Goal: Task Accomplishment & Management: Complete application form

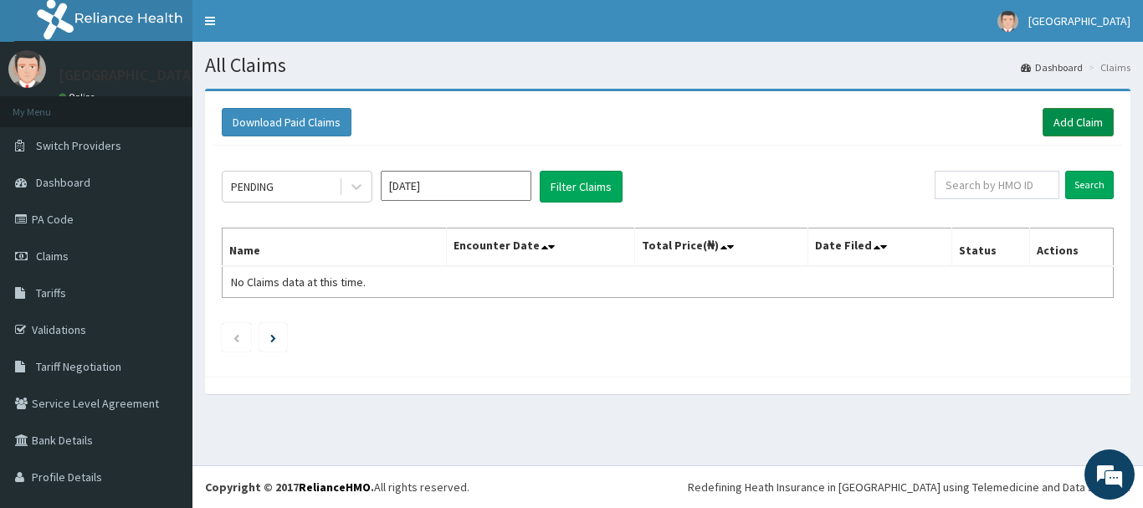
click at [1074, 121] on link "Add Claim" at bounding box center [1077, 122] width 71 height 28
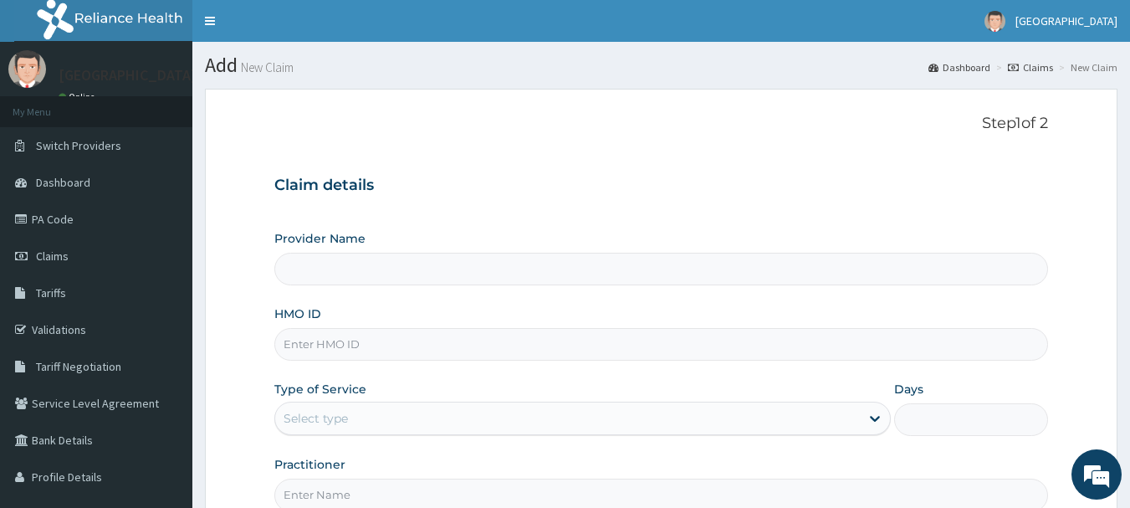
type input "k"
type input "[GEOGRAPHIC_DATA]"
type input "k"
type input "EKS/10061/B"
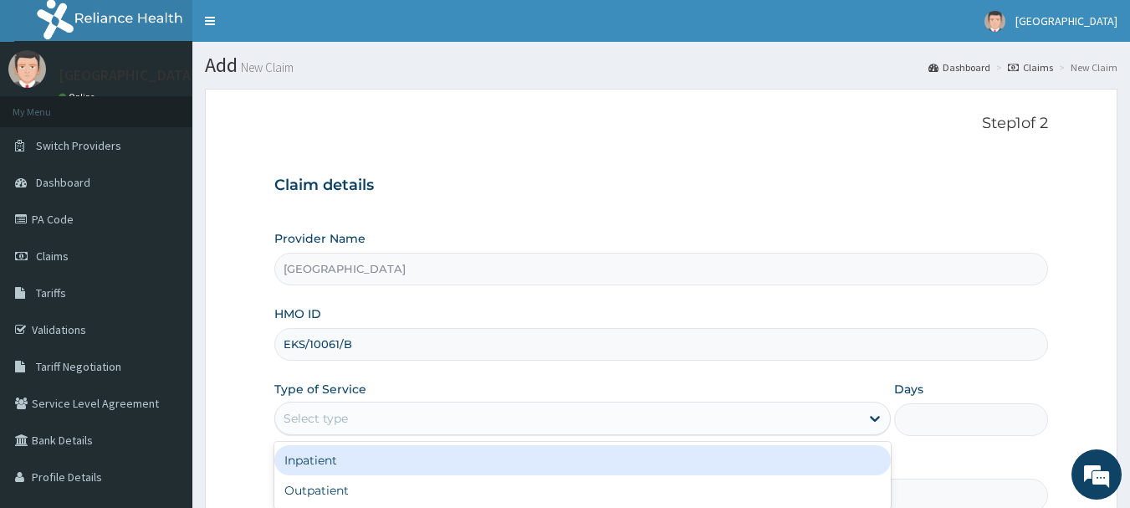
click at [377, 417] on div "Select type" at bounding box center [567, 418] width 585 height 27
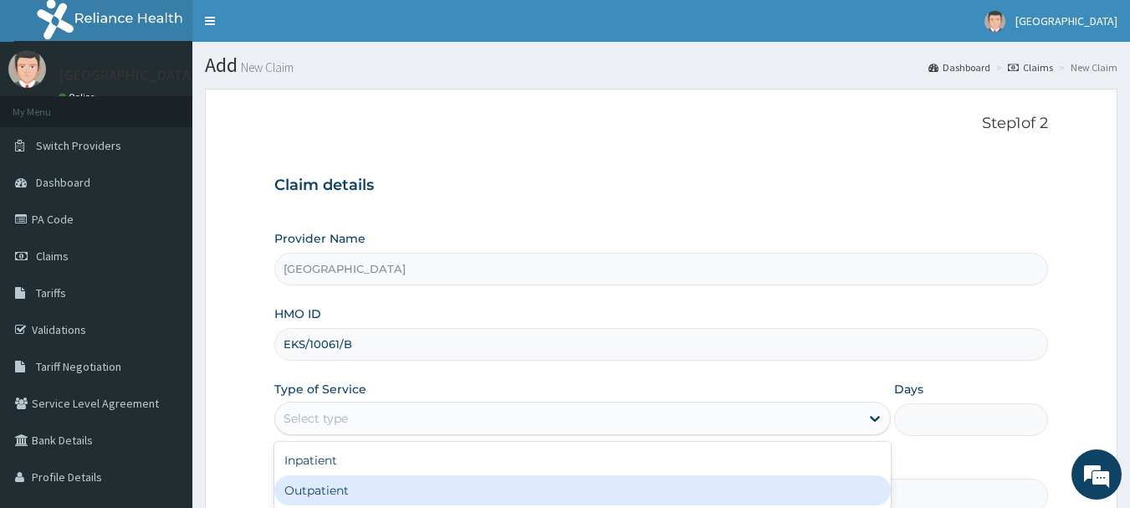
click at [401, 489] on div "Outpatient" at bounding box center [582, 490] width 617 height 30
type input "1"
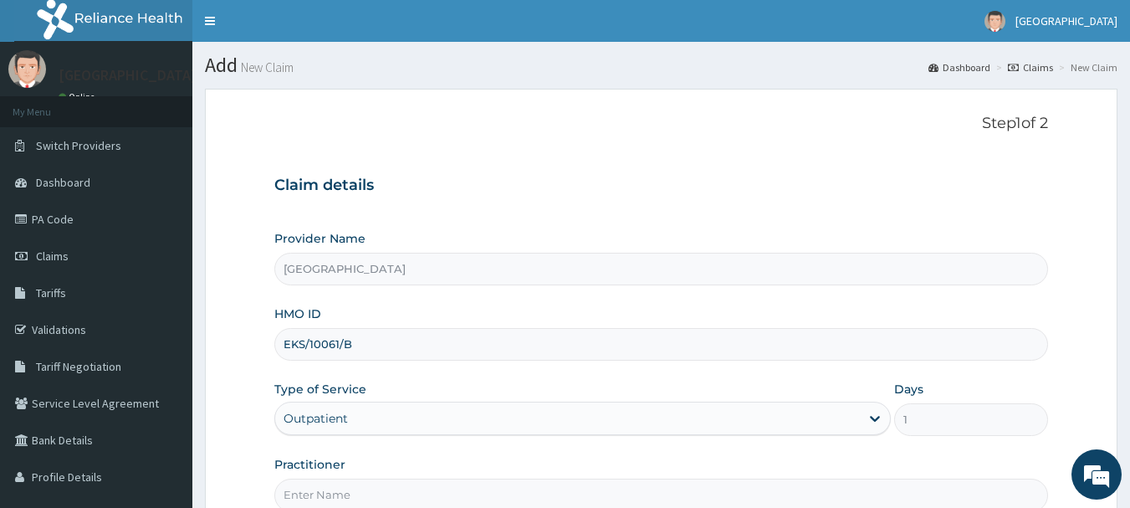
click at [401, 489] on input "Practitioner" at bounding box center [661, 495] width 775 height 33
type input "DR DAWODU"
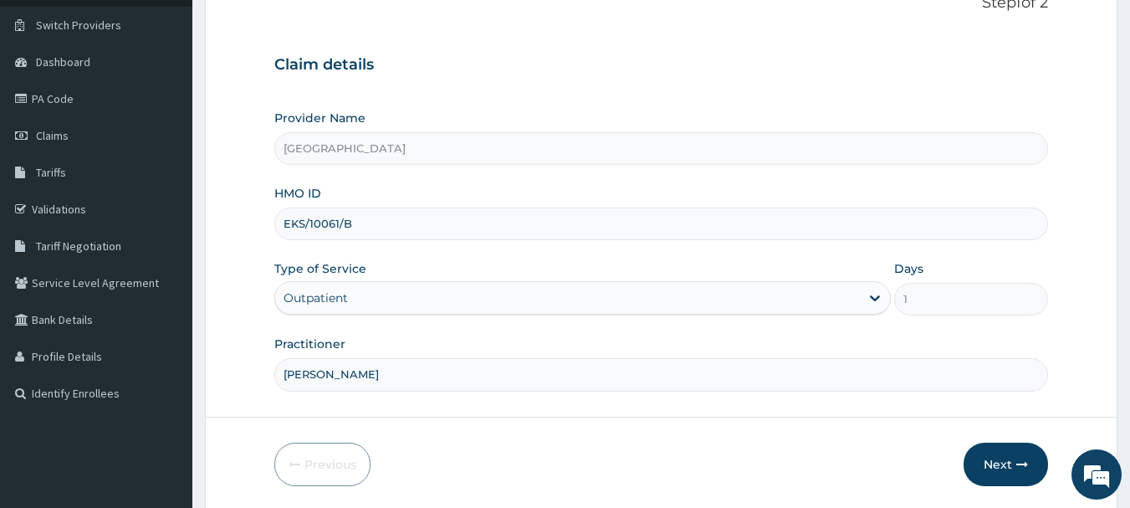
scroll to position [180, 0]
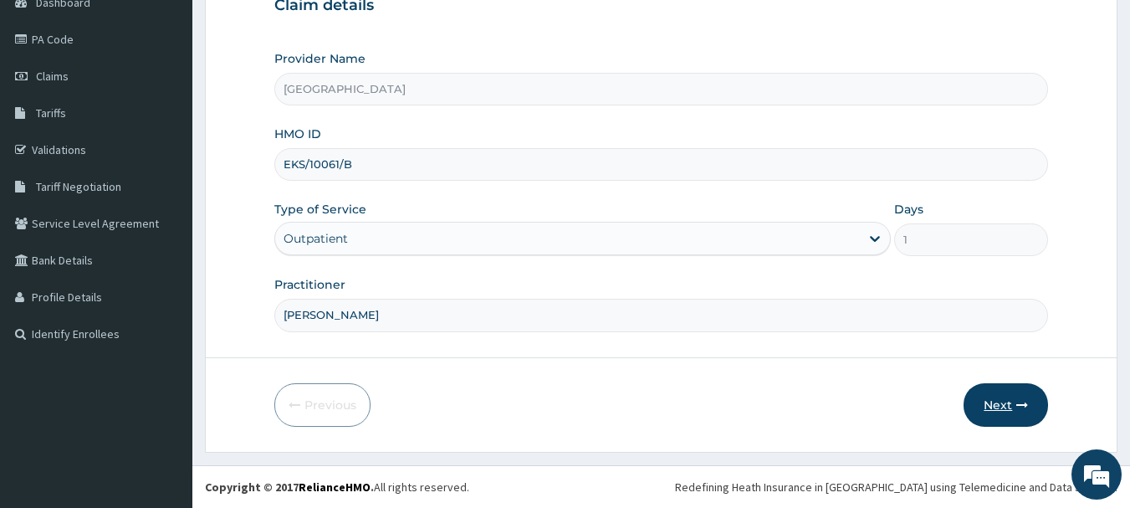
click at [1004, 399] on button "Next" at bounding box center [1006, 405] width 84 height 44
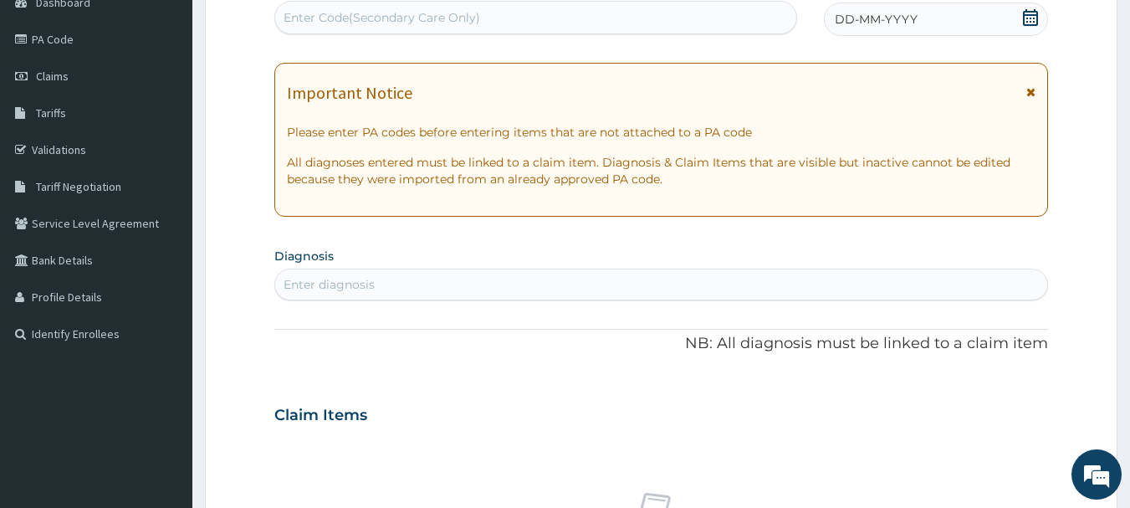
click at [886, 17] on span "DD-MM-YYYY" at bounding box center [876, 19] width 83 height 17
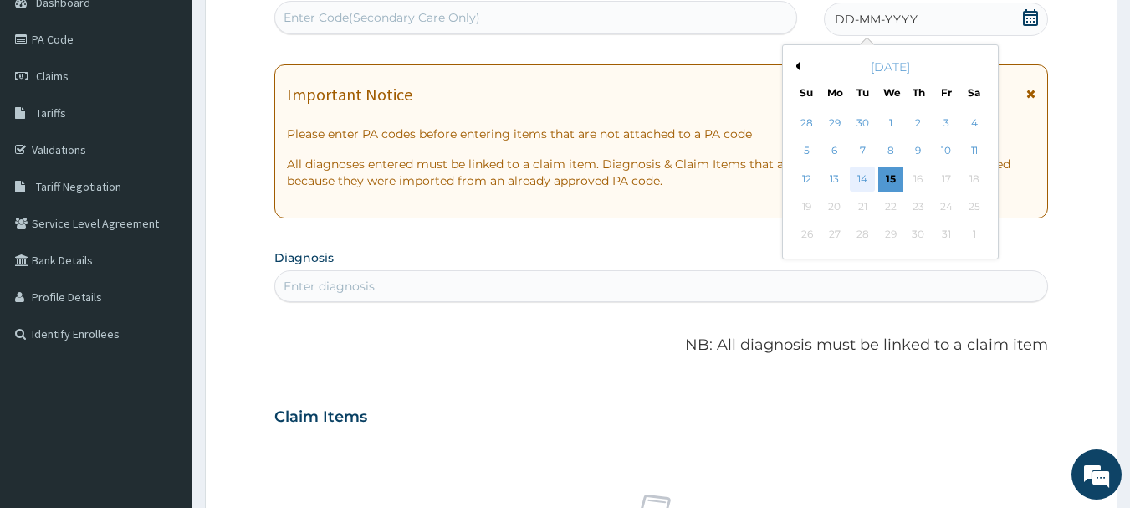
click at [871, 177] on div "14" at bounding box center [863, 178] width 25 height 25
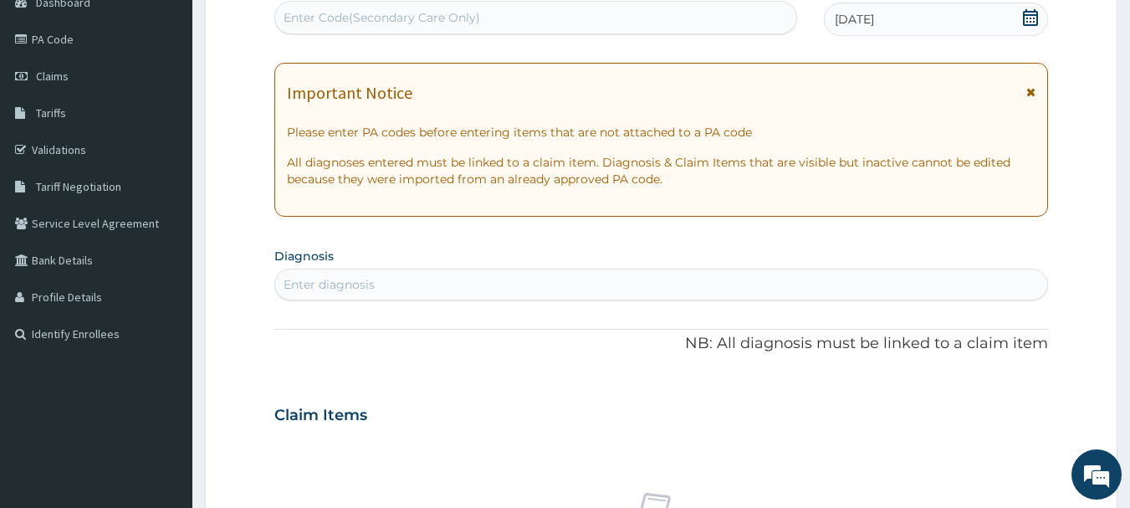
click at [505, 277] on div "Enter diagnosis" at bounding box center [661, 284] width 773 height 27
type input "SEPSIS"
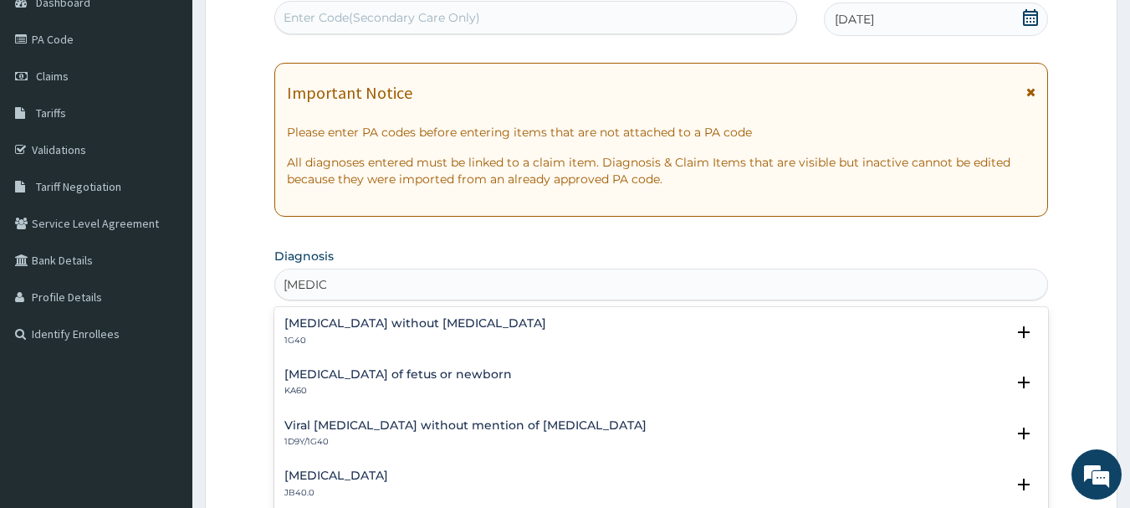
click at [356, 327] on h4 "Sepsis without septic shock" at bounding box center [415, 323] width 262 height 13
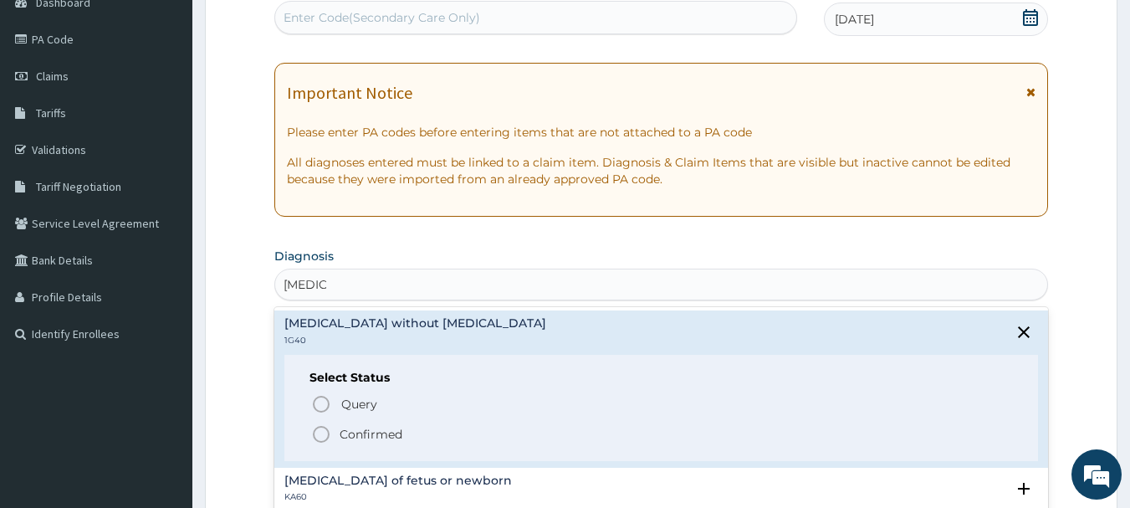
click at [323, 430] on icon "status option filled" at bounding box center [321, 434] width 20 height 20
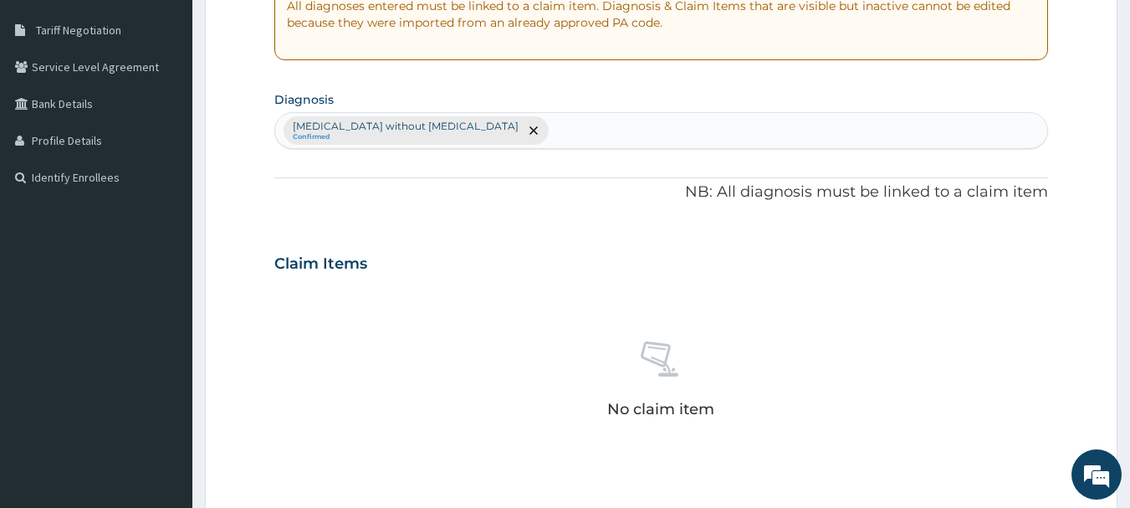
scroll to position [539, 0]
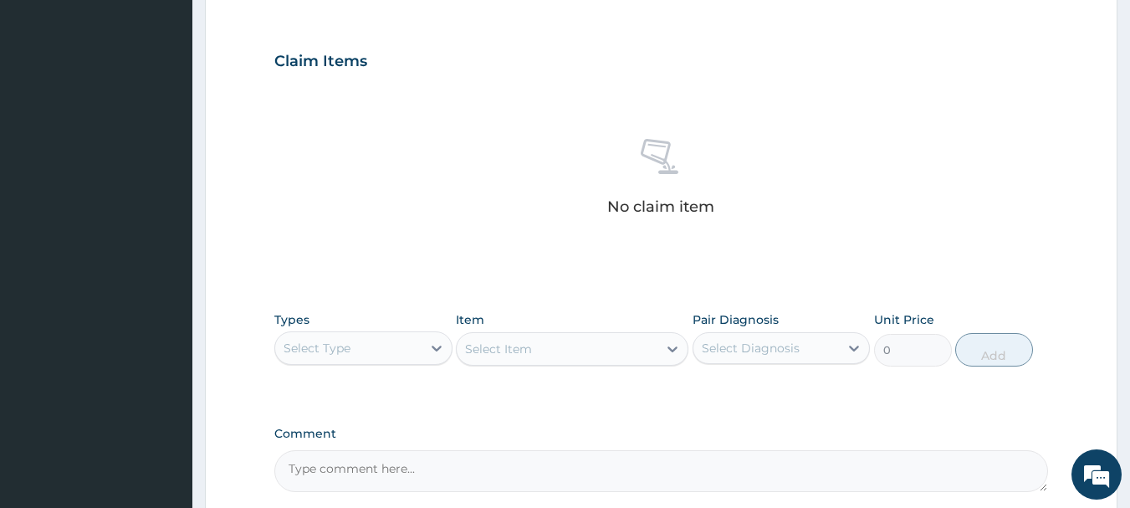
click at [411, 343] on div "Select Type" at bounding box center [348, 348] width 146 height 27
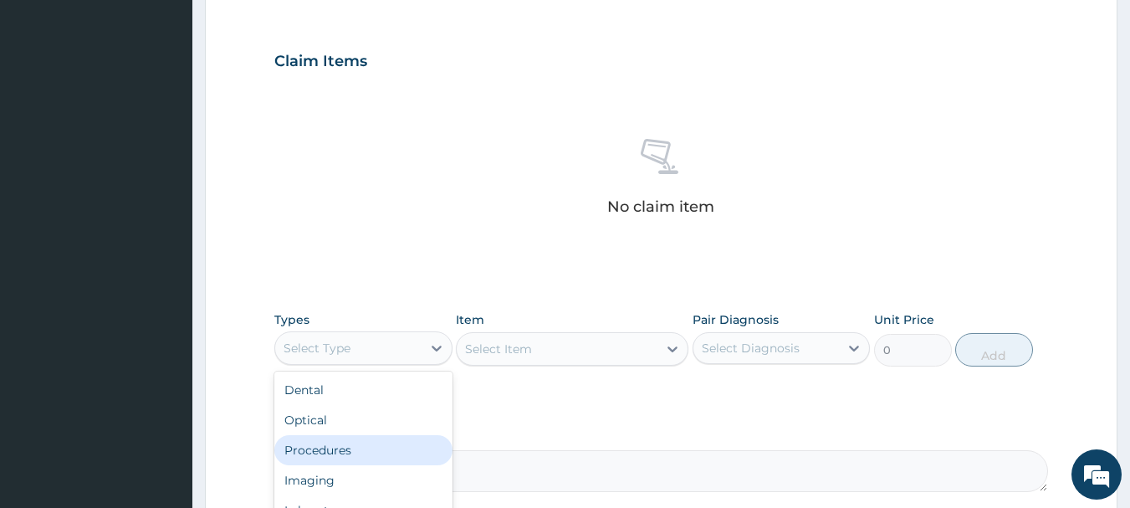
click at [352, 448] on div "Procedures" at bounding box center [363, 450] width 178 height 30
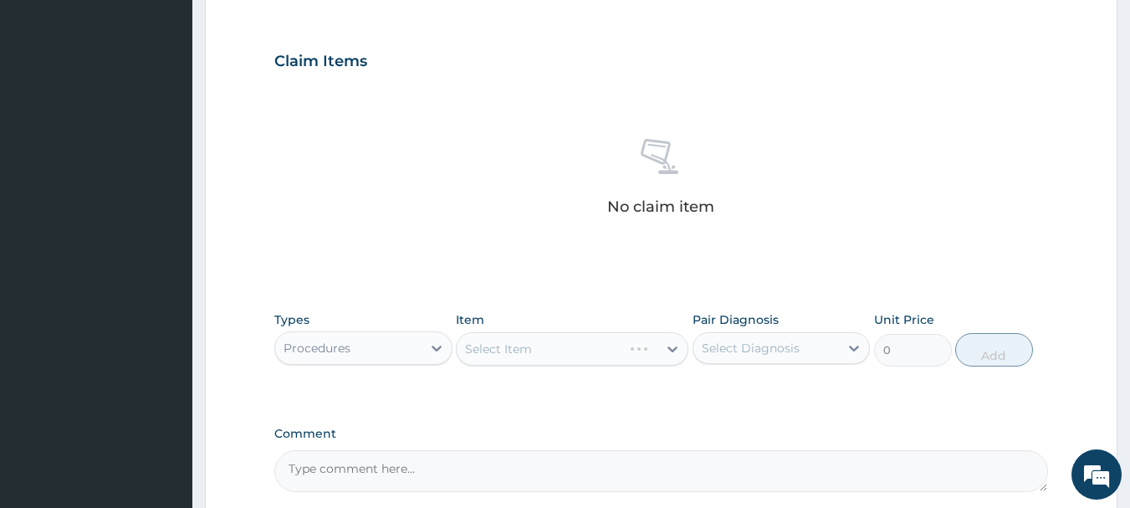
scroll to position [699, 0]
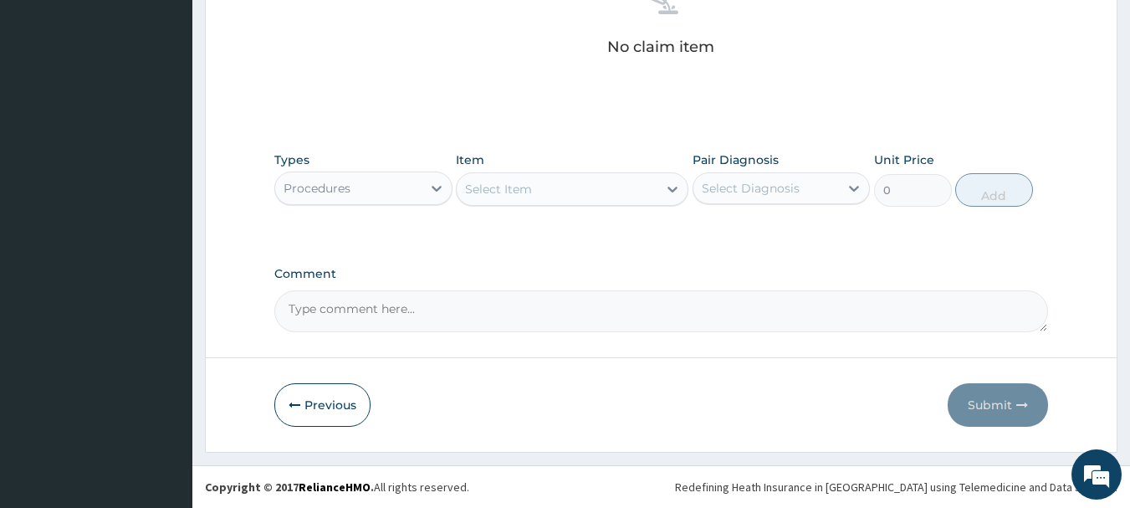
click at [554, 183] on div "Select Item" at bounding box center [557, 189] width 201 height 27
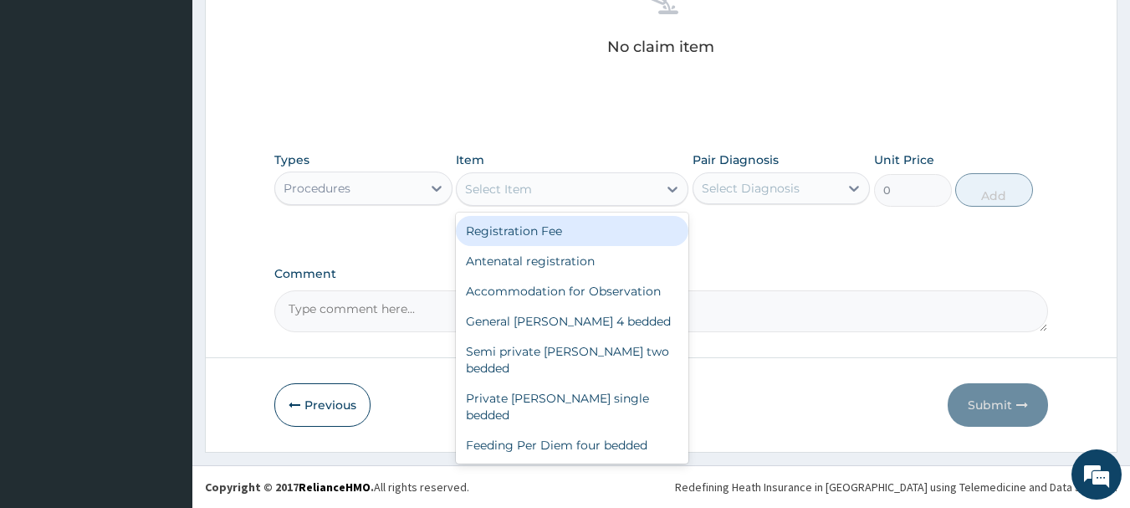
click at [587, 233] on div "Registration Fee" at bounding box center [572, 231] width 233 height 30
type input "2150"
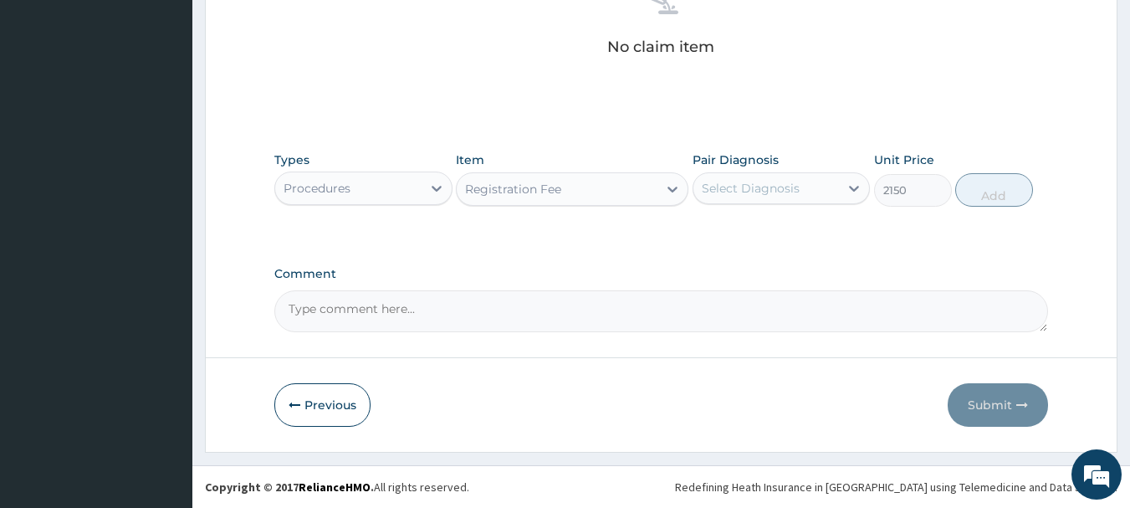
drag, startPoint x: 860, startPoint y: 195, endPoint x: 842, endPoint y: 207, distance: 21.1
click at [855, 194] on icon at bounding box center [854, 188] width 17 height 17
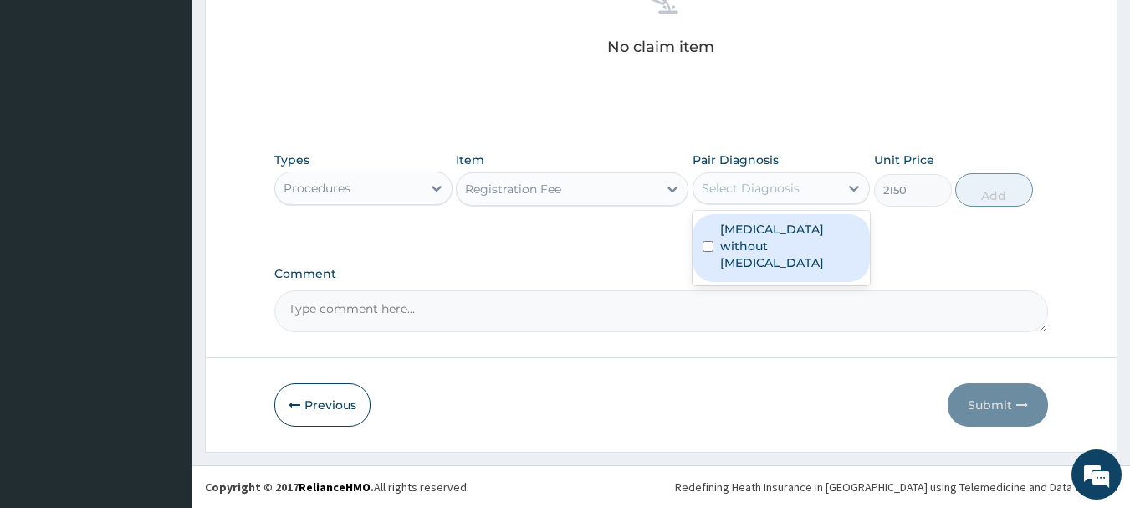
click at [811, 248] on label "Sepsis without septic shock" at bounding box center [790, 246] width 141 height 50
checkbox input "true"
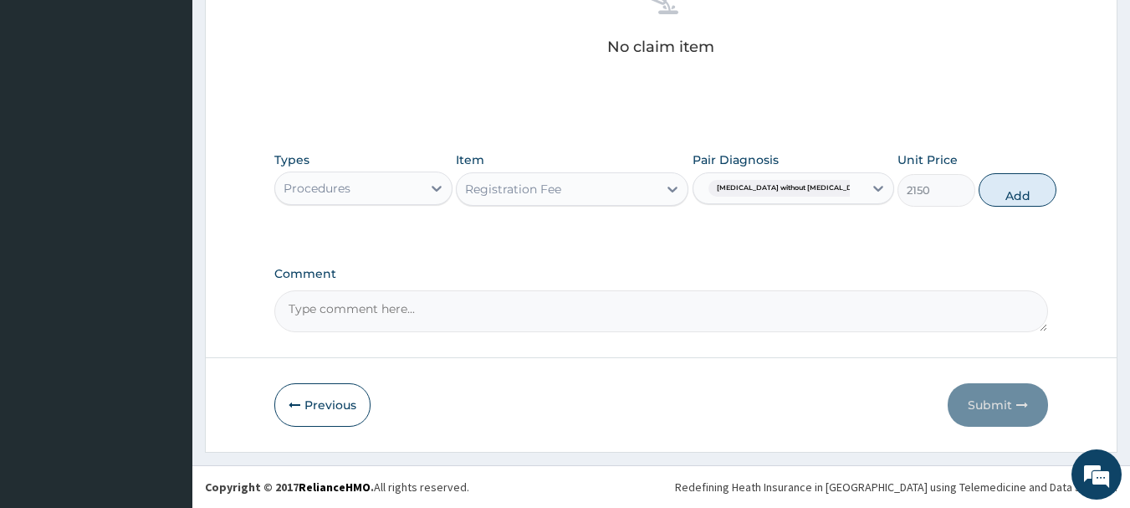
drag, startPoint x: 1019, startPoint y: 192, endPoint x: 794, endPoint y: 228, distance: 227.9
click at [1014, 193] on button "Add" at bounding box center [1018, 189] width 78 height 33
type input "0"
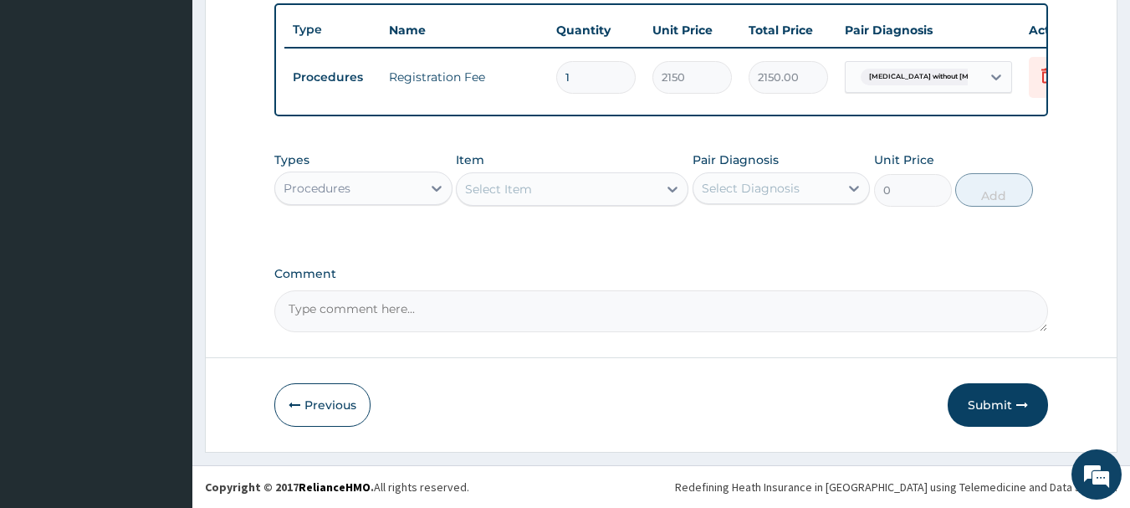
click at [562, 198] on div "Select Item" at bounding box center [557, 189] width 201 height 27
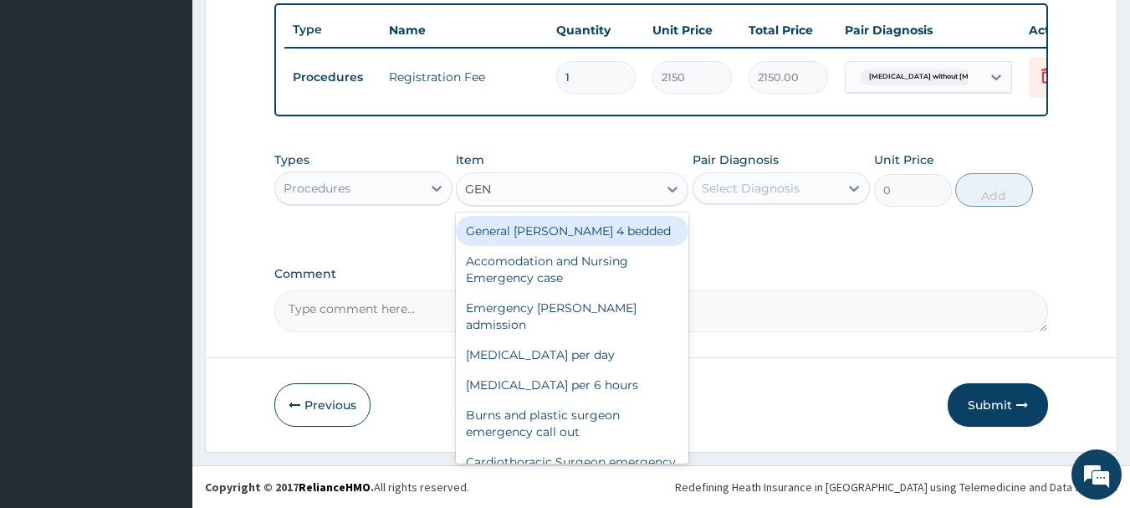
type input "GENE"
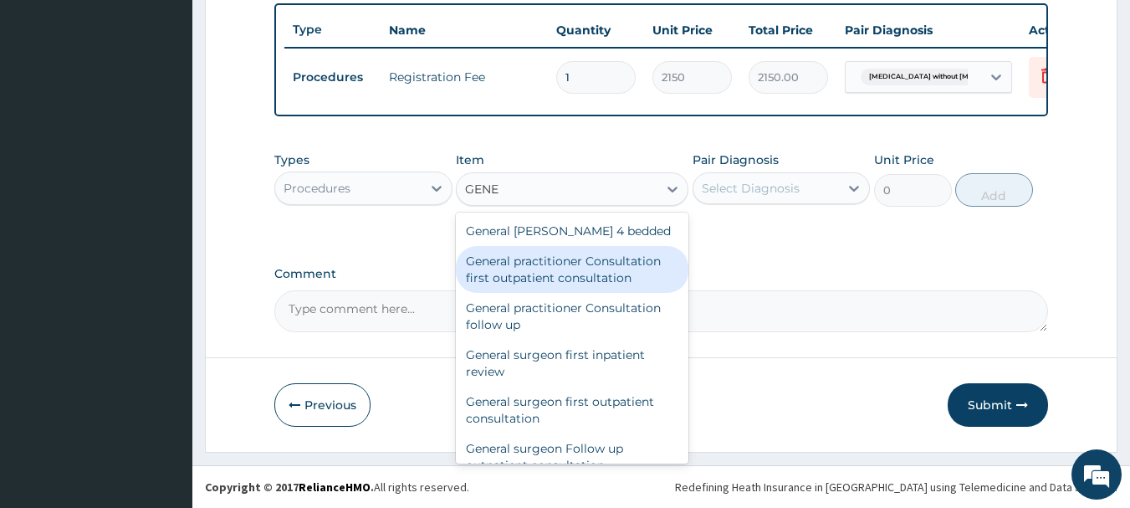
click at [612, 274] on div "General practitioner Consultation first outpatient consultation" at bounding box center [572, 269] width 233 height 47
type input "3547.5"
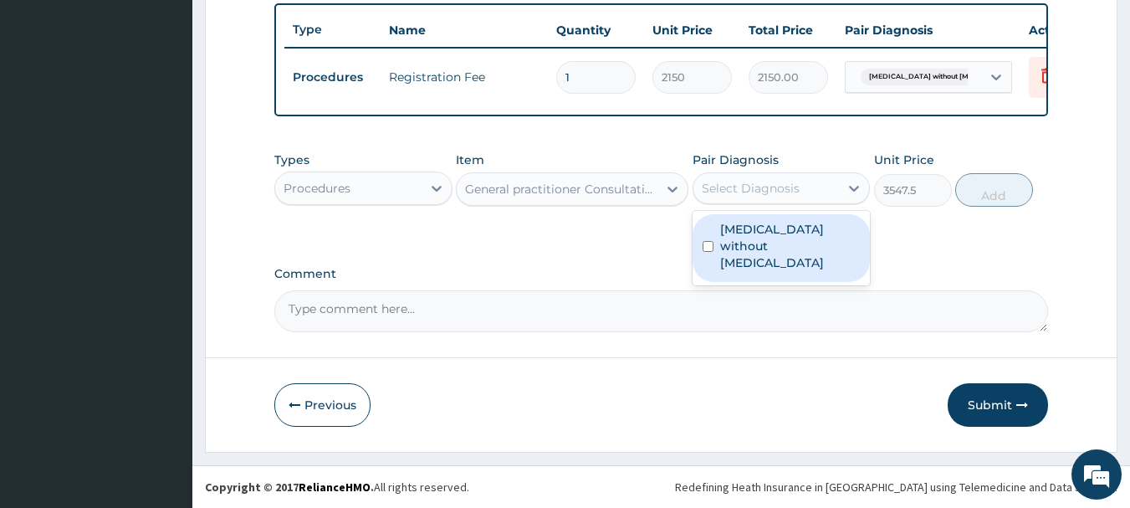
click at [826, 193] on div "Select Diagnosis" at bounding box center [767, 188] width 146 height 27
click at [811, 232] on label "Sepsis without septic shock" at bounding box center [790, 246] width 141 height 50
checkbox input "true"
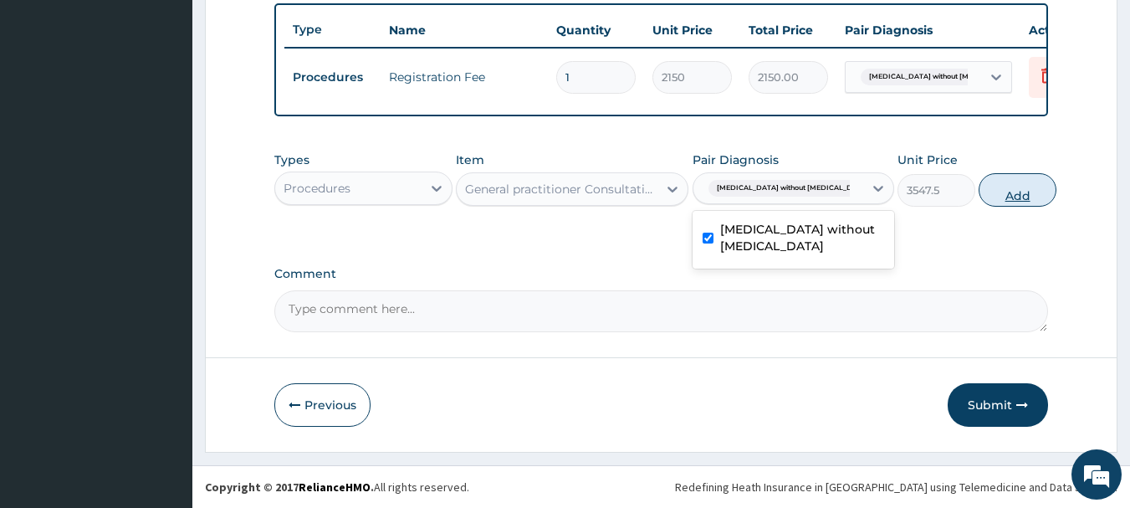
click at [998, 194] on button "Add" at bounding box center [1018, 189] width 78 height 33
type input "0"
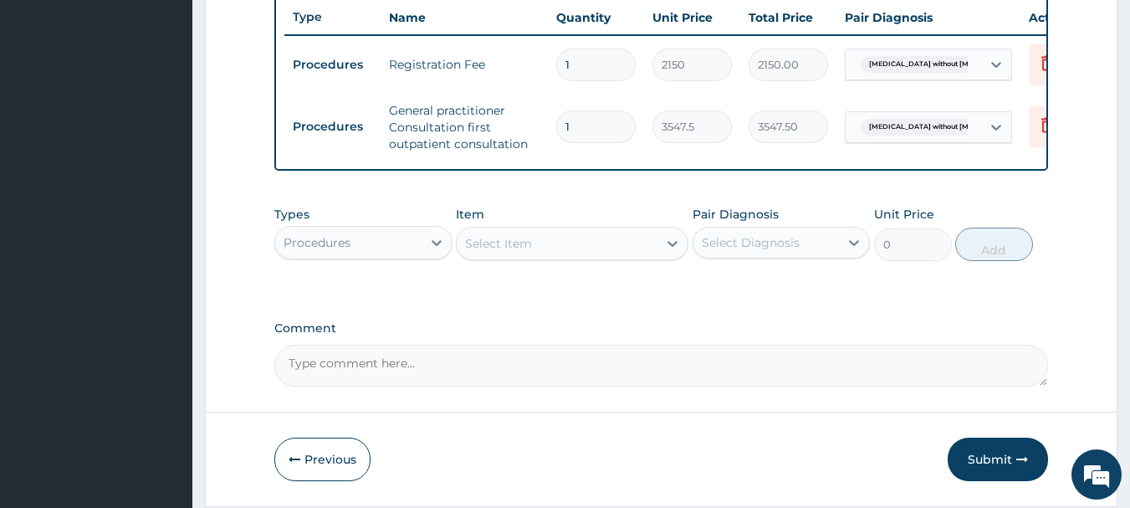
scroll to position [699, 0]
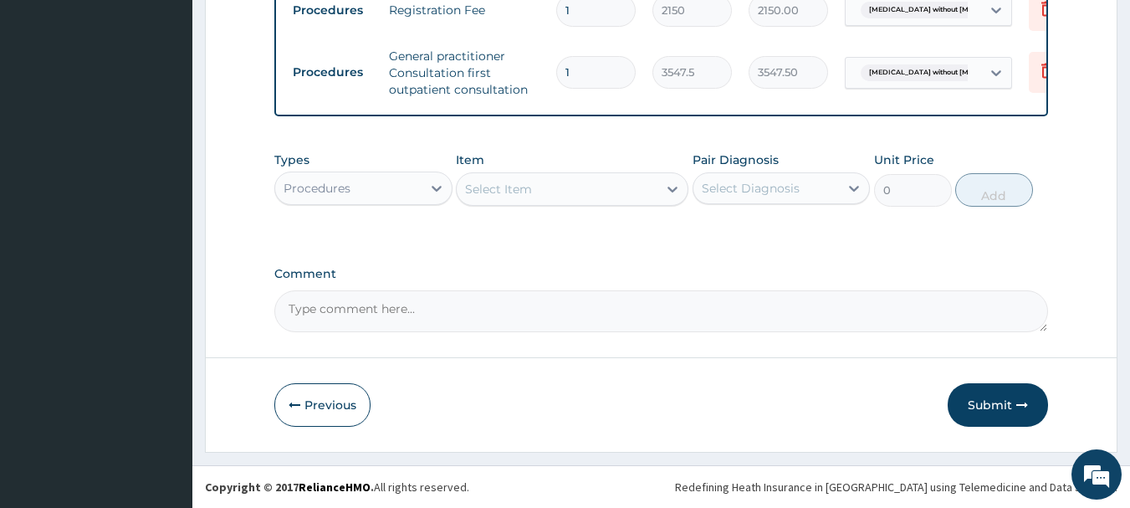
drag, startPoint x: 1003, startPoint y: 409, endPoint x: 993, endPoint y: 405, distance: 10.9
click at [1003, 410] on button "Submit" at bounding box center [998, 405] width 100 height 44
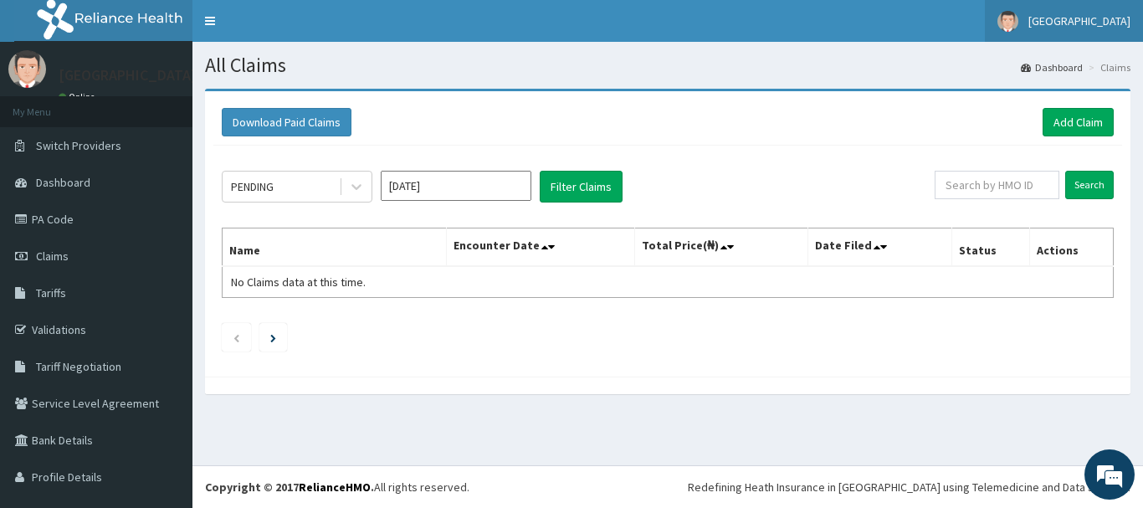
click at [1113, 8] on link "Davestar Hospital" at bounding box center [1064, 21] width 158 height 42
click at [1082, 28] on span "Davestar Hospital" at bounding box center [1079, 20] width 102 height 15
click at [1067, 33] on link "Davestar Hospital" at bounding box center [1064, 21] width 158 height 42
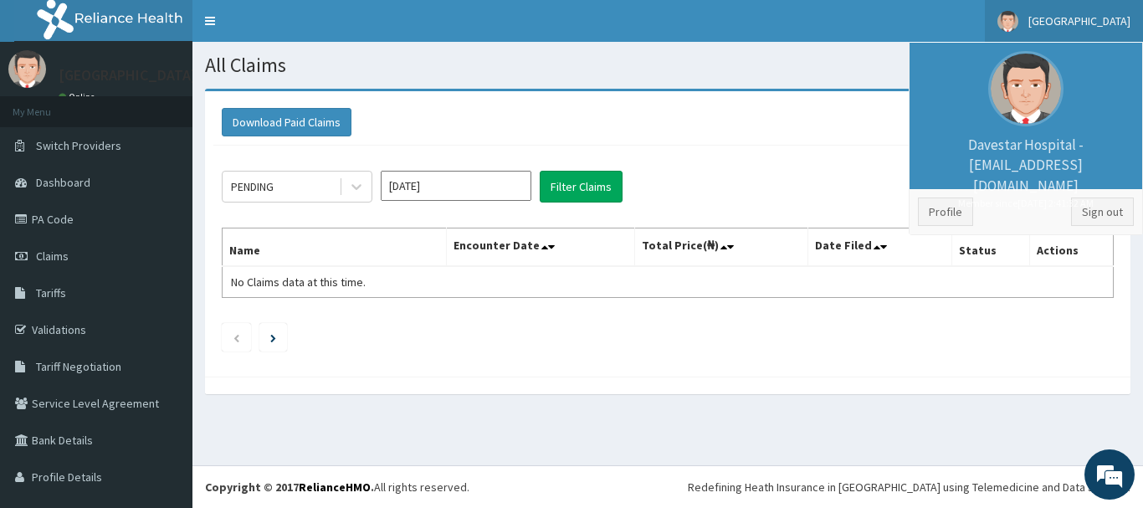
click at [1067, 24] on span "Davestar Hospital" at bounding box center [1079, 20] width 102 height 15
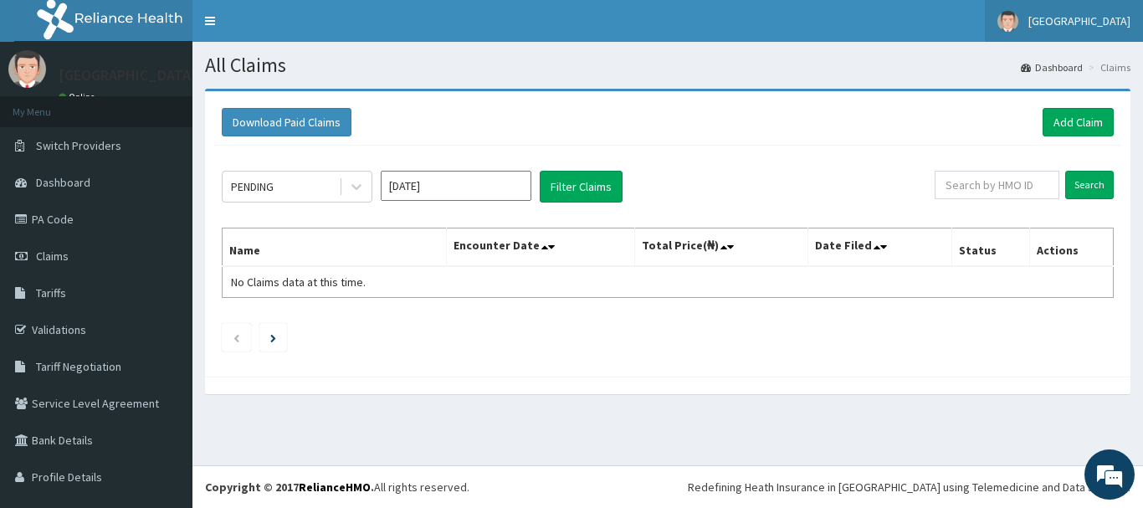
click at [1067, 24] on span "Davestar Hospital" at bounding box center [1079, 20] width 102 height 15
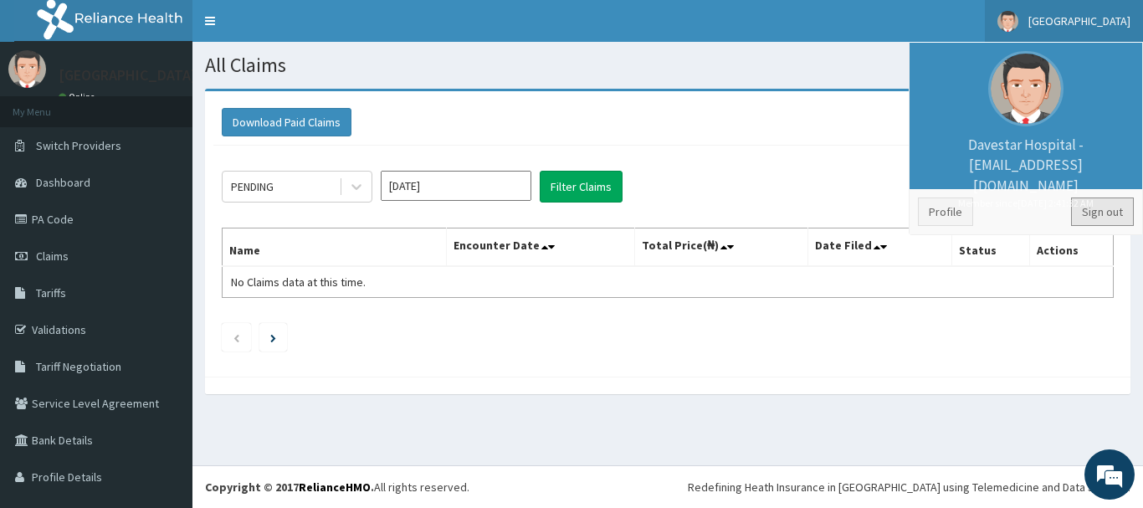
drag, startPoint x: 1086, startPoint y: 202, endPoint x: 1000, endPoint y: 176, distance: 90.0
click at [1088, 202] on link "Sign out" at bounding box center [1102, 211] width 63 height 28
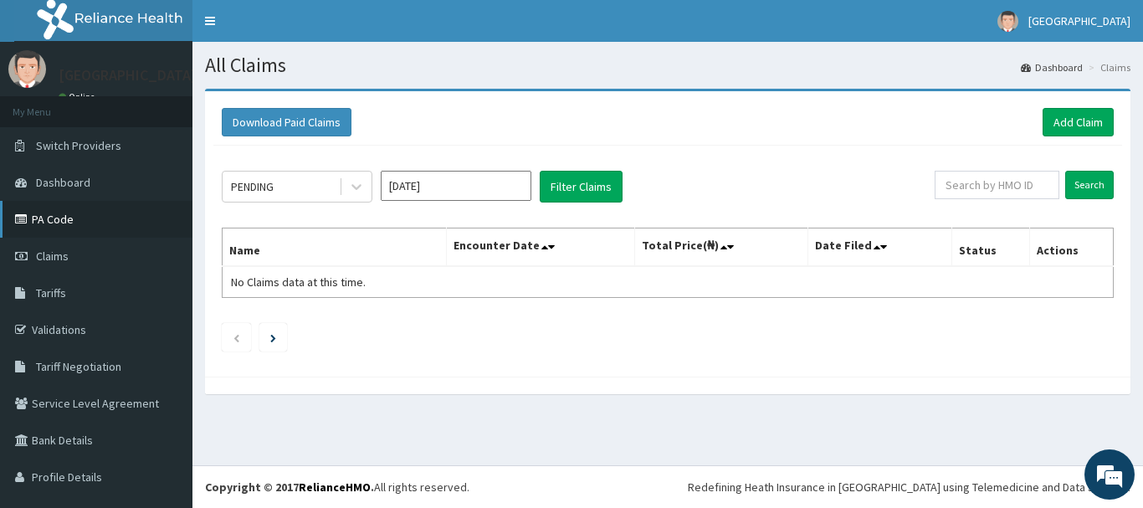
click at [60, 229] on link "PA Code" at bounding box center [96, 219] width 192 height 37
click at [1049, 127] on link "Add Claim" at bounding box center [1077, 122] width 71 height 28
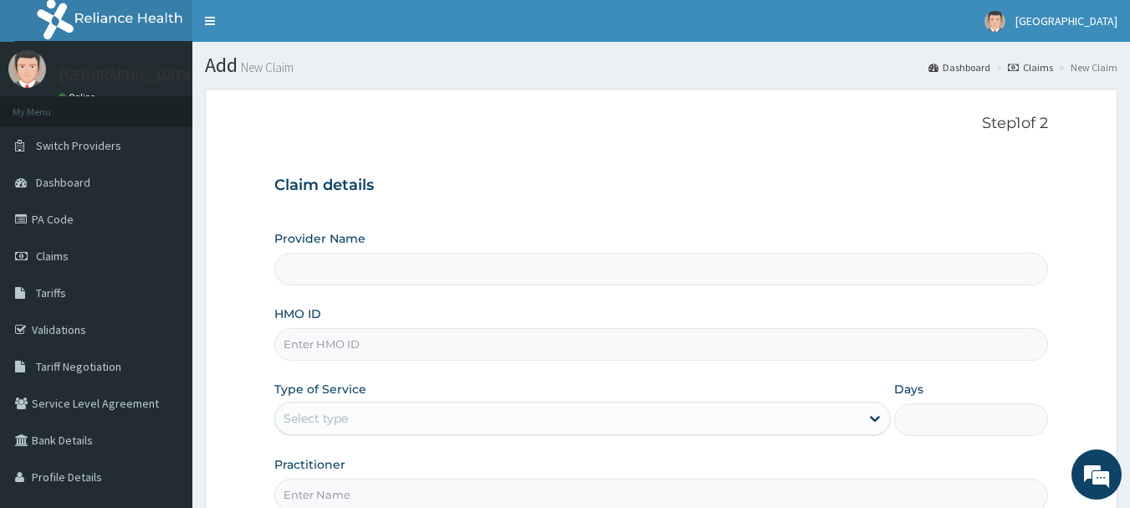
type input "[GEOGRAPHIC_DATA]"
click at [461, 339] on input "HMO ID" at bounding box center [661, 344] width 775 height 33
type input "MWX/10003/B"
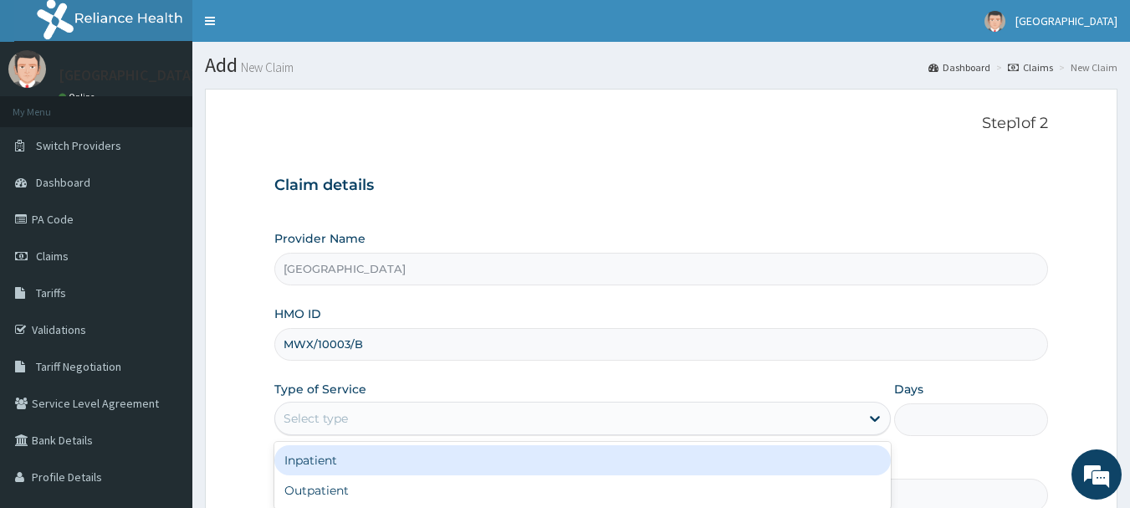
click at [387, 422] on div "Select type" at bounding box center [567, 418] width 585 height 27
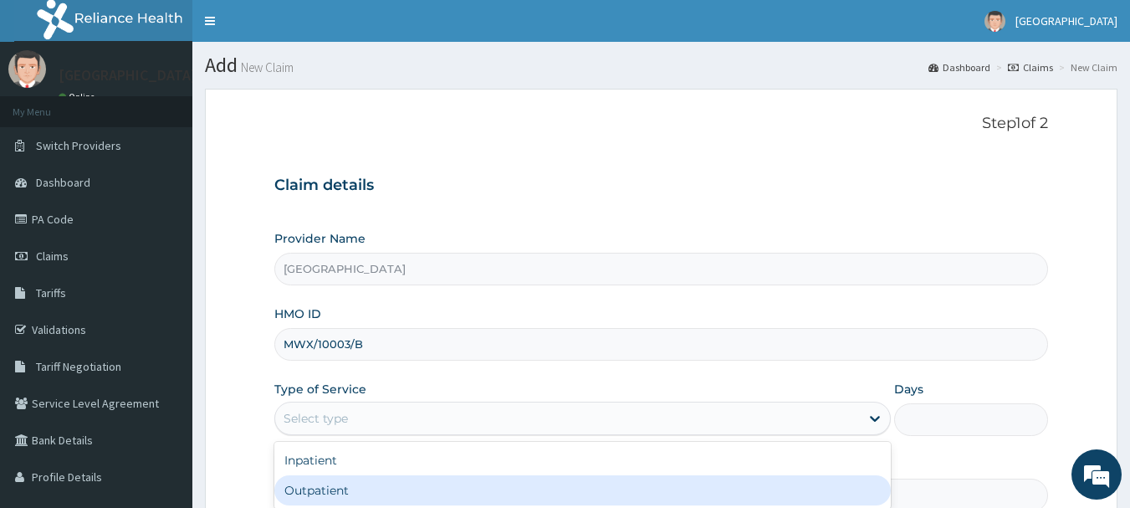
click at [354, 488] on div "Outpatient" at bounding box center [582, 490] width 617 height 30
type input "1"
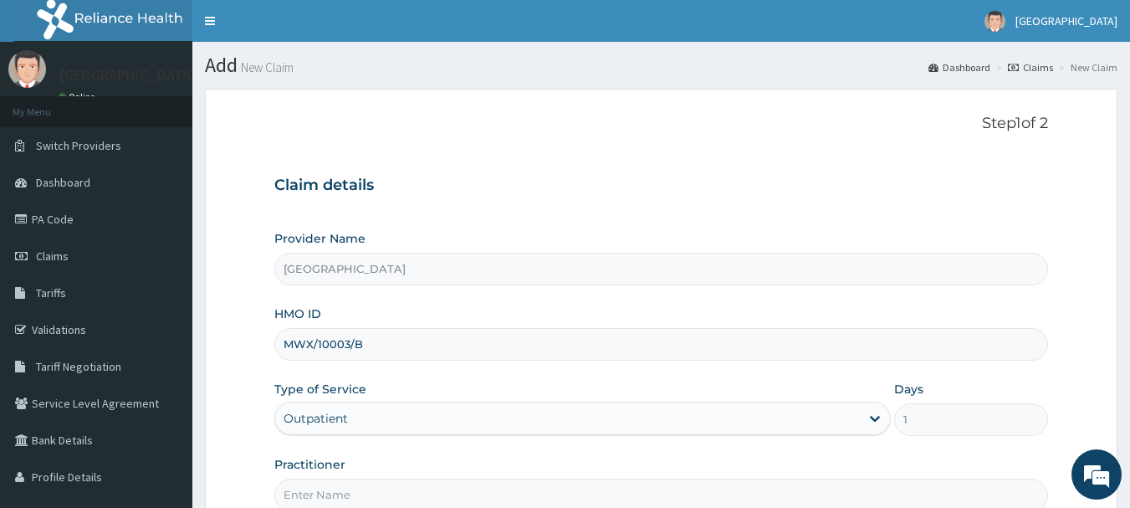
click at [354, 488] on input "Practitioner" at bounding box center [661, 495] width 775 height 33
type input "[PERSON_NAME]"
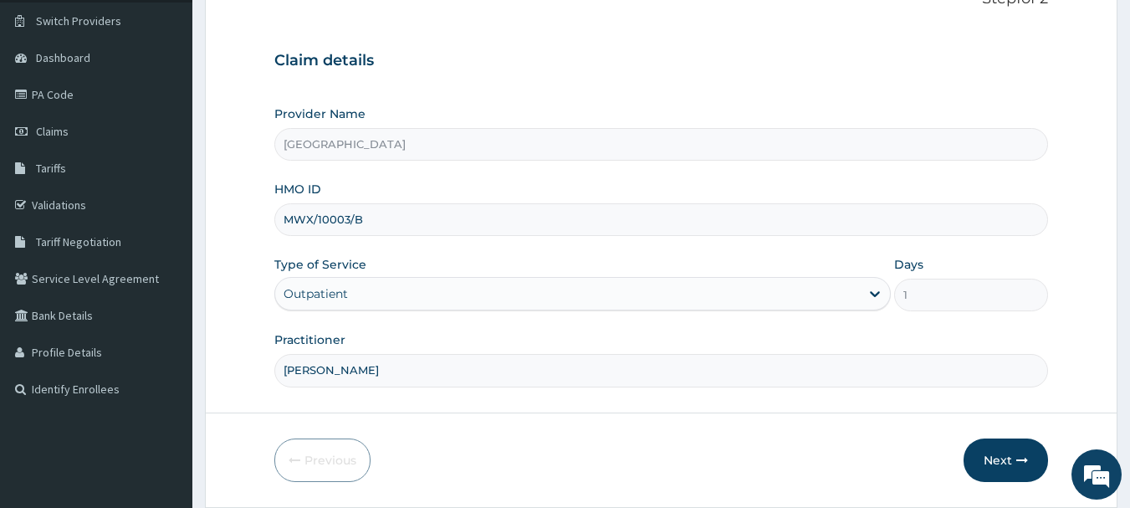
scroll to position [180, 0]
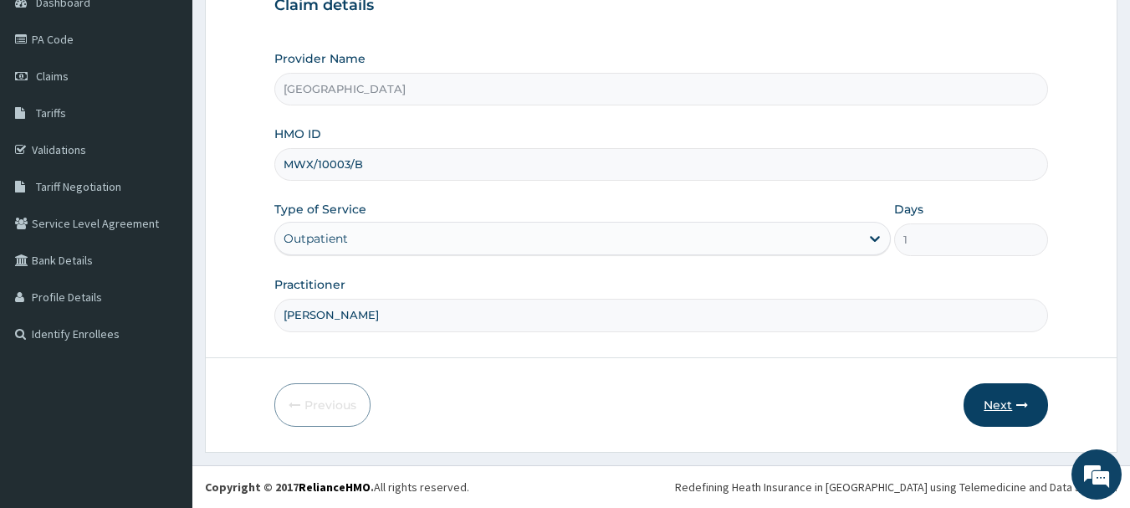
click at [1006, 399] on button "Next" at bounding box center [1006, 405] width 84 height 44
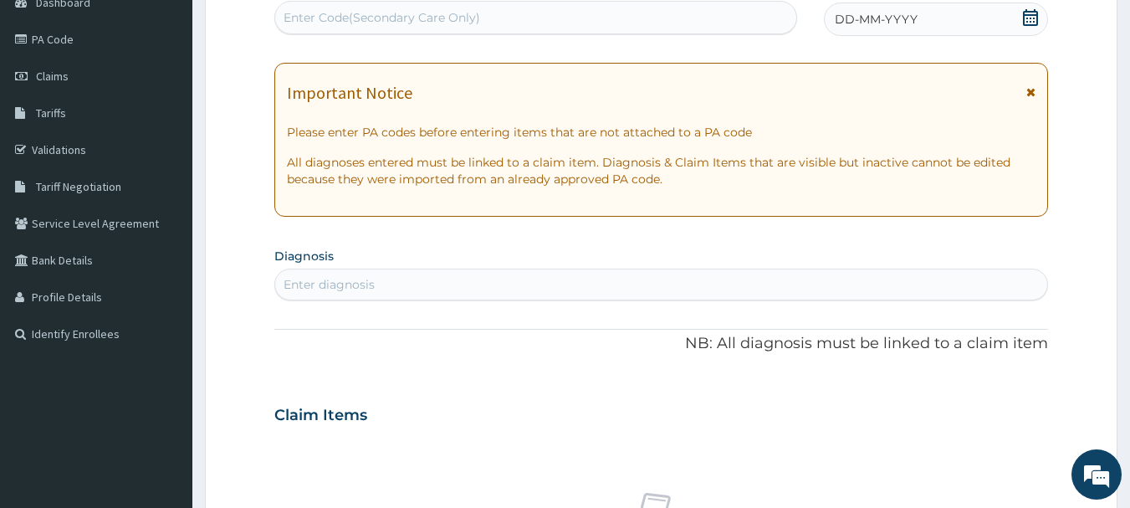
click at [935, 8] on div "DD-MM-YYYY" at bounding box center [936, 19] width 224 height 33
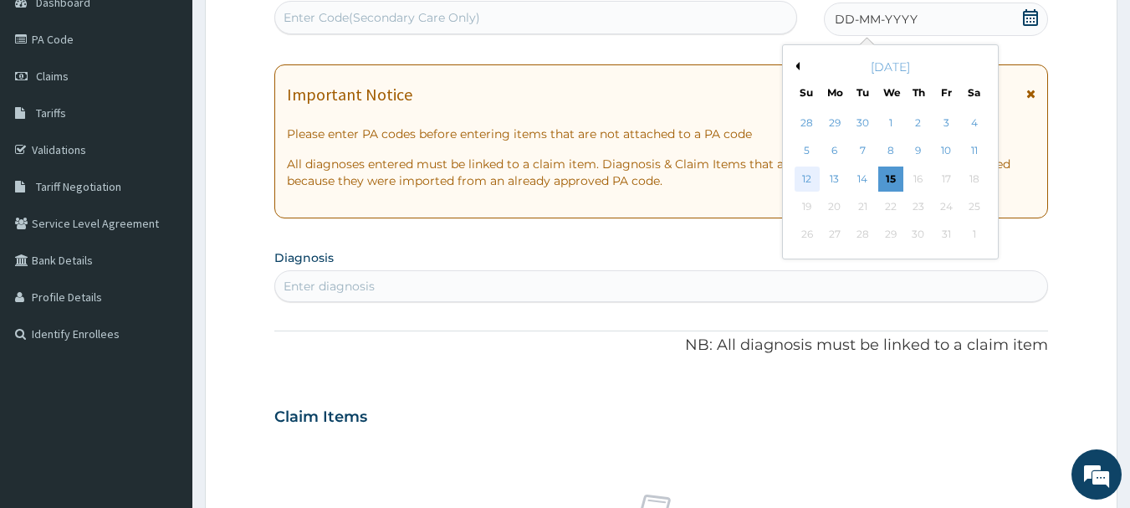
click at [815, 182] on div "12" at bounding box center [807, 178] width 25 height 25
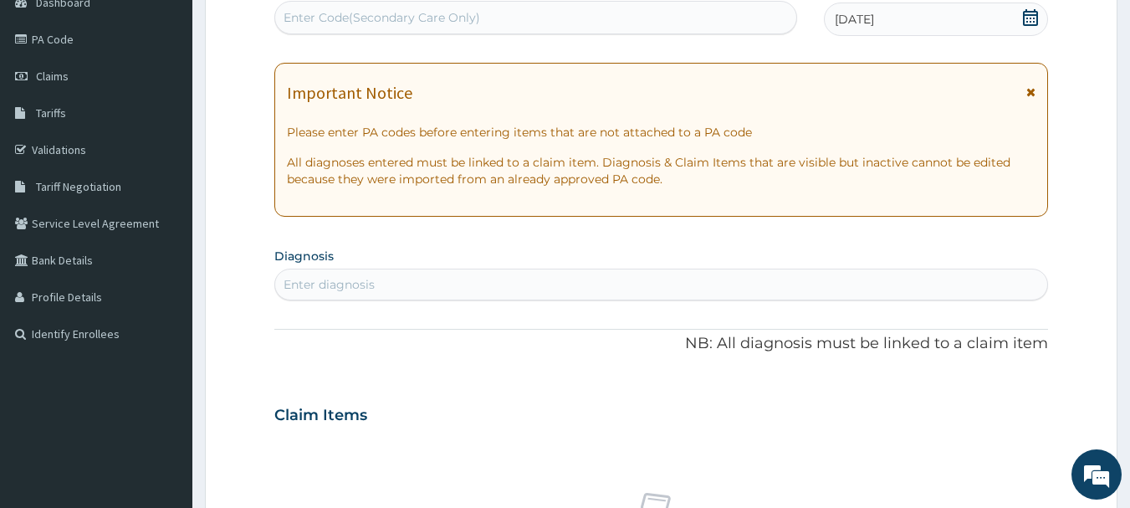
click at [596, 289] on div "Enter diagnosis" at bounding box center [661, 284] width 773 height 27
type input "E"
type input "C"
type input "ABDOMINAL PAIN"
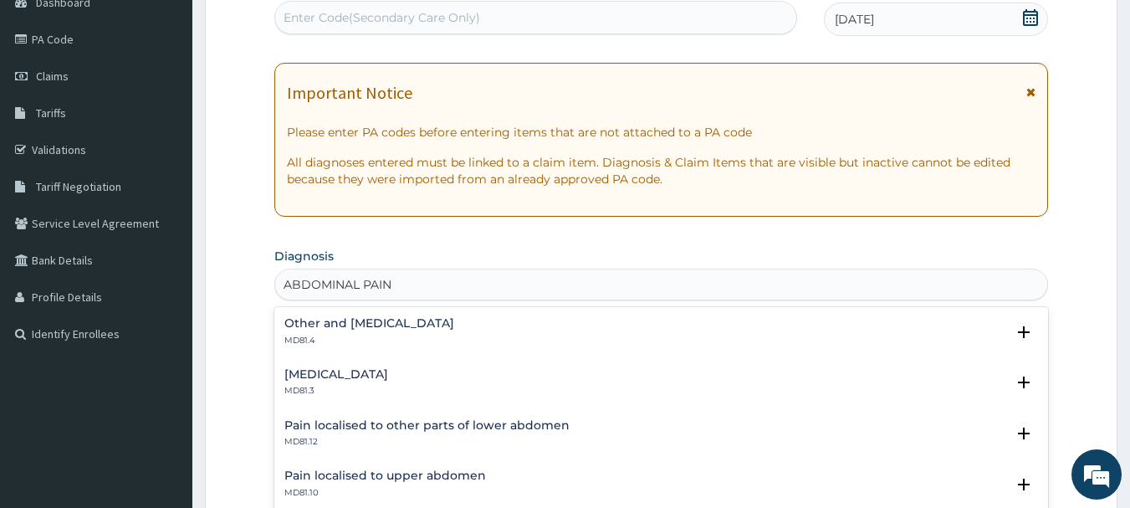
click at [305, 372] on h4 "Acute abdomen" at bounding box center [336, 374] width 104 height 13
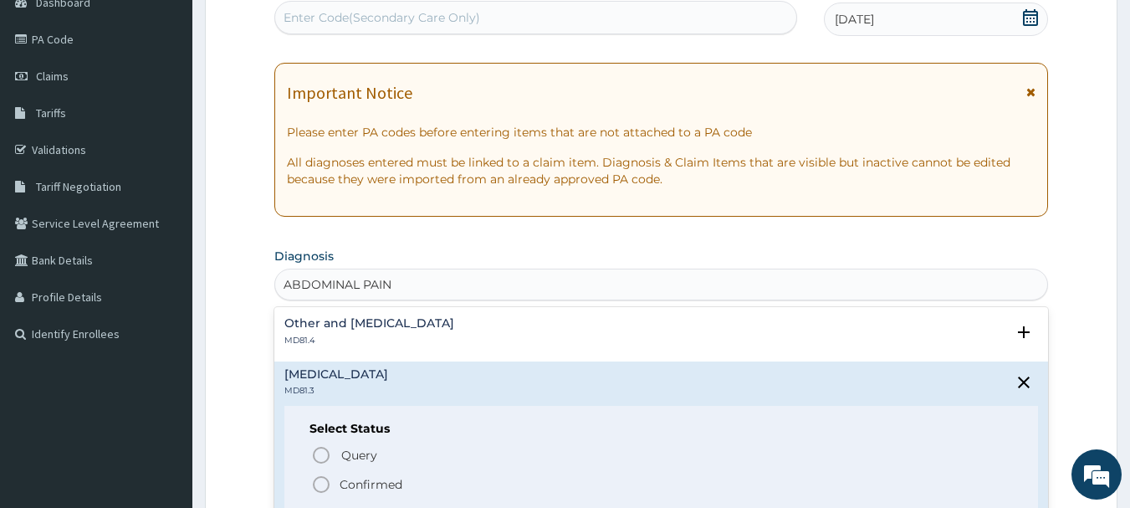
click at [323, 484] on icon "status option filled" at bounding box center [321, 484] width 20 height 20
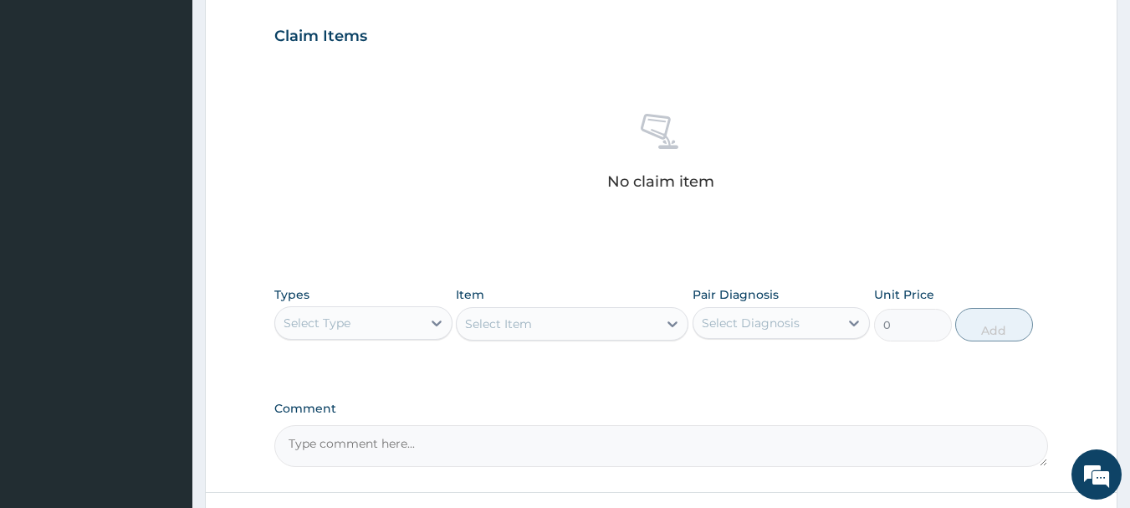
scroll to position [699, 0]
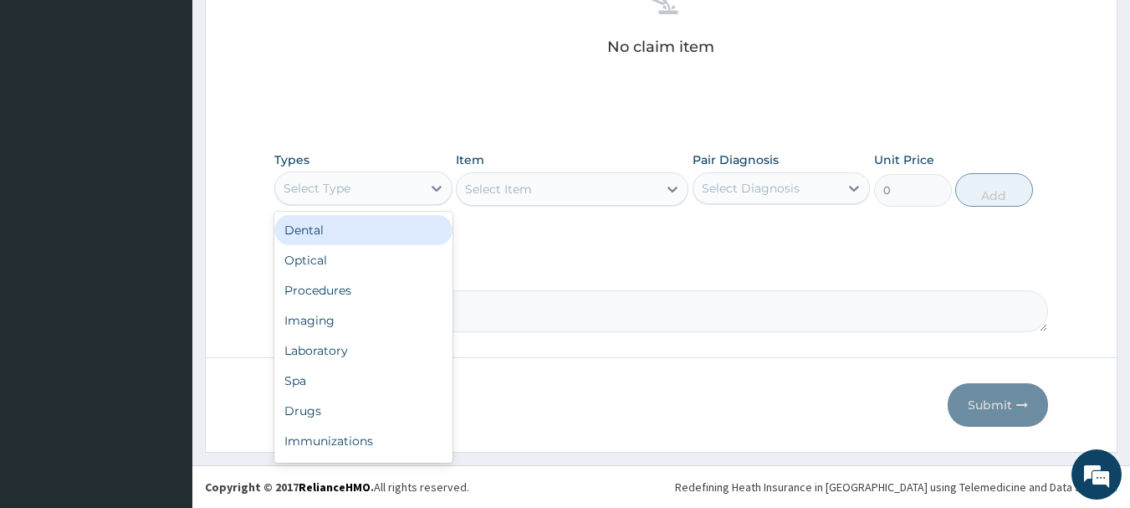
click at [377, 182] on div "Select Type" at bounding box center [348, 188] width 146 height 27
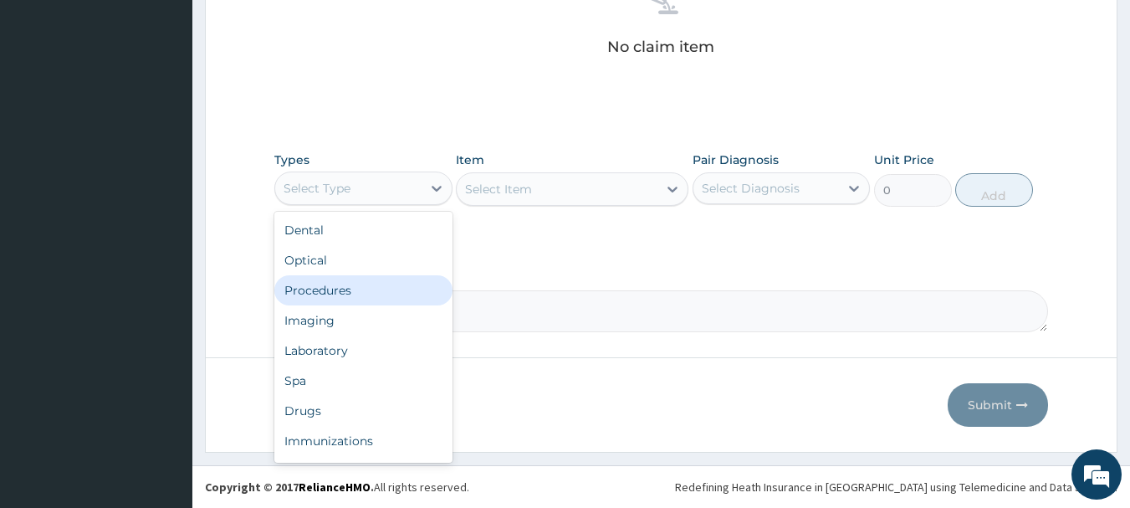
click at [364, 302] on div "Procedures" at bounding box center [363, 290] width 178 height 30
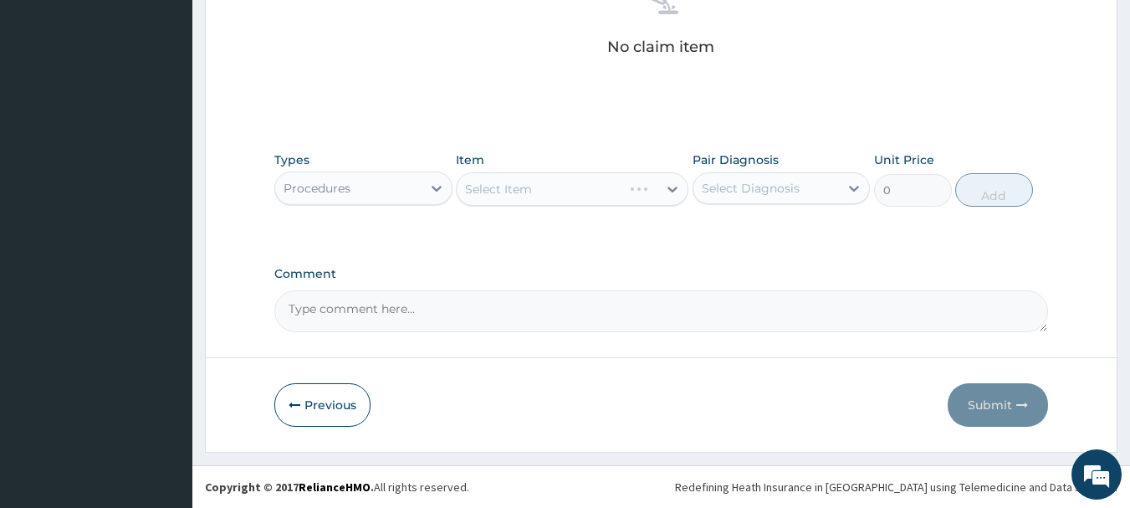
click at [602, 186] on div "Select Item" at bounding box center [540, 189] width 166 height 27
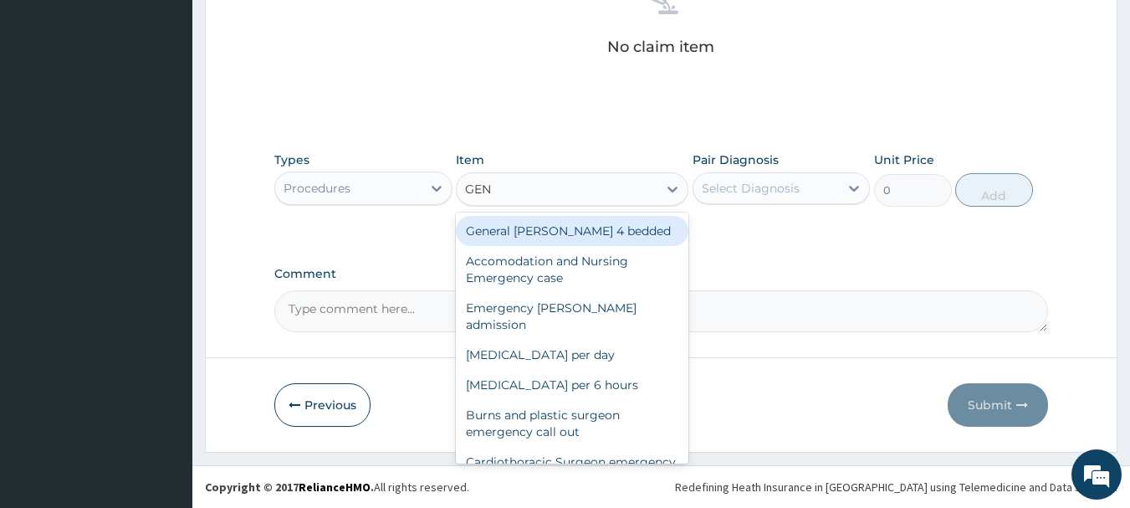
type input "GENE"
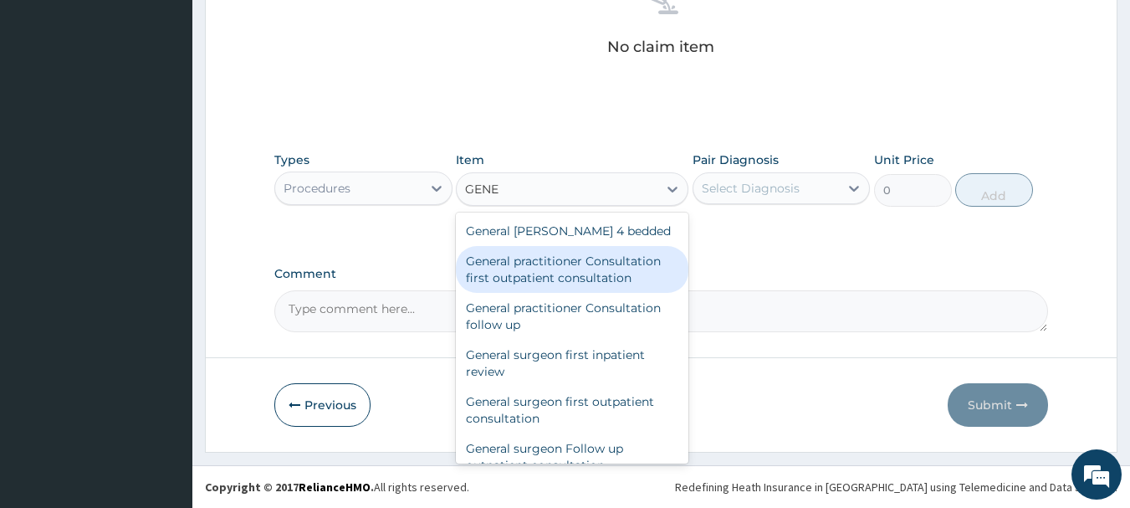
drag, startPoint x: 596, startPoint y: 264, endPoint x: 722, endPoint y: 203, distance: 140.0
click at [622, 251] on div "General practitioner Consultation first outpatient consultation" at bounding box center [572, 269] width 233 height 47
type input "3547.5"
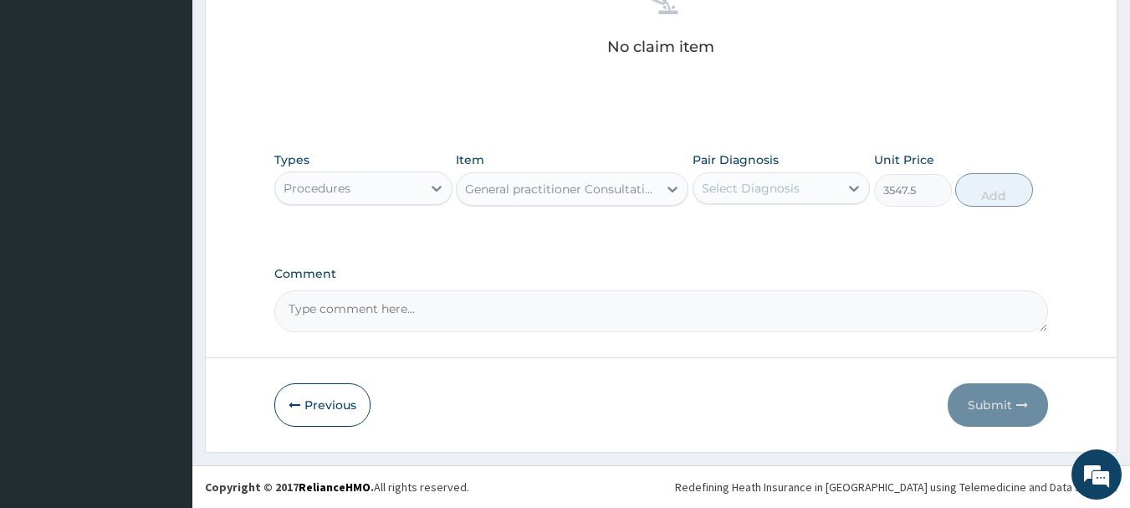
drag, startPoint x: 773, startPoint y: 166, endPoint x: 775, endPoint y: 179, distance: 12.7
click at [774, 171] on div "Pair Diagnosis Select Diagnosis" at bounding box center [782, 178] width 178 height 55
drag, startPoint x: 775, startPoint y: 179, endPoint x: 780, endPoint y: 192, distance: 13.5
click at [777, 185] on div "Select Diagnosis" at bounding box center [751, 188] width 98 height 17
click at [785, 222] on label "Acute abdomen" at bounding box center [772, 229] width 104 height 17
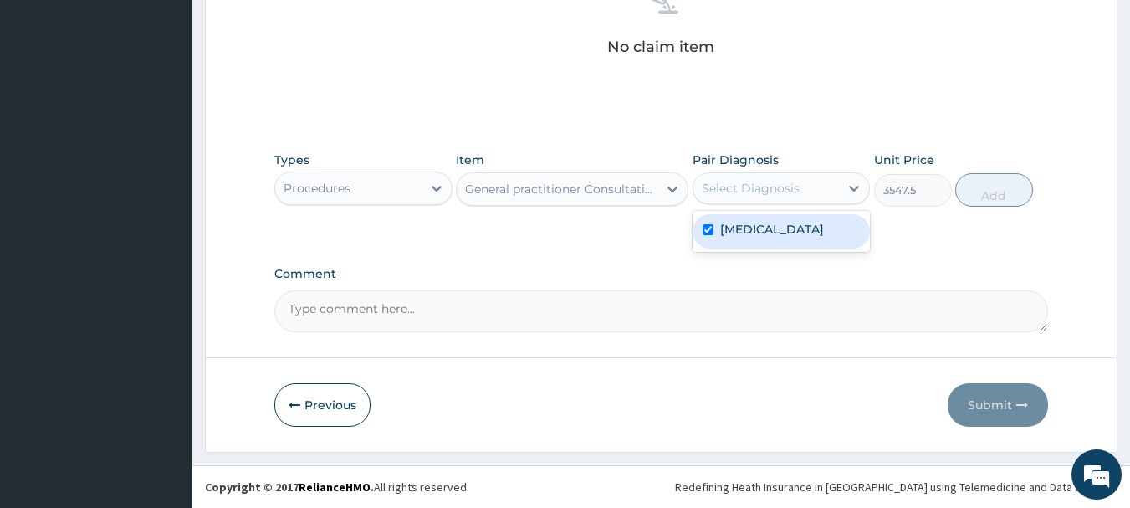
checkbox input "true"
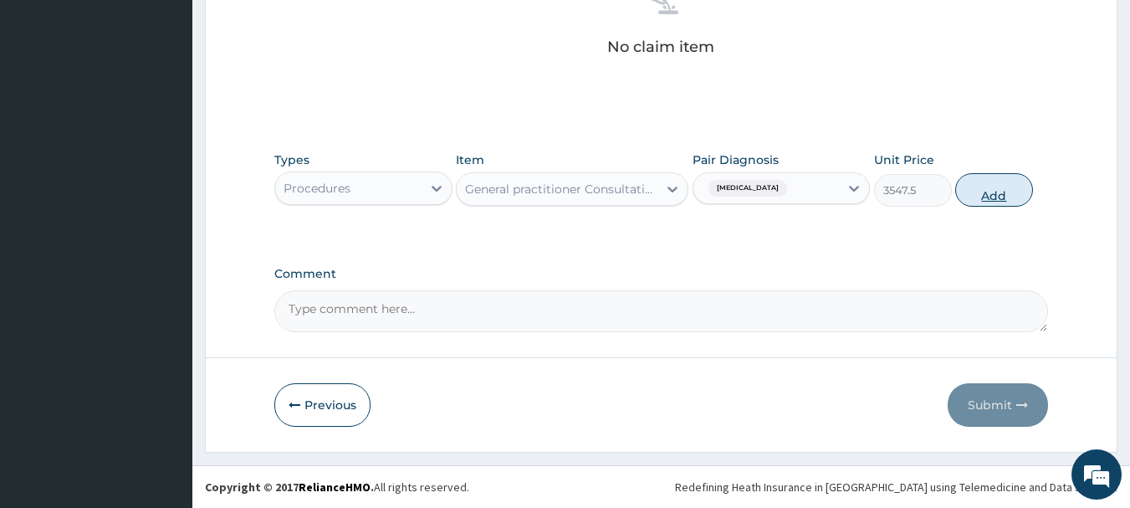
click at [1011, 184] on button "Add" at bounding box center [994, 189] width 78 height 33
type input "0"
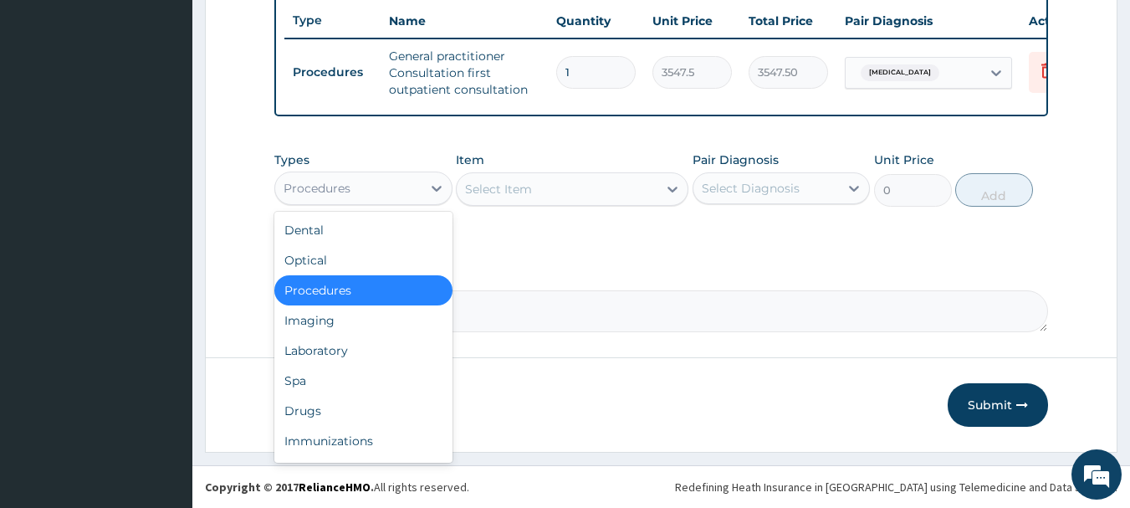
click at [366, 201] on div "Procedures" at bounding box center [348, 188] width 146 height 27
drag, startPoint x: 360, startPoint y: 417, endPoint x: 391, endPoint y: 389, distance: 41.5
click at [360, 420] on div "Drugs" at bounding box center [363, 411] width 178 height 30
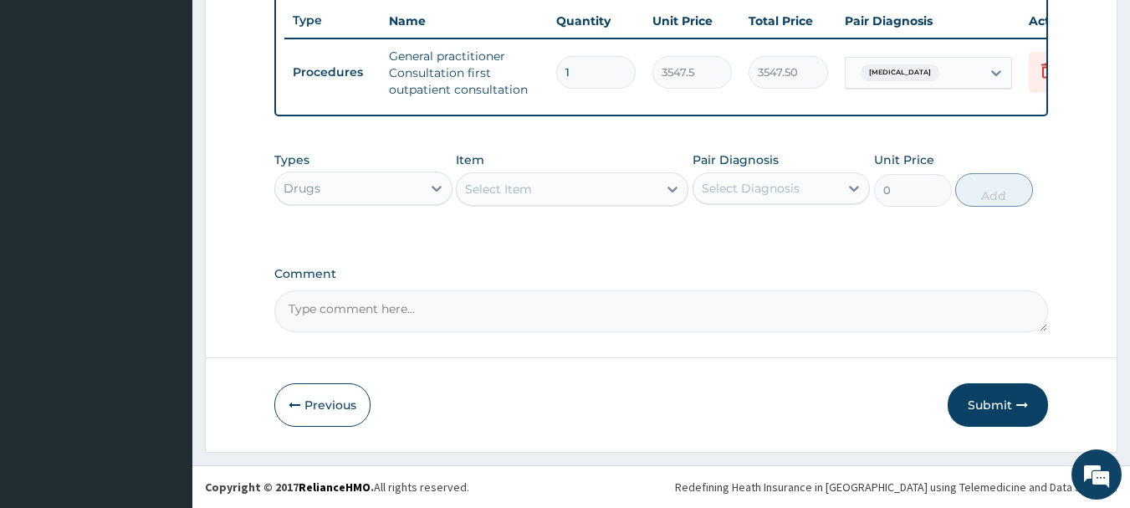
click at [577, 183] on div "Select Item" at bounding box center [557, 189] width 201 height 27
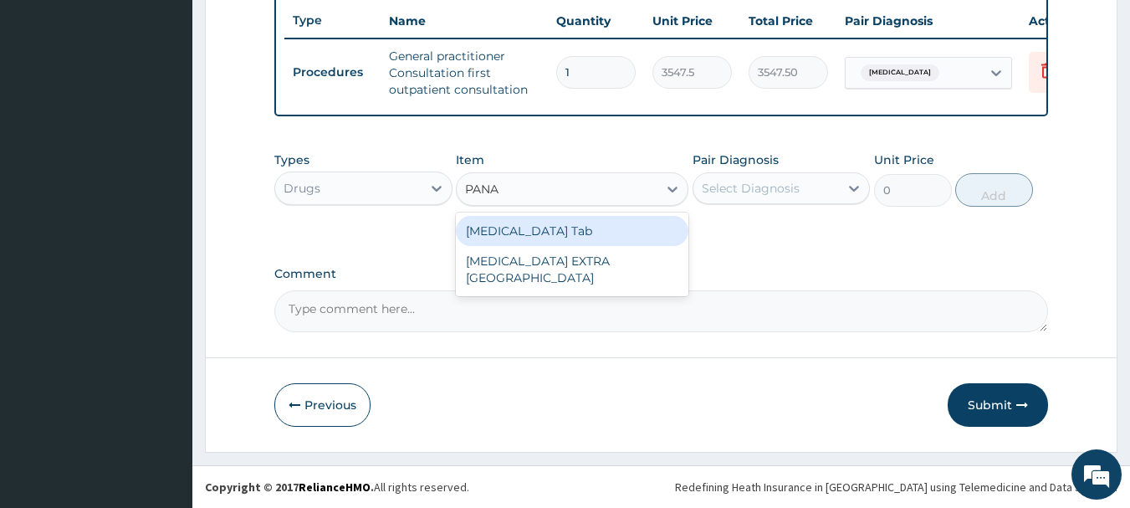
type input "PANAD"
drag, startPoint x: 588, startPoint y: 237, endPoint x: 738, endPoint y: 197, distance: 154.8
click at [591, 236] on div "[MEDICAL_DATA] Tab" at bounding box center [572, 231] width 233 height 30
type input "45.15"
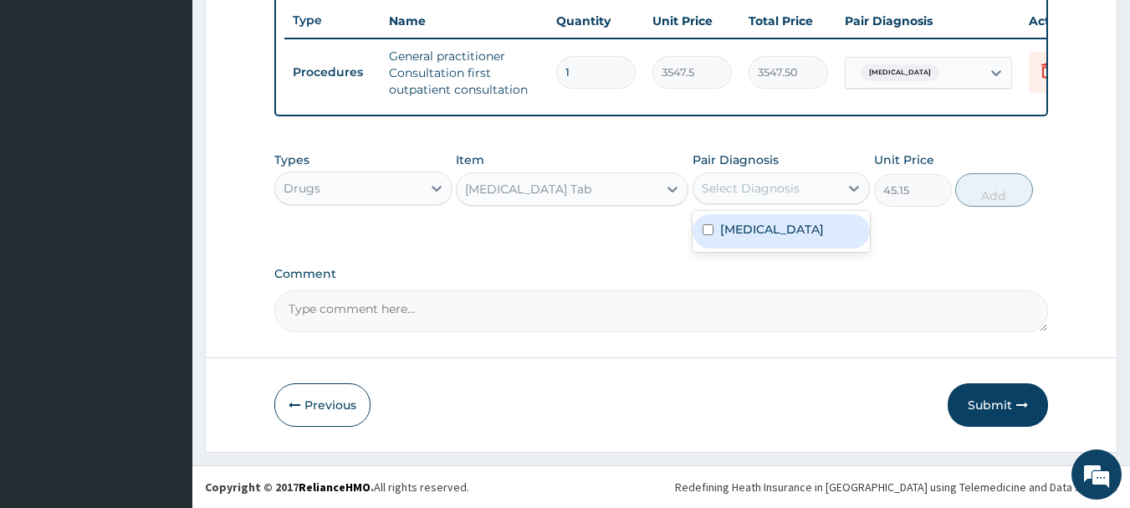
click at [798, 176] on div "Select Diagnosis" at bounding box center [767, 188] width 146 height 27
drag, startPoint x: 800, startPoint y: 216, endPoint x: 894, endPoint y: 219, distance: 94.6
click at [800, 218] on div "Acute abdomen" at bounding box center [782, 231] width 178 height 34
checkbox input "true"
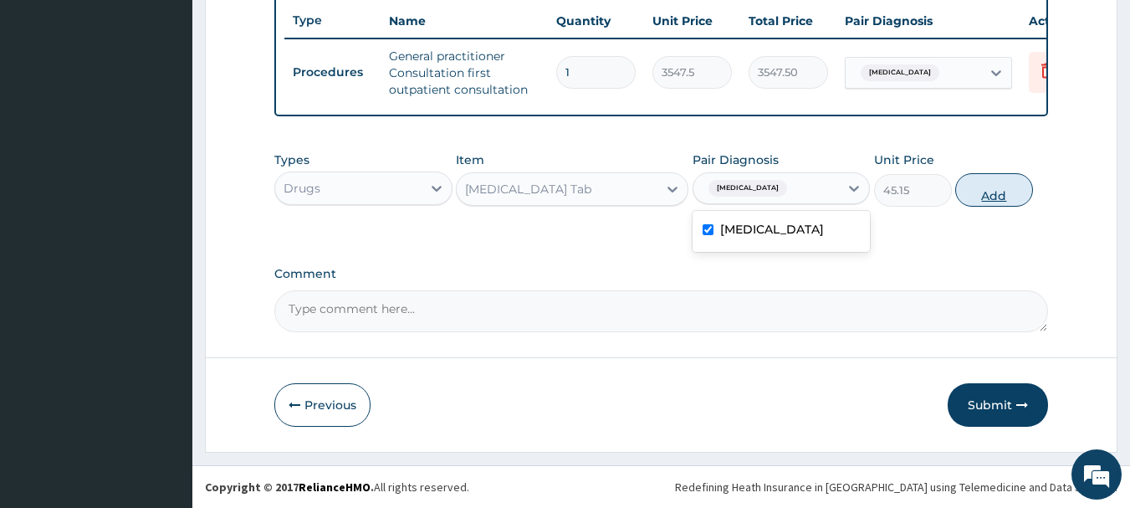
click at [993, 192] on button "Add" at bounding box center [994, 189] width 78 height 33
type input "0"
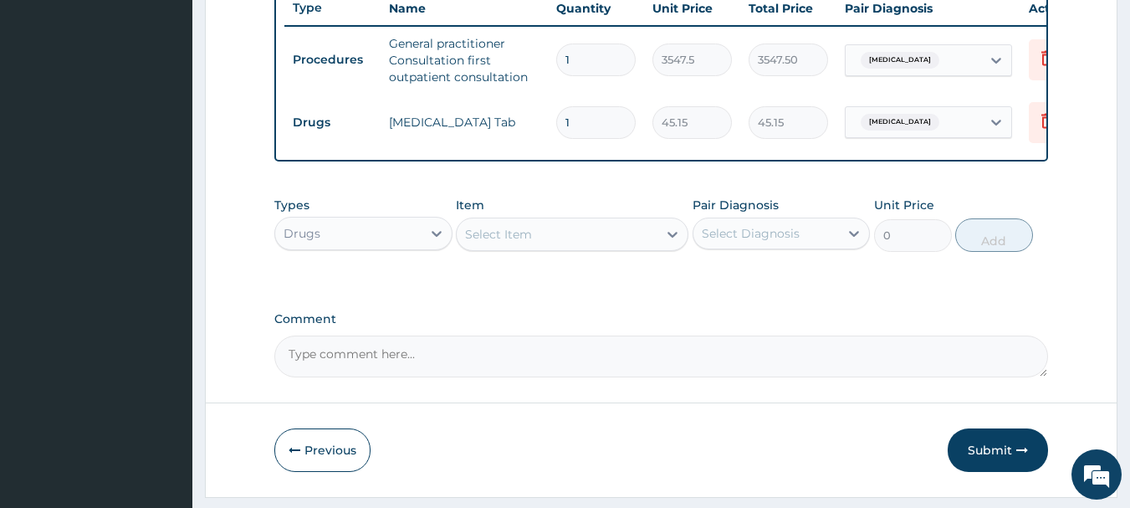
type input "18"
type input "812.70"
type input "18"
click at [583, 238] on div "Select Item" at bounding box center [557, 234] width 201 height 27
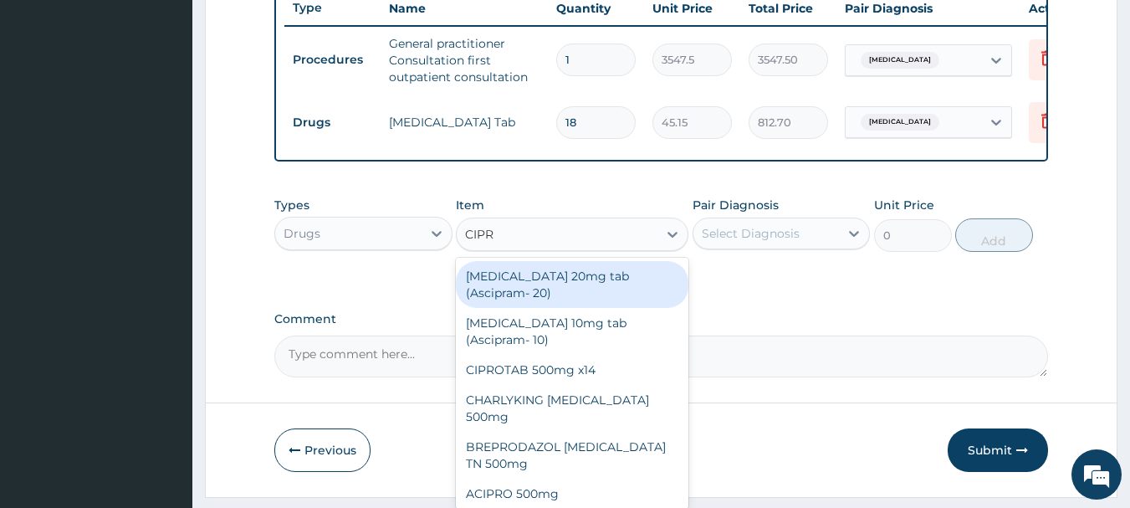
type input "CIPRO"
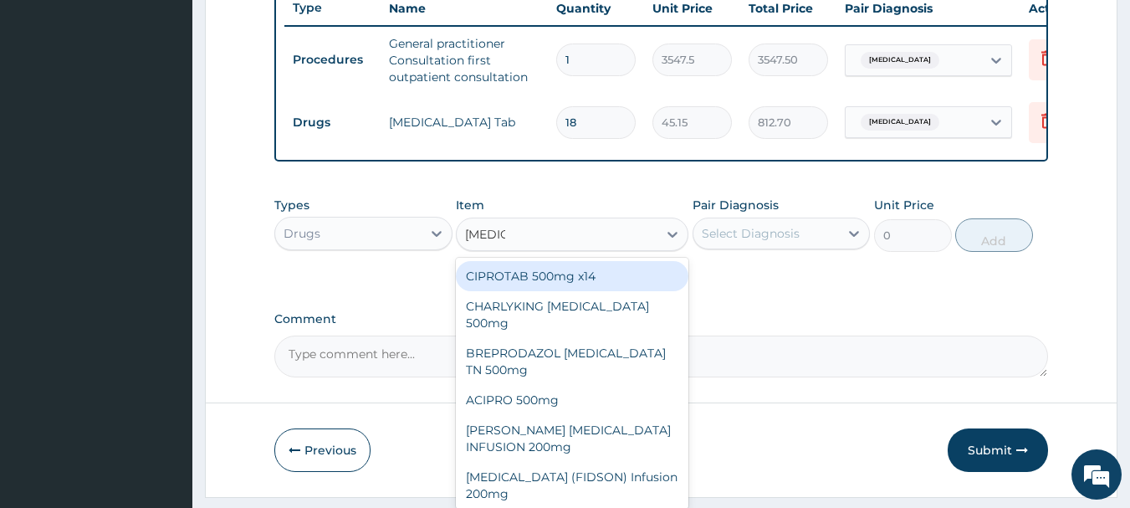
click at [660, 278] on div "CIPROTAB 500mg x14" at bounding box center [572, 276] width 233 height 30
type input "290.25"
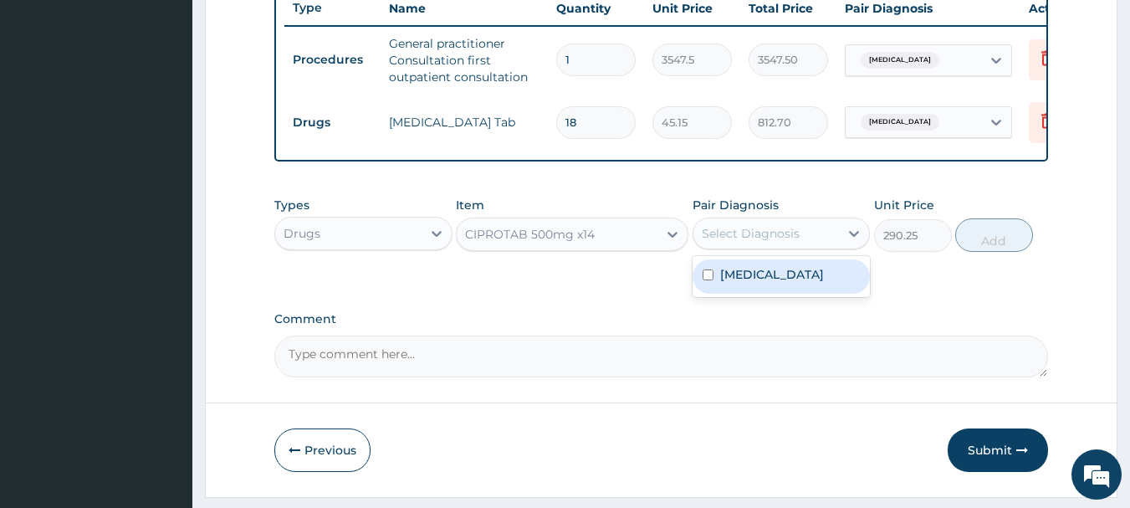
click at [737, 249] on div "Select Diagnosis" at bounding box center [782, 234] width 178 height 32
click at [747, 294] on div "Acute abdomen" at bounding box center [782, 276] width 178 height 34
checkbox input "true"
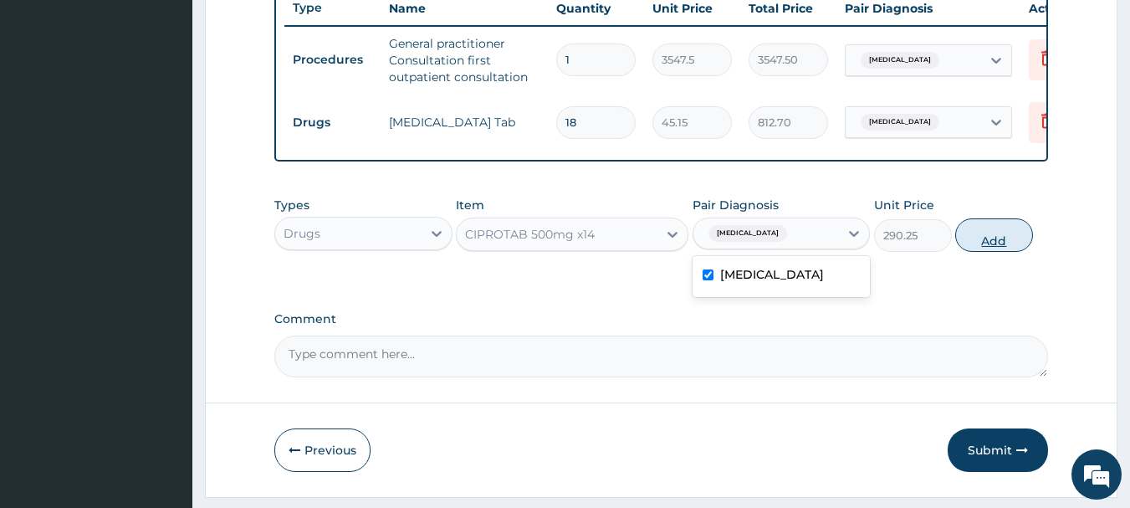
click at [1024, 252] on button "Add" at bounding box center [994, 234] width 78 height 33
type input "0"
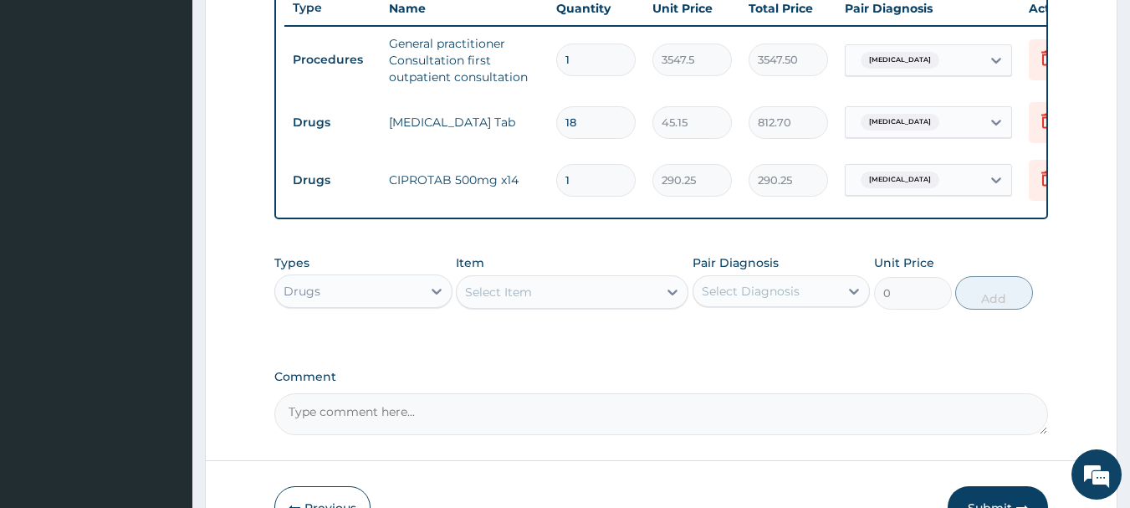
type input "10"
type input "2902.50"
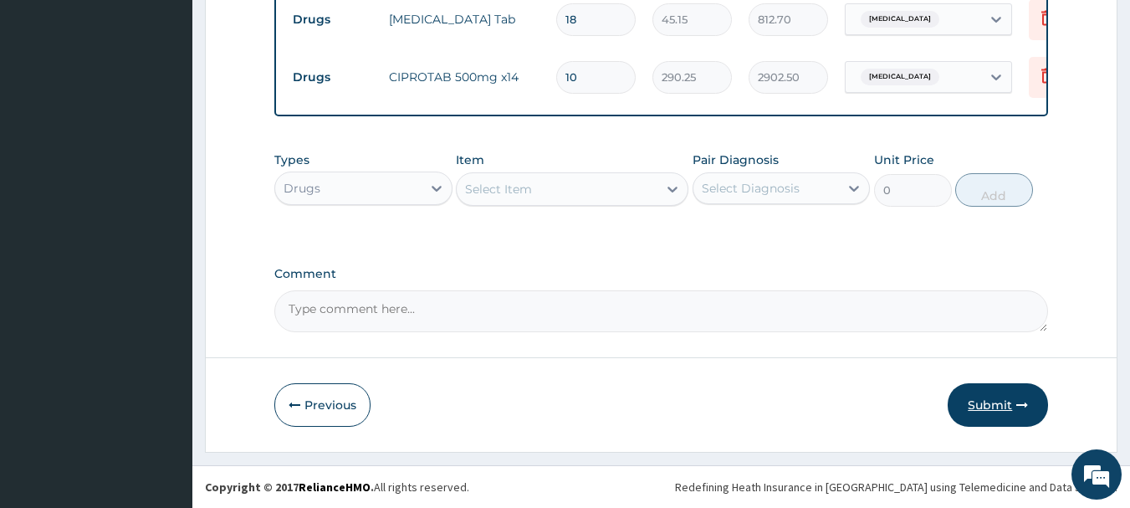
type input "10"
click at [970, 401] on button "Submit" at bounding box center [998, 405] width 100 height 44
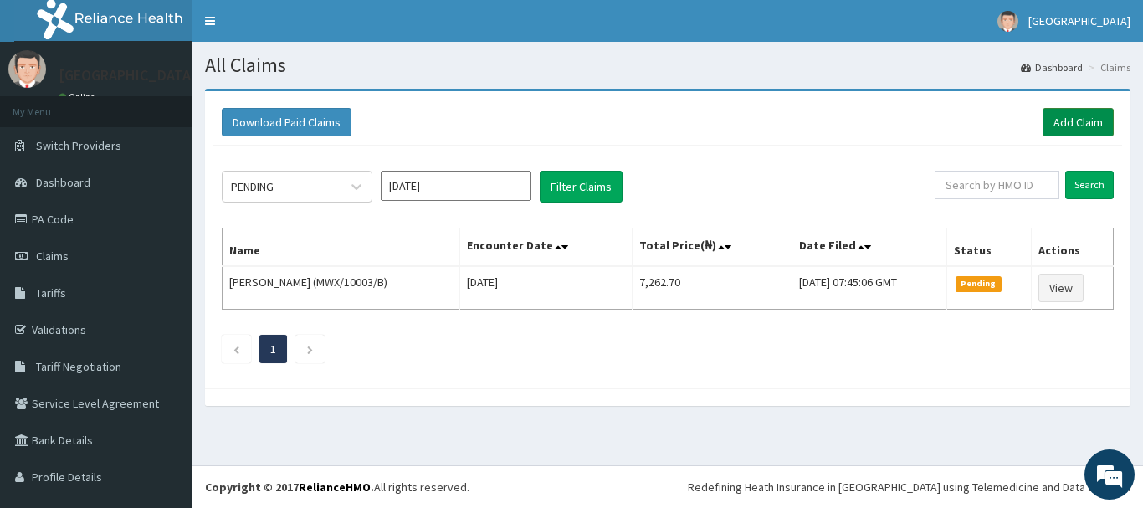
click at [1057, 120] on link "Add Claim" at bounding box center [1077, 122] width 71 height 28
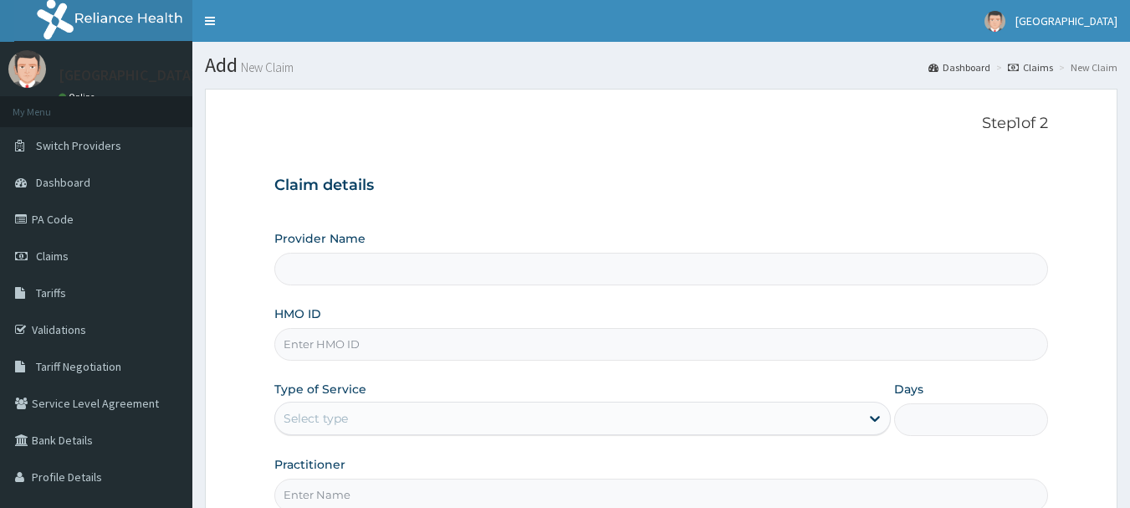
drag, startPoint x: 0, startPoint y: 0, endPoint x: 350, endPoint y: 336, distance: 485.2
click at [350, 336] on input "HMO ID" at bounding box center [661, 344] width 775 height 33
type input "AGO"
type input "[GEOGRAPHIC_DATA]"
type input "AGO/10154/D"
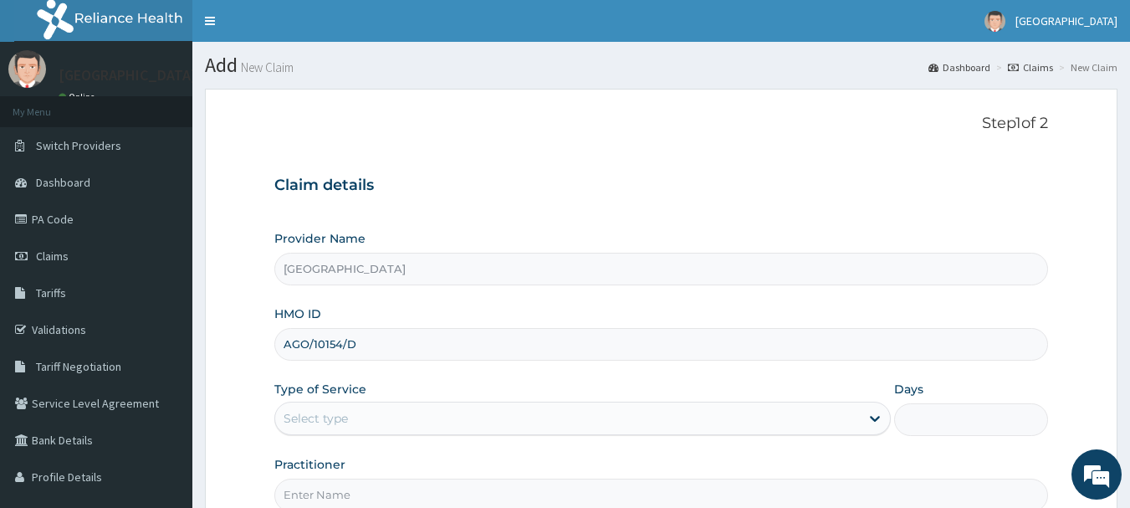
drag, startPoint x: 440, startPoint y: 407, endPoint x: 430, endPoint y: 433, distance: 27.8
click at [431, 429] on div "Select type" at bounding box center [567, 418] width 585 height 27
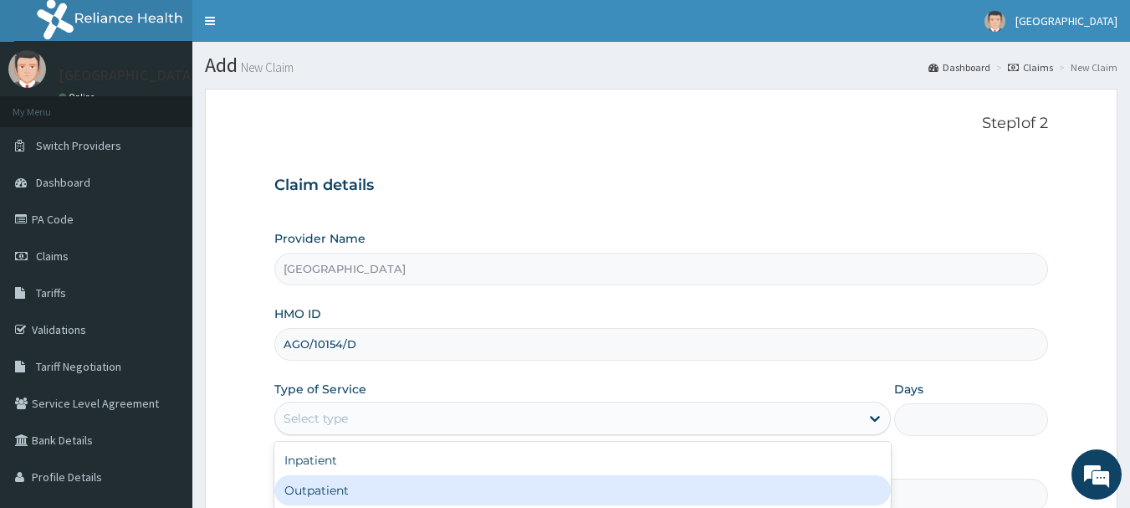
click at [399, 489] on div "Outpatient" at bounding box center [582, 490] width 617 height 30
type input "1"
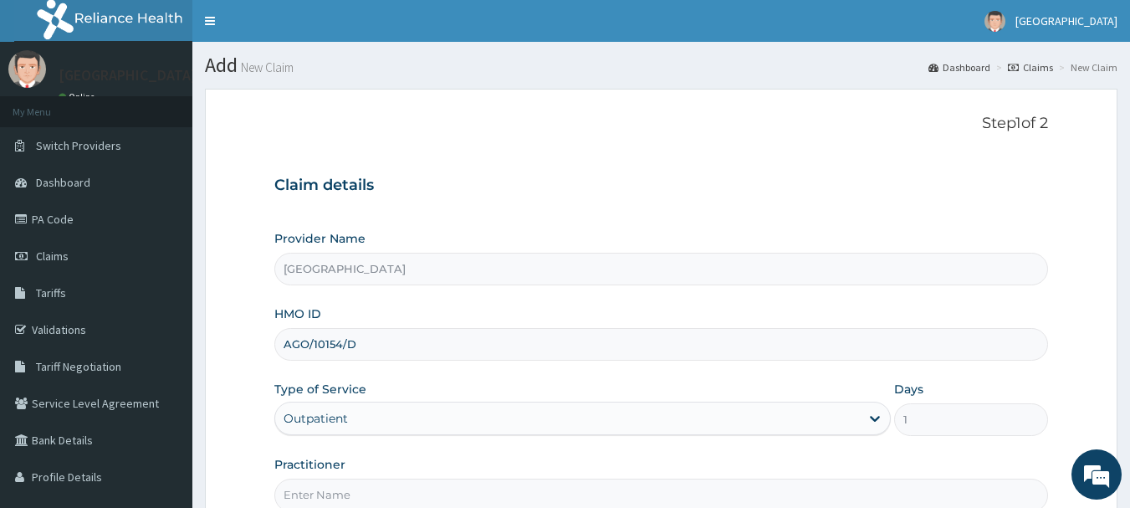
click at [399, 489] on input "Practitioner" at bounding box center [661, 495] width 775 height 33
type input "DR DAWODU"
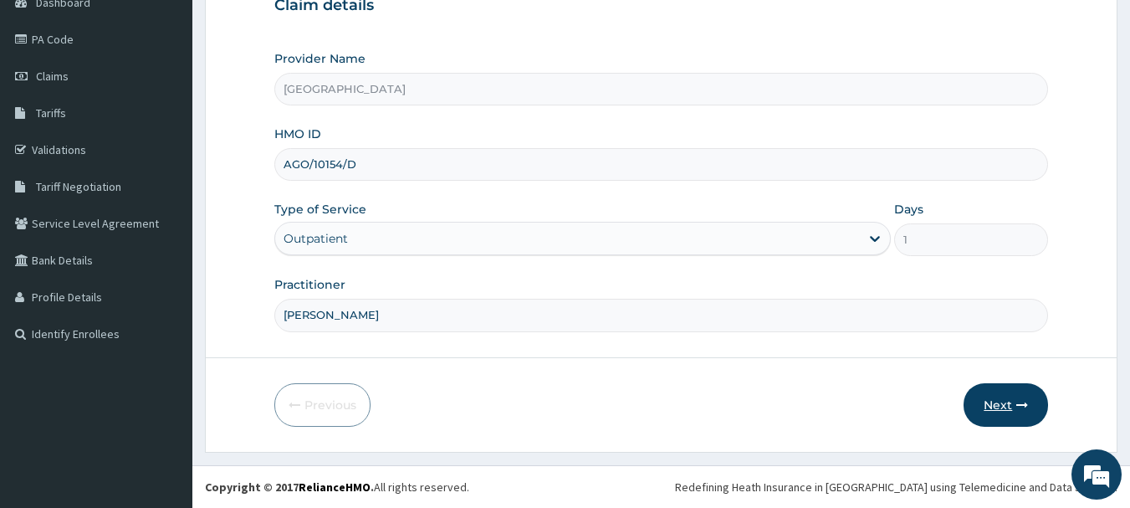
click at [1007, 399] on button "Next" at bounding box center [1006, 405] width 84 height 44
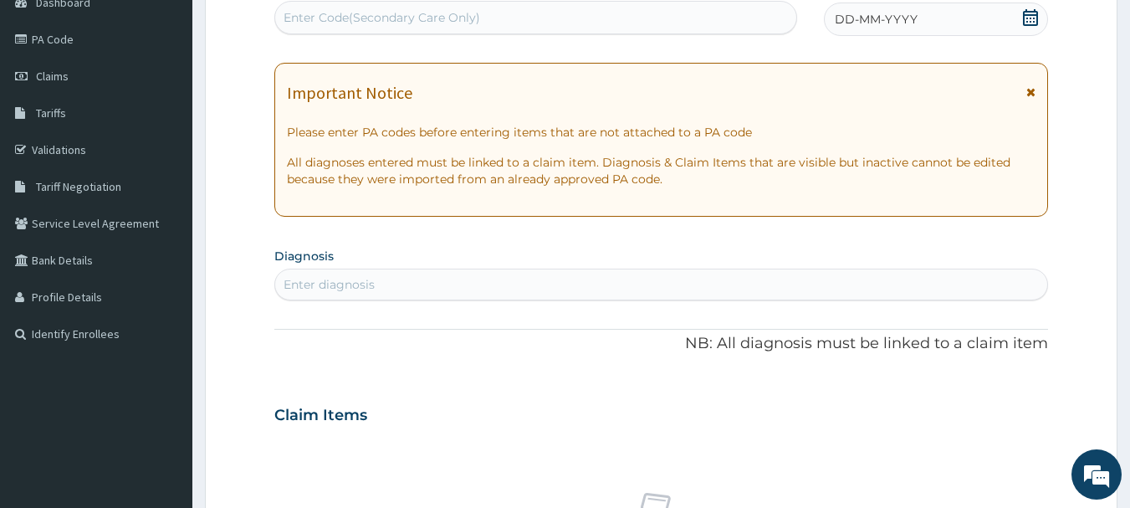
click at [915, 18] on span "DD-MM-YYYY" at bounding box center [876, 19] width 83 height 17
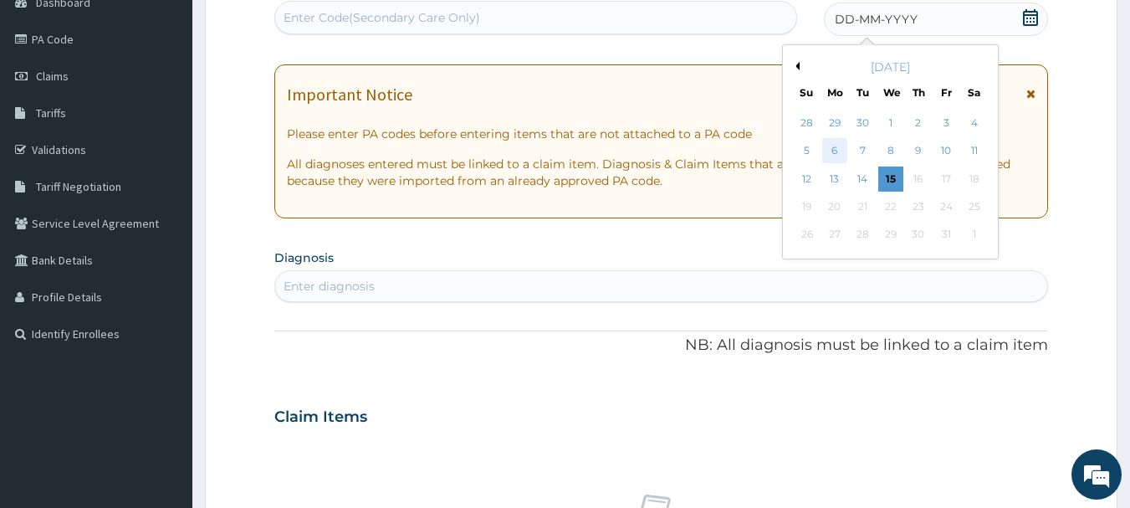
click at [830, 150] on div "6" at bounding box center [834, 151] width 25 height 25
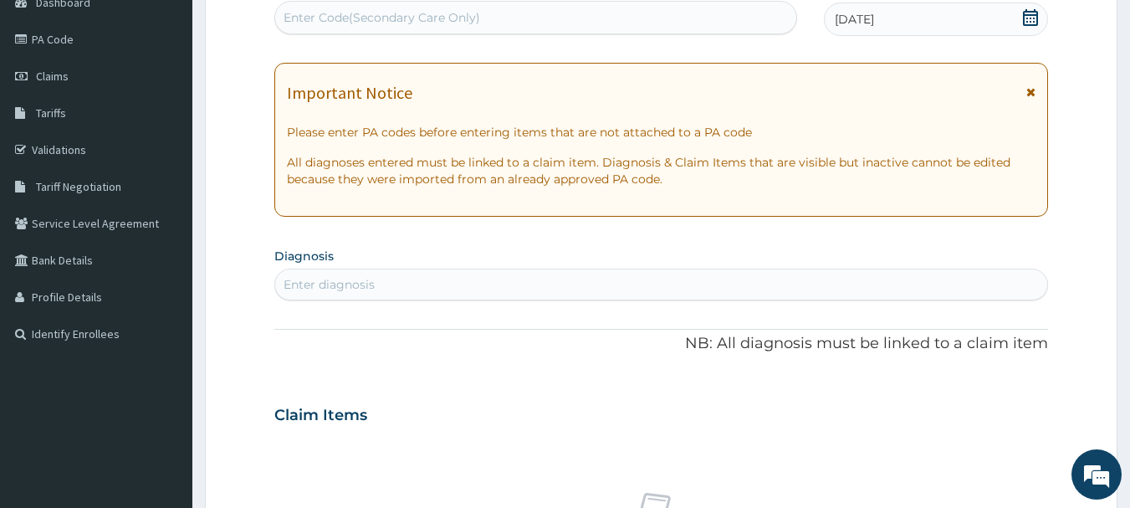
click at [607, 289] on div "Enter diagnosis" at bounding box center [661, 284] width 773 height 27
type input "GASTRITIS"
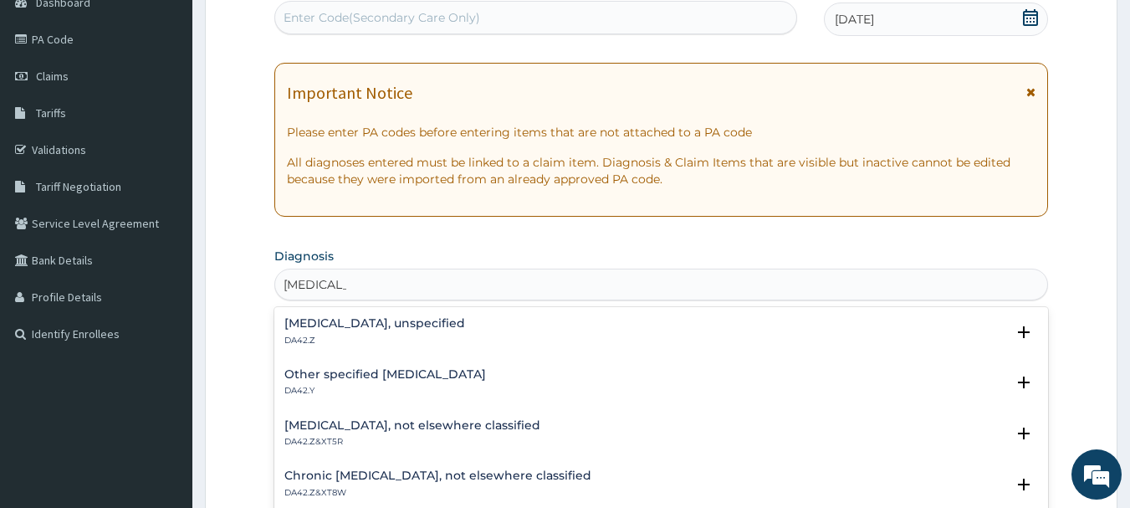
click at [380, 321] on h4 "Gastritis, unspecified" at bounding box center [374, 323] width 181 height 13
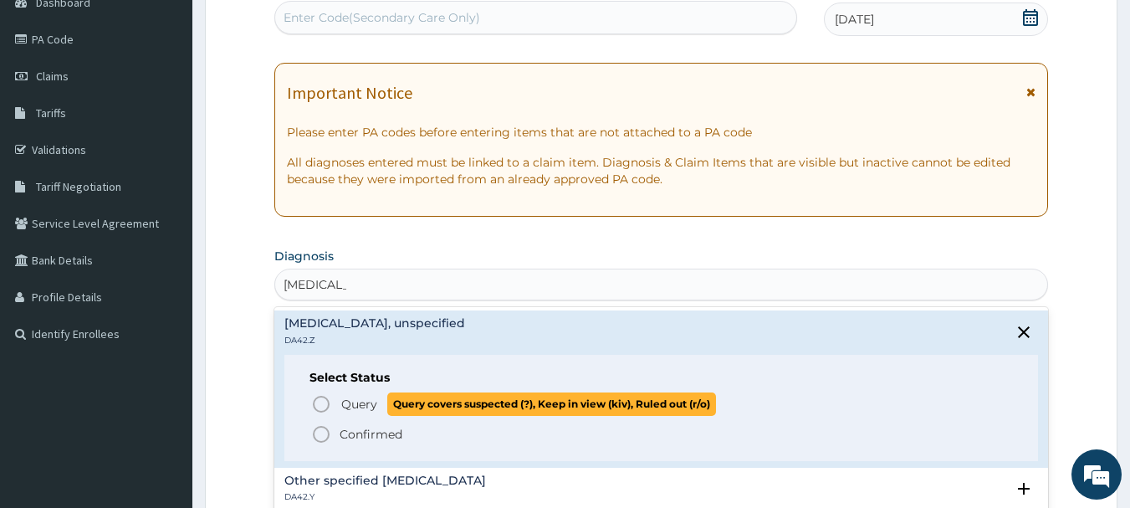
click at [317, 403] on icon "status option query" at bounding box center [321, 404] width 20 height 20
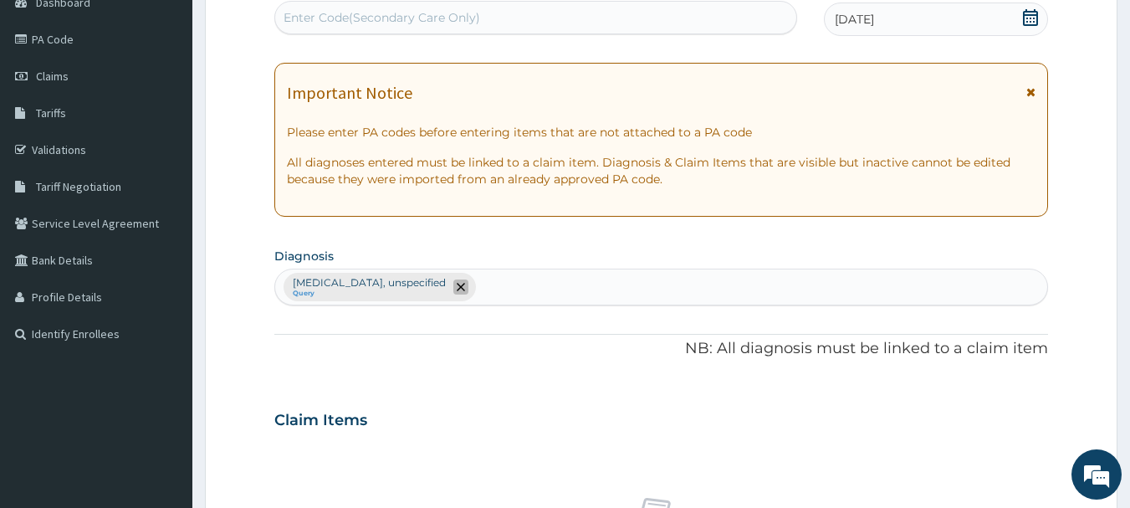
click at [457, 289] on icon "remove selection option" at bounding box center [461, 287] width 8 height 8
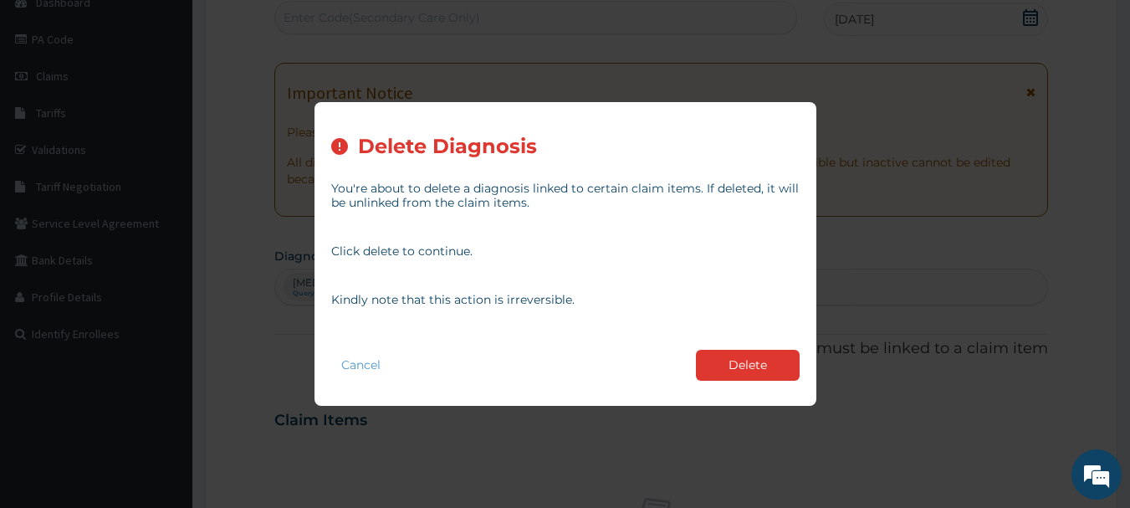
drag, startPoint x: 736, startPoint y: 369, endPoint x: 637, endPoint y: 330, distance: 106.0
click at [735, 370] on button "Delete" at bounding box center [748, 365] width 104 height 31
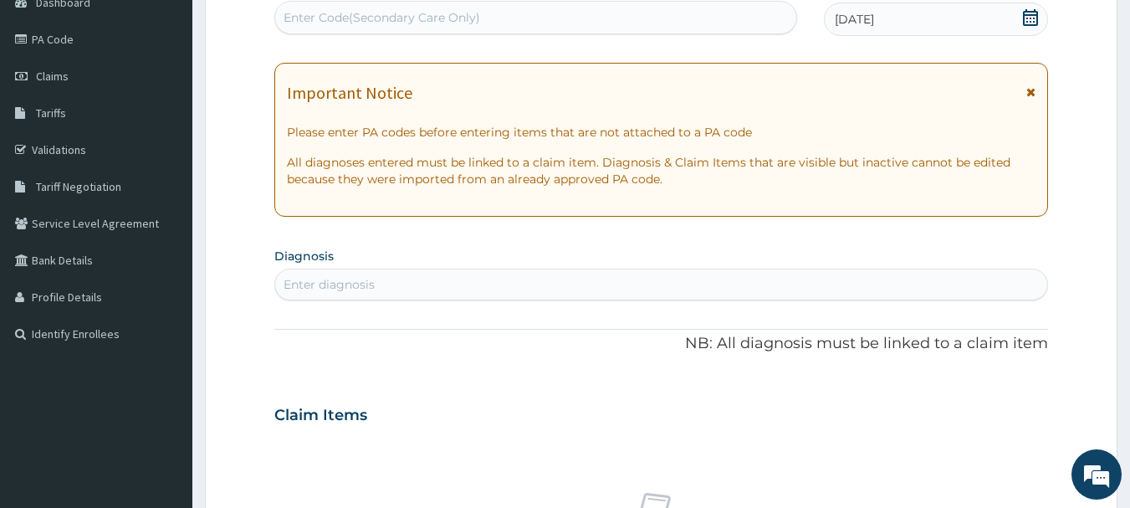
click at [515, 273] on div "Enter diagnosis" at bounding box center [661, 284] width 773 height 27
type input "GASTRITIS"
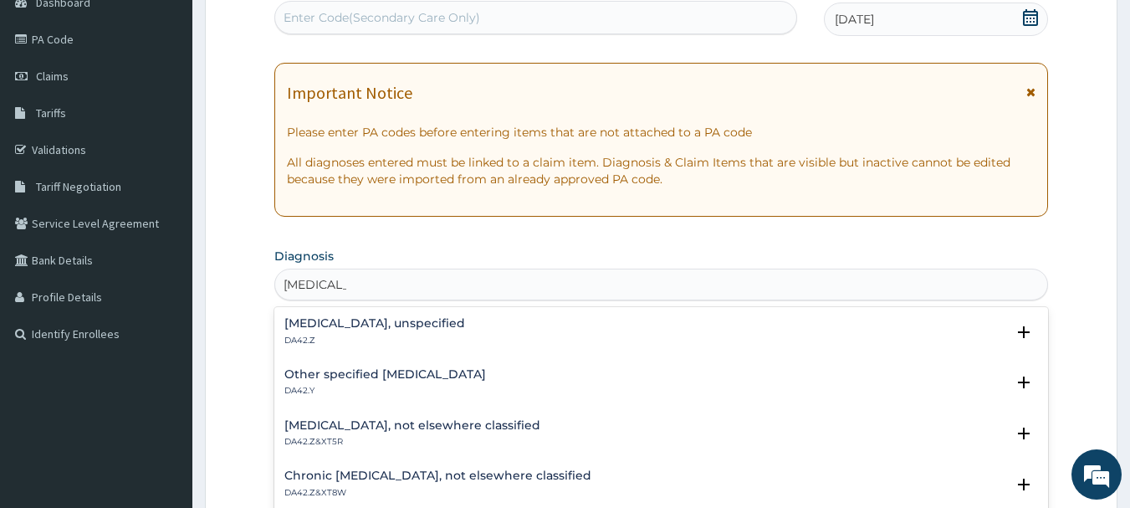
click at [315, 324] on h4 "Gastritis, unspecified" at bounding box center [374, 323] width 181 height 13
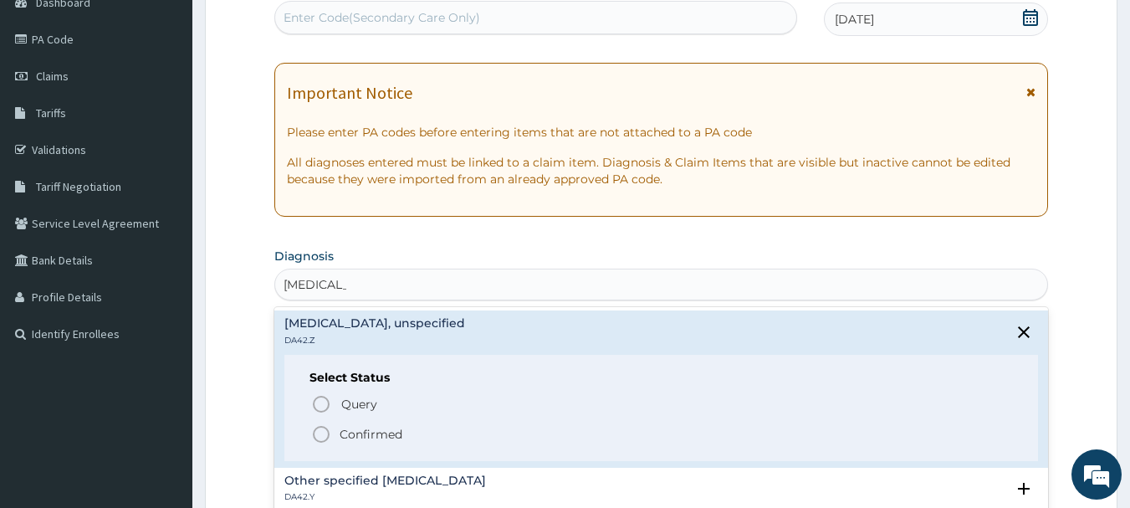
click at [320, 435] on icon "status option filled" at bounding box center [321, 434] width 20 height 20
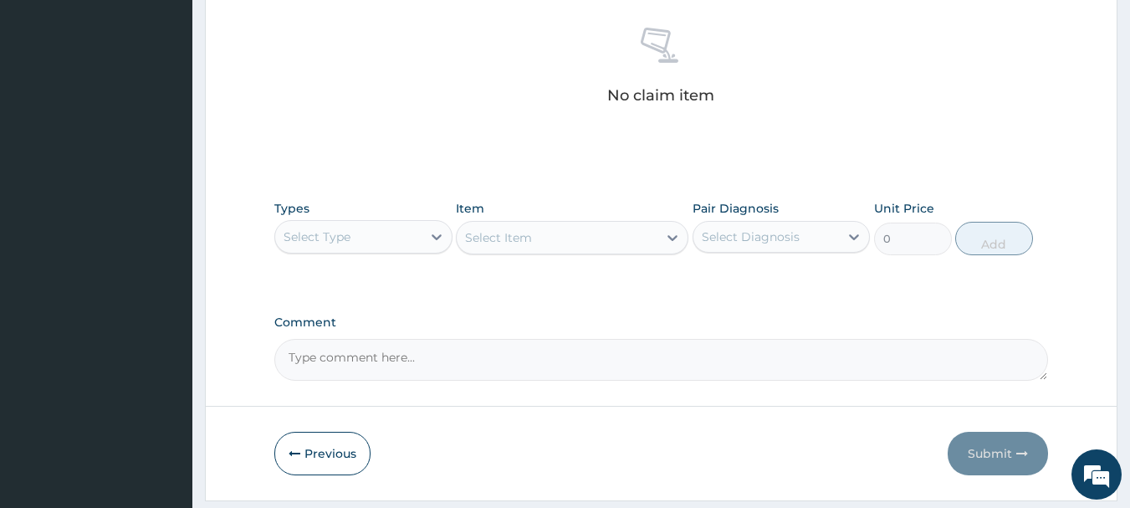
scroll to position [699, 0]
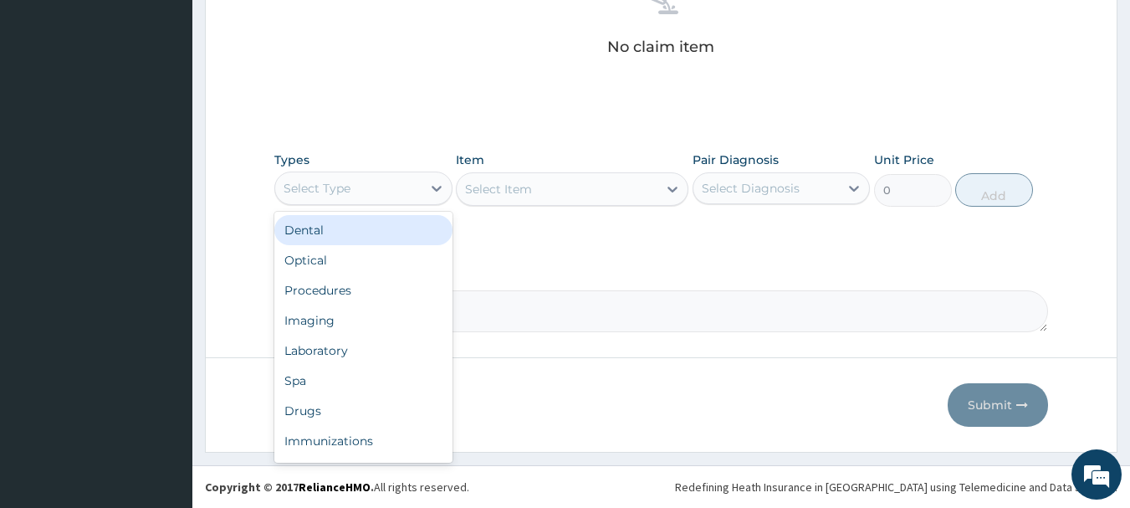
click at [349, 177] on div "Select Type" at bounding box center [348, 188] width 146 height 27
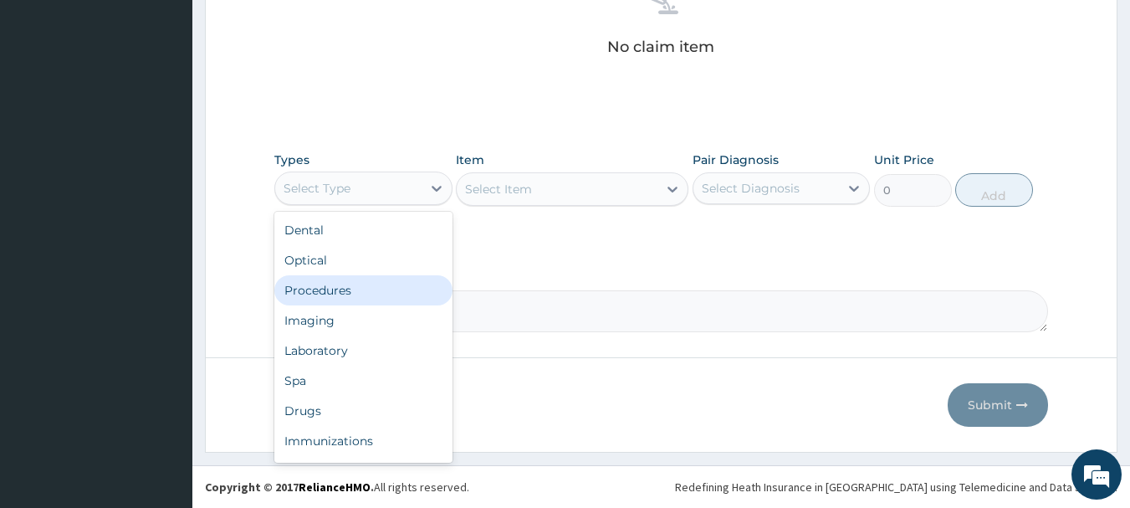
click at [334, 288] on div "Procedures" at bounding box center [363, 290] width 178 height 30
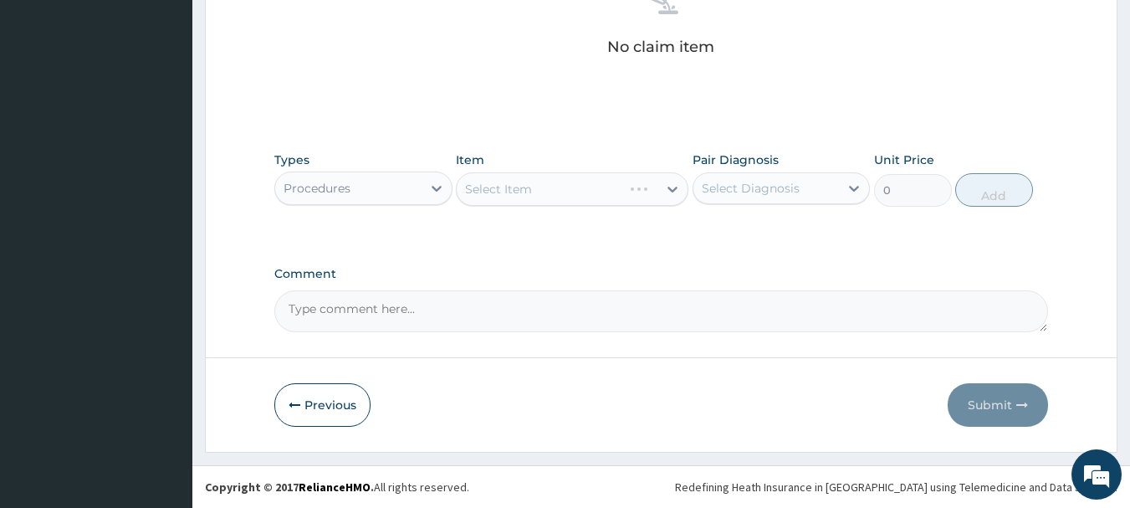
click at [544, 188] on div "Select Item" at bounding box center [572, 188] width 233 height 33
click at [544, 188] on div "Select Item" at bounding box center [557, 189] width 201 height 27
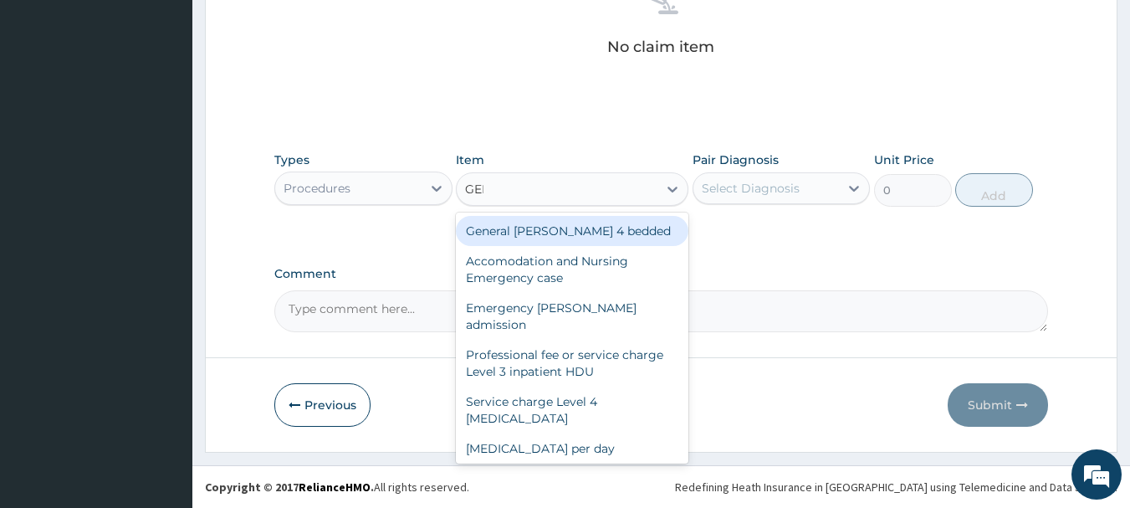
type input "GENE"
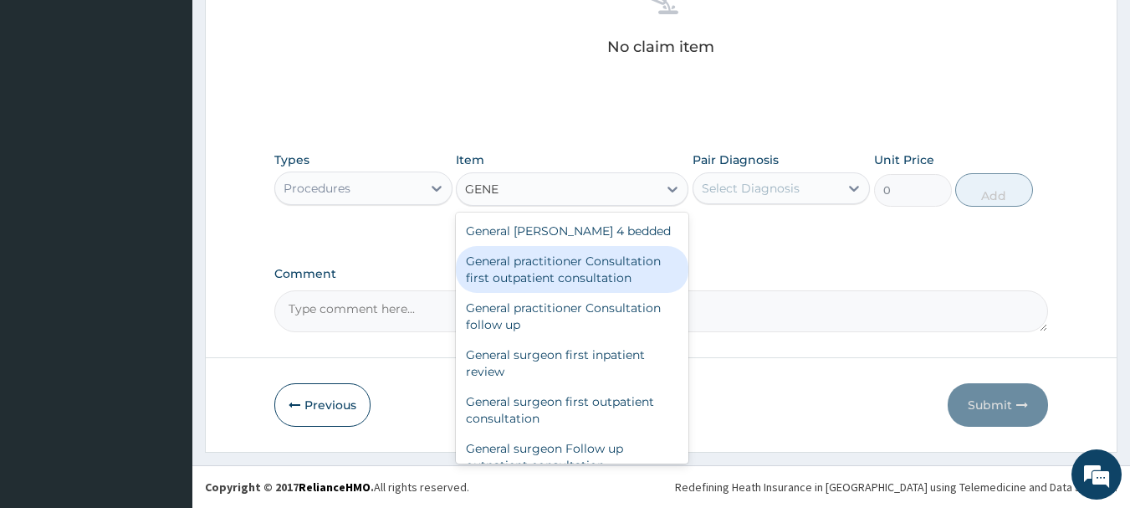
drag, startPoint x: 632, startPoint y: 281, endPoint x: 744, endPoint y: 223, distance: 125.4
click at [633, 281] on div "General practitioner Consultation first outpatient consultation" at bounding box center [572, 269] width 233 height 47
type input "3547.5"
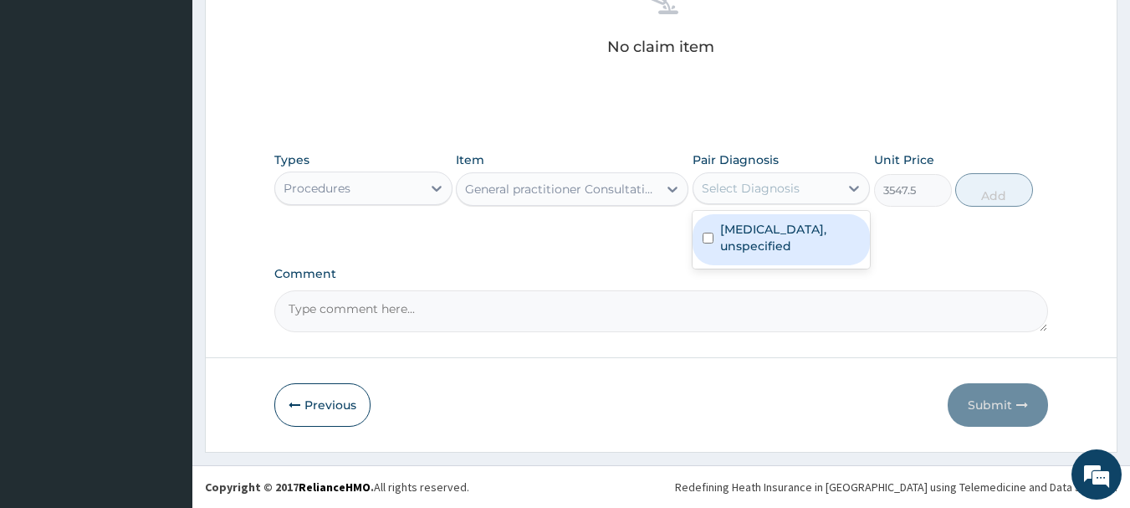
click at [784, 191] on div "Select Diagnosis" at bounding box center [751, 188] width 98 height 17
click at [776, 221] on label "Gastritis, unspecified" at bounding box center [790, 237] width 141 height 33
checkbox input "true"
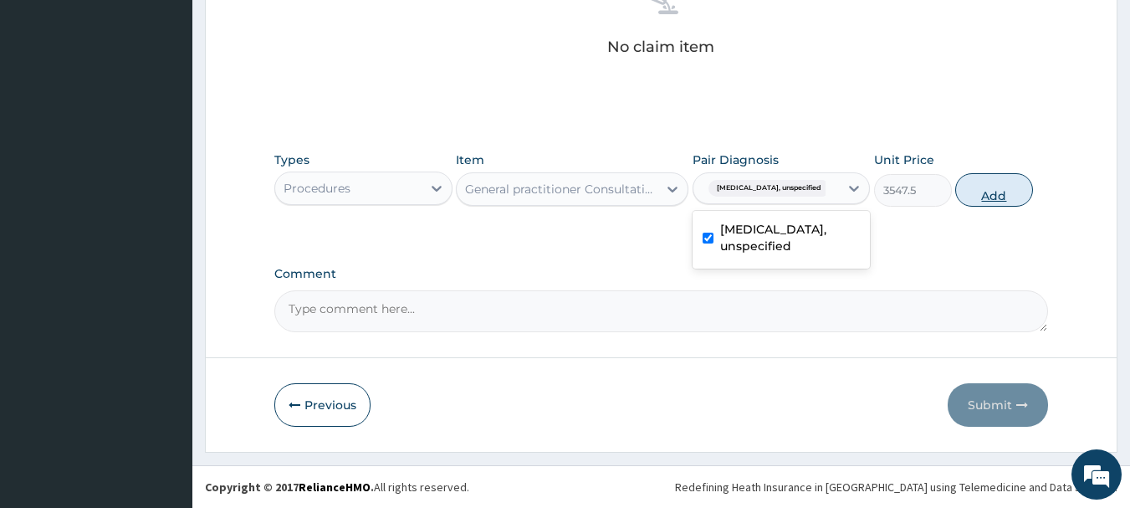
click at [1017, 182] on button "Add" at bounding box center [994, 189] width 78 height 33
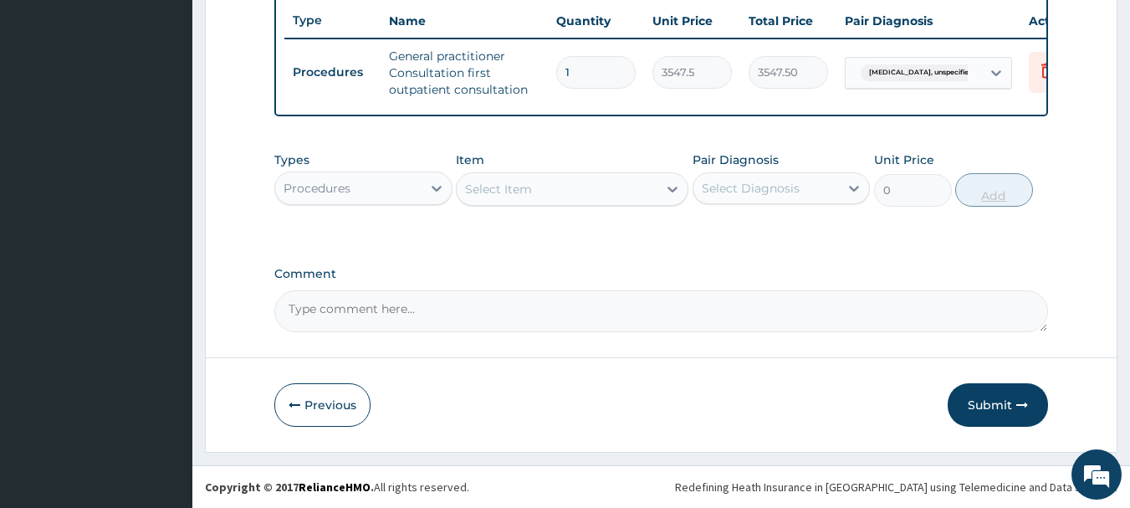
scroll to position [641, 0]
click at [530, 192] on div "Select Item" at bounding box center [498, 189] width 67 height 17
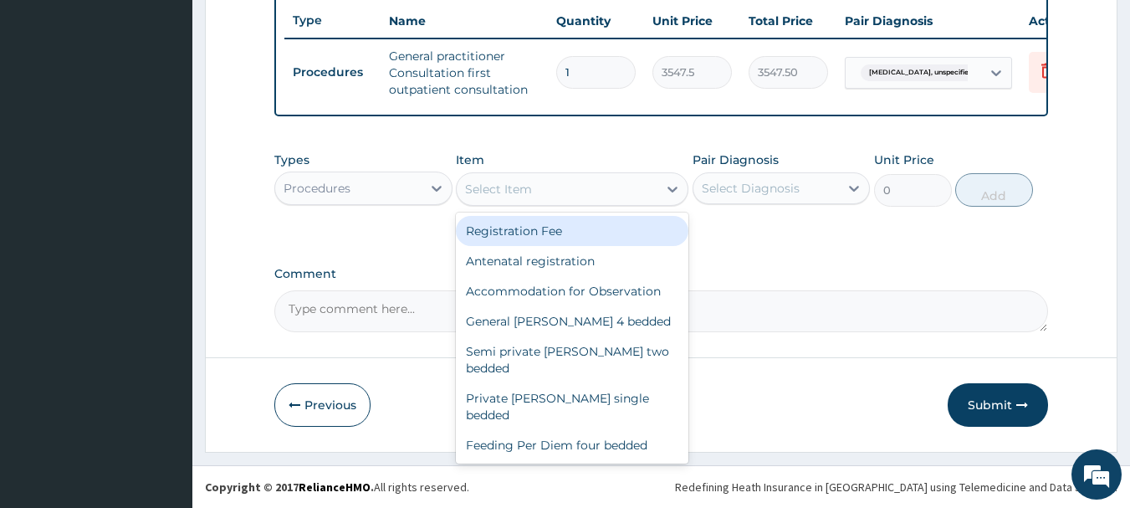
click at [537, 238] on div "Registration Fee" at bounding box center [572, 231] width 233 height 30
type input "2150"
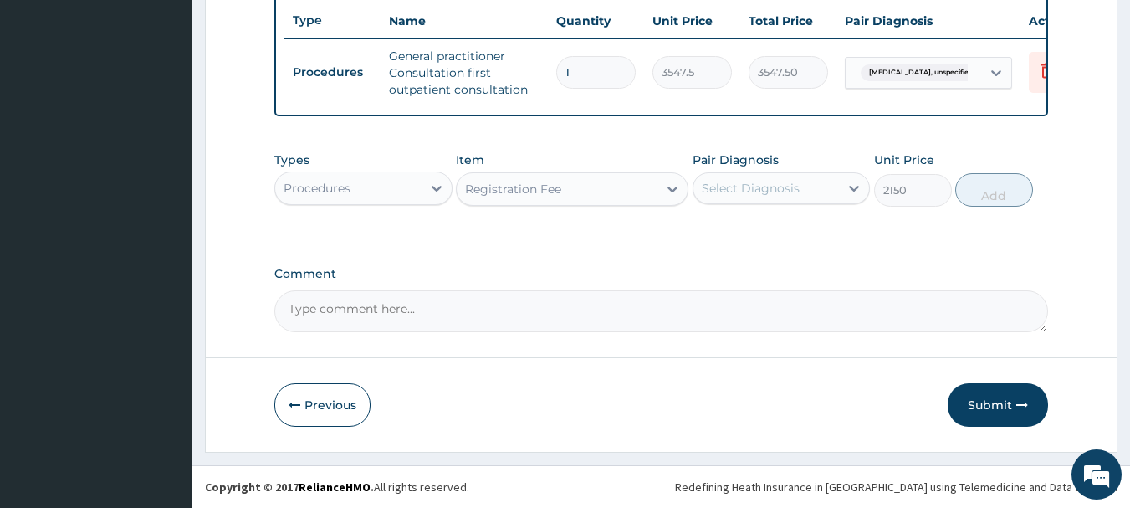
click at [818, 177] on div "Select Diagnosis" at bounding box center [767, 188] width 146 height 27
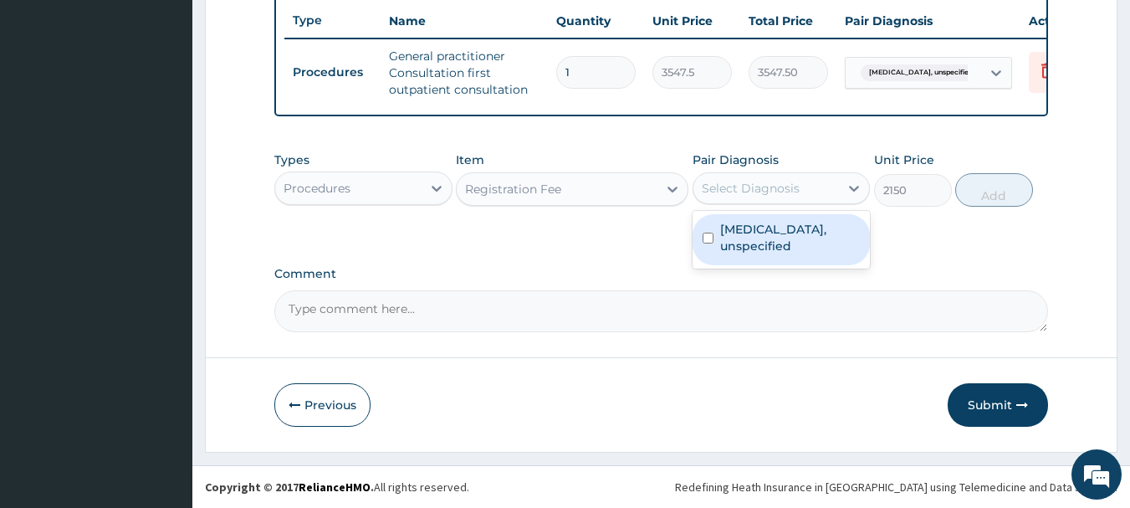
click at [790, 223] on label "Gastritis, unspecified" at bounding box center [790, 237] width 141 height 33
checkbox input "true"
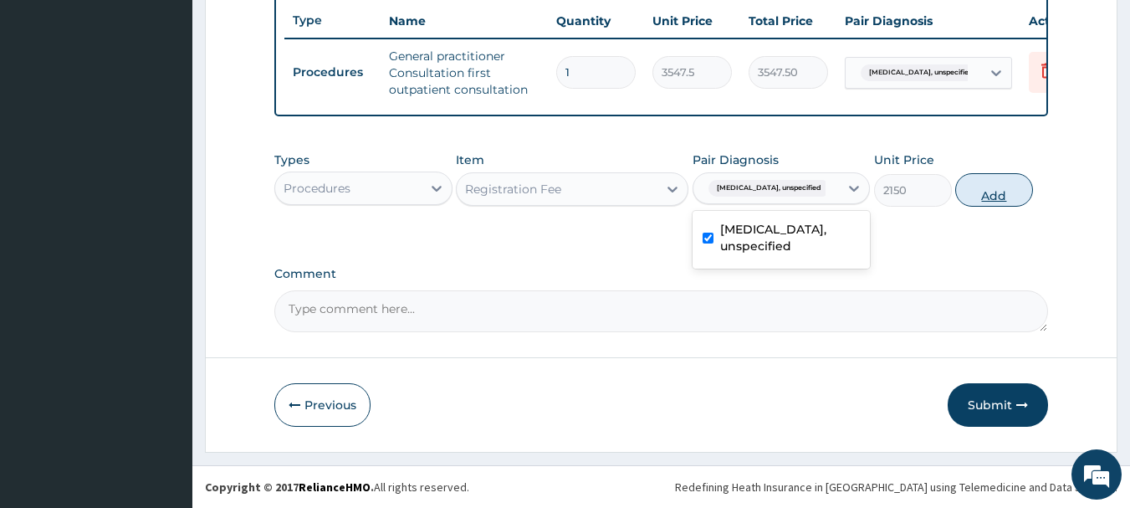
click at [973, 191] on button "Add" at bounding box center [994, 189] width 78 height 33
type input "0"
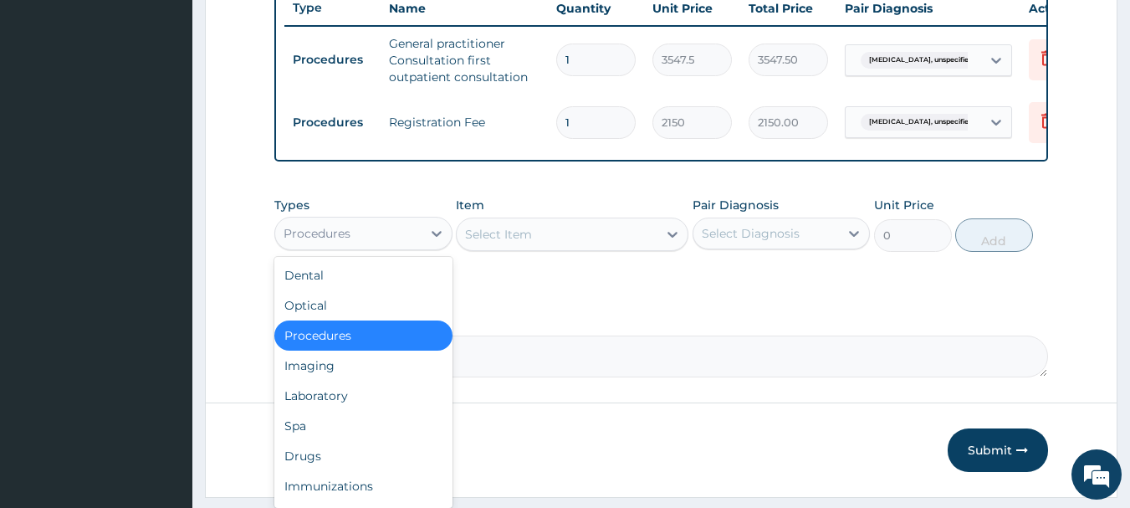
click at [387, 235] on div "Procedures" at bounding box center [348, 233] width 146 height 27
drag, startPoint x: 349, startPoint y: 465, endPoint x: 503, endPoint y: 397, distance: 168.2
click at [359, 463] on div "Drugs" at bounding box center [363, 456] width 178 height 30
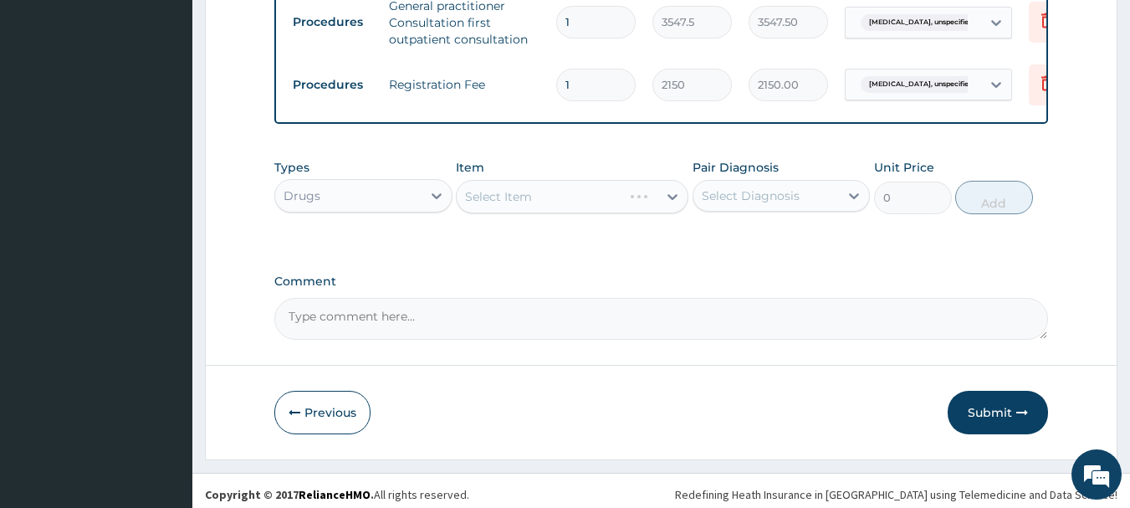
scroll to position [699, 0]
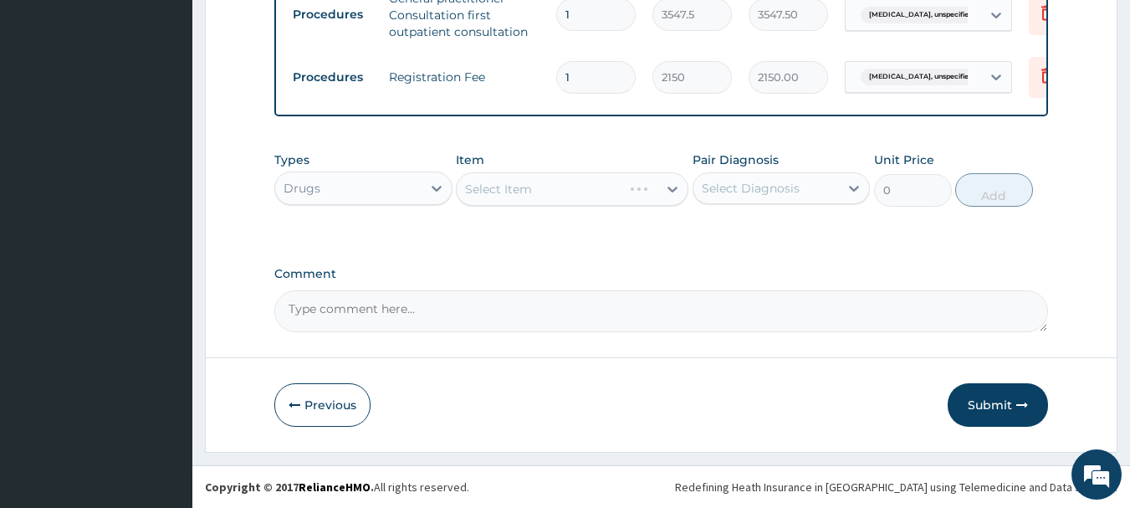
click at [571, 191] on div "Select Item" at bounding box center [572, 188] width 233 height 33
click at [571, 191] on div "Select Item" at bounding box center [557, 189] width 201 height 27
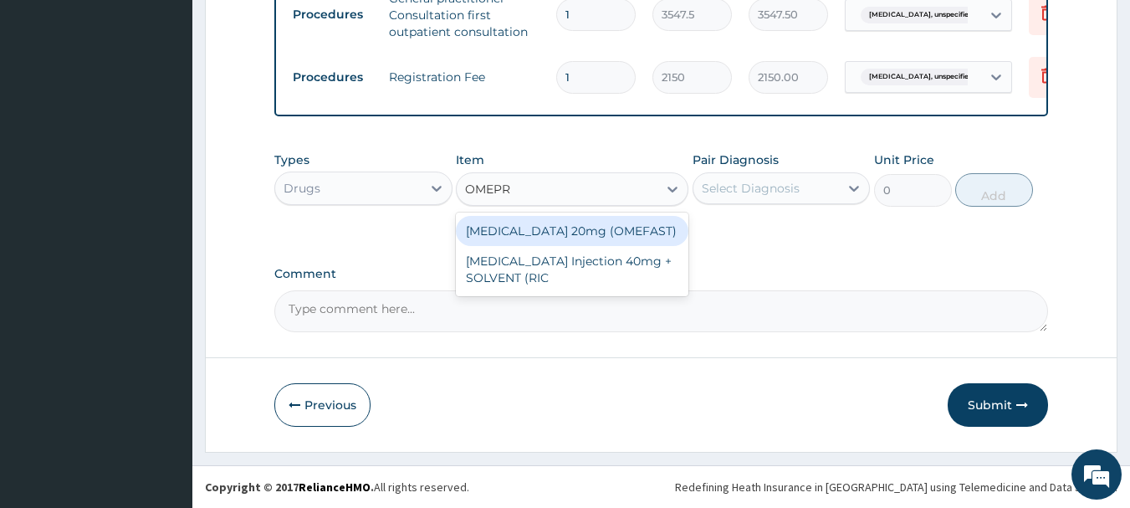
type input "OMEPRA"
drag, startPoint x: 593, startPoint y: 237, endPoint x: 767, endPoint y: 192, distance: 179.8
click at [629, 231] on div "[MEDICAL_DATA] 20mg (OMEFAST)" at bounding box center [572, 231] width 233 height 30
type input "75.25"
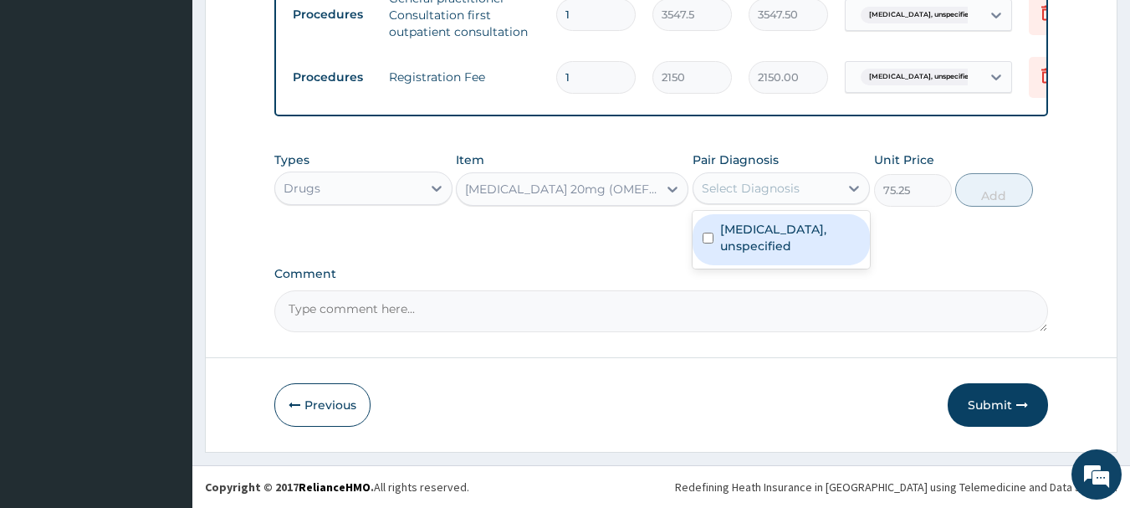
drag, startPoint x: 790, startPoint y: 182, endPoint x: 781, endPoint y: 233, distance: 51.7
click at [790, 186] on div "Select Diagnosis" at bounding box center [751, 188] width 98 height 17
click at [781, 233] on label "Gastritis, unspecified" at bounding box center [790, 237] width 141 height 33
checkbox input "true"
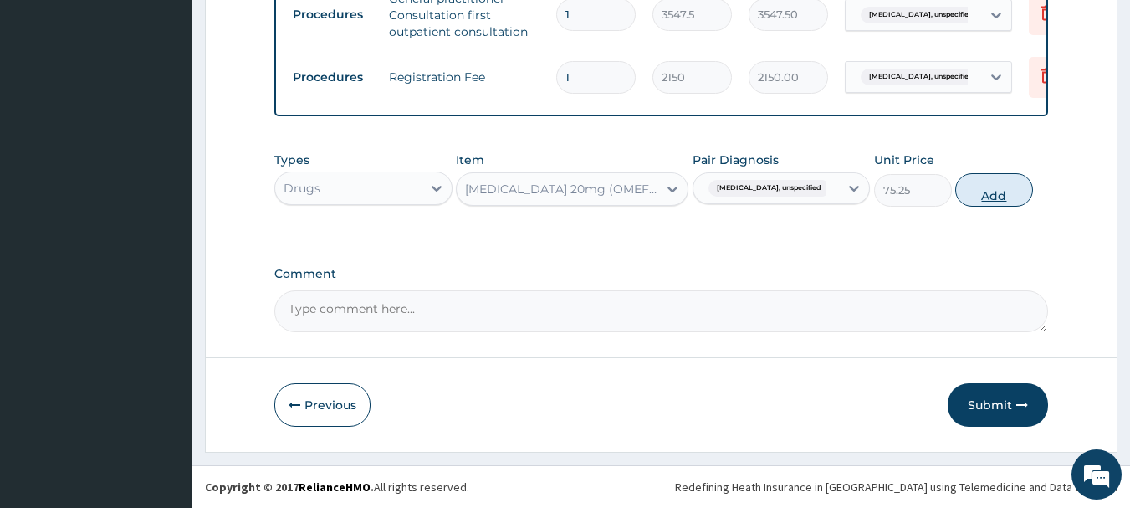
click at [1011, 188] on button "Add" at bounding box center [994, 189] width 78 height 33
type input "0"
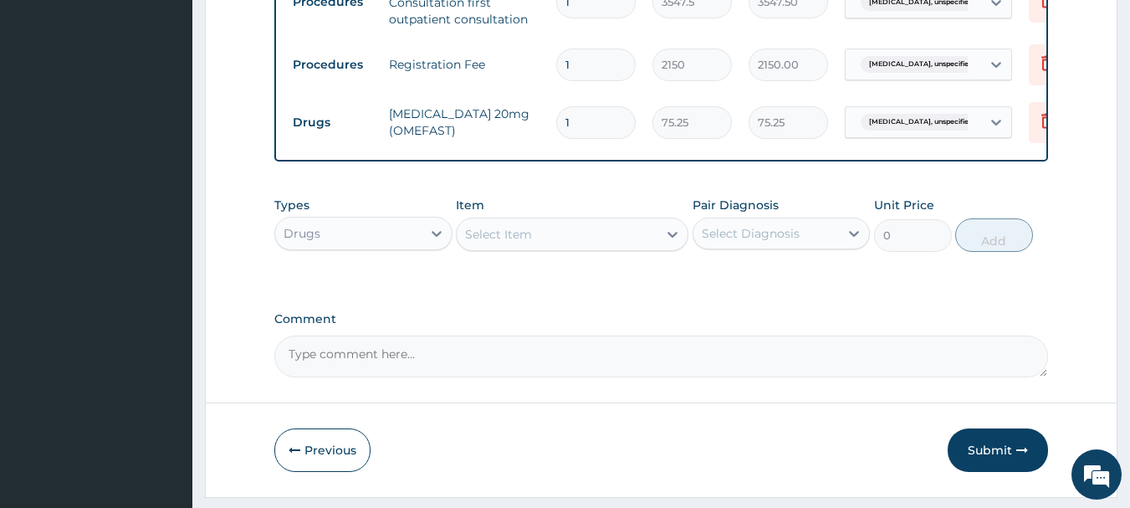
type input "14"
type input "1053.50"
type input "14"
click at [537, 248] on div "Select Item" at bounding box center [557, 234] width 201 height 27
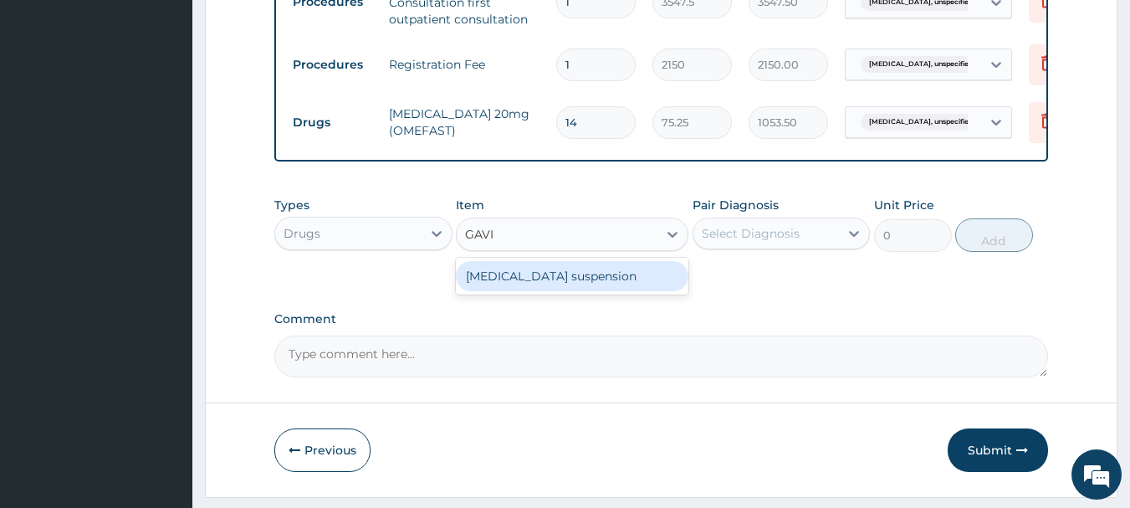
type input "GAVIS"
click at [599, 291] on div "[MEDICAL_DATA] suspension" at bounding box center [572, 276] width 233 height 30
type input "7740"
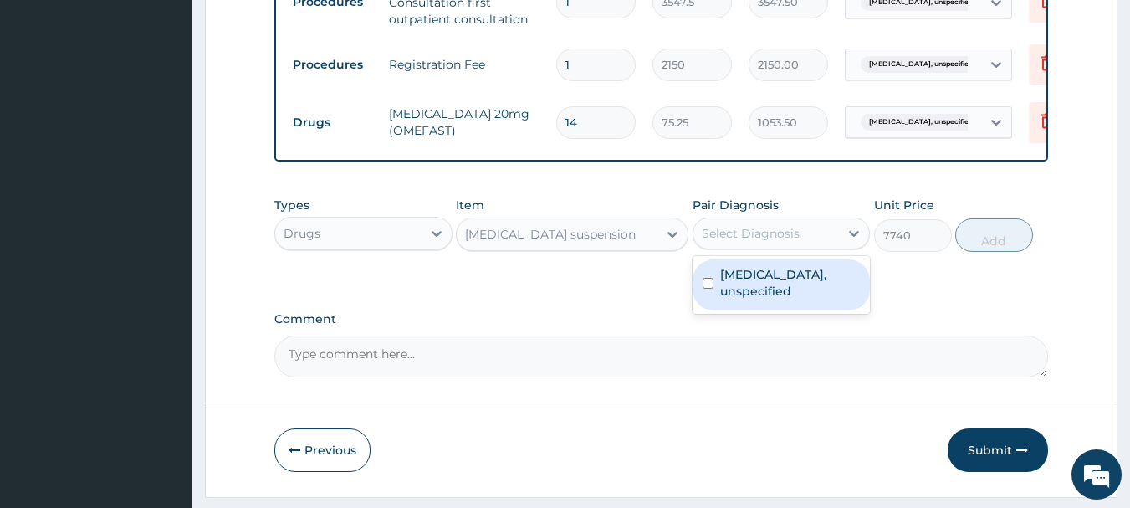
drag, startPoint x: 729, startPoint y: 241, endPoint x: 752, endPoint y: 300, distance: 63.9
click at [731, 242] on div "Select Diagnosis" at bounding box center [751, 233] width 98 height 17
click at [755, 303] on div "Gastritis, unspecified" at bounding box center [782, 284] width 178 height 51
checkbox input "true"
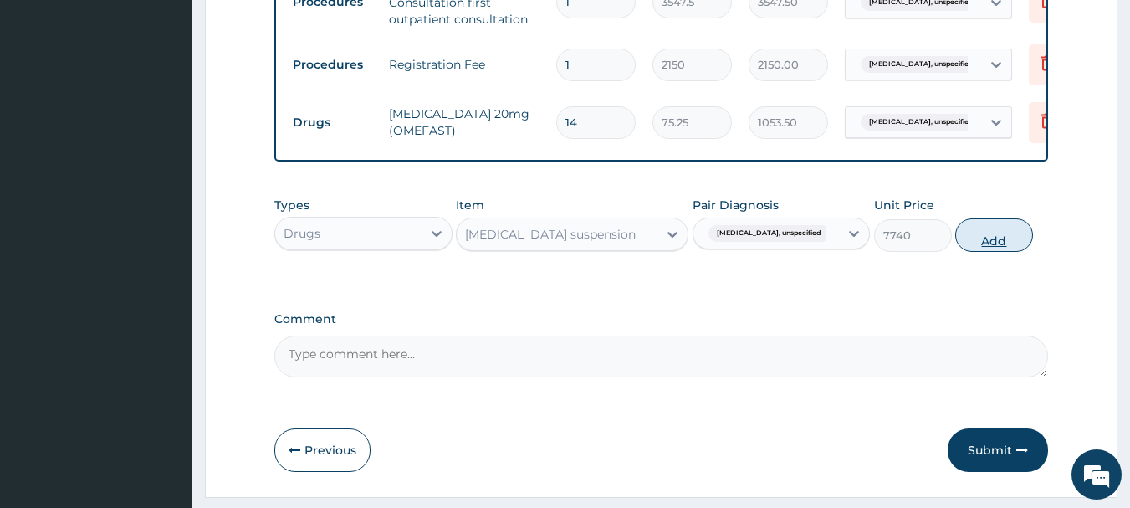
click at [1001, 247] on button "Add" at bounding box center [994, 234] width 78 height 33
type input "0"
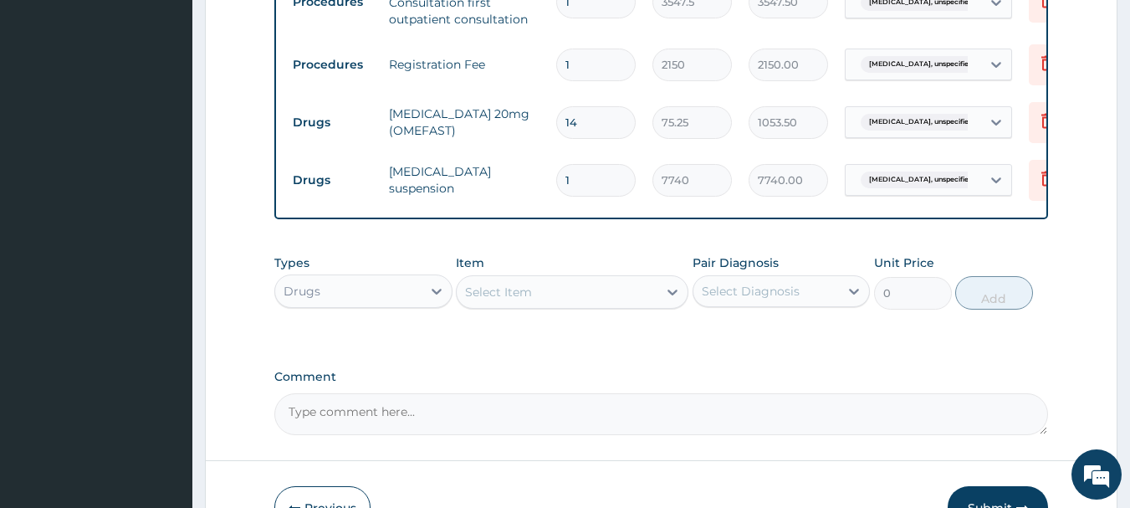
click at [540, 299] on div "Select Item" at bounding box center [557, 292] width 201 height 27
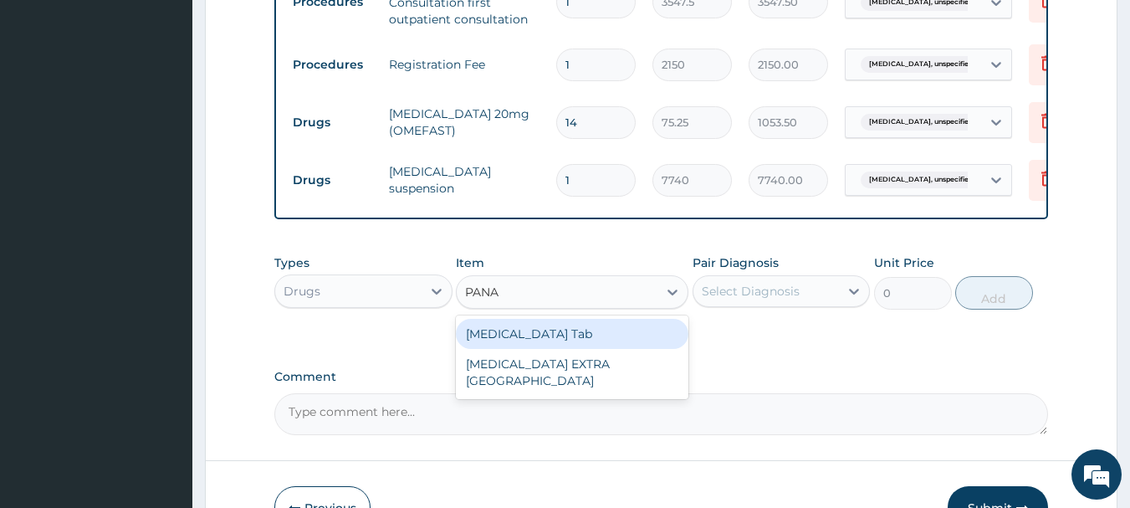
type input "PANAD"
drag, startPoint x: 562, startPoint y: 337, endPoint x: 734, endPoint y: 307, distance: 174.1
click at [571, 338] on div "PANADOL Tab" at bounding box center [572, 334] width 233 height 30
type input "45.15"
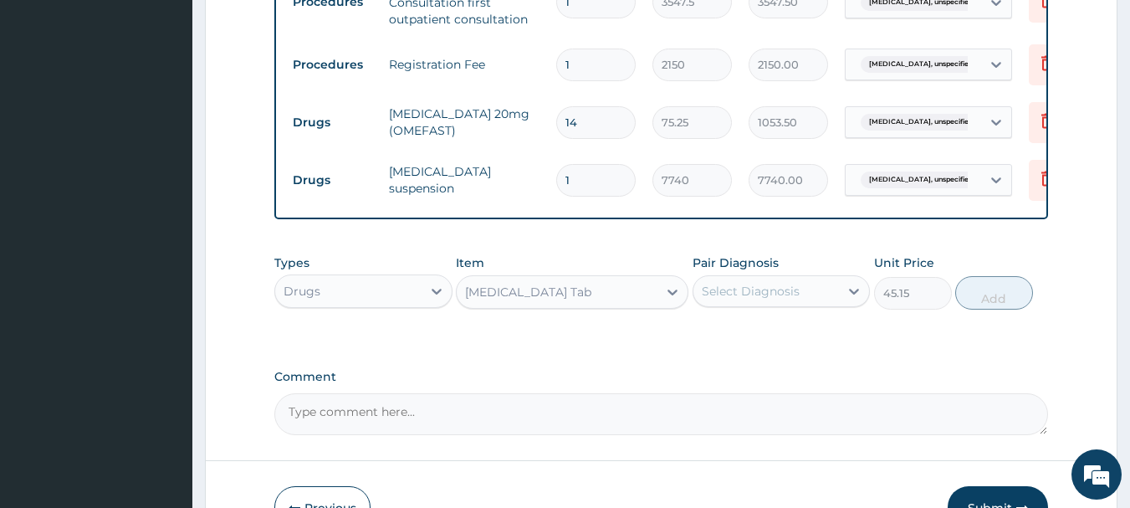
drag, startPoint x: 749, startPoint y: 300, endPoint x: 753, endPoint y: 316, distance: 16.4
click at [750, 300] on div "Select Diagnosis" at bounding box center [751, 291] width 98 height 17
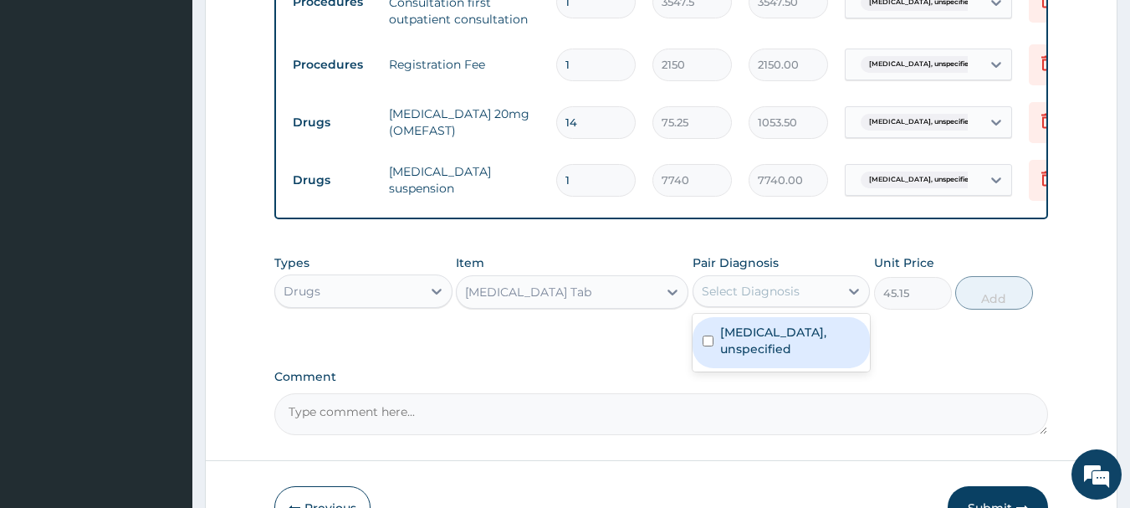
click at [761, 357] on div "Gastritis, unspecified" at bounding box center [782, 342] width 178 height 51
checkbox input "true"
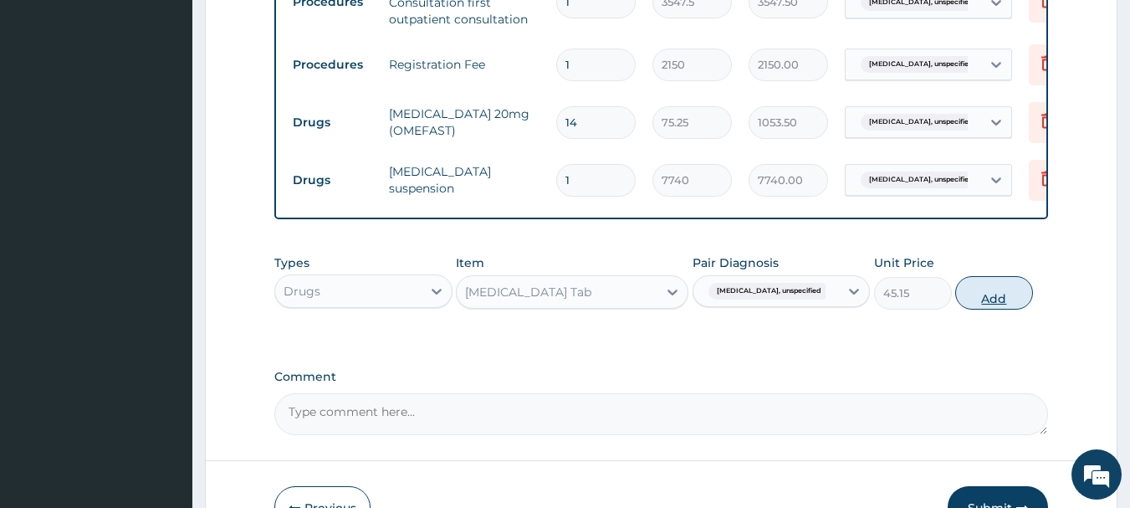
click at [1027, 310] on button "Add" at bounding box center [994, 292] width 78 height 33
type input "0"
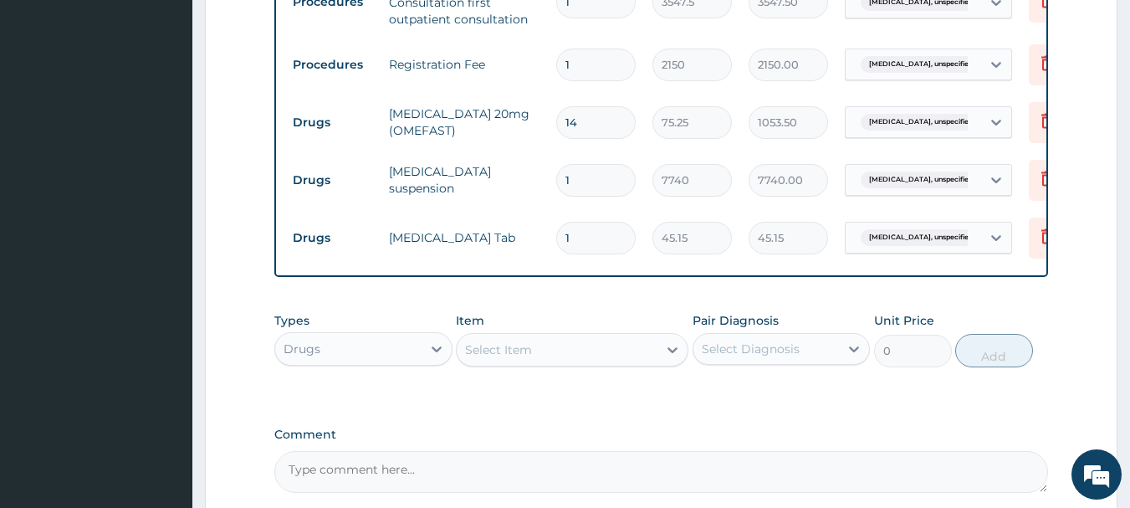
type input "18"
type input "812.70"
type input "18"
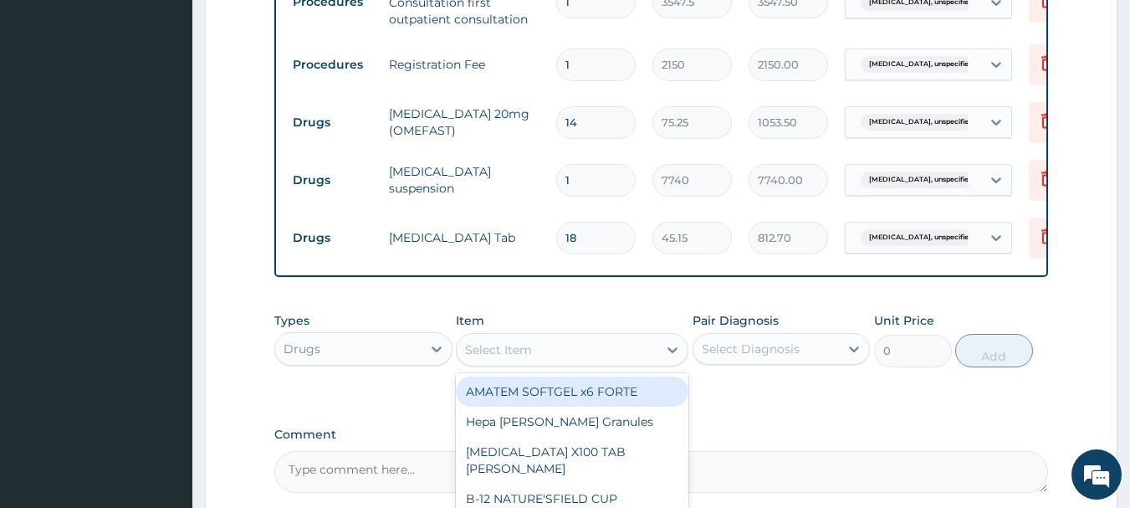
click at [564, 361] on div "Select Item" at bounding box center [557, 349] width 201 height 27
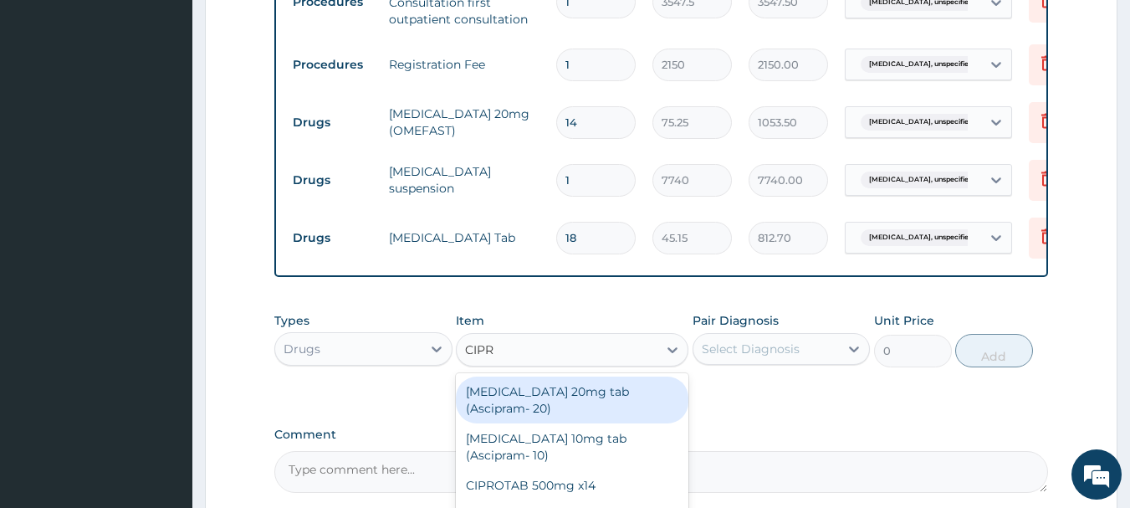
type input "CIPRO"
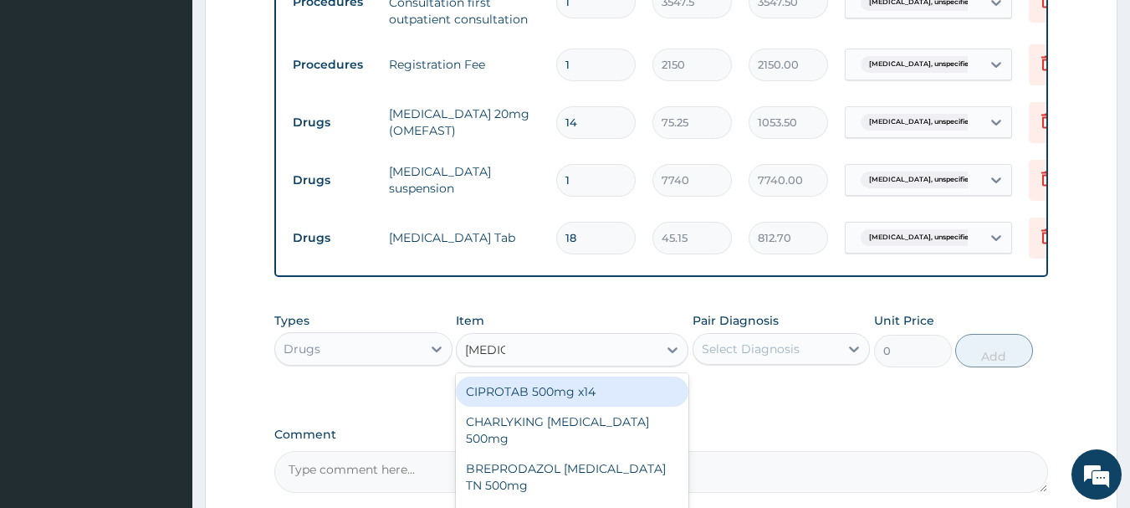
click at [593, 403] on div "CIPROTAB 500mg x14" at bounding box center [572, 391] width 233 height 30
type input "290.25"
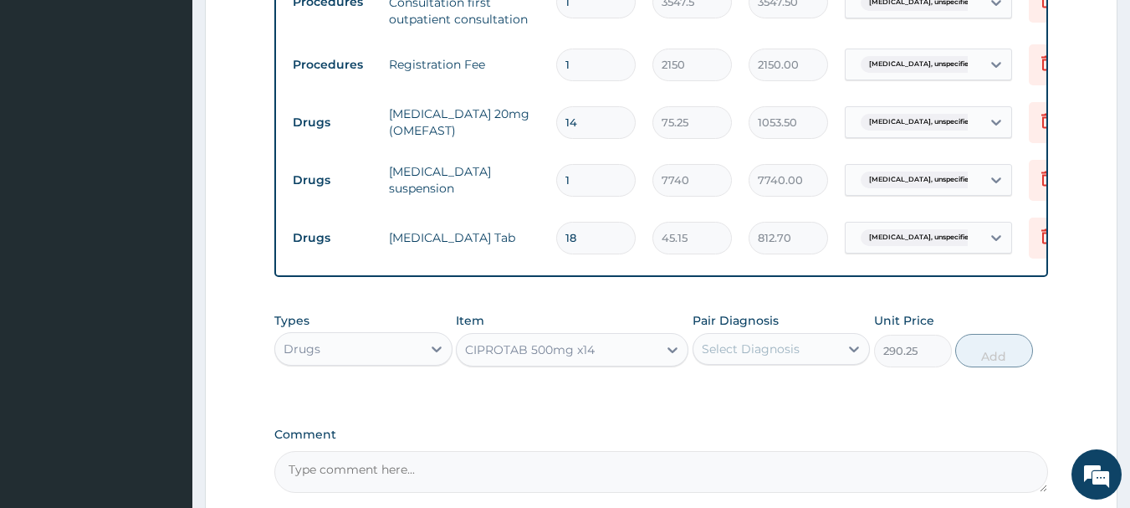
click at [755, 362] on div "Select Diagnosis" at bounding box center [767, 348] width 146 height 27
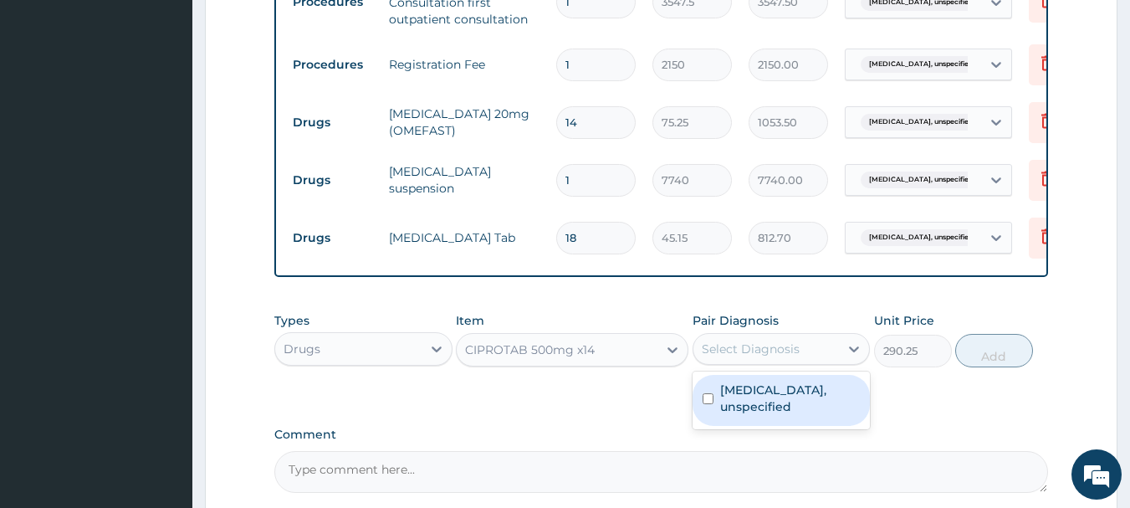
click at [763, 397] on label "Gastritis, unspecified" at bounding box center [790, 397] width 141 height 33
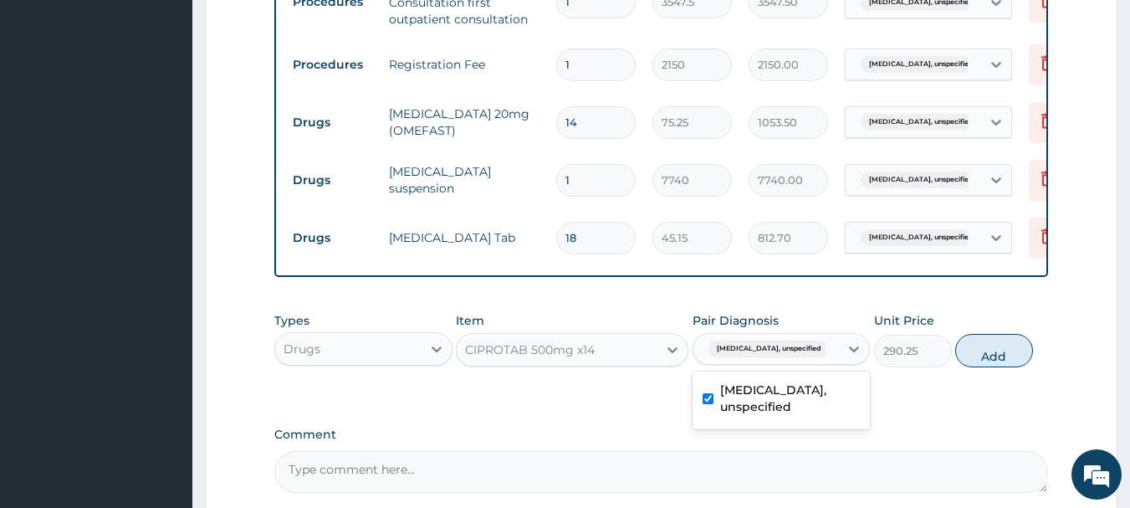
drag, startPoint x: 765, startPoint y: 404, endPoint x: 793, endPoint y: 391, distance: 31.4
click at [767, 403] on label "Gastritis, unspecified" at bounding box center [790, 397] width 141 height 33
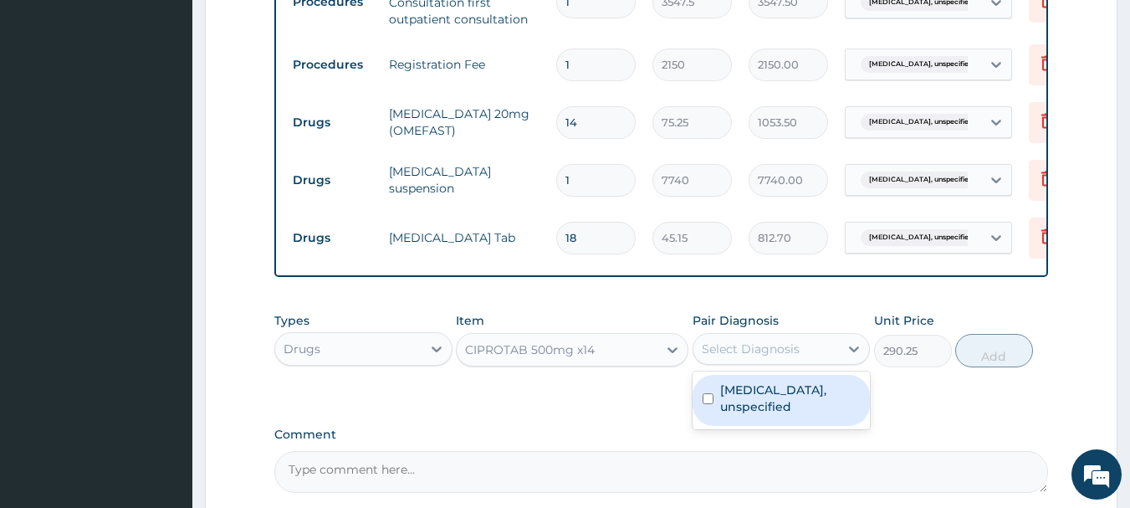
click at [786, 395] on label "Gastritis, unspecified" at bounding box center [790, 397] width 141 height 33
checkbox input "true"
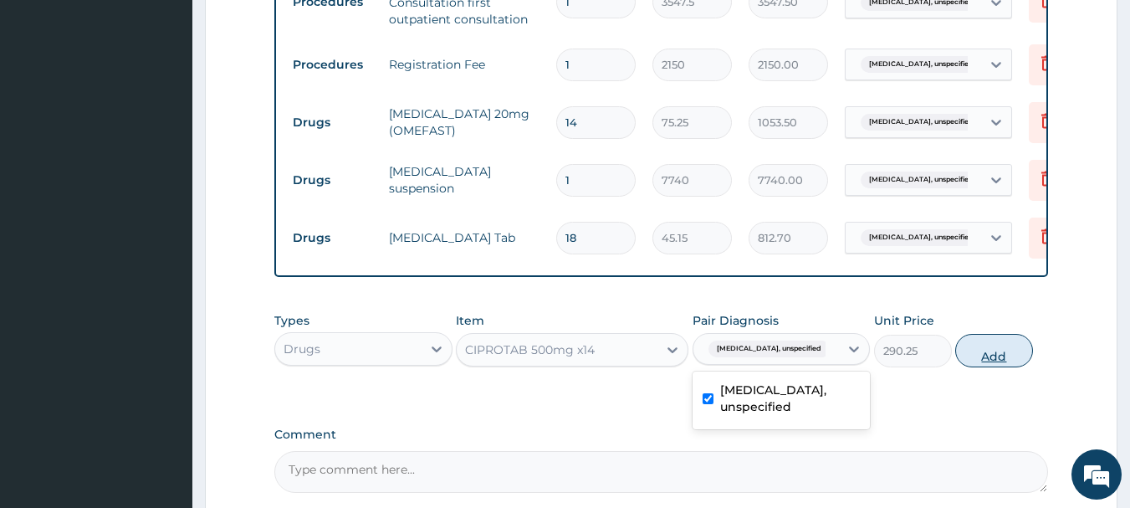
click at [991, 359] on button "Add" at bounding box center [994, 350] width 78 height 33
type input "0"
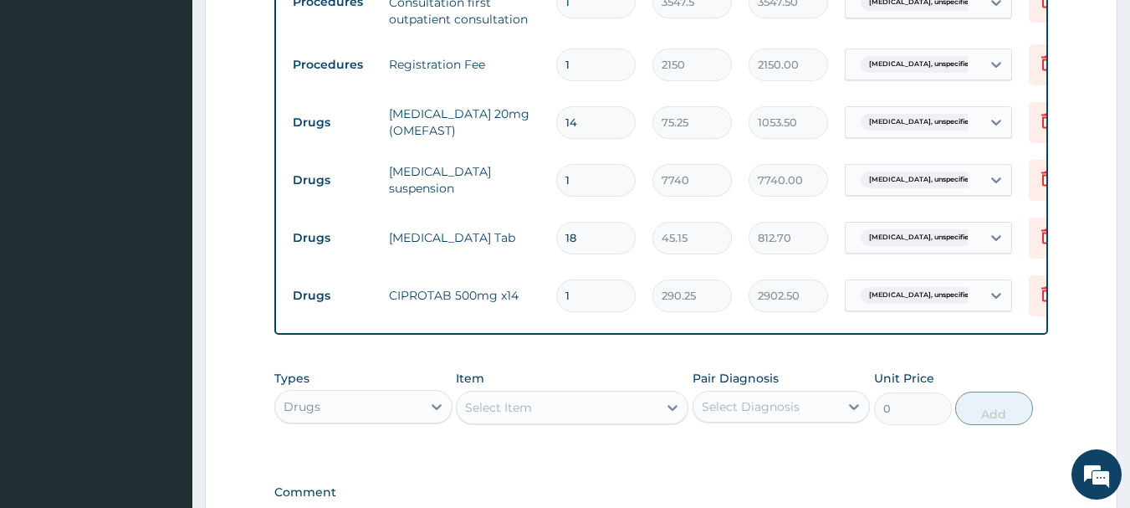
type input "10"
type input "2902.50"
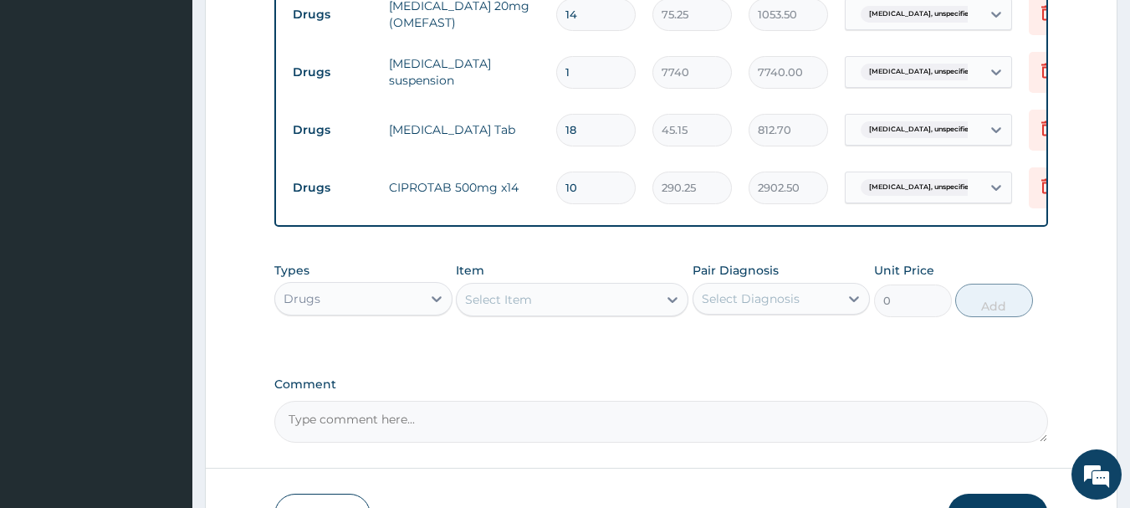
scroll to position [929, 0]
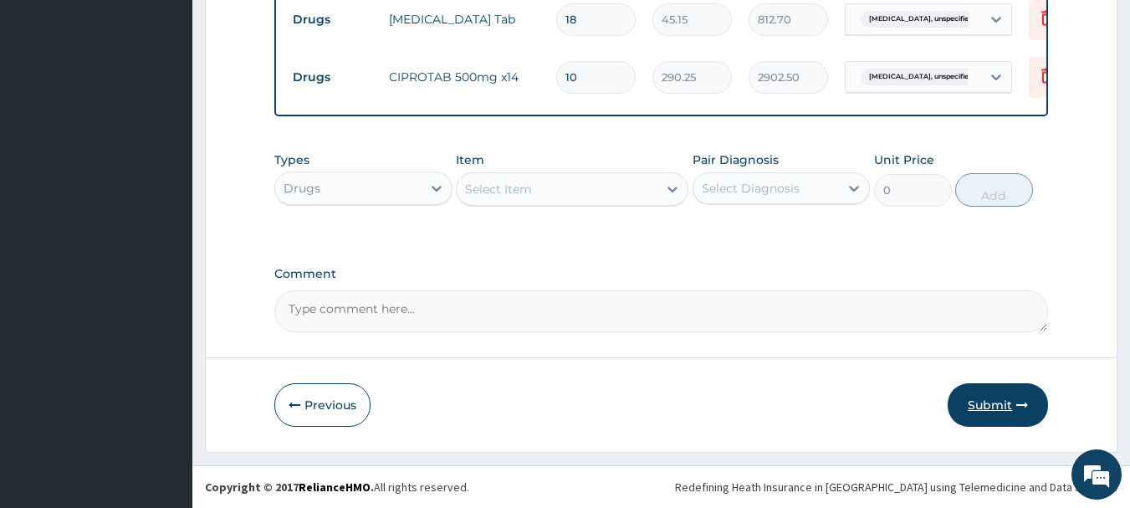
type input "10"
click at [981, 395] on button "Submit" at bounding box center [998, 405] width 100 height 44
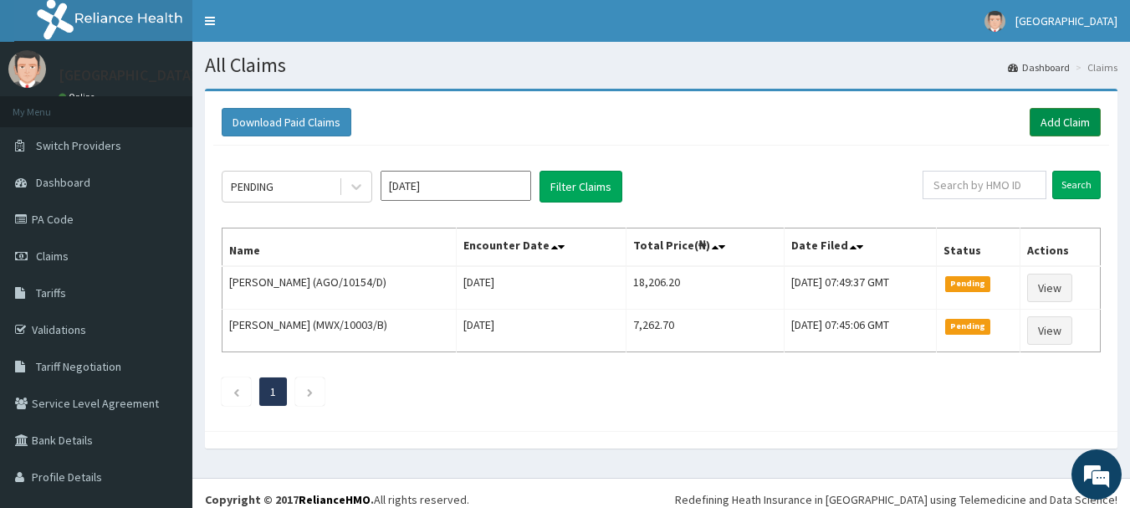
click at [1054, 120] on link "Add Claim" at bounding box center [1065, 122] width 71 height 28
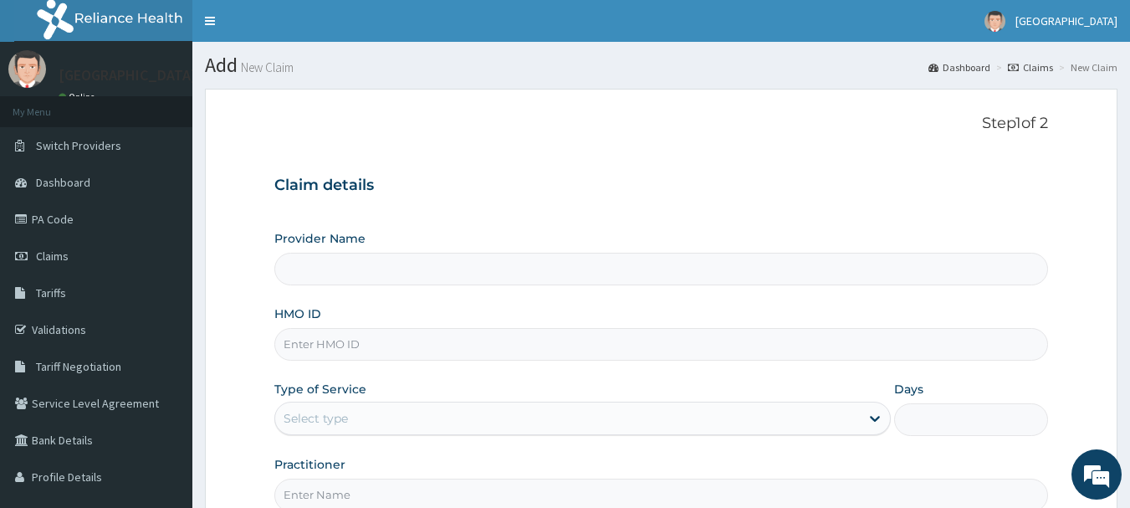
type input "[GEOGRAPHIC_DATA]"
click at [419, 330] on input "HMO ID" at bounding box center [661, 344] width 775 height 33
type input "KPL/10019/A"
click at [1037, 222] on div "Claim details Provider Name Royal Specialist Hospital HMO ID KPL/10019/A Type o…" at bounding box center [661, 335] width 775 height 351
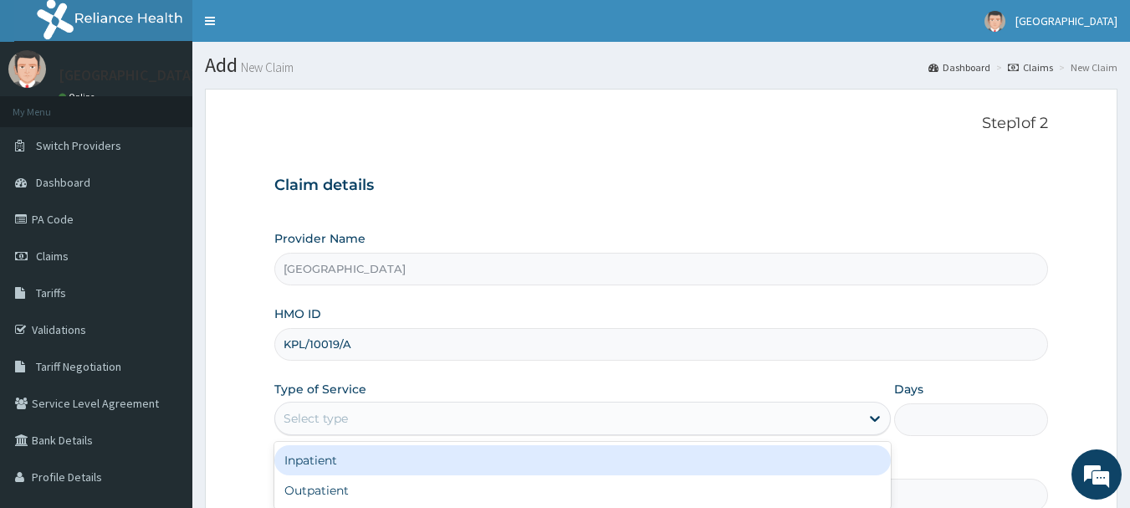
click at [391, 419] on div "Select type" at bounding box center [567, 418] width 585 height 27
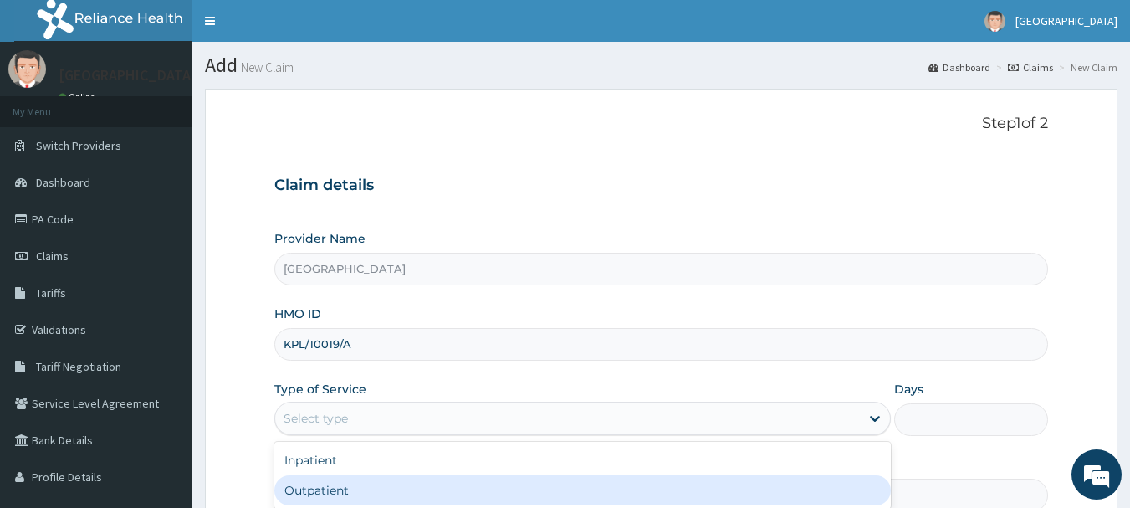
click at [357, 488] on div "Outpatient" at bounding box center [582, 490] width 617 height 30
type input "1"
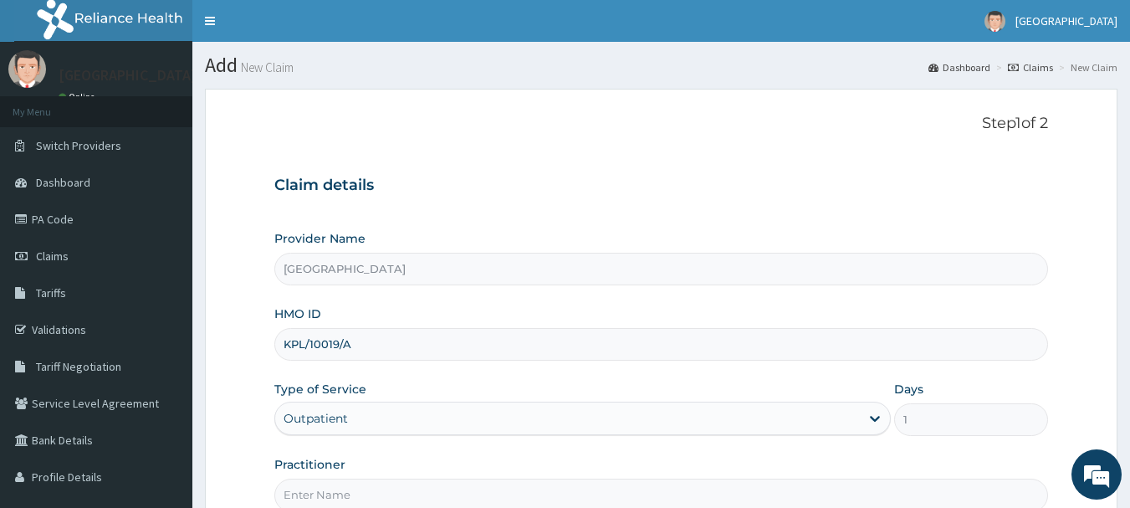
scroll to position [180, 0]
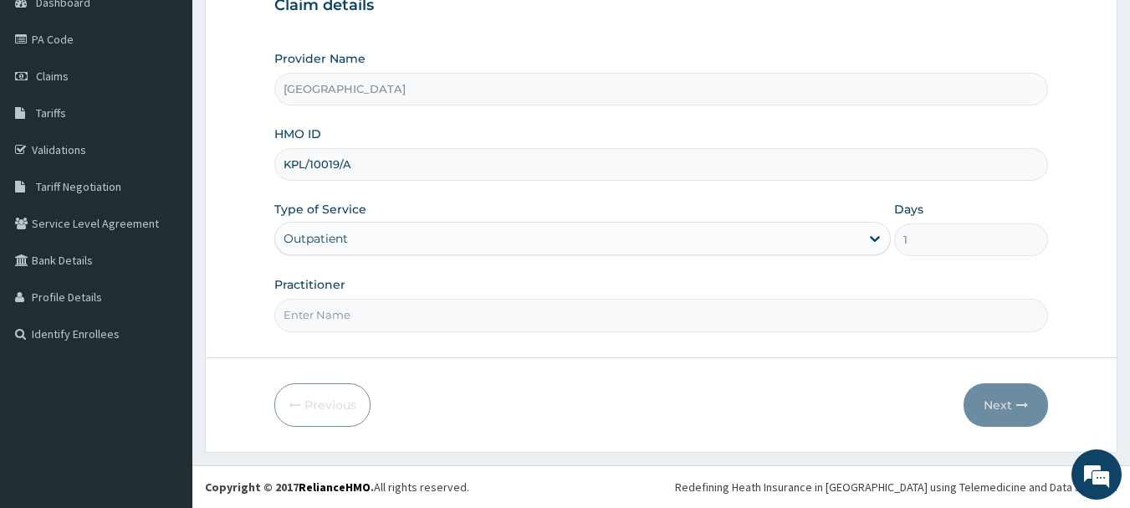
click at [338, 320] on input "Practitioner" at bounding box center [661, 315] width 775 height 33
type input "[PERSON_NAME]"
click at [997, 392] on button "Next" at bounding box center [1006, 405] width 84 height 44
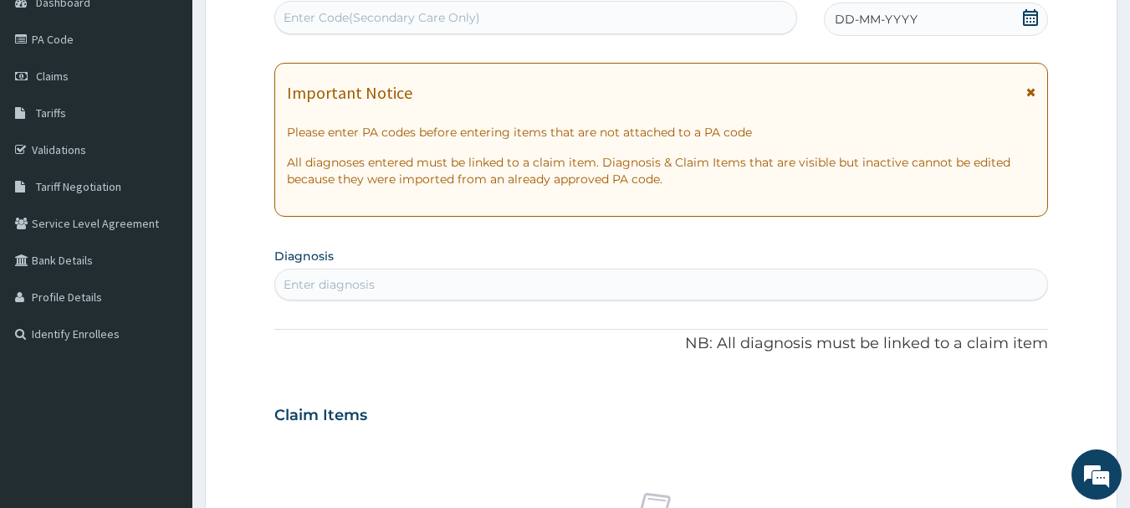
click at [970, 17] on div "DD-MM-YYYY" at bounding box center [936, 19] width 224 height 33
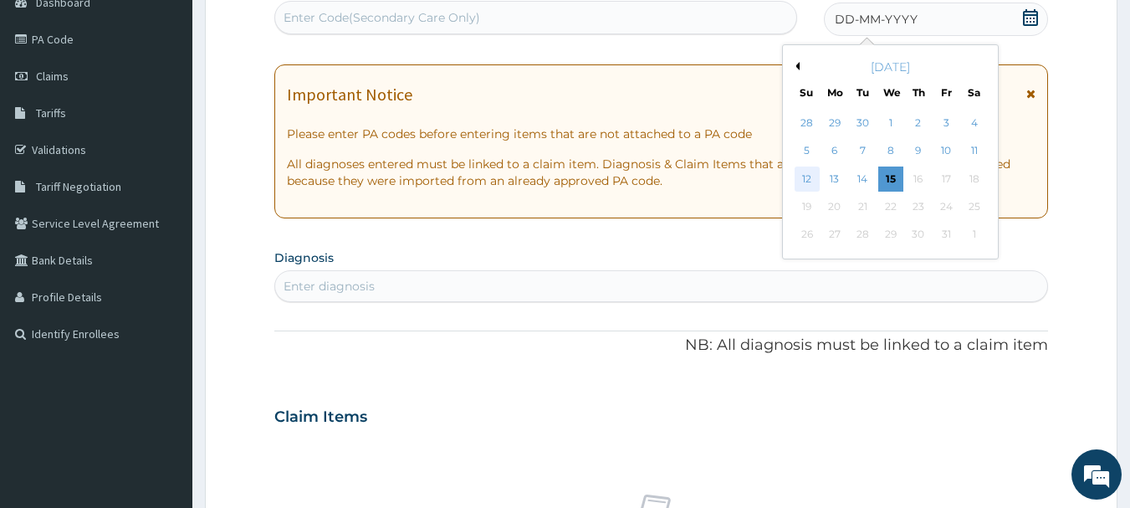
click at [809, 177] on div "12" at bounding box center [807, 178] width 25 height 25
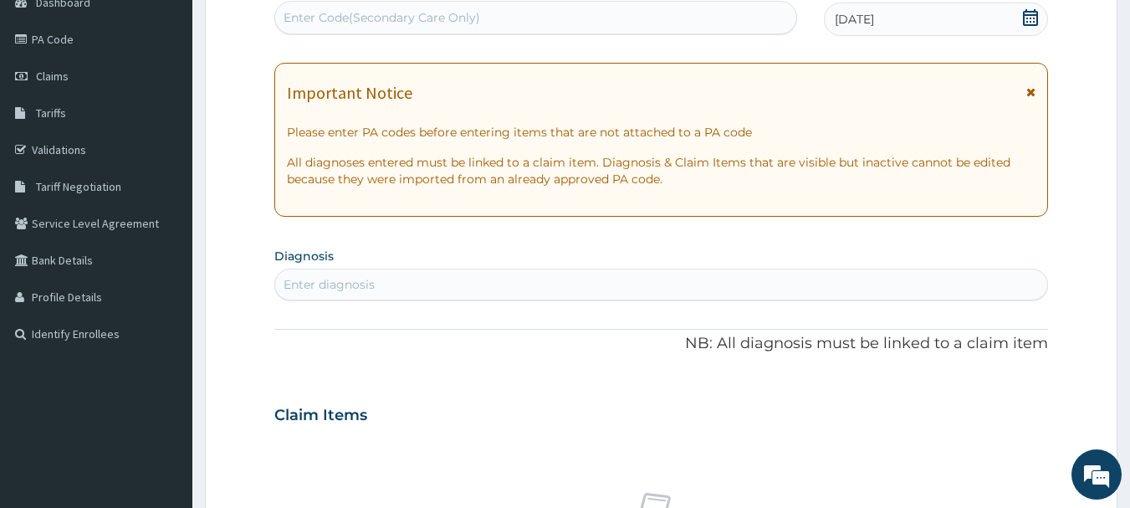
click at [674, 279] on div "Enter diagnosis" at bounding box center [661, 284] width 773 height 27
type input "FEVER"
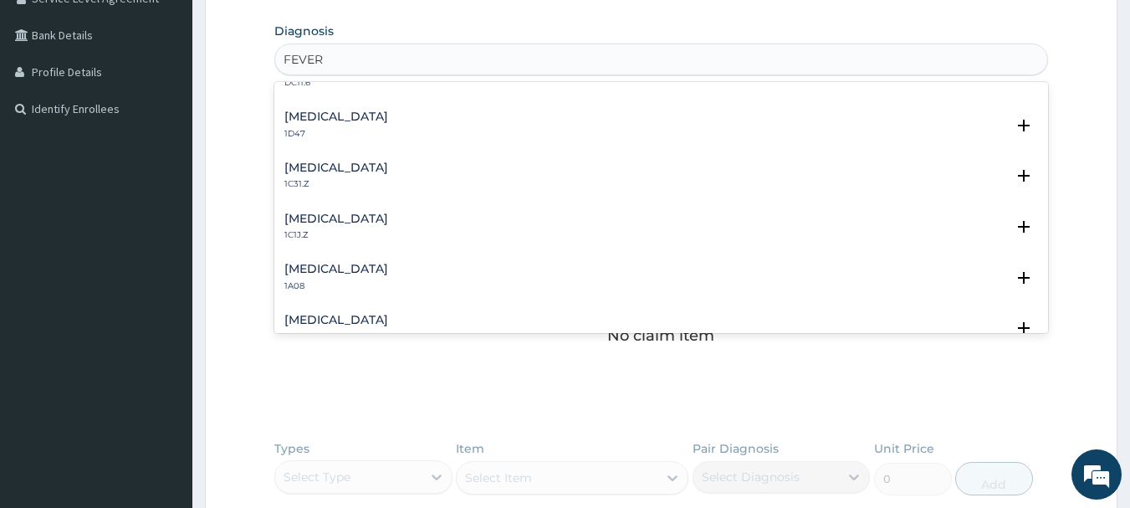
scroll to position [658, 0]
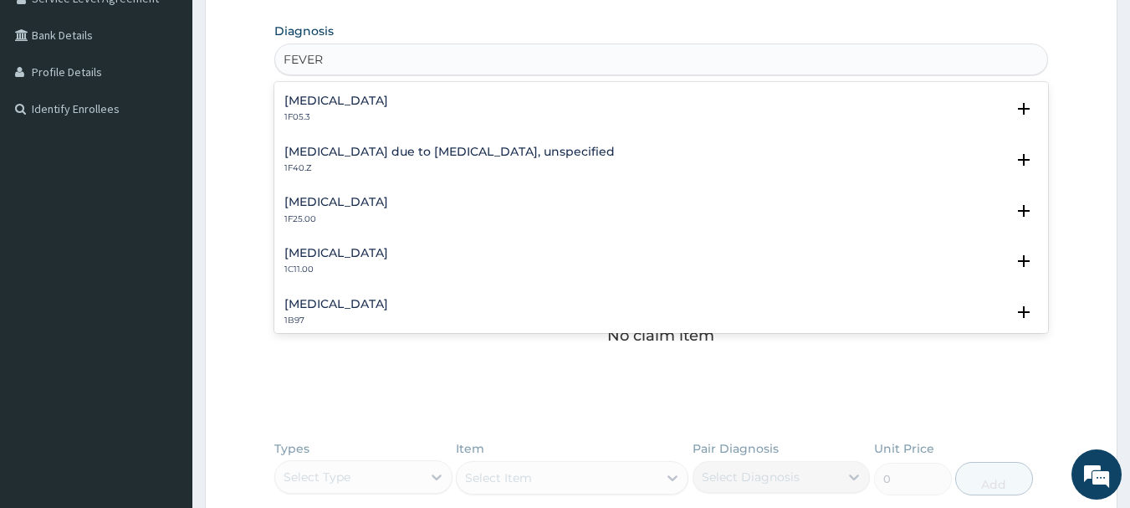
click at [580, 156] on h4 "Malaria due to Plasmodium falciparum, unspecified" at bounding box center [449, 152] width 330 height 13
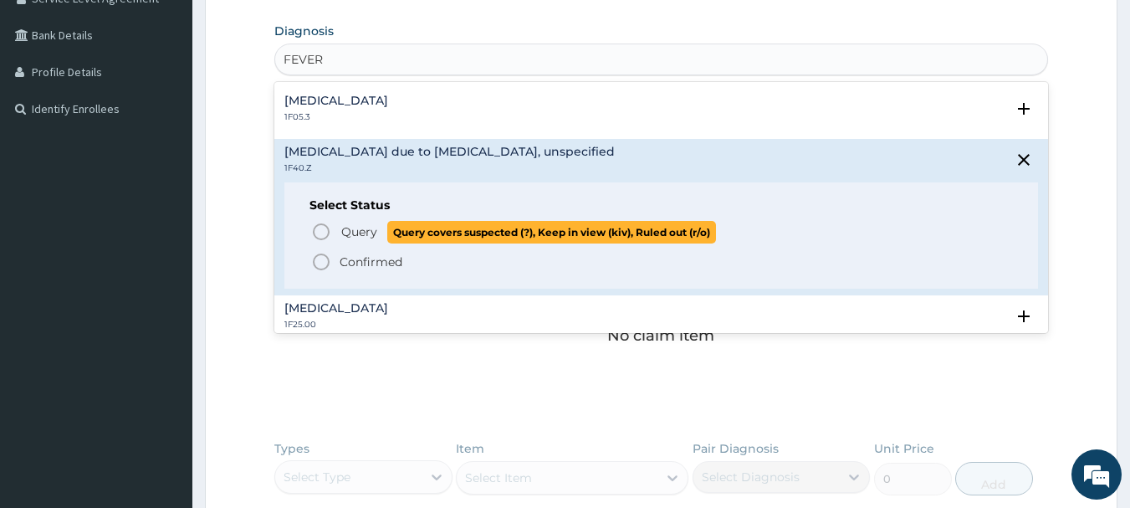
click at [322, 231] on icon "status option query" at bounding box center [321, 232] width 20 height 20
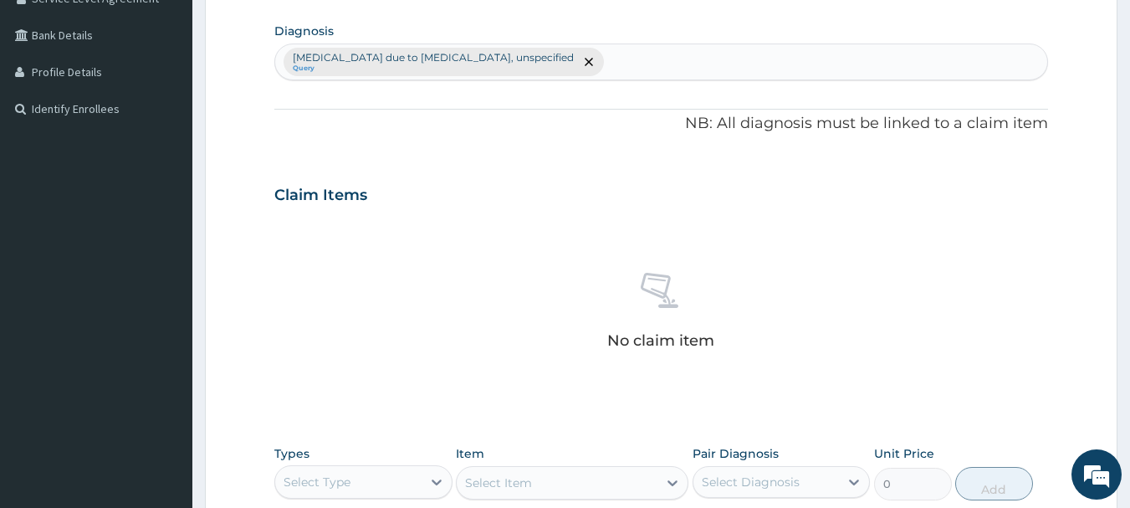
type input "R"
type input "URTI"
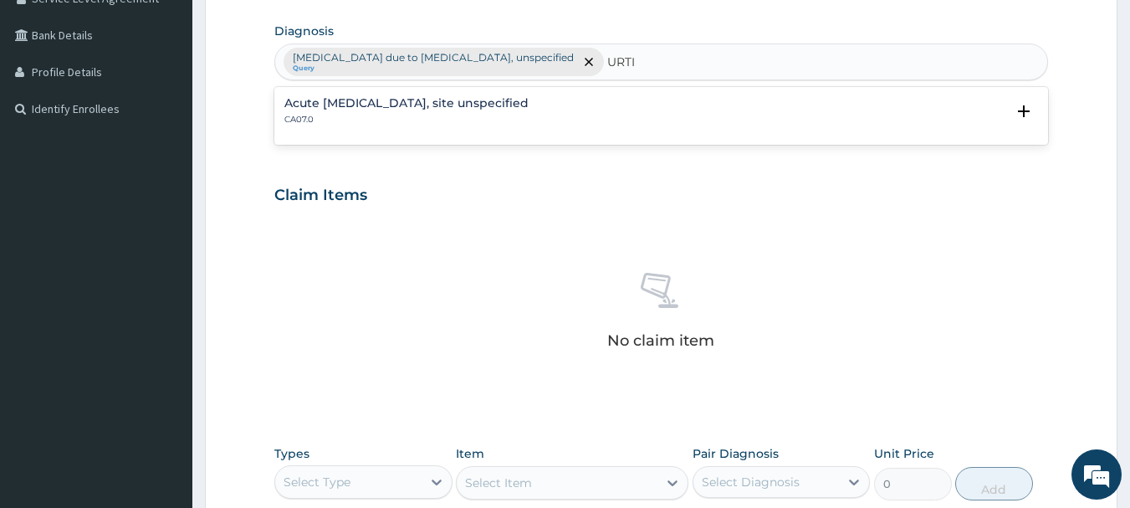
click at [529, 123] on p "CA07.0" at bounding box center [406, 120] width 244 height 12
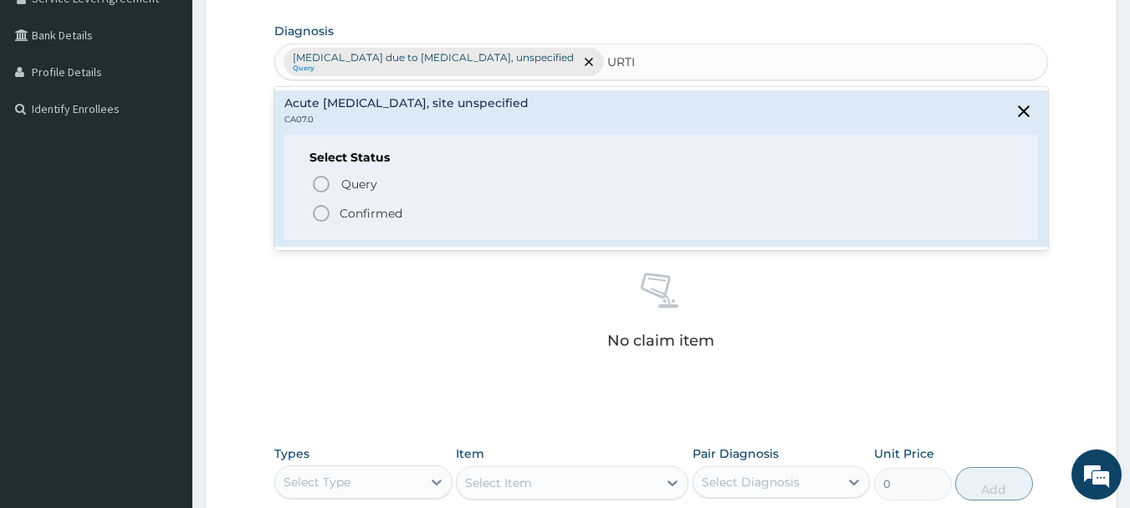
click at [320, 209] on icon "status option filled" at bounding box center [321, 213] width 20 height 20
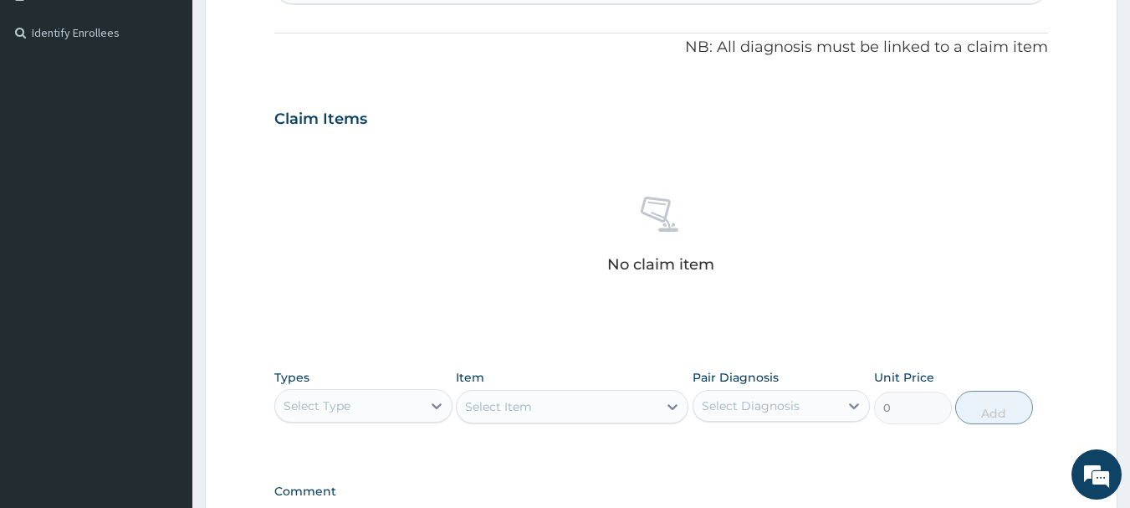
scroll to position [699, 0]
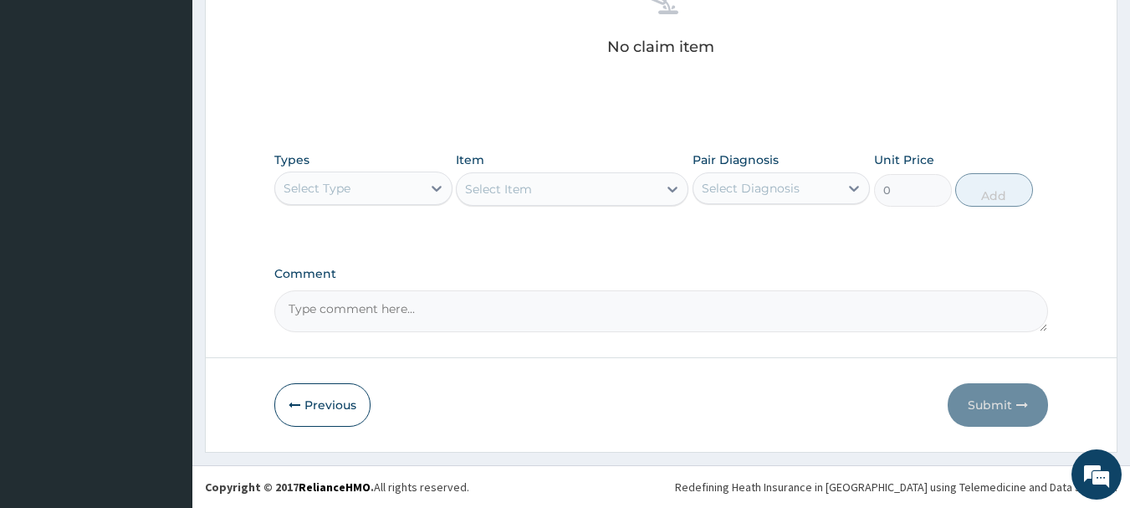
click at [346, 187] on div "Select Type" at bounding box center [317, 188] width 67 height 17
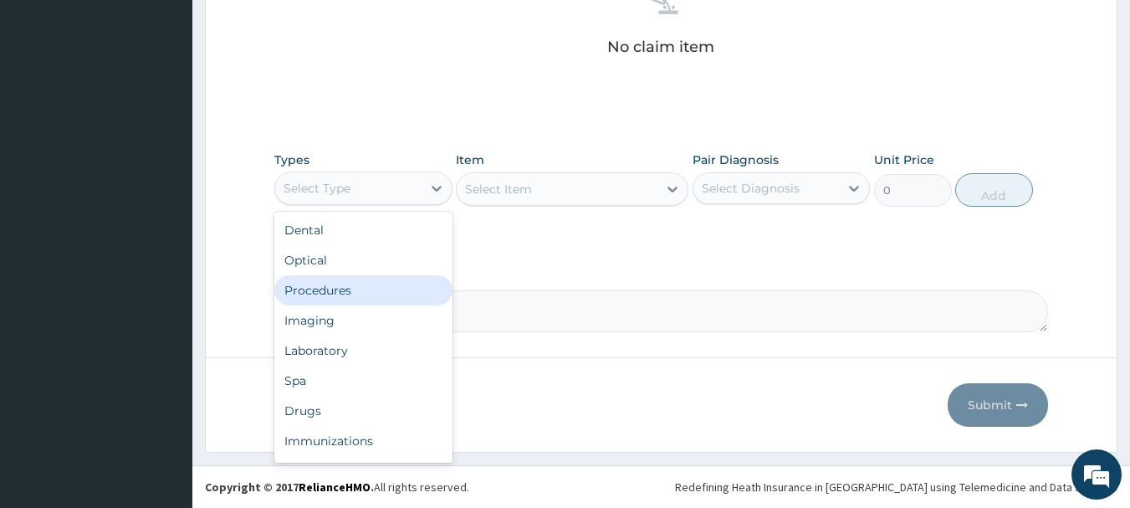
click at [360, 279] on div "Procedures" at bounding box center [363, 290] width 178 height 30
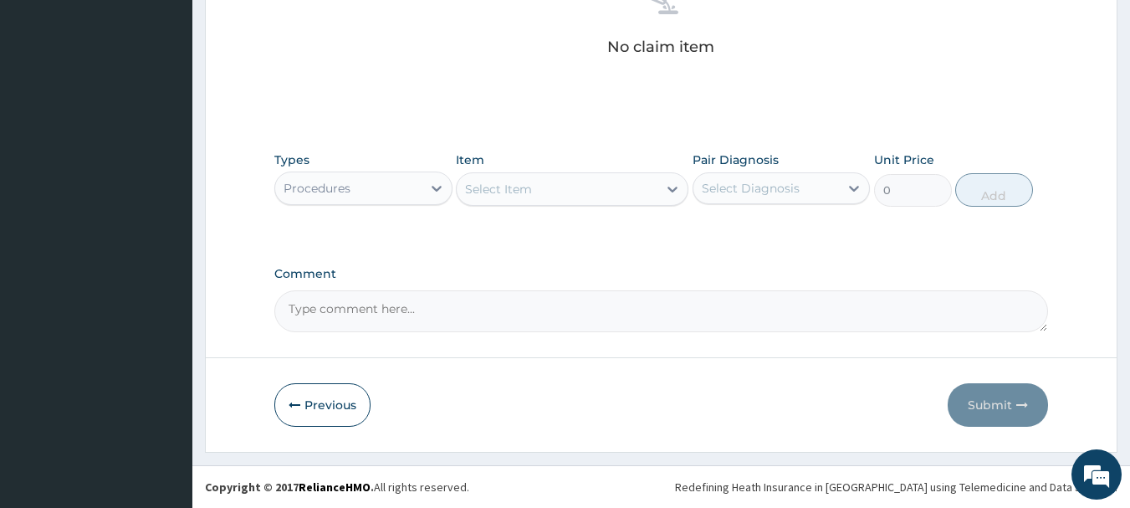
drag, startPoint x: 542, startPoint y: 166, endPoint x: 545, endPoint y: 178, distance: 12.8
click at [544, 172] on div "Item Select Item" at bounding box center [572, 178] width 233 height 55
click at [549, 182] on div "Select Item" at bounding box center [557, 189] width 201 height 27
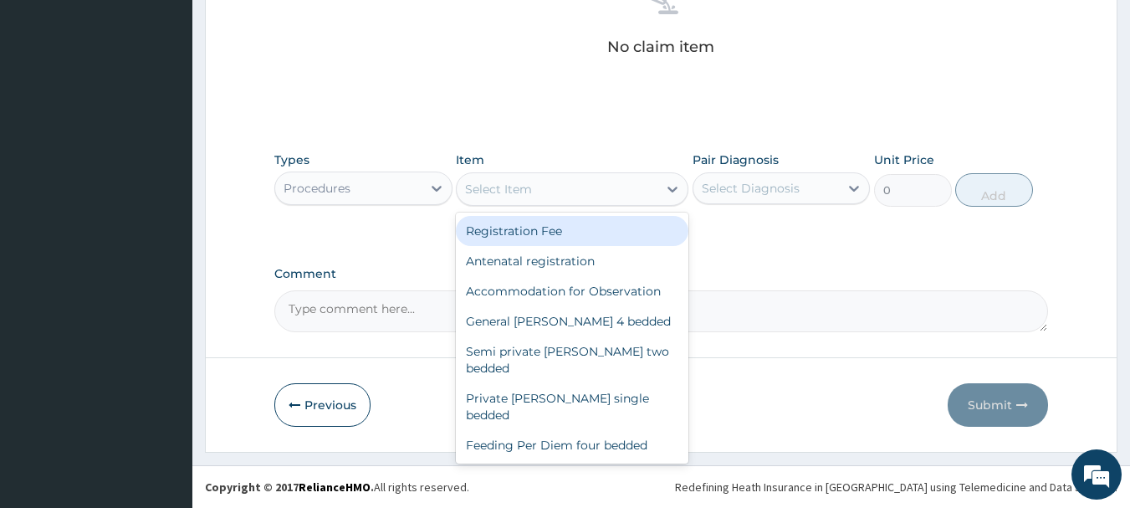
click at [550, 227] on div "Registration Fee" at bounding box center [572, 231] width 233 height 30
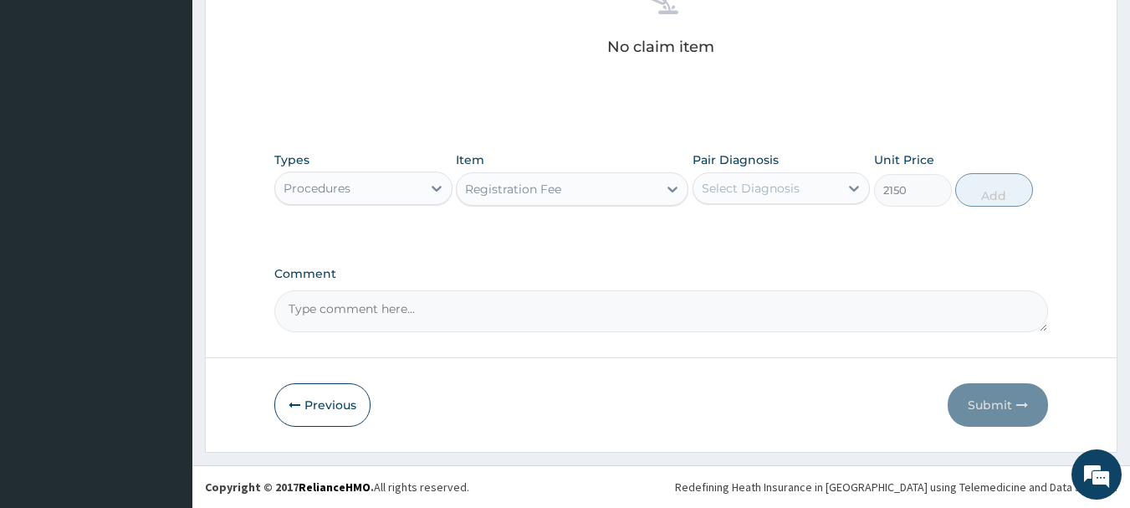
type input "2150"
drag, startPoint x: 750, startPoint y: 185, endPoint x: 750, endPoint y: 195, distance: 10.1
click at [750, 190] on div "Select Diagnosis" at bounding box center [751, 188] width 98 height 17
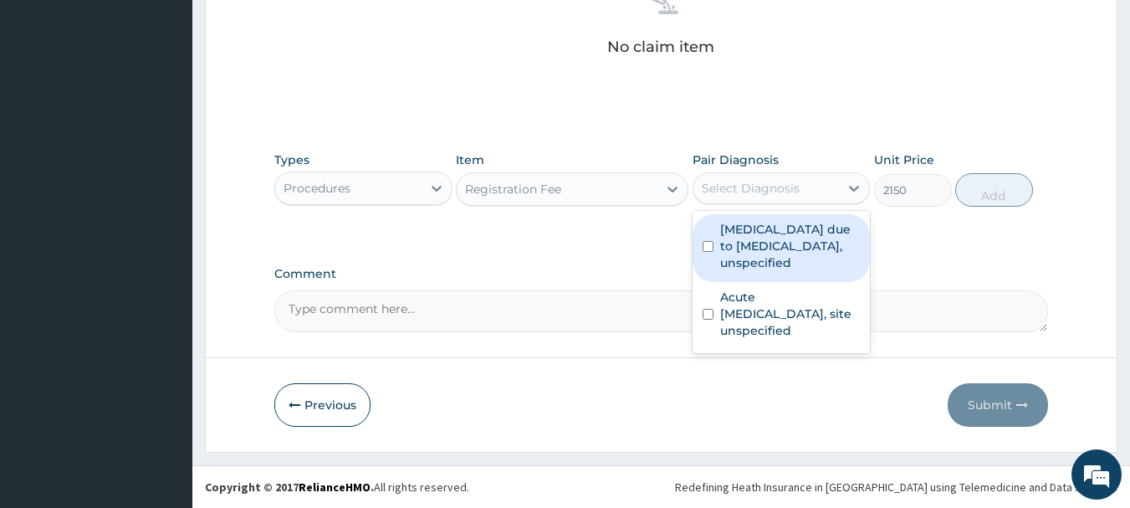
click at [763, 243] on label "Malaria due to Plasmodium falciparum, unspecified" at bounding box center [790, 246] width 141 height 50
checkbox input "true"
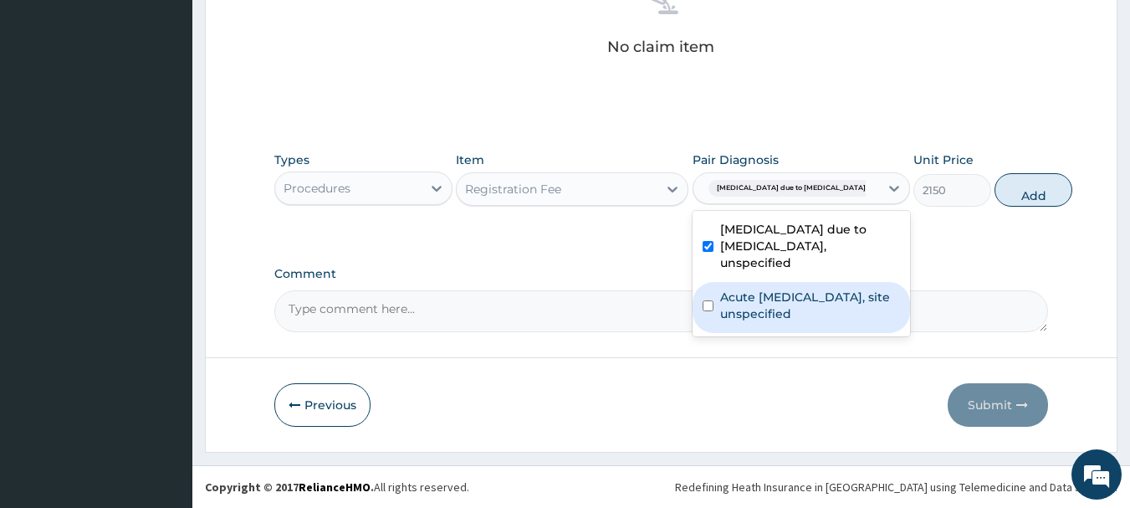
click at [780, 322] on label "Acute upper respiratory infection, site unspecified" at bounding box center [810, 305] width 180 height 33
checkbox input "true"
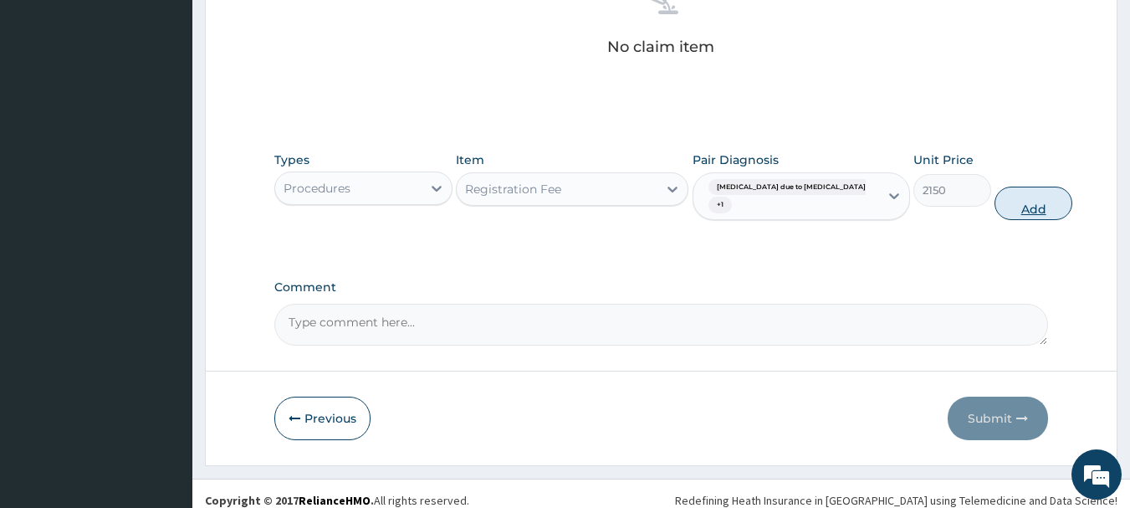
click at [996, 211] on button "Add" at bounding box center [1034, 203] width 78 height 33
type input "0"
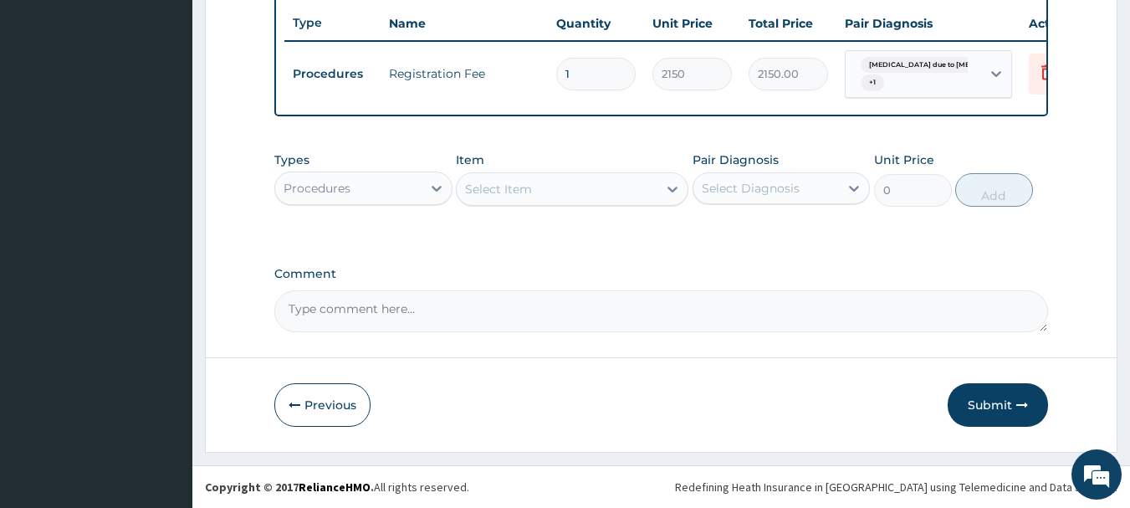
click at [558, 204] on div "Select Item" at bounding box center [572, 188] width 233 height 33
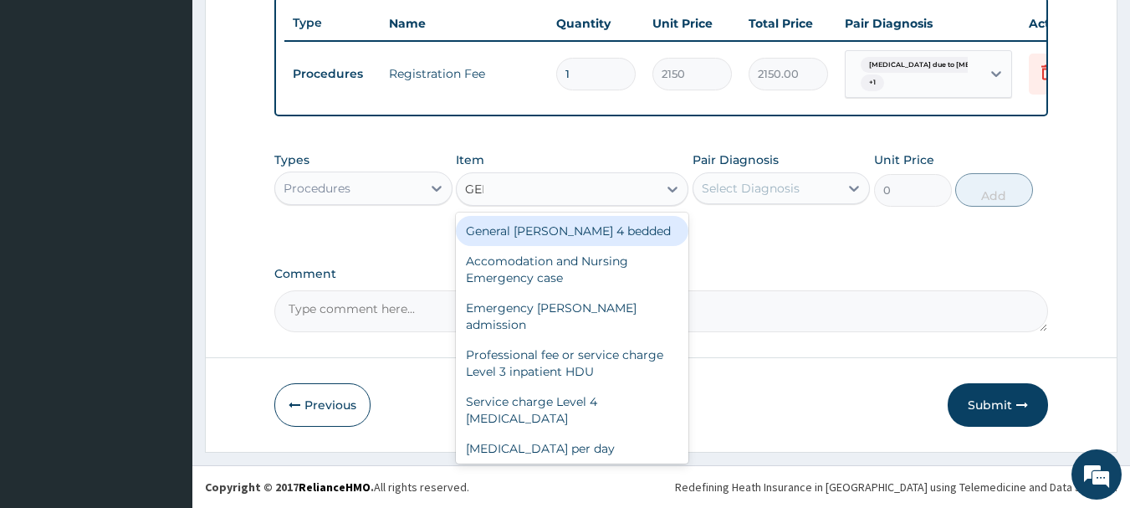
type input "GENE"
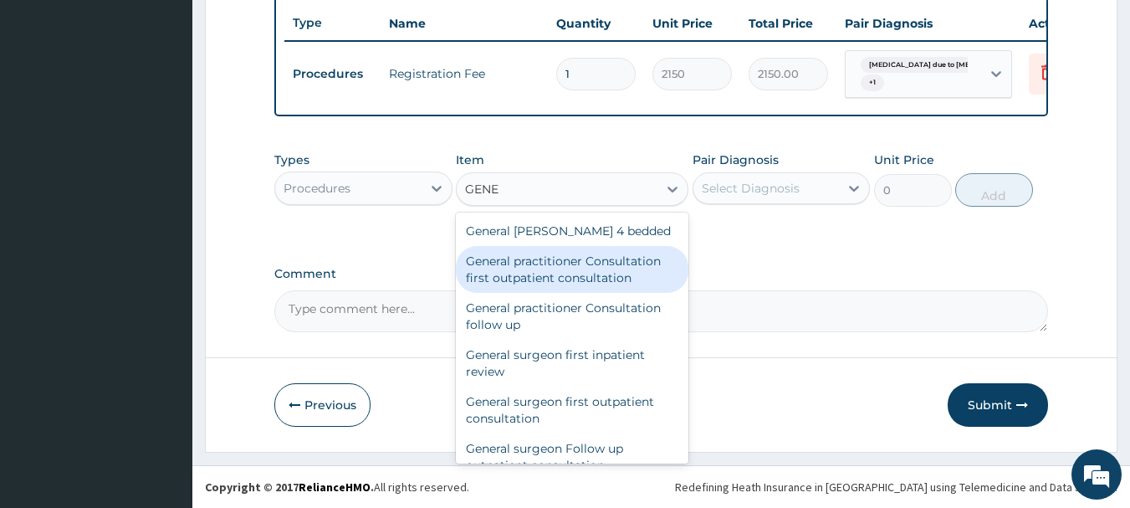
click at [584, 279] on div "General practitioner Consultation first outpatient consultation" at bounding box center [572, 269] width 233 height 47
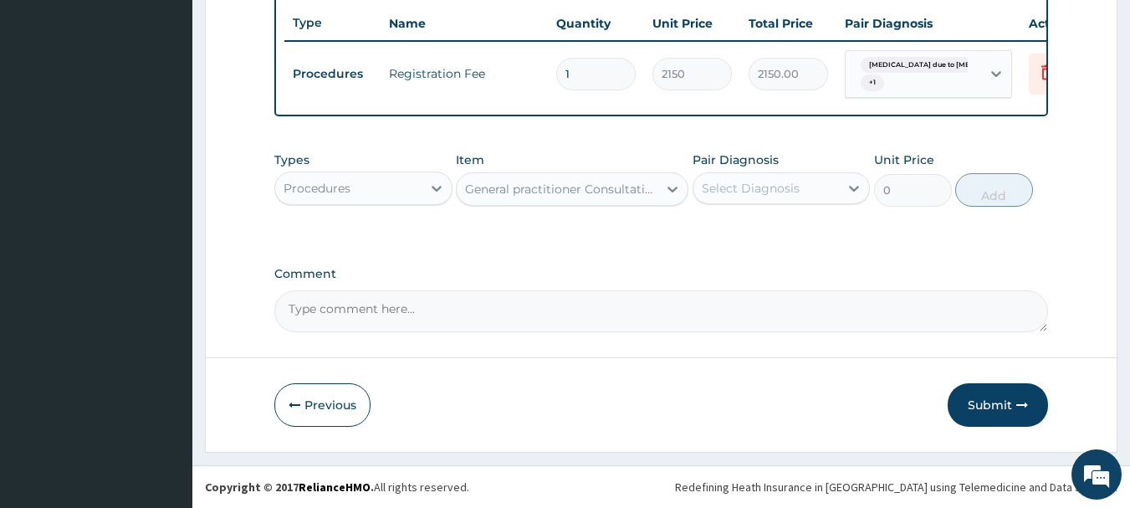
type input "3547.5"
drag, startPoint x: 801, startPoint y: 193, endPoint x: 806, endPoint y: 206, distance: 13.5
click at [801, 193] on div "Select Diagnosis" at bounding box center [767, 188] width 146 height 27
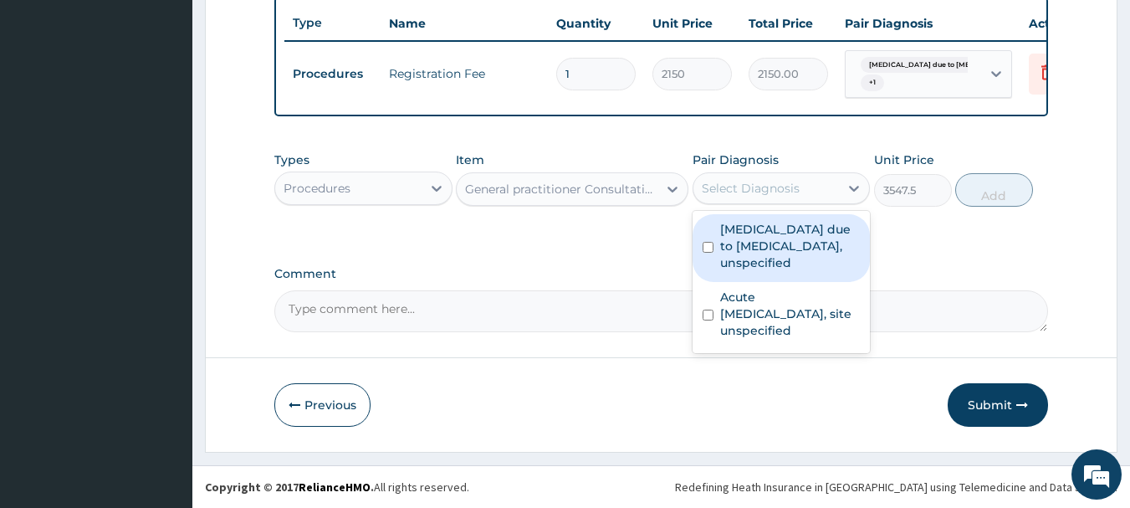
drag, startPoint x: 829, startPoint y: 243, endPoint x: 812, endPoint y: 314, distance: 73.1
click at [827, 243] on label "Malaria due to Plasmodium falciparum, unspecified" at bounding box center [790, 246] width 141 height 50
checkbox input "true"
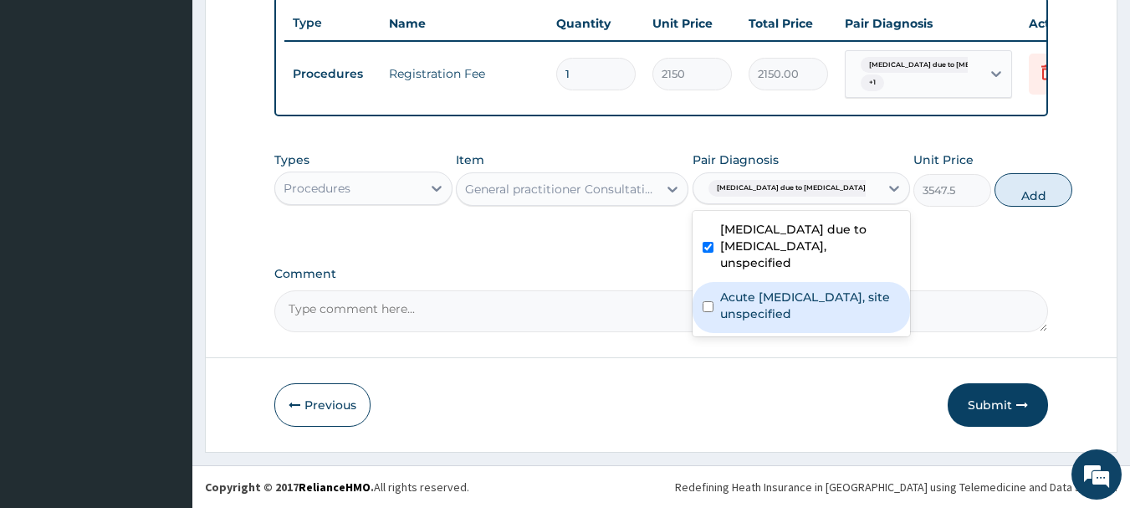
click at [812, 322] on label "Acute upper respiratory infection, site unspecified" at bounding box center [810, 305] width 180 height 33
checkbox input "true"
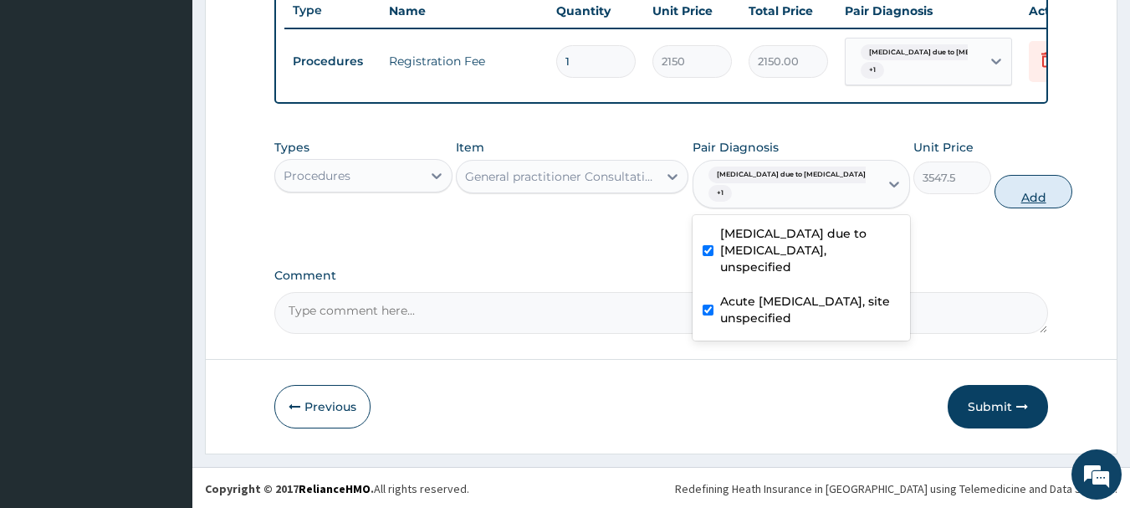
click at [995, 204] on button "Add" at bounding box center [1034, 191] width 78 height 33
type input "0"
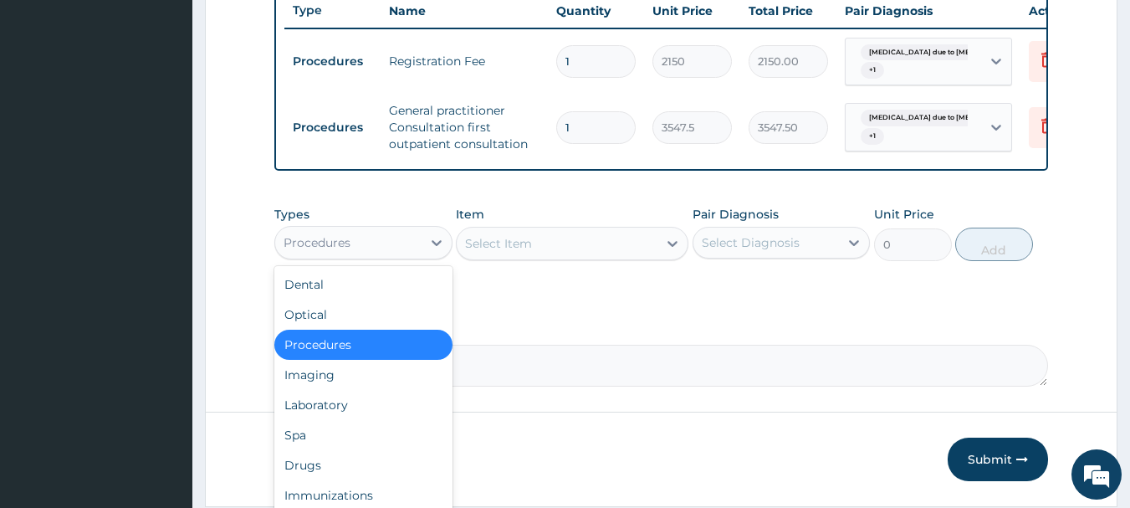
click at [349, 251] on div "Procedures" at bounding box center [317, 242] width 67 height 17
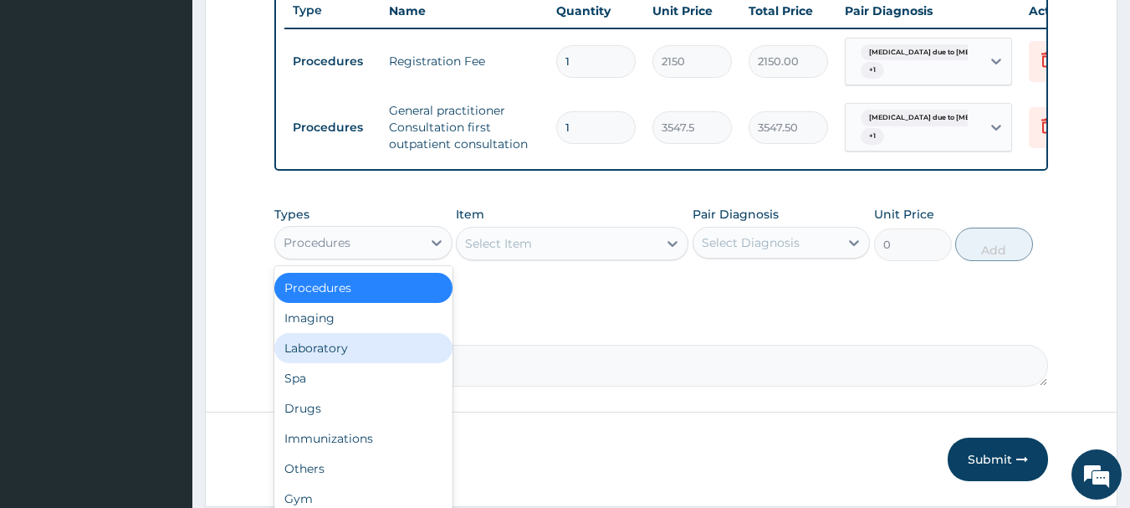
click at [350, 356] on div "Laboratory" at bounding box center [363, 348] width 178 height 30
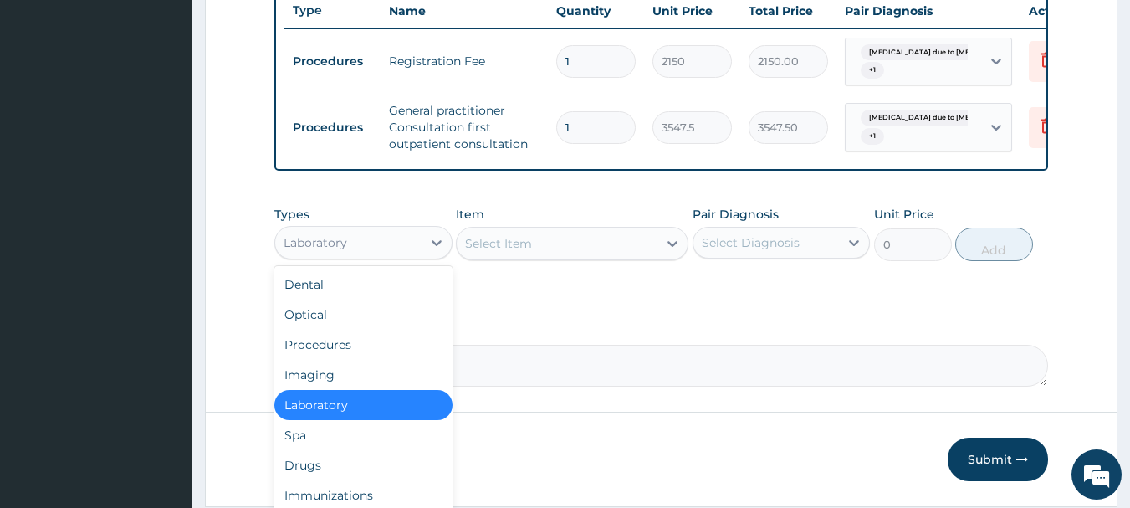
click at [382, 253] on div "Laboratory" at bounding box center [348, 242] width 146 height 27
click at [557, 250] on div "Select Item" at bounding box center [557, 243] width 201 height 27
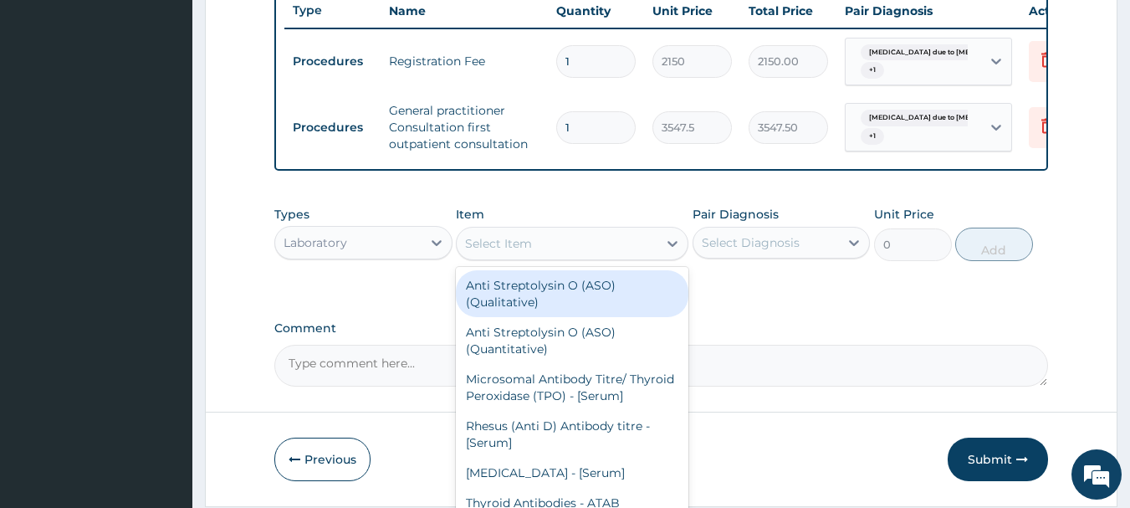
click at [560, 251] on div "Select Item" at bounding box center [557, 243] width 201 height 27
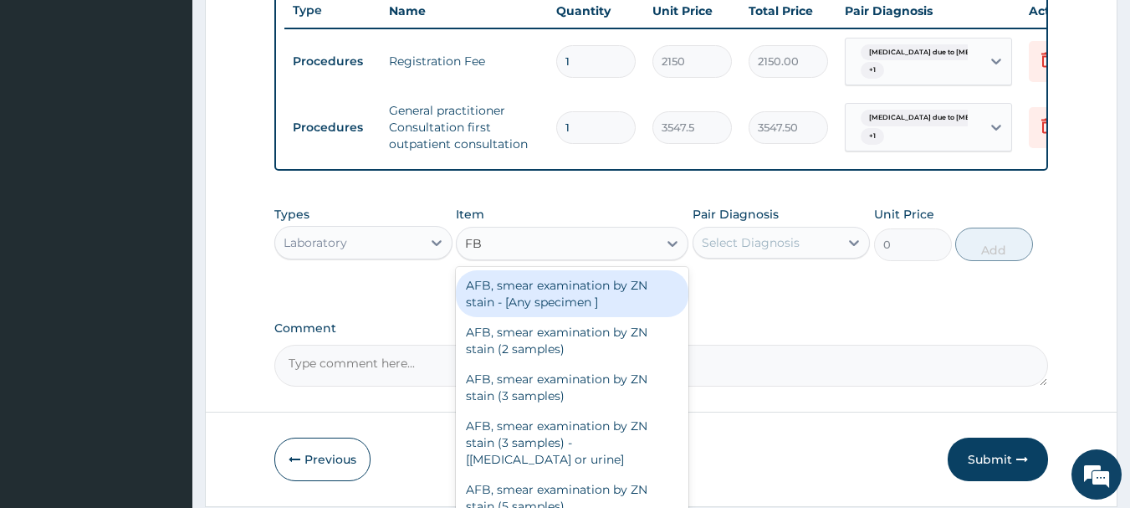
type input "FBC"
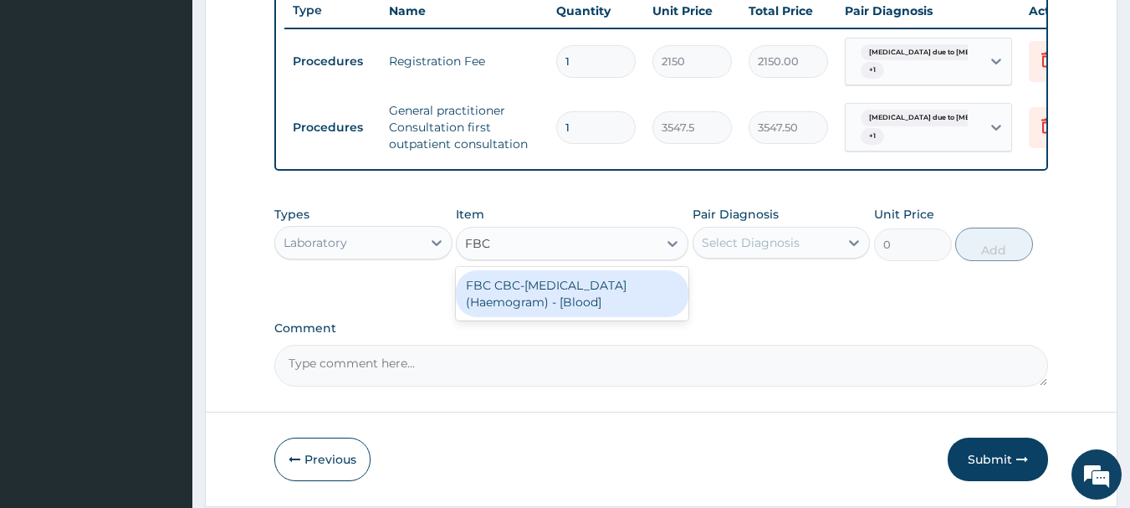
click at [605, 301] on div "FBC CBC-Complete Blood Count (Haemogram) - [Blood]" at bounding box center [572, 293] width 233 height 47
type input "4300"
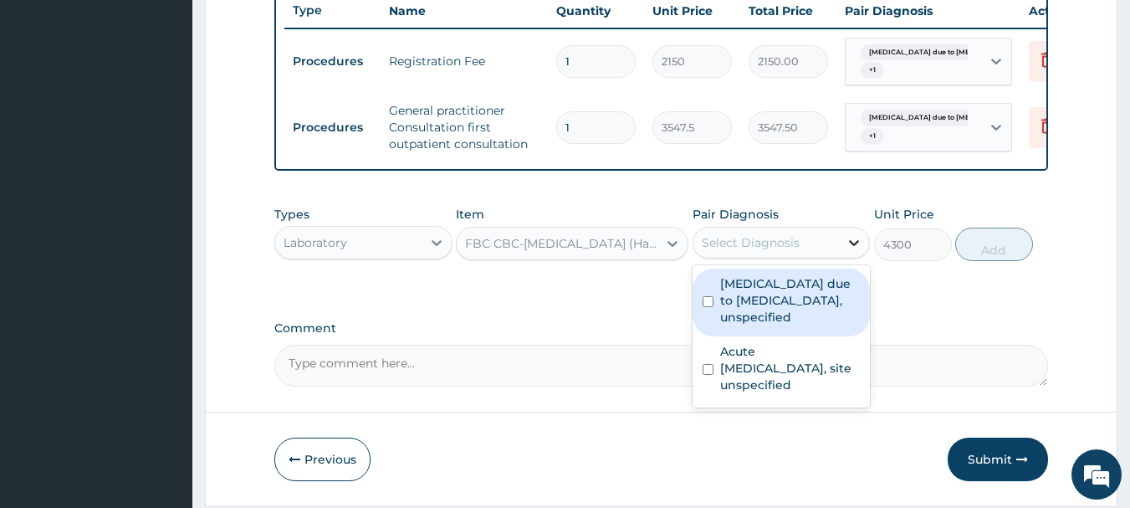
click at [840, 247] on div at bounding box center [854, 243] width 30 height 30
drag, startPoint x: 808, startPoint y: 308, endPoint x: 808, endPoint y: 373, distance: 65.3
click at [808, 314] on label "Malaria due to Plasmodium falciparum, unspecified" at bounding box center [790, 300] width 141 height 50
checkbox input "true"
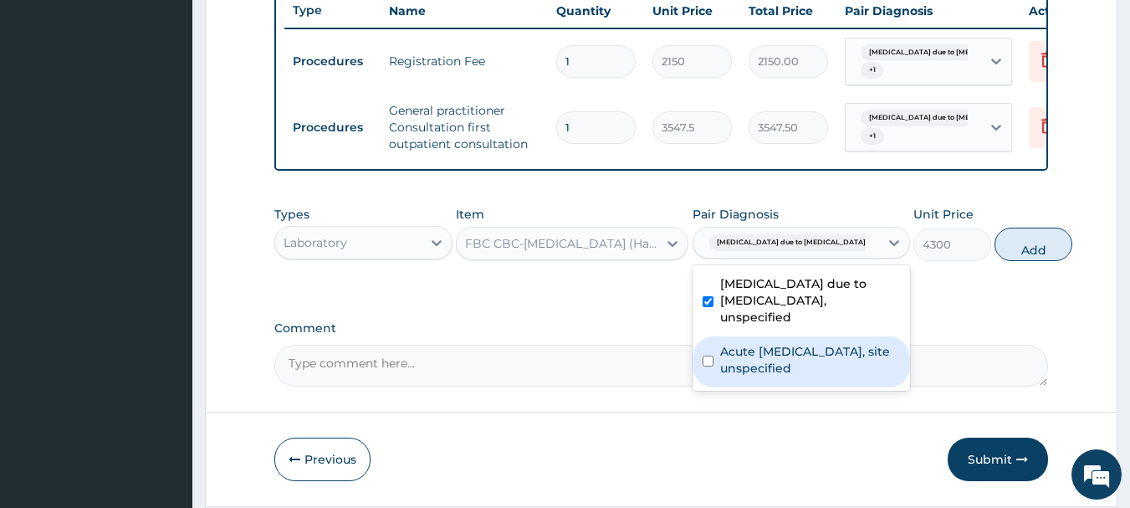
click at [804, 376] on label "Acute upper respiratory infection, site unspecified" at bounding box center [810, 359] width 180 height 33
checkbox input "true"
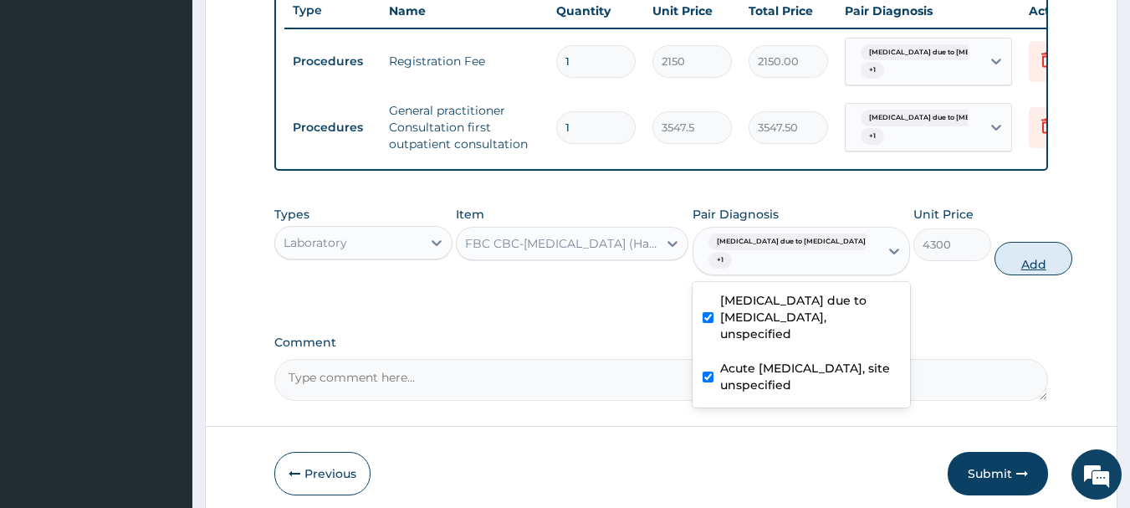
click at [995, 273] on button "Add" at bounding box center [1034, 258] width 78 height 33
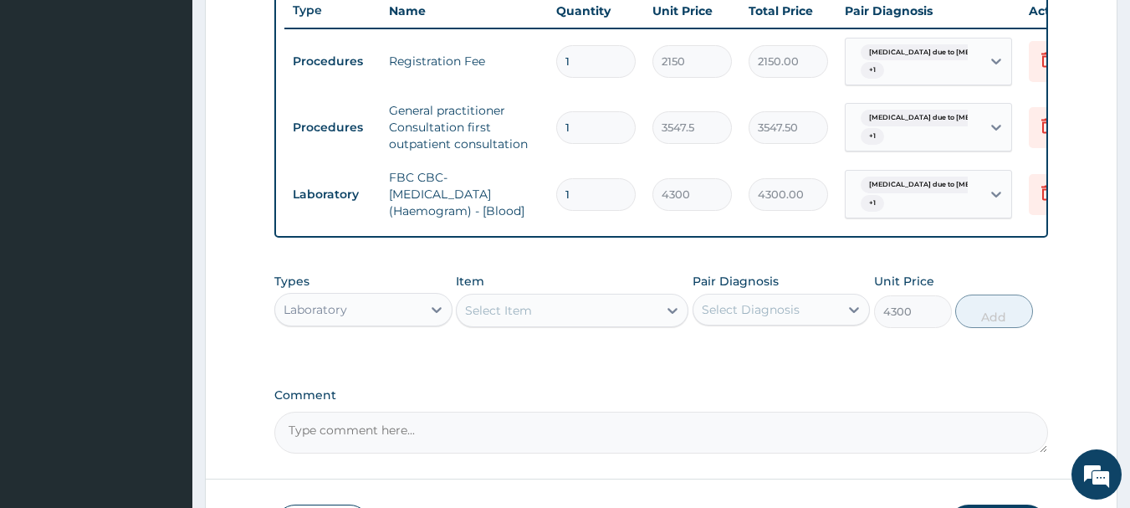
type input "0"
click at [560, 322] on div "Select Item" at bounding box center [557, 310] width 201 height 27
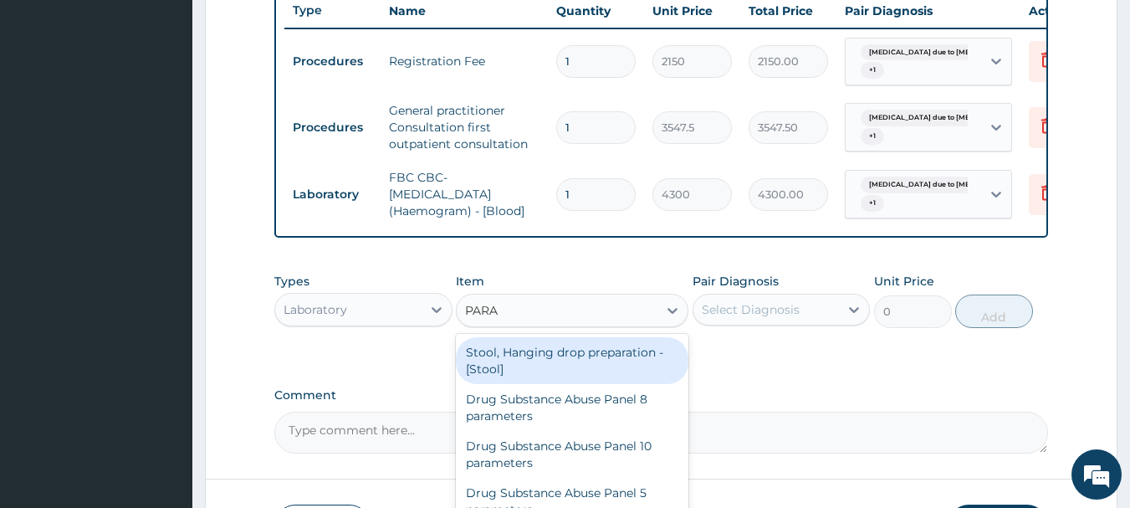
type input "PARAS"
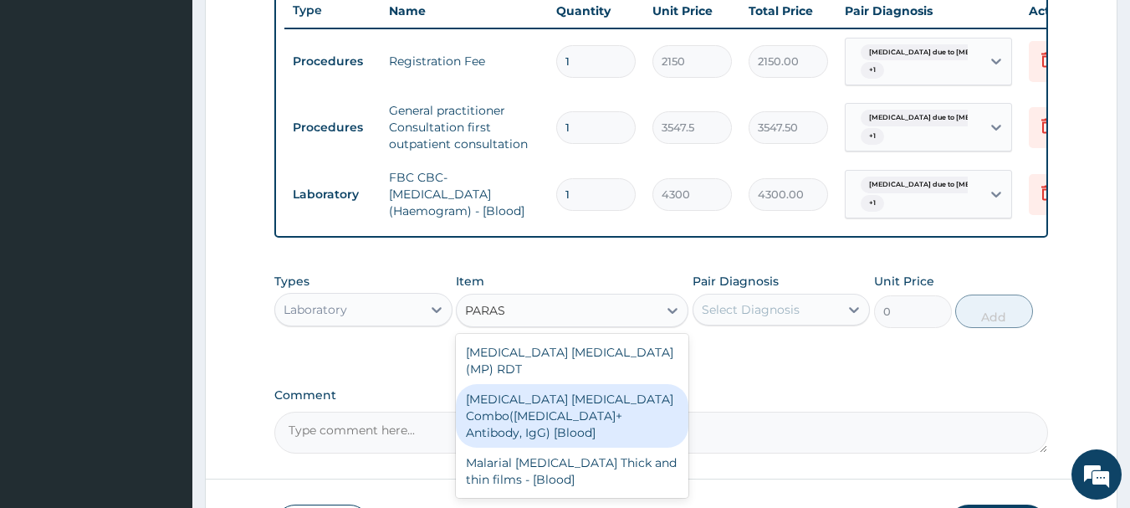
click at [573, 391] on div "Malaria Parasite Combo(Blood Film+ Antibody, IgG) [Blood]" at bounding box center [572, 416] width 233 height 64
type input "1612.5"
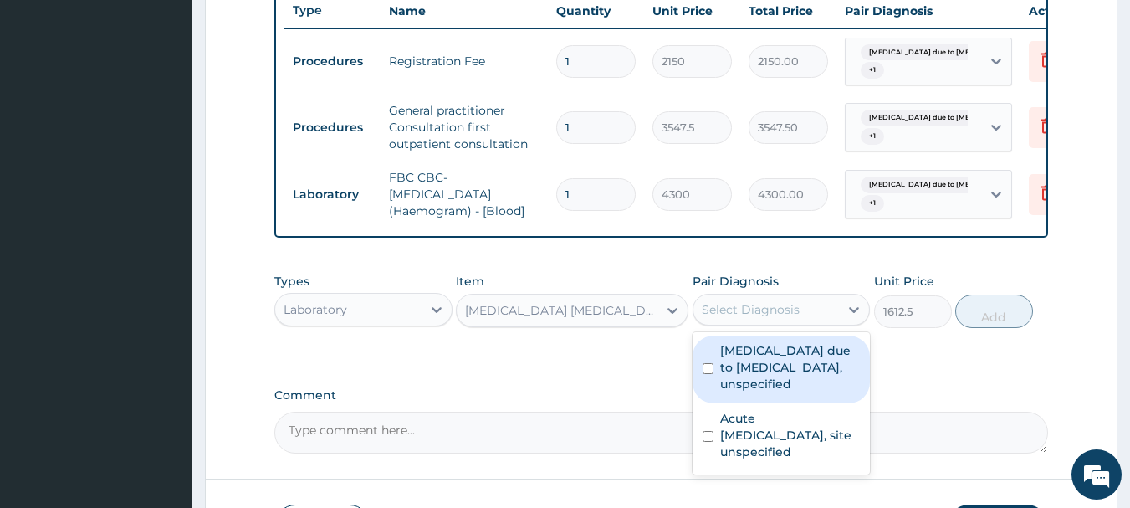
drag, startPoint x: 773, startPoint y: 313, endPoint x: 769, endPoint y: 382, distance: 69.6
click at [773, 320] on div "Select Diagnosis" at bounding box center [767, 309] width 146 height 27
drag, startPoint x: 769, startPoint y: 382, endPoint x: 769, endPoint y: 408, distance: 25.9
click at [769, 389] on label "Malaria due to Plasmodium falciparum, unspecified" at bounding box center [790, 367] width 141 height 50
checkbox input "true"
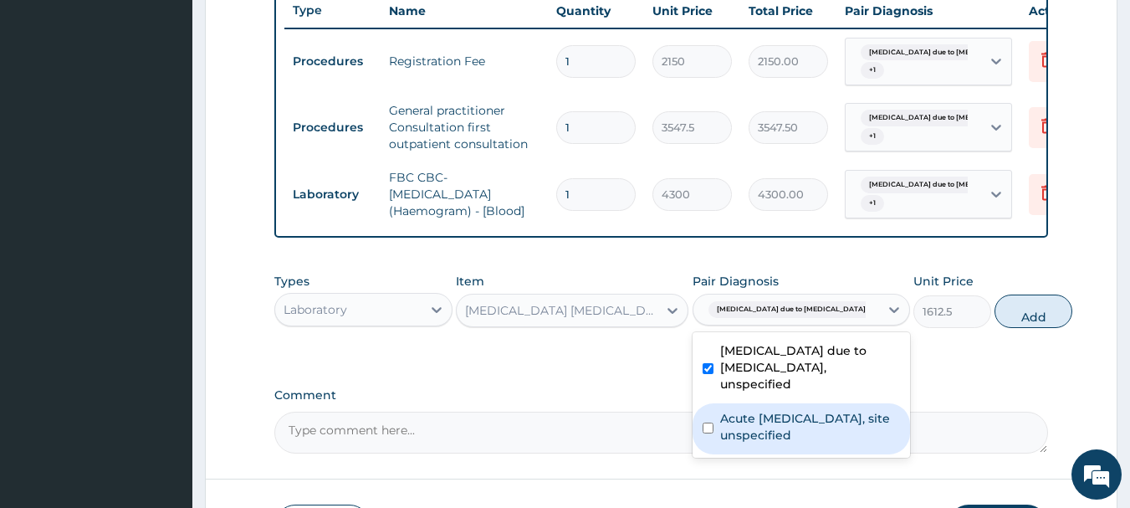
drag, startPoint x: 763, startPoint y: 443, endPoint x: 923, endPoint y: 354, distance: 183.2
click at [763, 443] on label "Acute upper respiratory infection, site unspecified" at bounding box center [810, 426] width 180 height 33
checkbox input "true"
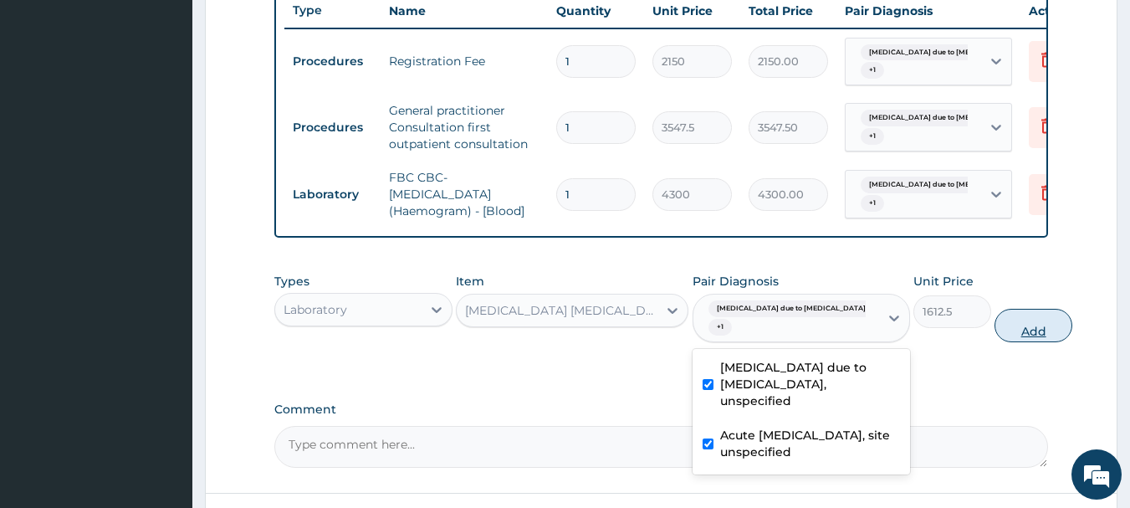
click at [995, 342] on button "Add" at bounding box center [1034, 325] width 78 height 33
type input "0"
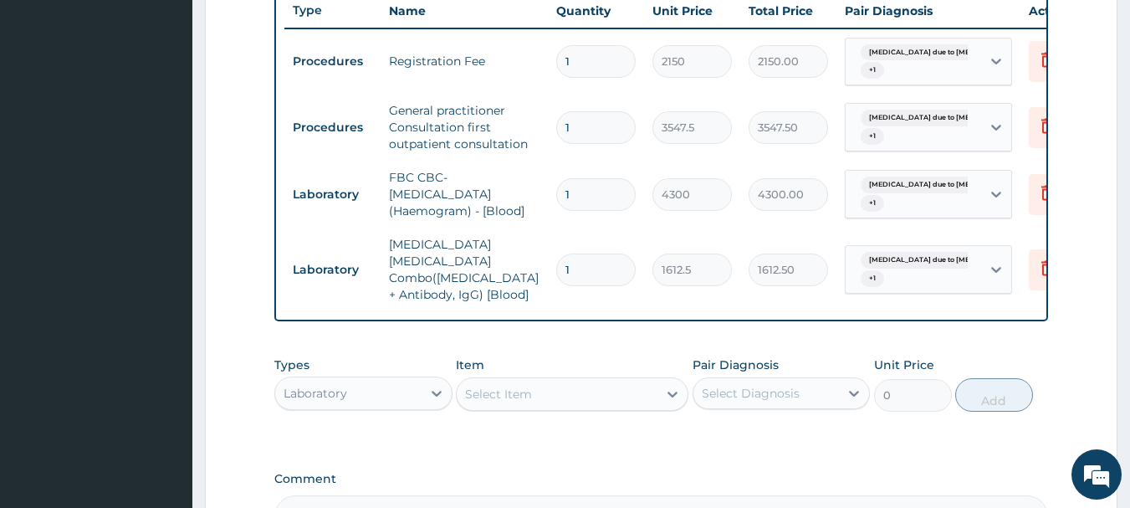
scroll to position [839, 0]
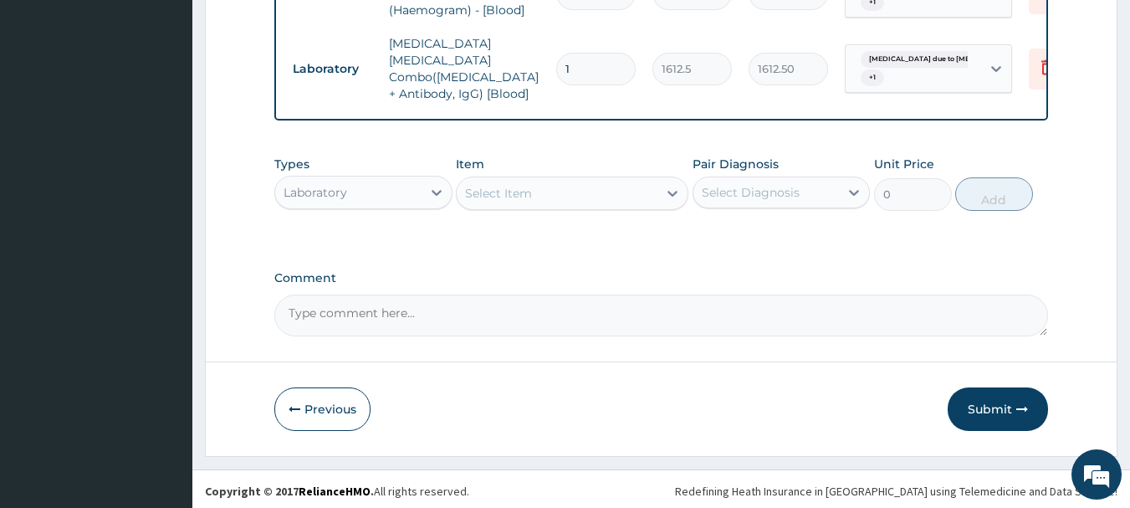
click at [356, 179] on div "Laboratory" at bounding box center [348, 192] width 146 height 27
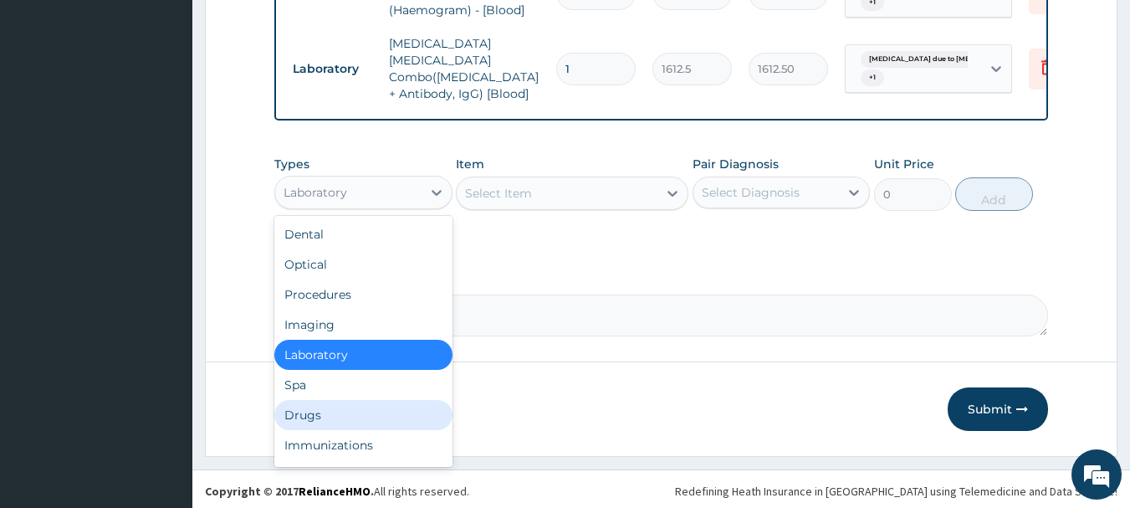
click at [330, 422] on div "Drugs" at bounding box center [363, 415] width 178 height 30
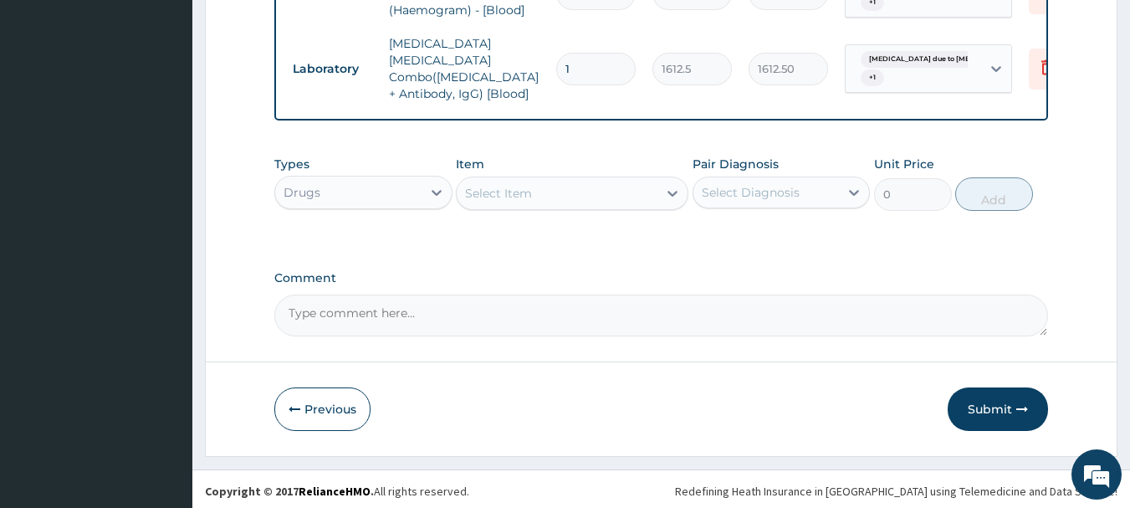
click at [601, 189] on div "Select Item" at bounding box center [557, 193] width 201 height 27
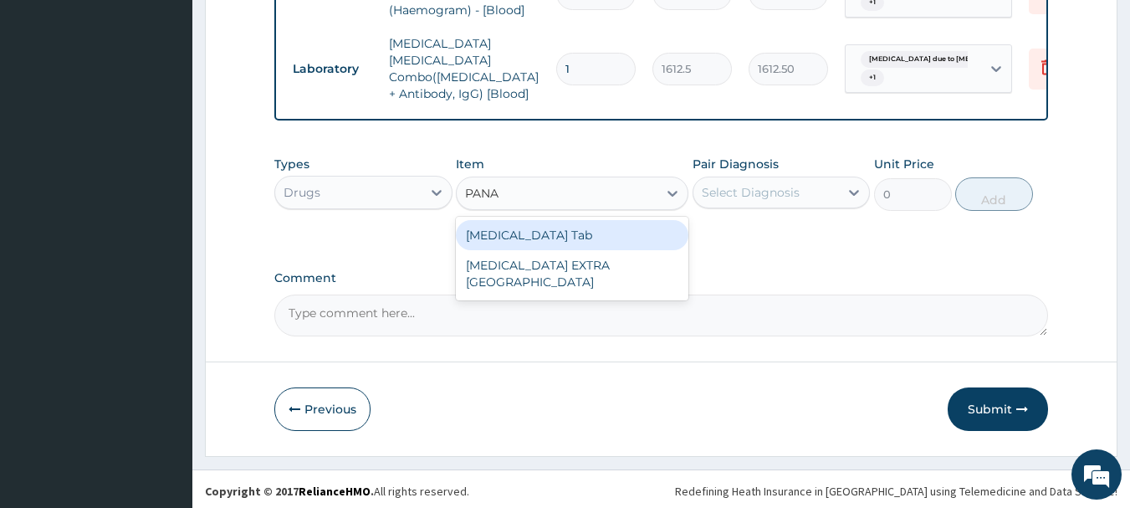
type input "PANAD"
click at [641, 230] on div "PANADOL Tab" at bounding box center [572, 235] width 233 height 30
type input "45.15"
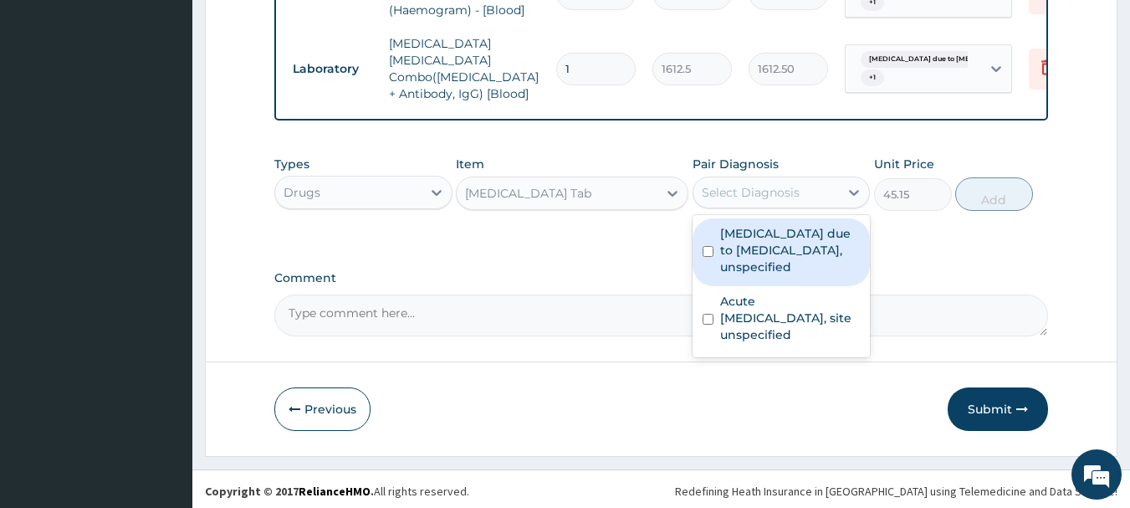
click at [743, 179] on div "Select Diagnosis" at bounding box center [767, 192] width 146 height 27
drag, startPoint x: 756, startPoint y: 223, endPoint x: 787, endPoint y: 304, distance: 86.9
click at [760, 233] on label "Malaria due to Plasmodium falciparum, unspecified" at bounding box center [790, 250] width 141 height 50
checkbox input "true"
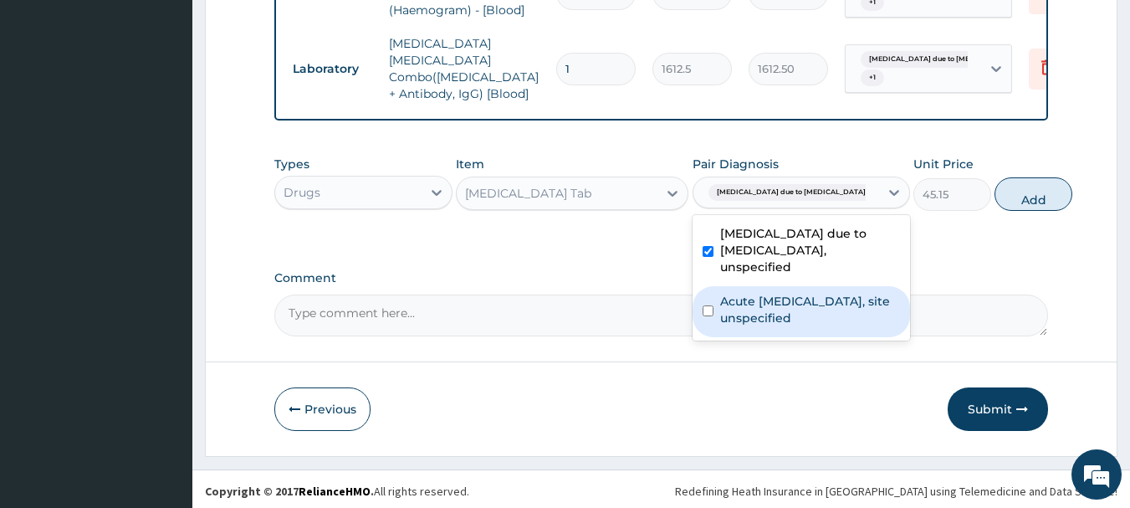
click at [788, 316] on label "Acute upper respiratory infection, site unspecified" at bounding box center [810, 309] width 180 height 33
checkbox input "true"
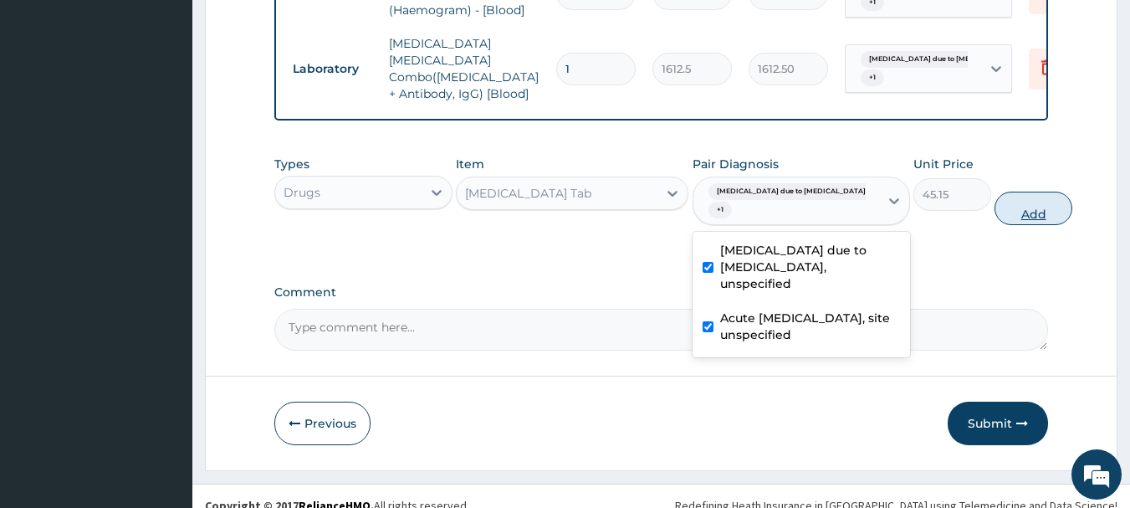
click at [995, 206] on button "Add" at bounding box center [1034, 208] width 78 height 33
type input "0"
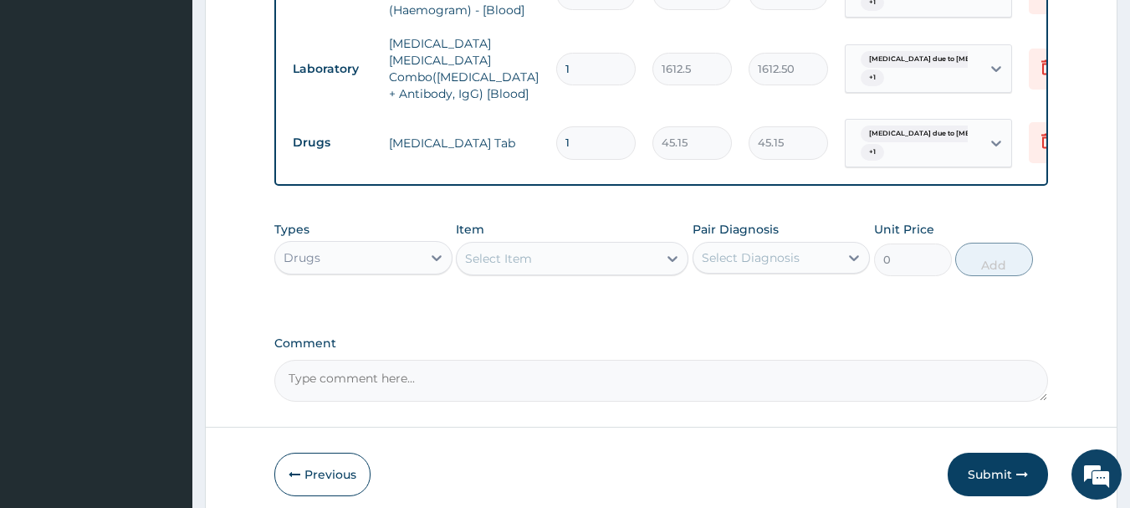
type input "18"
type input "812.70"
type input "18"
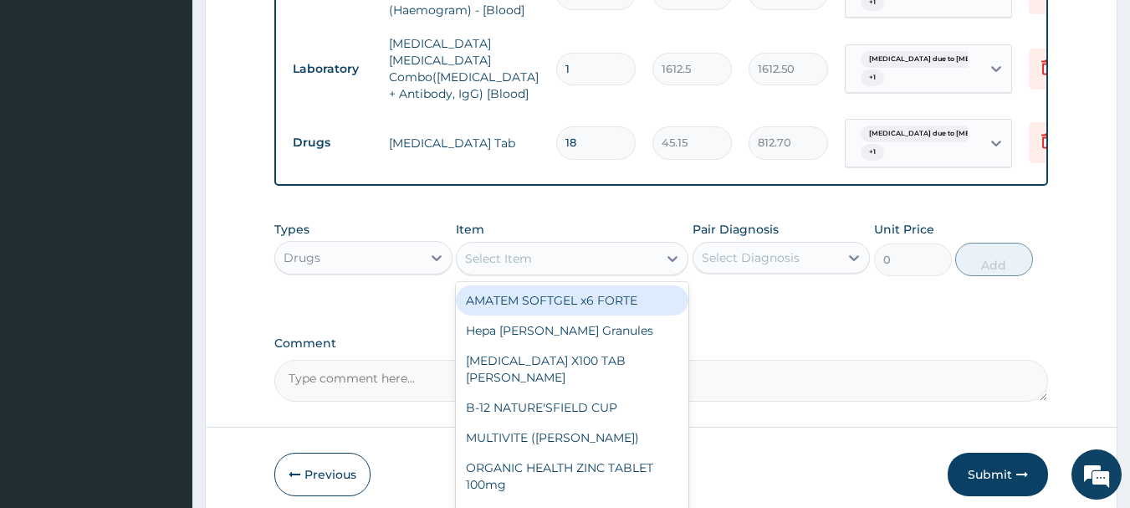
click at [542, 259] on div "Select Item" at bounding box center [557, 258] width 201 height 27
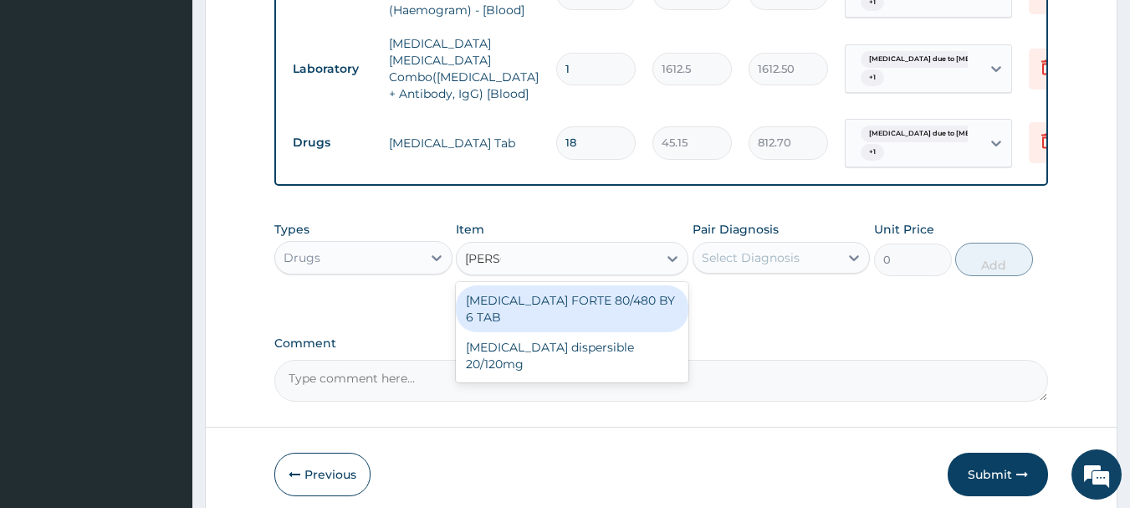
type input "COART"
drag, startPoint x: 631, startPoint y: 293, endPoint x: 750, endPoint y: 261, distance: 123.0
click at [632, 293] on div "COARTEM FORTE 80/480 BY 6 TAB" at bounding box center [572, 308] width 233 height 47
type input "408.5"
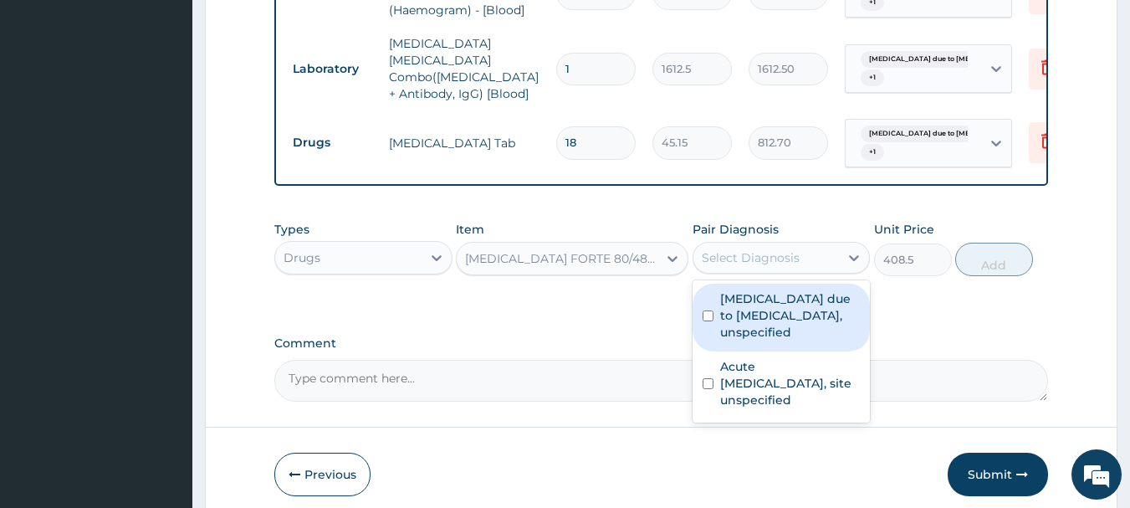
click at [766, 251] on div "Select Diagnosis" at bounding box center [751, 257] width 98 height 17
click at [782, 300] on label "Malaria due to Plasmodium falciparum, unspecified" at bounding box center [790, 315] width 141 height 50
checkbox input "true"
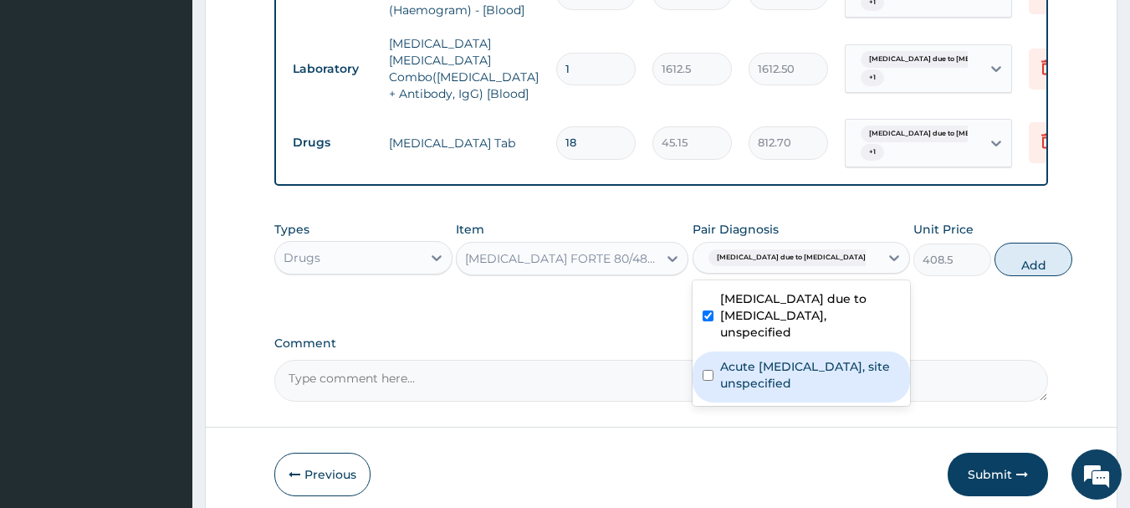
click at [776, 381] on label "Acute upper respiratory infection, site unspecified" at bounding box center [810, 374] width 180 height 33
checkbox input "true"
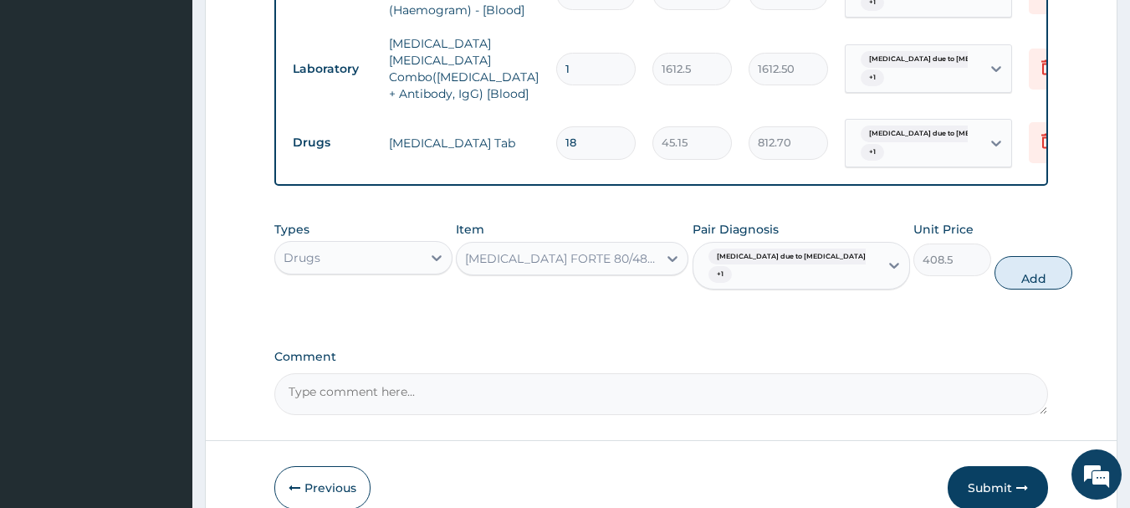
click at [1002, 289] on div "Types Drugs Item COARTEM FORTE 80/480 BY 6 TAB Pair Diagnosis Malaria due to Pl…" at bounding box center [661, 255] width 775 height 86
click at [1009, 263] on button "Add" at bounding box center [1034, 272] width 78 height 33
type input "0"
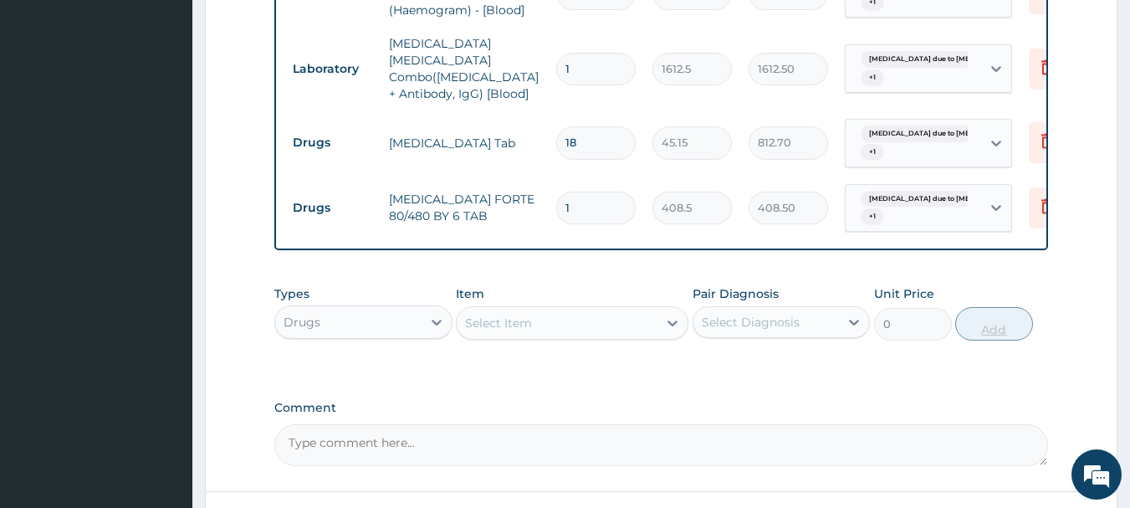
type input "0.00"
type input "6"
type input "2451.00"
type input "6"
click at [529, 315] on div "Select Item" at bounding box center [498, 323] width 67 height 17
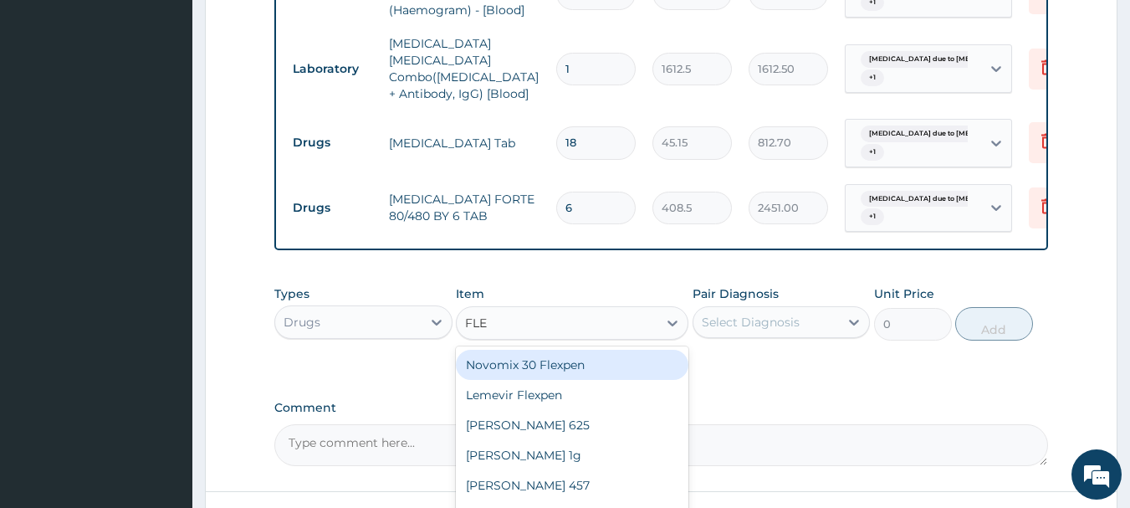
type input "FLEM"
click at [602, 358] on div "FLEMING 625" at bounding box center [572, 365] width 233 height 30
type input "537.5"
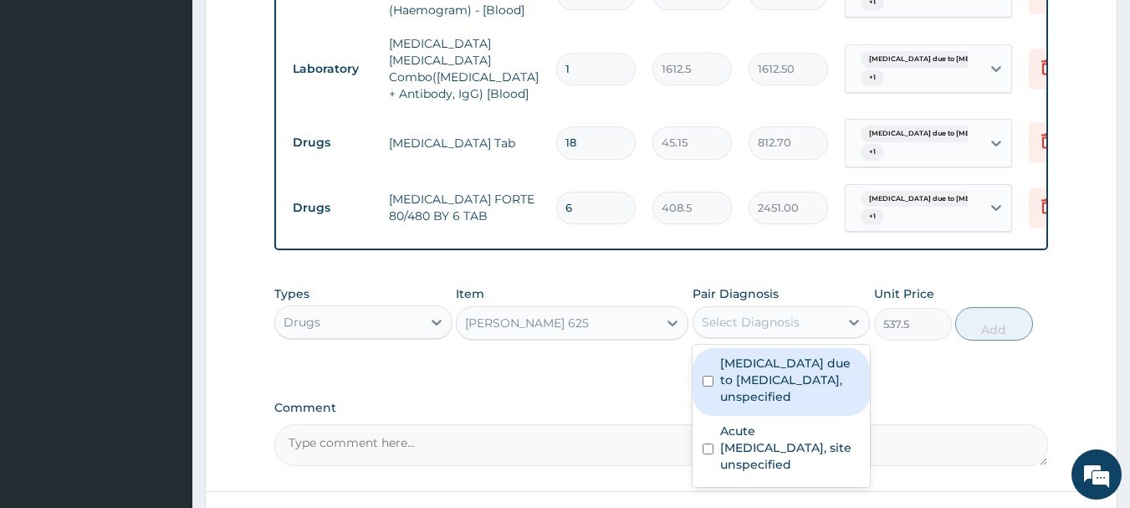
click at [761, 322] on div "Select Diagnosis" at bounding box center [751, 322] width 98 height 17
drag, startPoint x: 730, startPoint y: 380, endPoint x: 753, endPoint y: 457, distance: 80.2
click at [732, 387] on label "Malaria due to Plasmodium falciparum, unspecified" at bounding box center [790, 380] width 141 height 50
checkbox input "true"
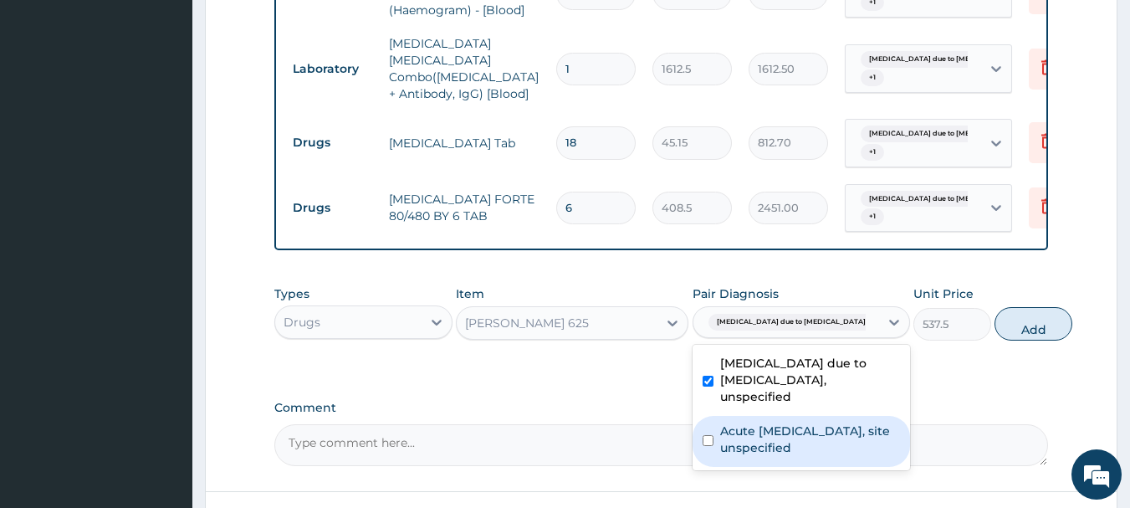
click at [760, 442] on label "Acute upper respiratory infection, site unspecified" at bounding box center [810, 438] width 180 height 33
checkbox input "true"
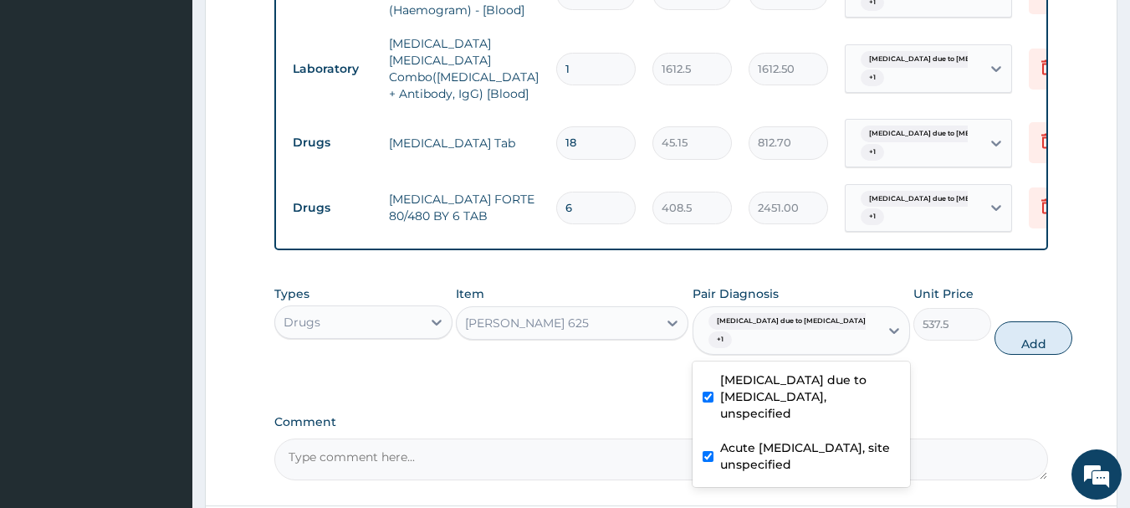
click at [578, 315] on div "FLEMING 625" at bounding box center [557, 323] width 201 height 27
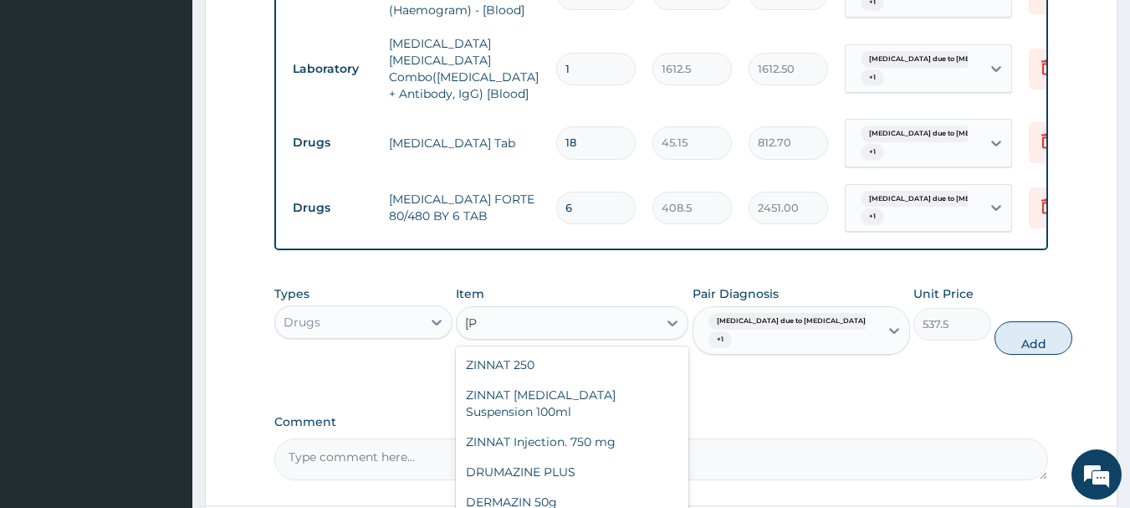
scroll to position [0, 0]
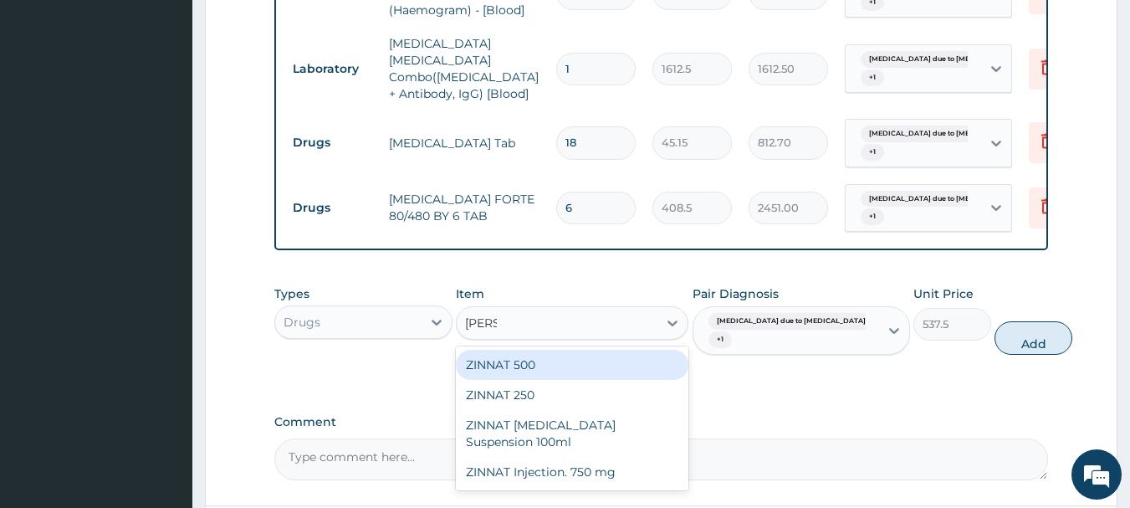
type input "ZINNA"
click at [594, 351] on div "ZINNAT 500" at bounding box center [572, 365] width 233 height 30
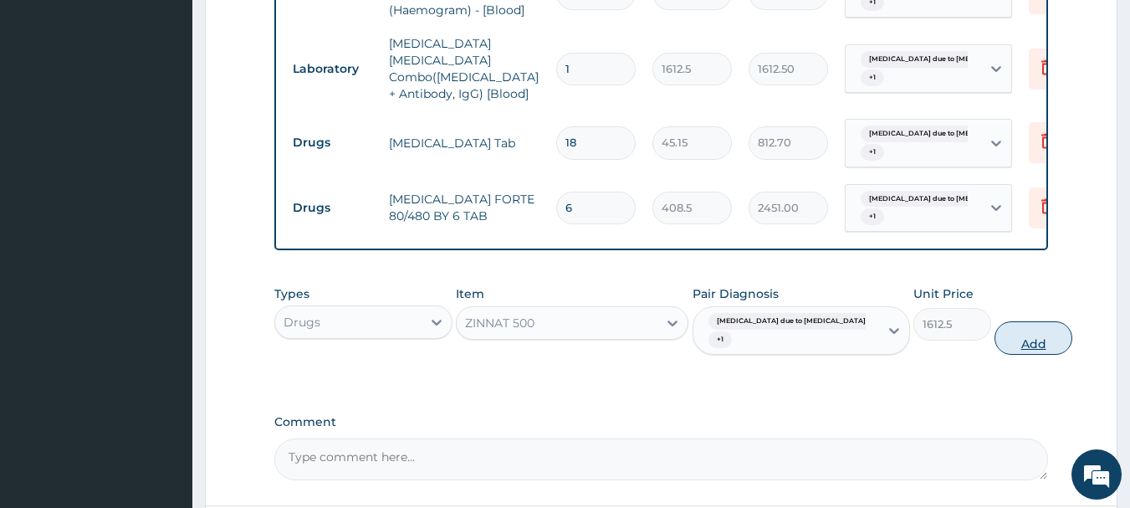
click at [995, 330] on button "Add" at bounding box center [1034, 337] width 78 height 33
type input "0"
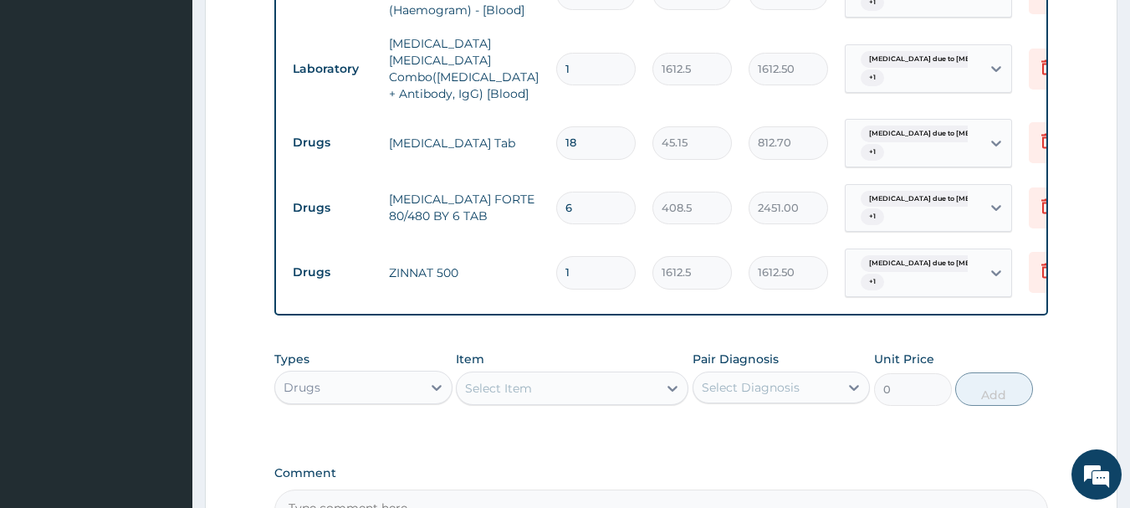
type input "10"
type input "16125.00"
type input "10"
click at [571, 375] on div "Select Item" at bounding box center [557, 388] width 201 height 27
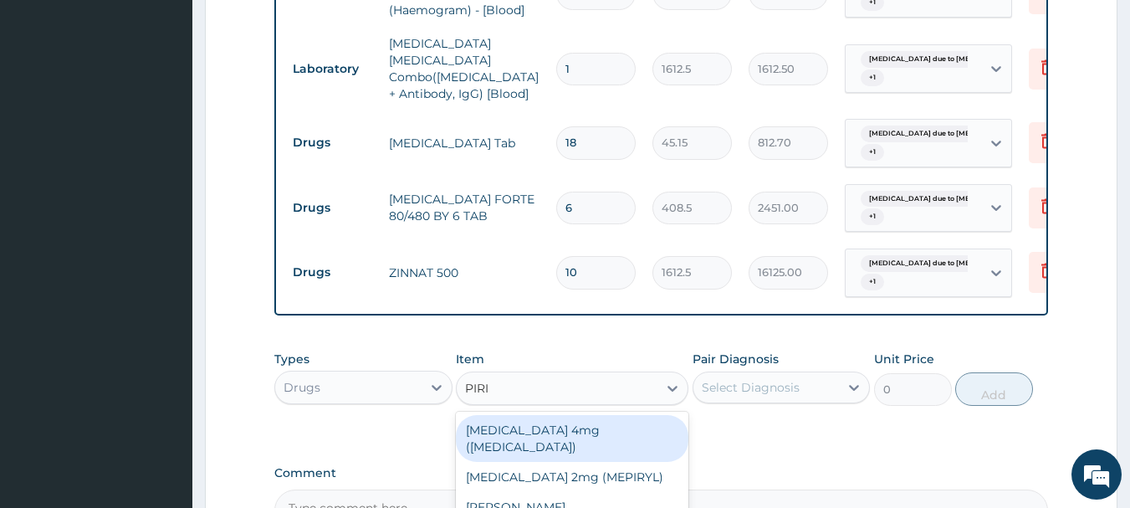
type input "PIRIT"
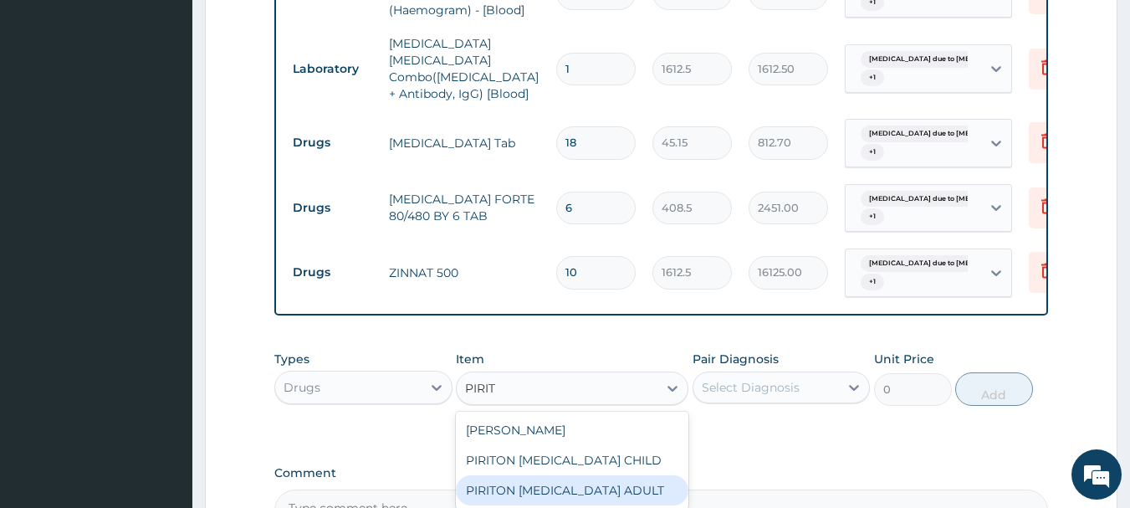
click at [626, 483] on div "PIRITON EXPECTORANT ADULT" at bounding box center [572, 490] width 233 height 30
type input "1075"
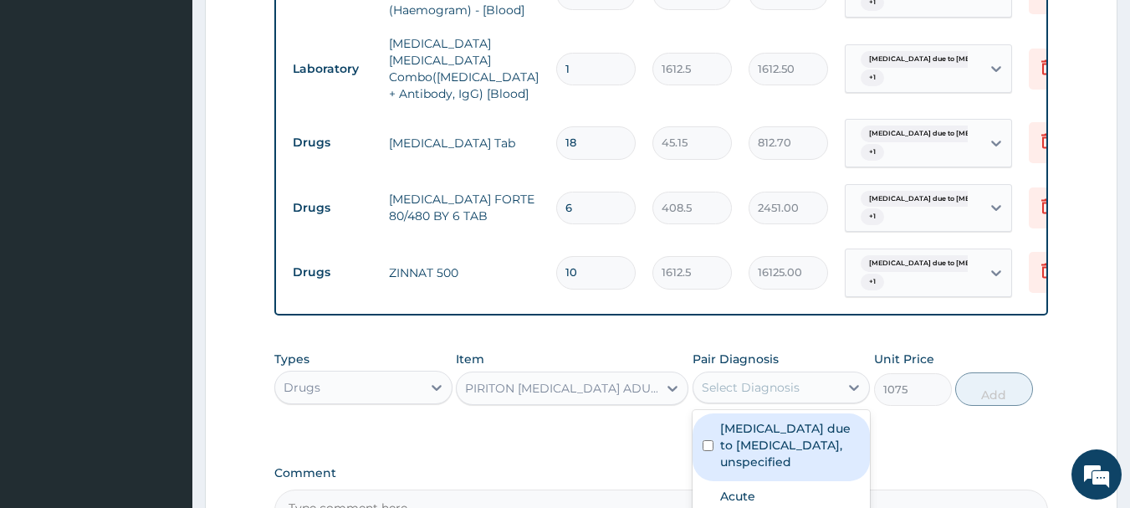
drag, startPoint x: 796, startPoint y: 371, endPoint x: 796, endPoint y: 425, distance: 53.5
click at [797, 377] on div "Select Diagnosis" at bounding box center [767, 387] width 146 height 27
drag, startPoint x: 796, startPoint y: 426, endPoint x: 797, endPoint y: 462, distance: 36.0
click at [796, 429] on label "Malaria due to Plasmodium falciparum, unspecified" at bounding box center [790, 445] width 141 height 50
checkbox input "true"
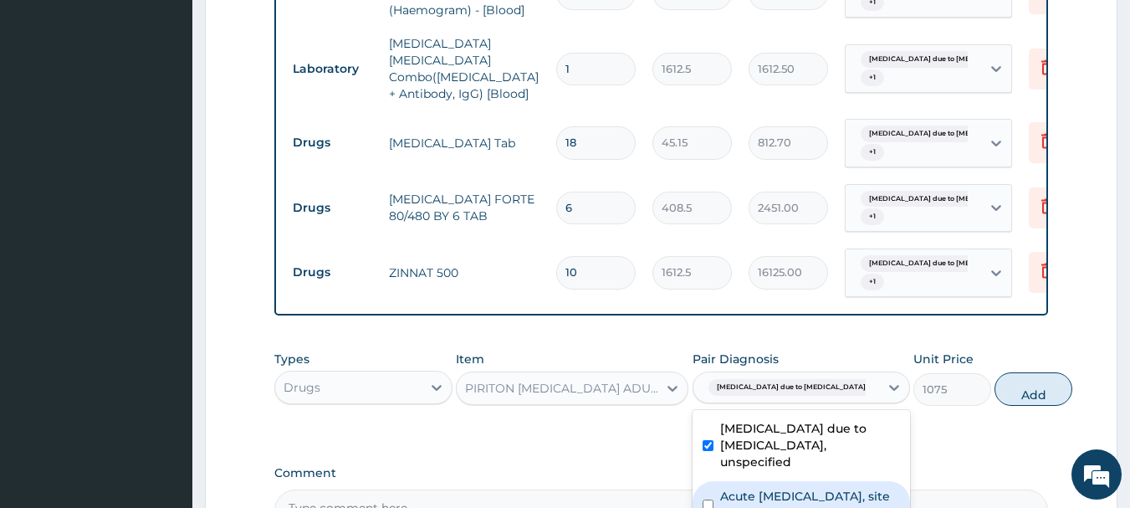
click at [801, 481] on div "Acute upper respiratory infection, site unspecified" at bounding box center [802, 506] width 218 height 51
checkbox input "true"
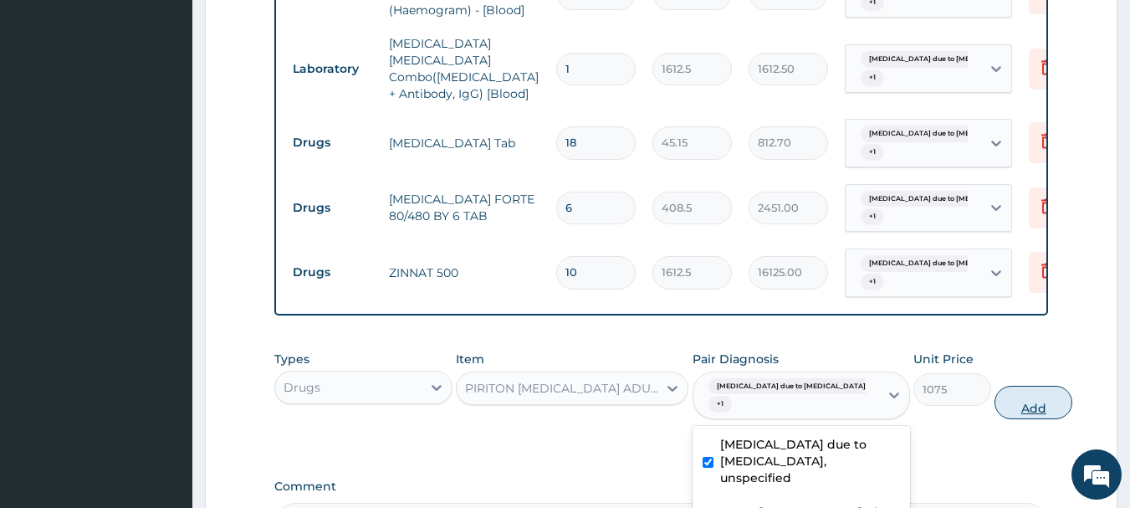
click at [995, 389] on button "Add" at bounding box center [1034, 402] width 78 height 33
type input "0"
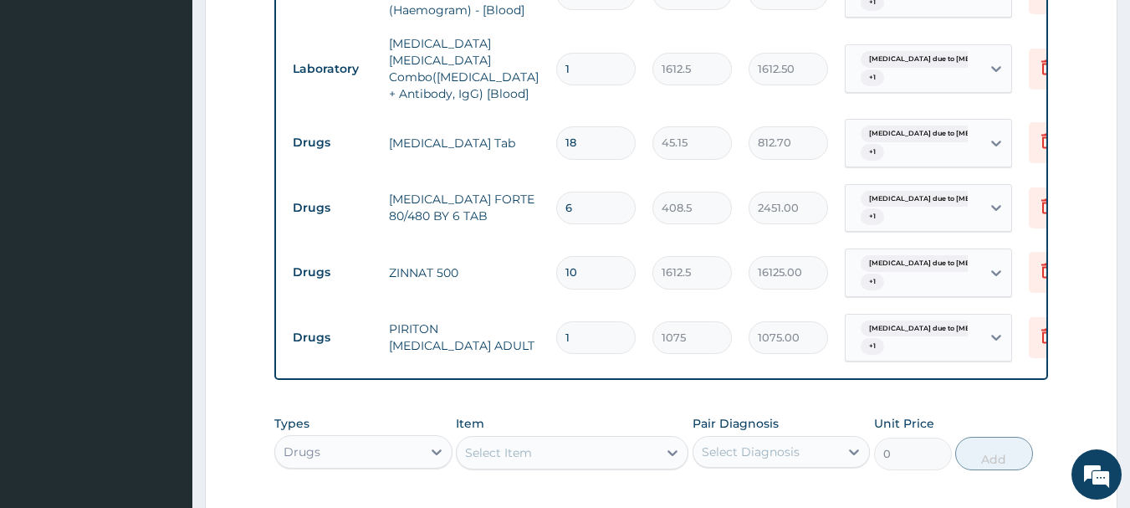
scroll to position [1098, 0]
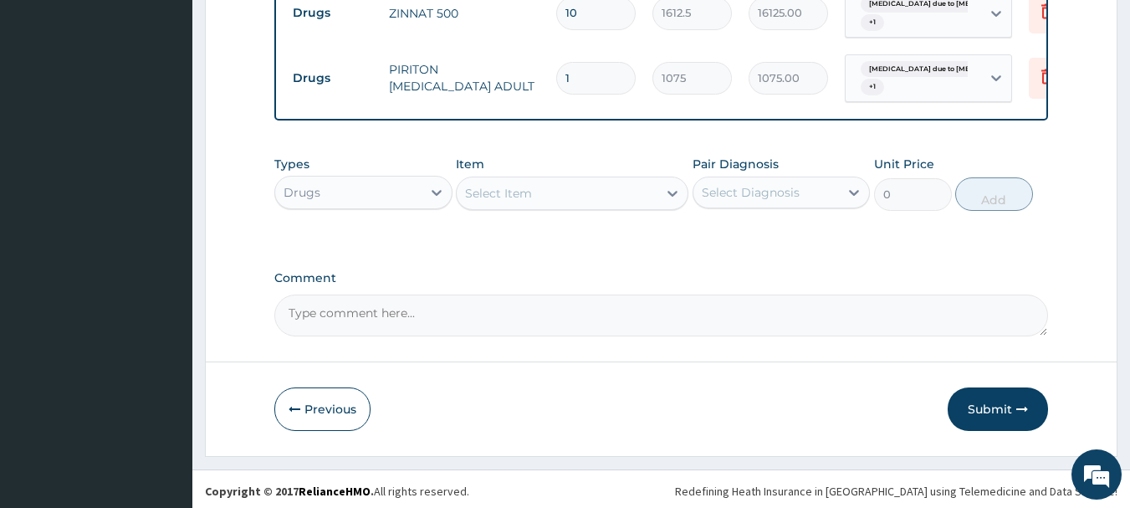
click at [541, 184] on div "Select Item" at bounding box center [557, 193] width 201 height 27
click at [1001, 387] on button "Submit" at bounding box center [998, 409] width 100 height 44
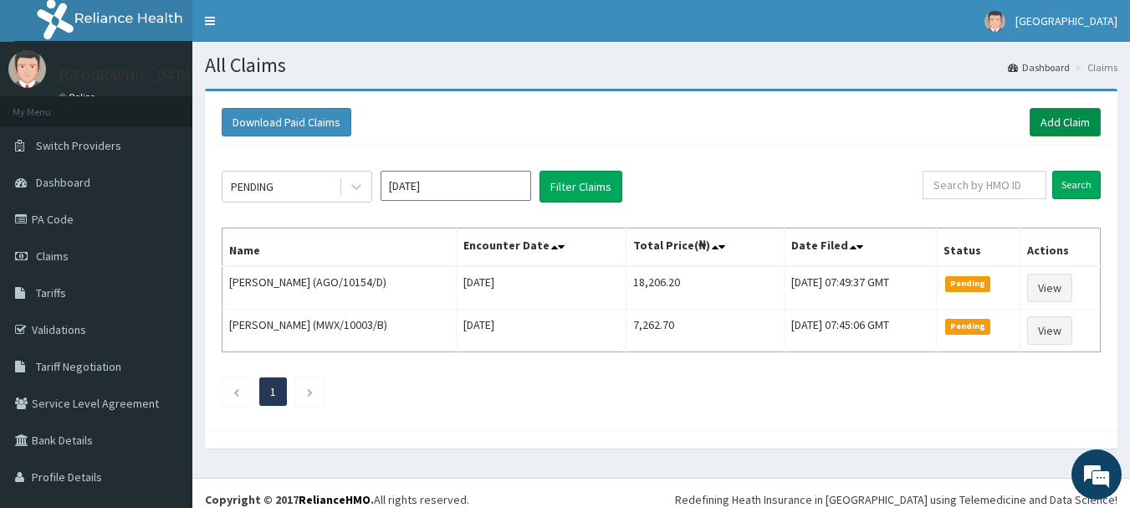
click at [1034, 120] on link "Add Claim" at bounding box center [1065, 122] width 71 height 28
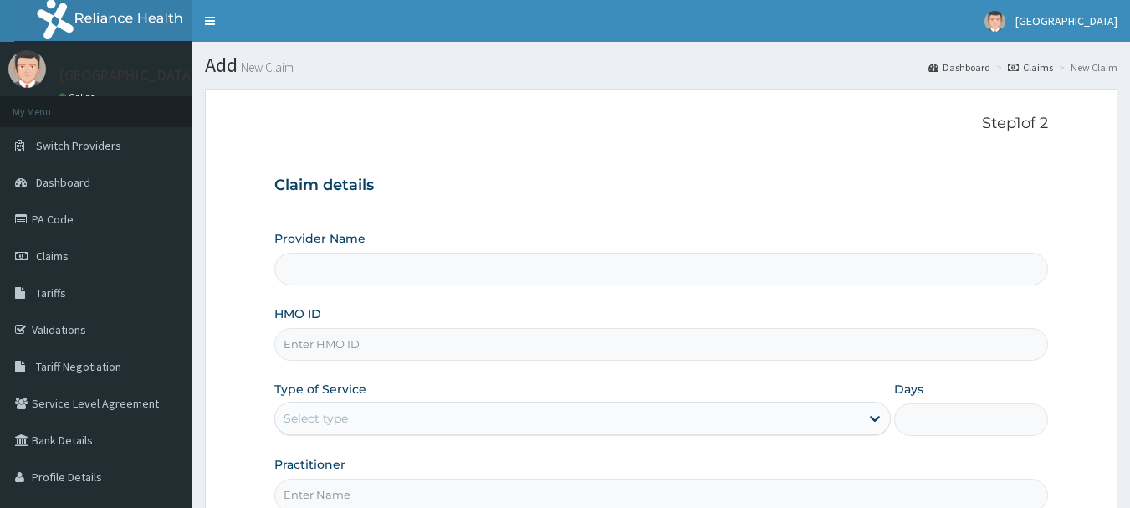
click at [404, 345] on input "HMO ID" at bounding box center [661, 344] width 775 height 33
type input "BU"
type input "[GEOGRAPHIC_DATA]"
type input "BUD/10069/A"
click at [431, 419] on div "Select type" at bounding box center [567, 418] width 585 height 27
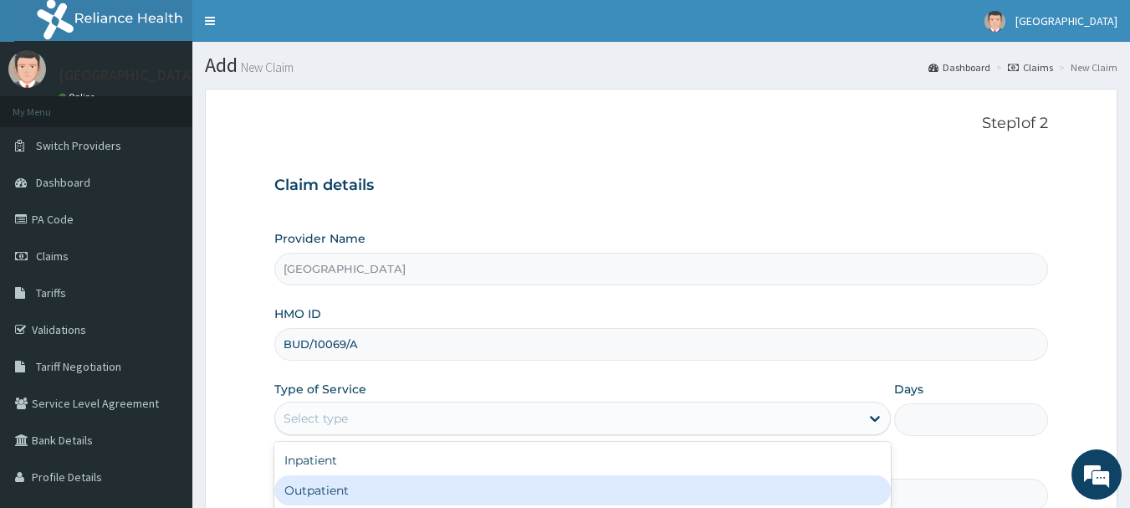
click at [402, 493] on div "Outpatient" at bounding box center [582, 490] width 617 height 30
type input "1"
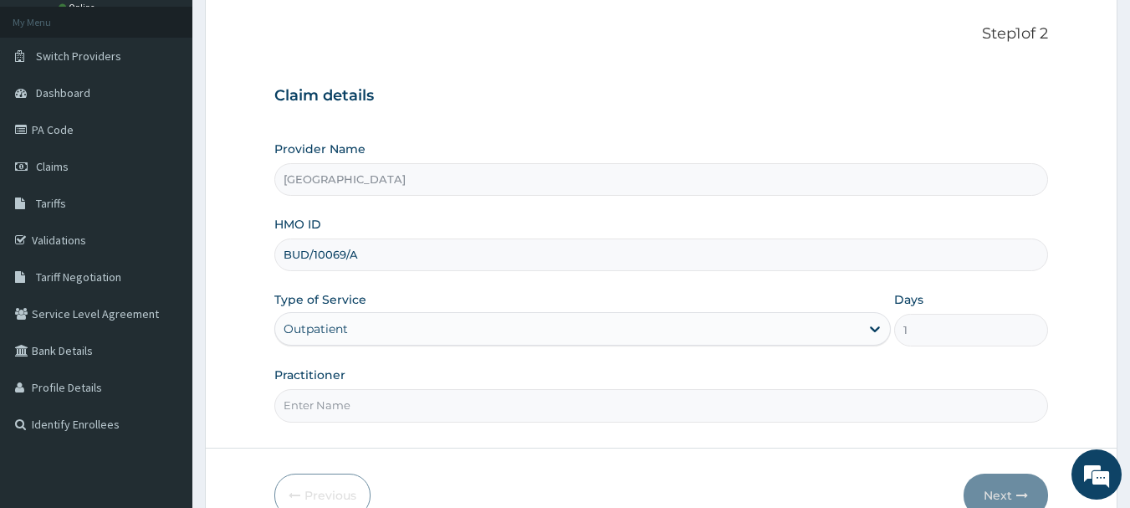
scroll to position [180, 0]
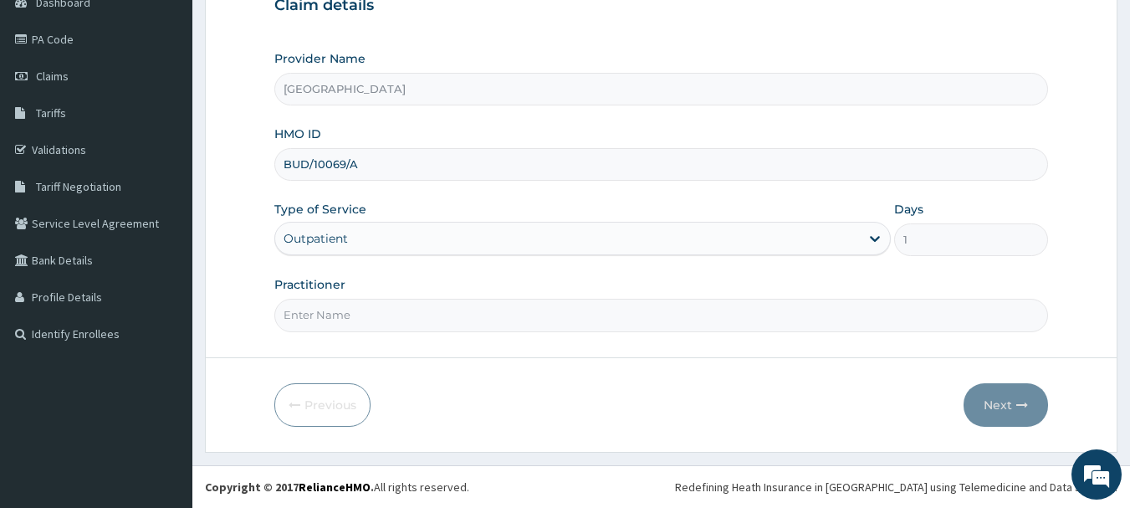
click at [448, 309] on input "Practitioner" at bounding box center [661, 315] width 775 height 33
type input "[PERSON_NAME]"
click at [972, 399] on button "Next" at bounding box center [1006, 405] width 84 height 44
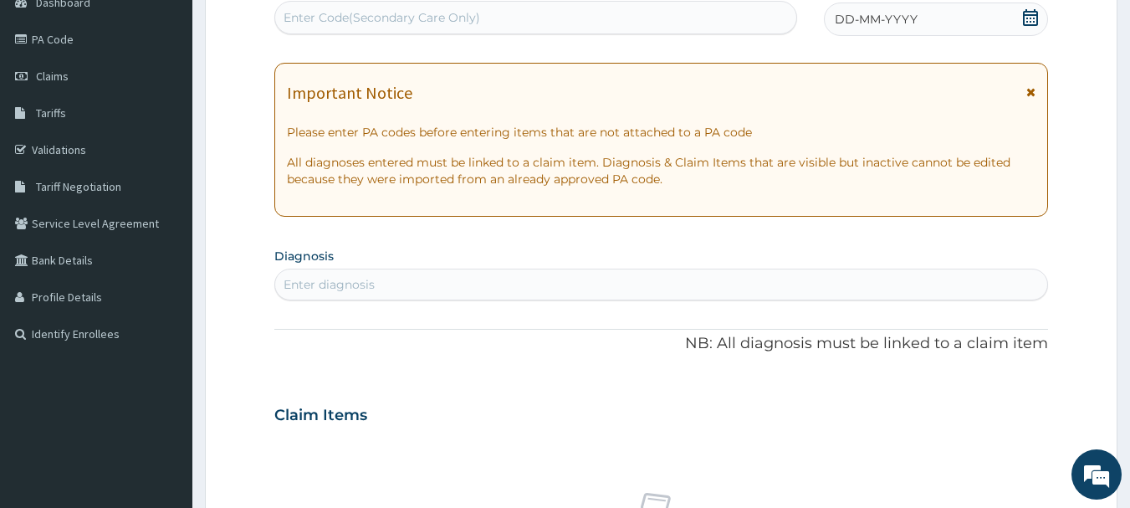
click at [944, 11] on div "DD-MM-YYYY" at bounding box center [936, 19] width 224 height 33
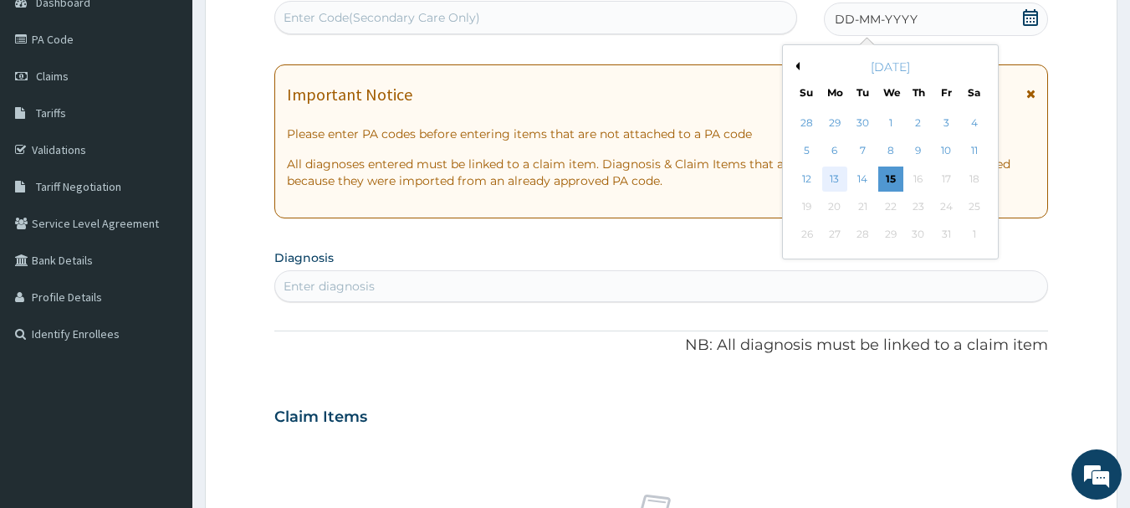
click at [827, 185] on div "13" at bounding box center [834, 178] width 25 height 25
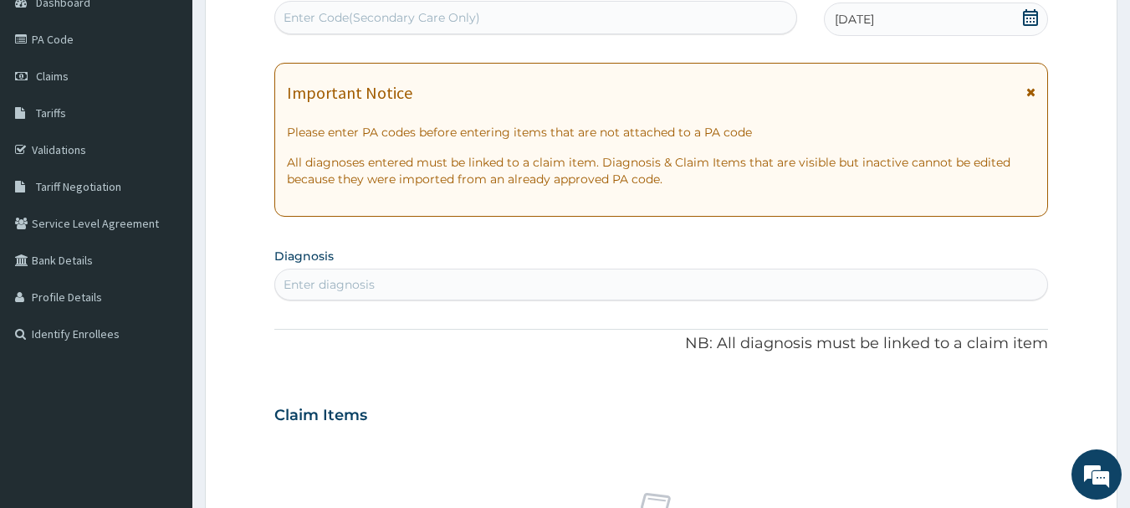
click at [491, 279] on div "Enter diagnosis" at bounding box center [661, 284] width 773 height 27
type input "SEPSI"
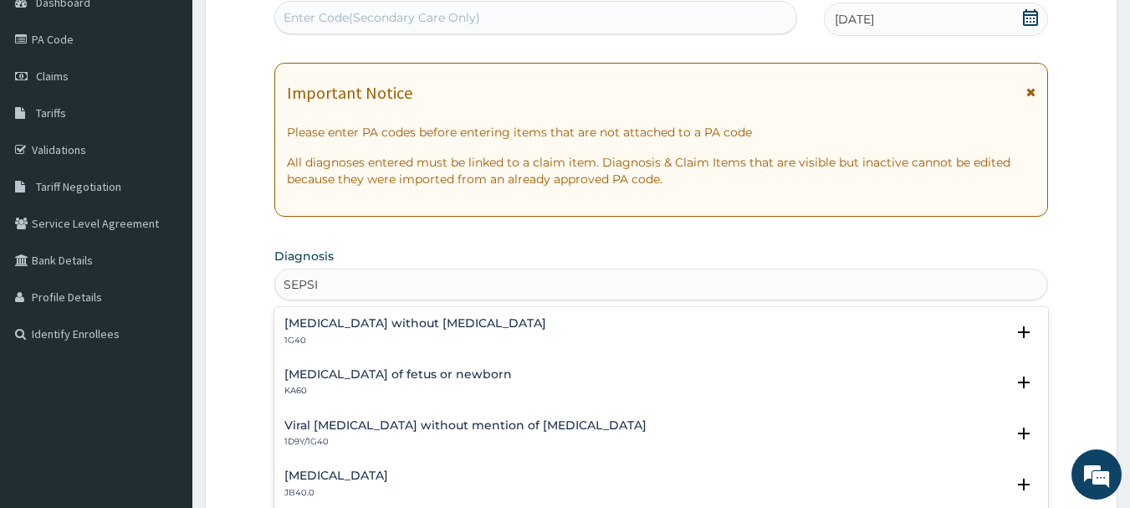
click at [346, 326] on h4 "[MEDICAL_DATA] without [MEDICAL_DATA]" at bounding box center [415, 323] width 262 height 13
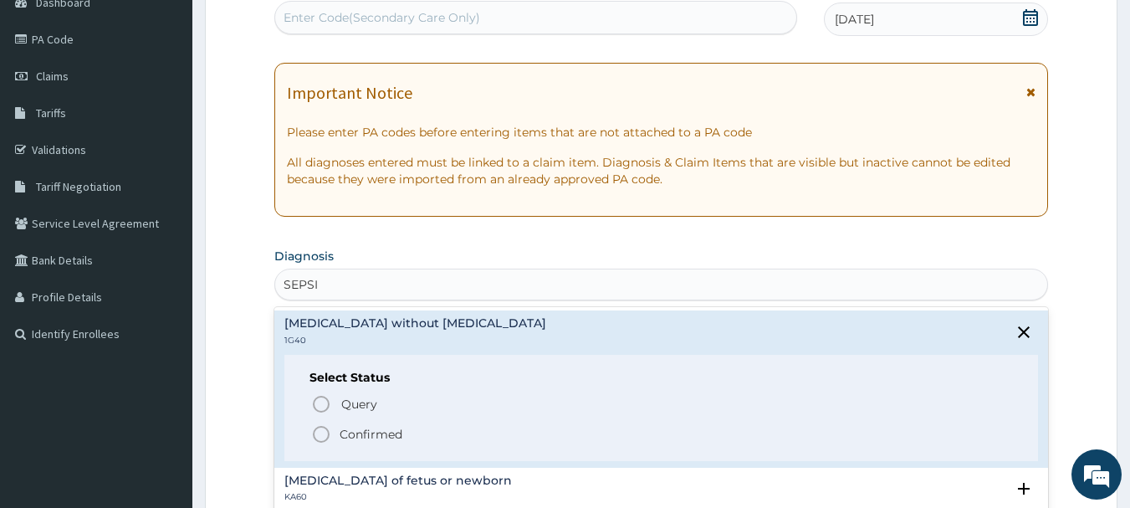
click at [322, 428] on icon "status option filled" at bounding box center [321, 434] width 20 height 20
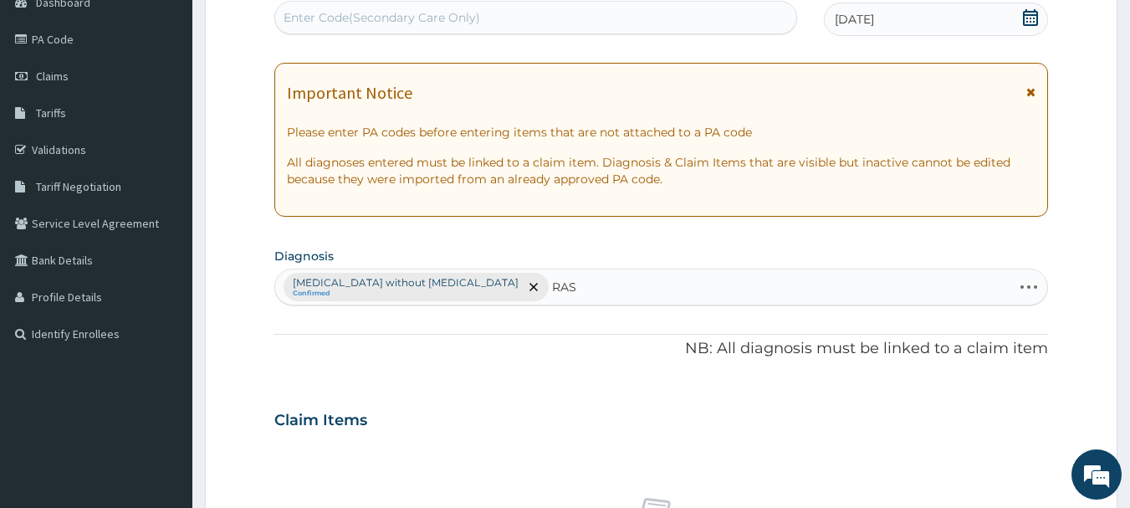
type input "RASH"
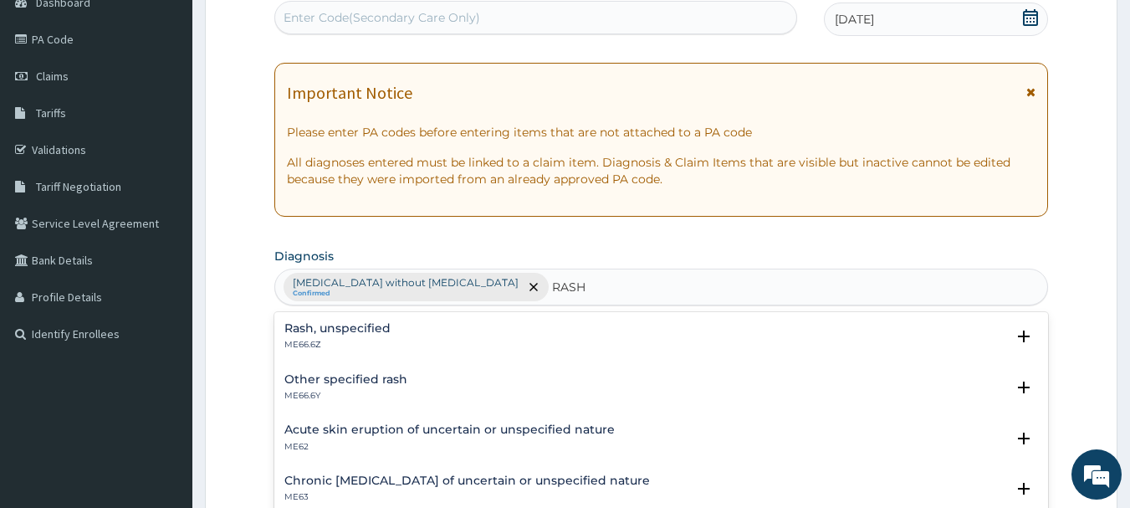
click at [366, 329] on h4 "Rash, unspecified" at bounding box center [337, 328] width 106 height 13
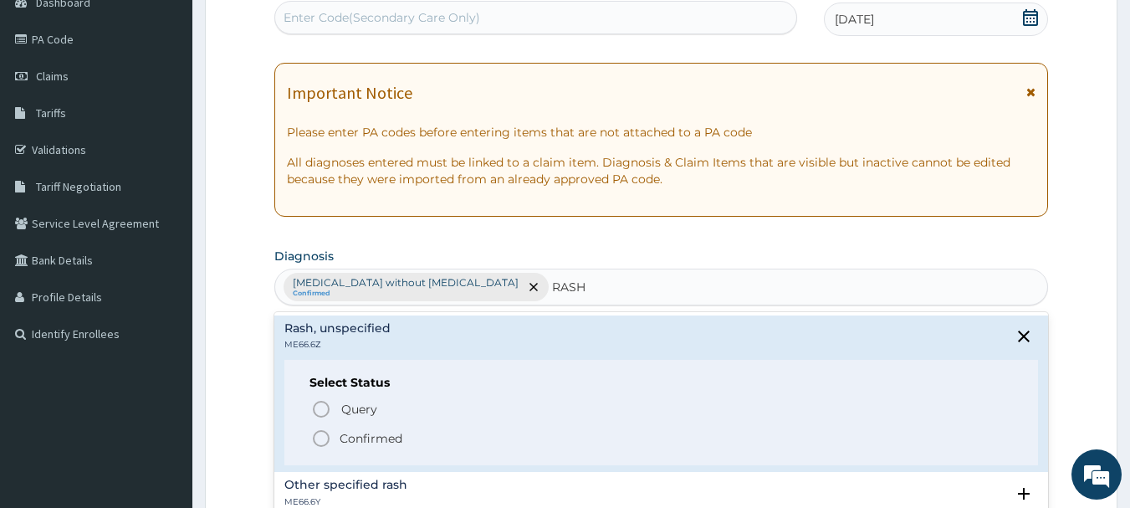
click at [317, 438] on icon "status option filled" at bounding box center [321, 438] width 20 height 20
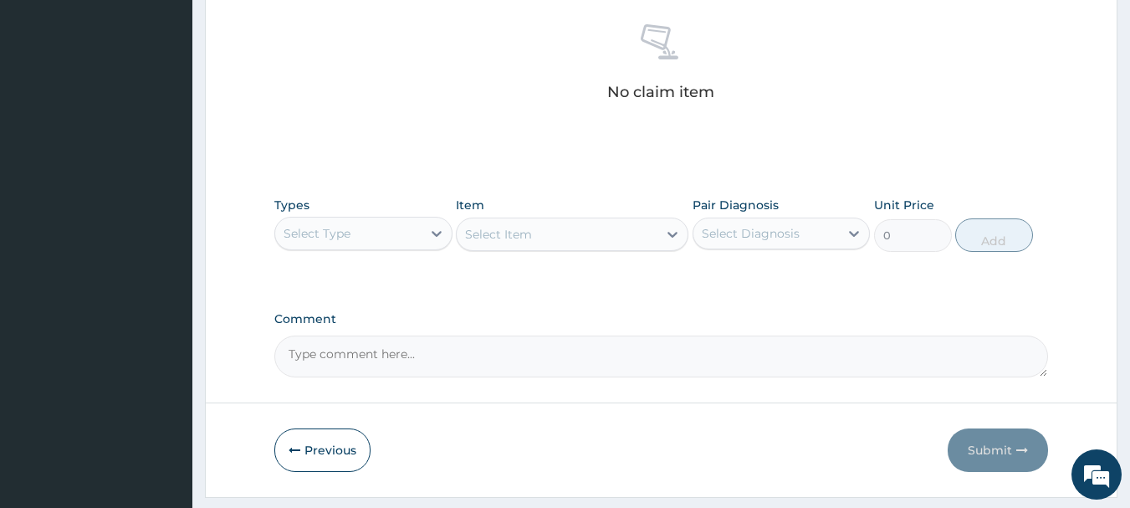
scroll to position [699, 0]
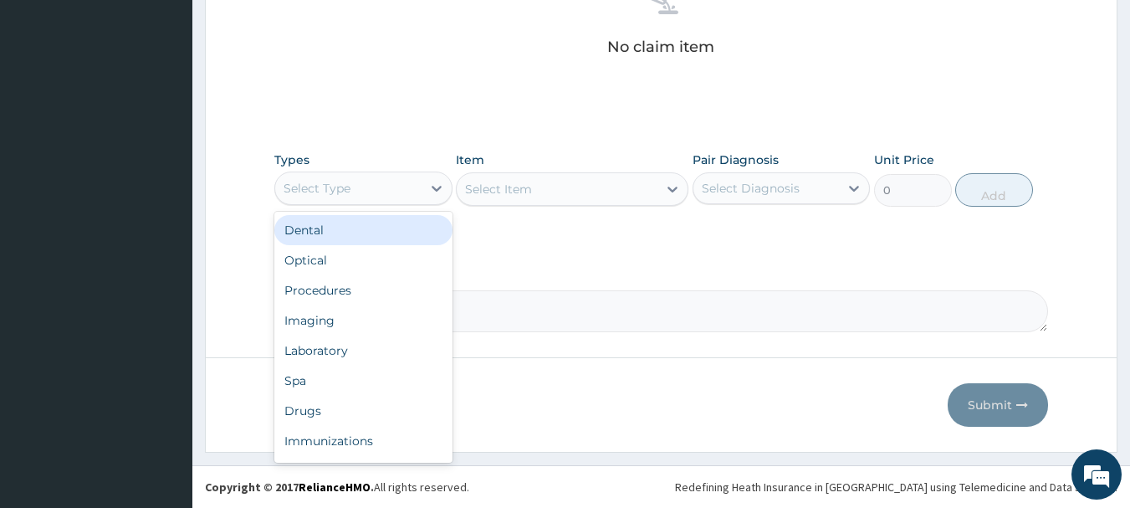
click at [412, 172] on div "Select Type" at bounding box center [363, 188] width 178 height 33
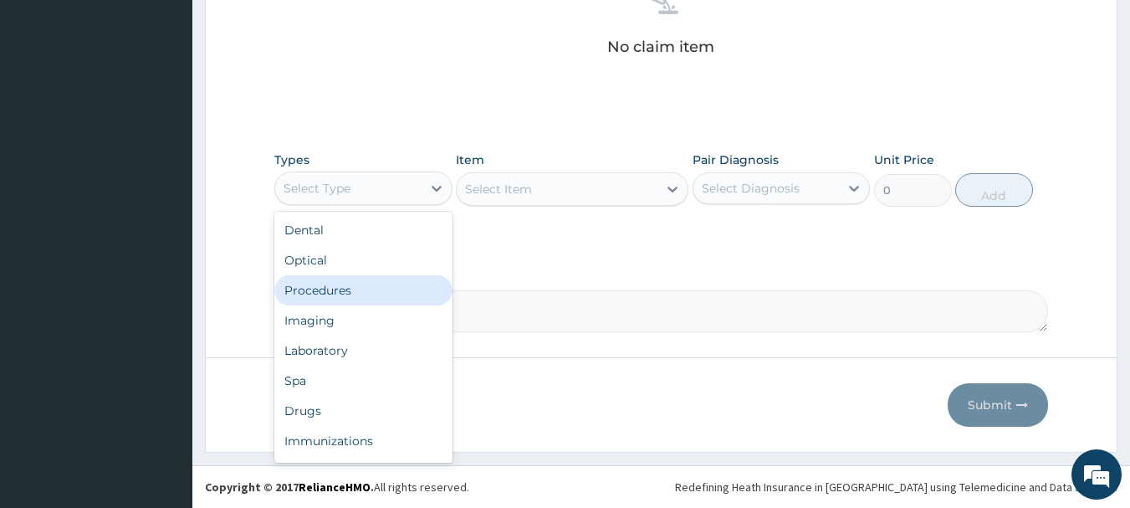
click at [352, 281] on div "Procedures" at bounding box center [363, 290] width 178 height 30
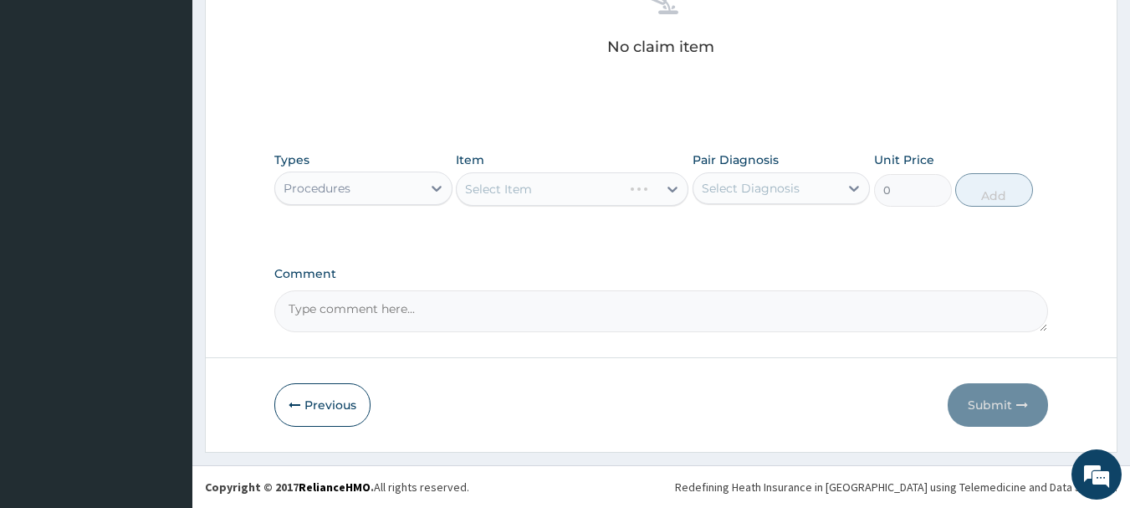
click at [548, 189] on div "Select Item" at bounding box center [572, 188] width 233 height 33
click at [548, 189] on div "Select Item" at bounding box center [557, 189] width 201 height 27
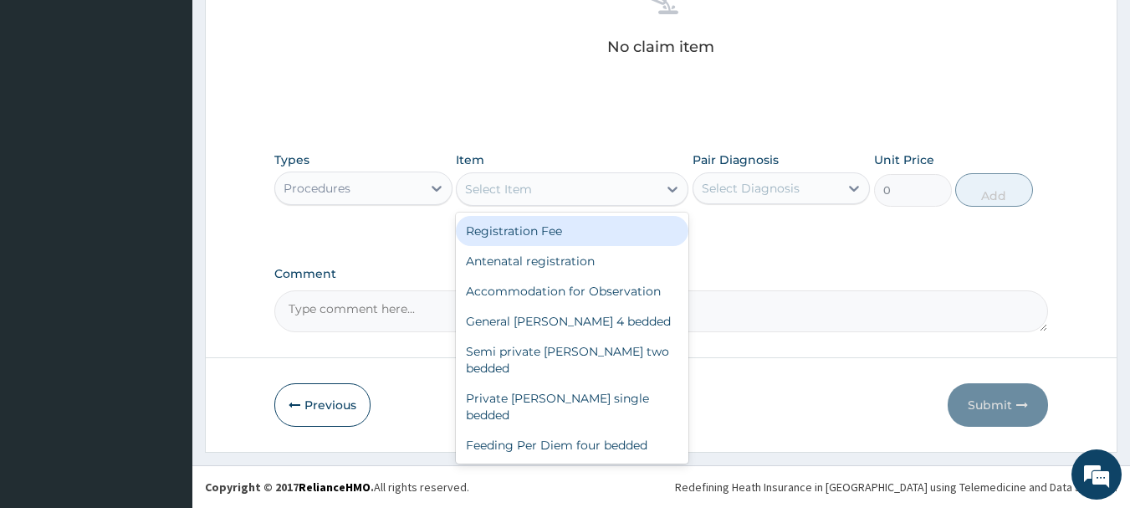
click at [542, 234] on div "Registration Fee" at bounding box center [572, 231] width 233 height 30
type input "2150"
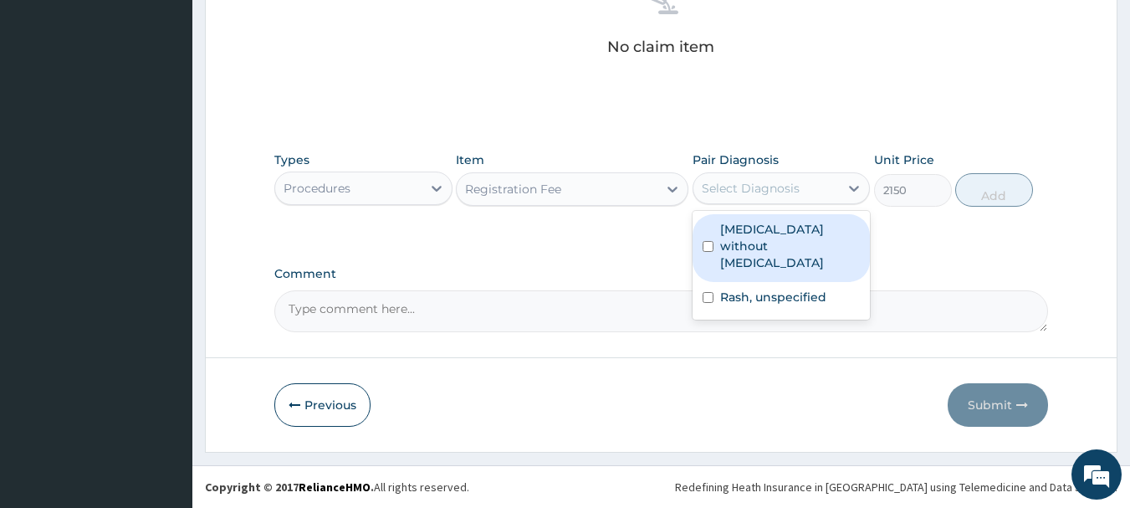
click at [817, 197] on div "Select Diagnosis" at bounding box center [767, 188] width 146 height 27
click at [808, 217] on div "[MEDICAL_DATA] without [MEDICAL_DATA]" at bounding box center [782, 248] width 178 height 68
checkbox input "true"
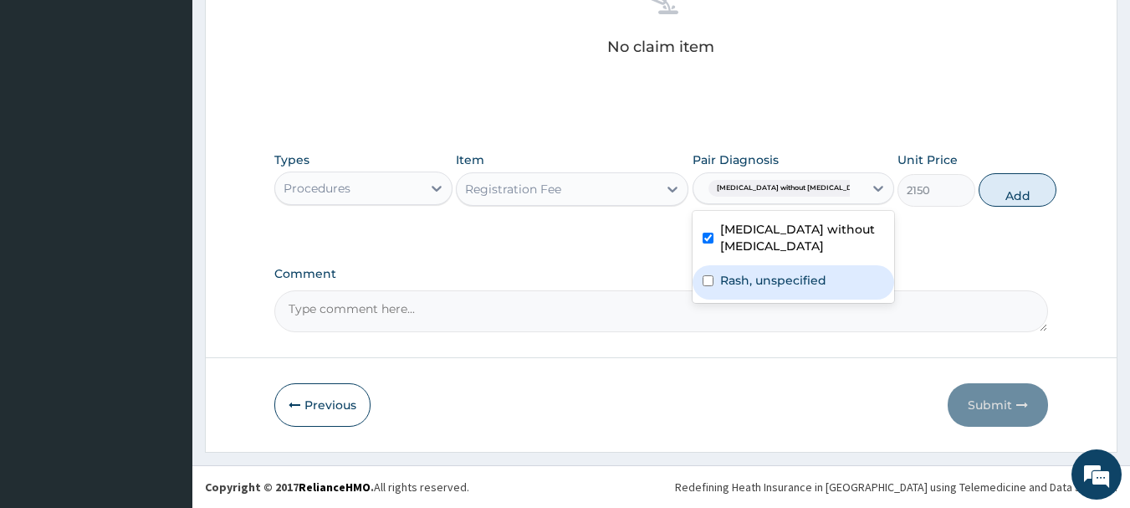
click at [817, 270] on div "Rash, unspecified" at bounding box center [794, 282] width 202 height 34
checkbox input "true"
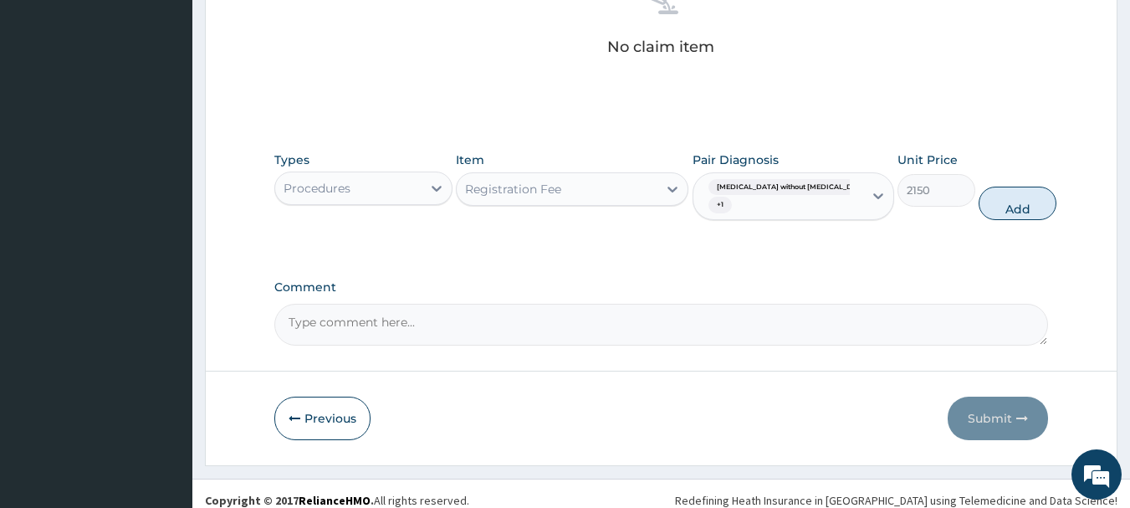
drag, startPoint x: 981, startPoint y: 207, endPoint x: 678, endPoint y: 209, distance: 303.7
click at [979, 208] on button "Add" at bounding box center [1018, 203] width 78 height 33
type input "0"
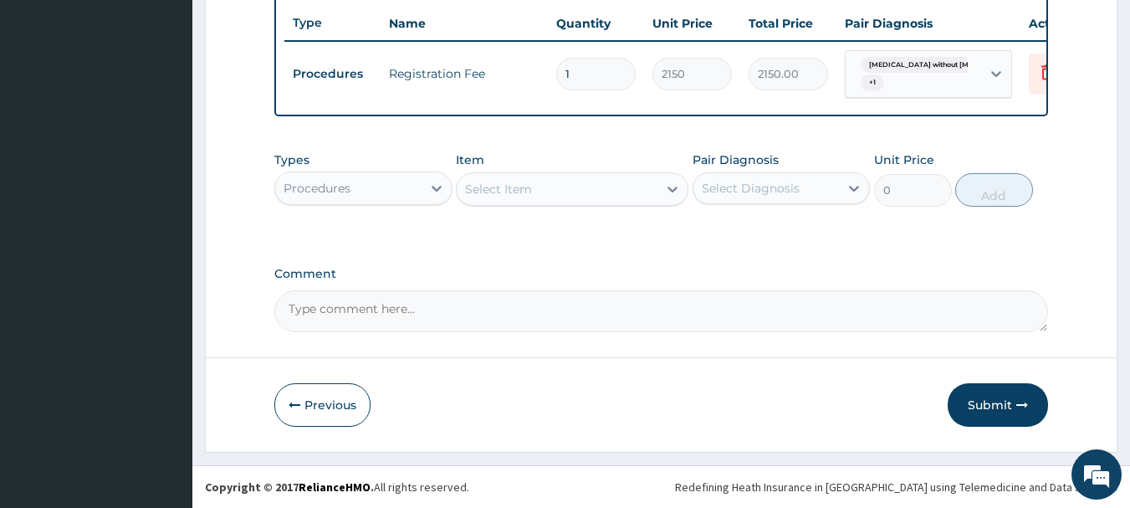
scroll to position [638, 0]
click at [545, 197] on div "Select Item" at bounding box center [557, 189] width 201 height 27
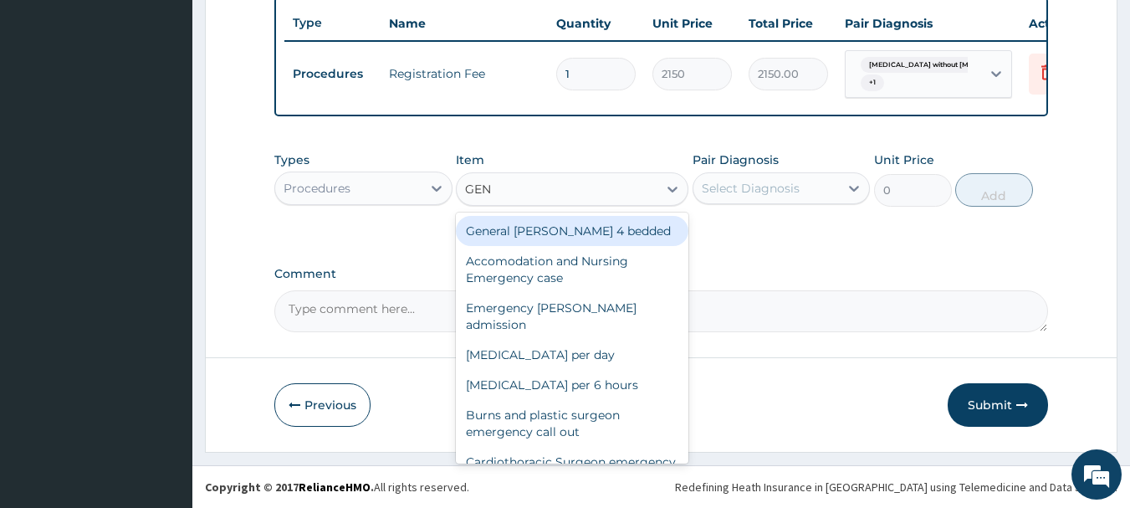
type input "GENE"
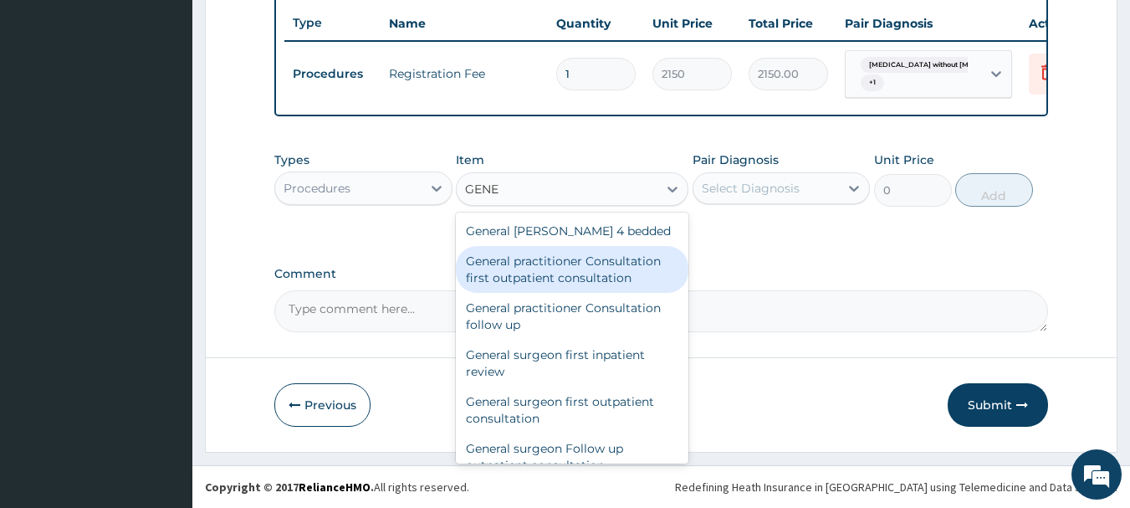
click at [593, 266] on div "General practitioner Consultation first outpatient consultation" at bounding box center [572, 269] width 233 height 47
type input "3547.5"
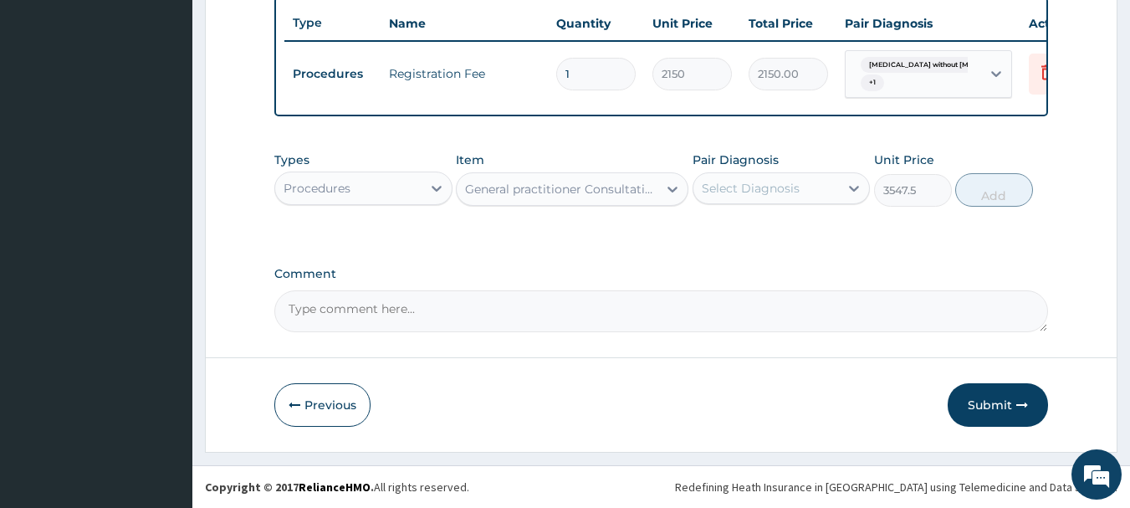
drag, startPoint x: 738, startPoint y: 181, endPoint x: 745, endPoint y: 198, distance: 19.1
click at [741, 184] on div "Select Diagnosis" at bounding box center [751, 188] width 98 height 17
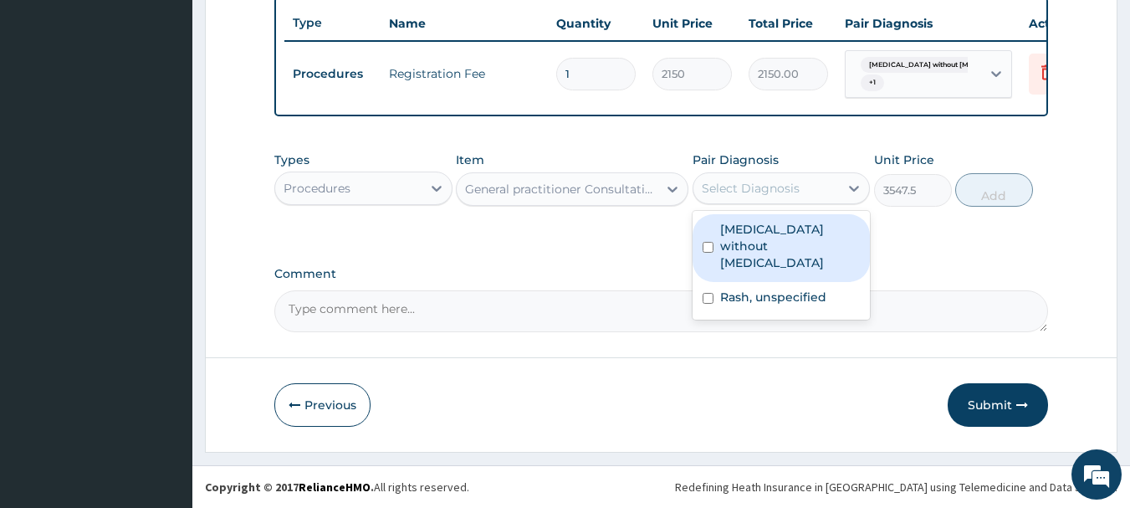
drag, startPoint x: 764, startPoint y: 233, endPoint x: 769, endPoint y: 270, distance: 37.2
click at [764, 235] on label "[MEDICAL_DATA] without [MEDICAL_DATA]" at bounding box center [790, 246] width 141 height 50
checkbox input "true"
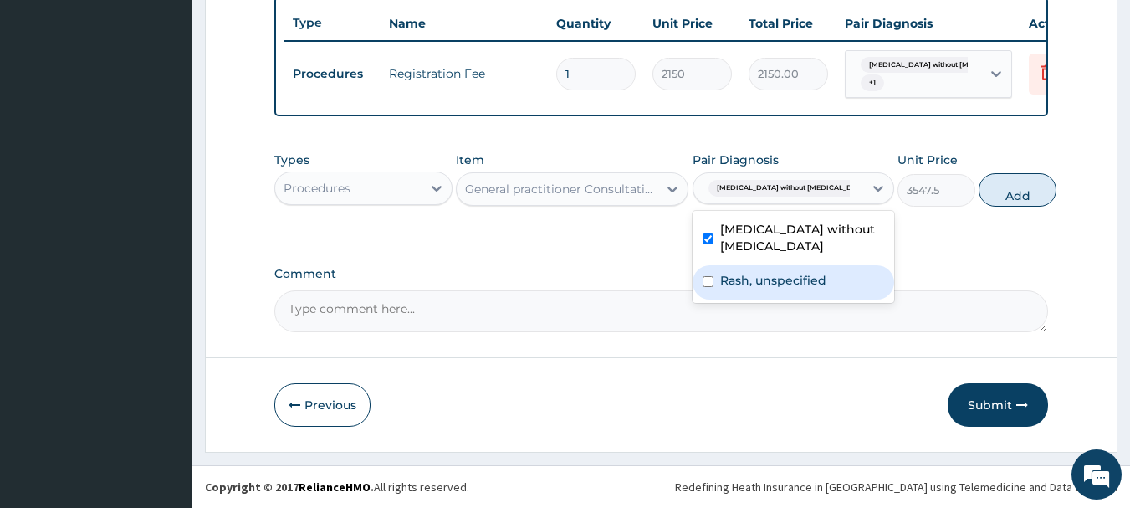
click at [770, 273] on label "Rash, unspecified" at bounding box center [773, 280] width 106 height 17
checkbox input "true"
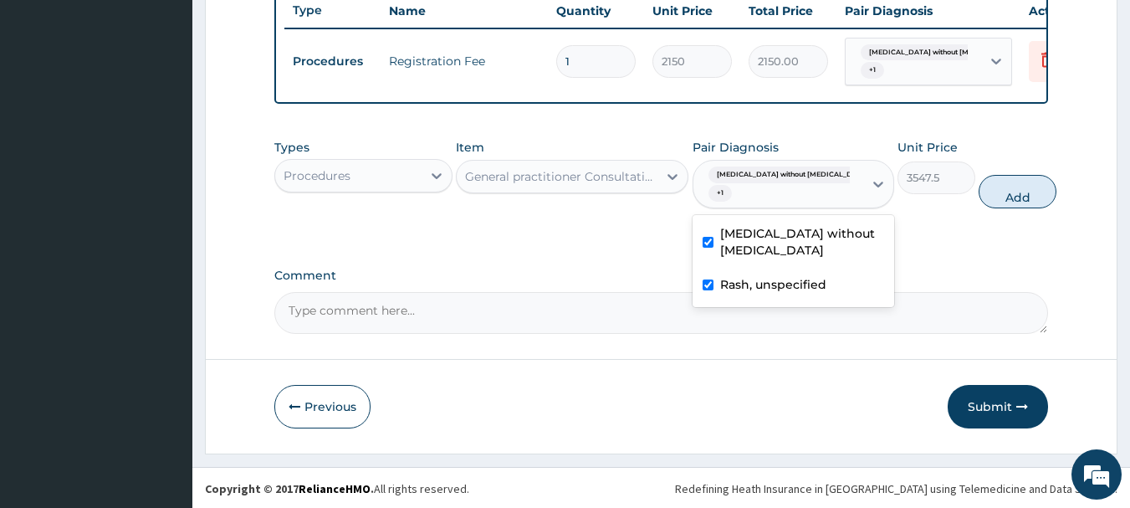
drag, startPoint x: 1022, startPoint y: 215, endPoint x: 997, endPoint y: 204, distance: 27.4
click at [1019, 208] on button "Add" at bounding box center [1018, 191] width 78 height 33
type input "0"
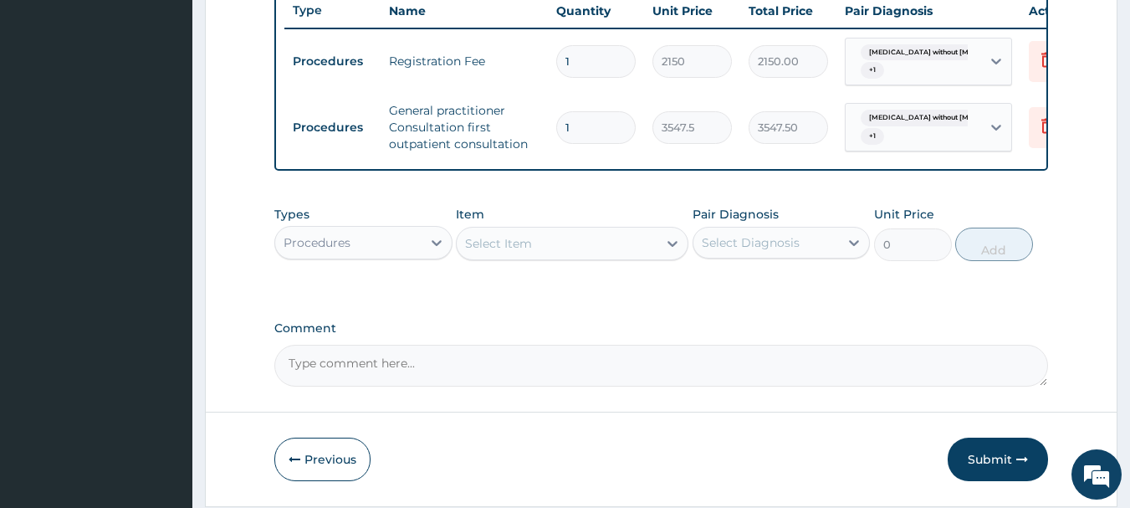
click at [411, 250] on div "Procedures" at bounding box center [348, 242] width 146 height 27
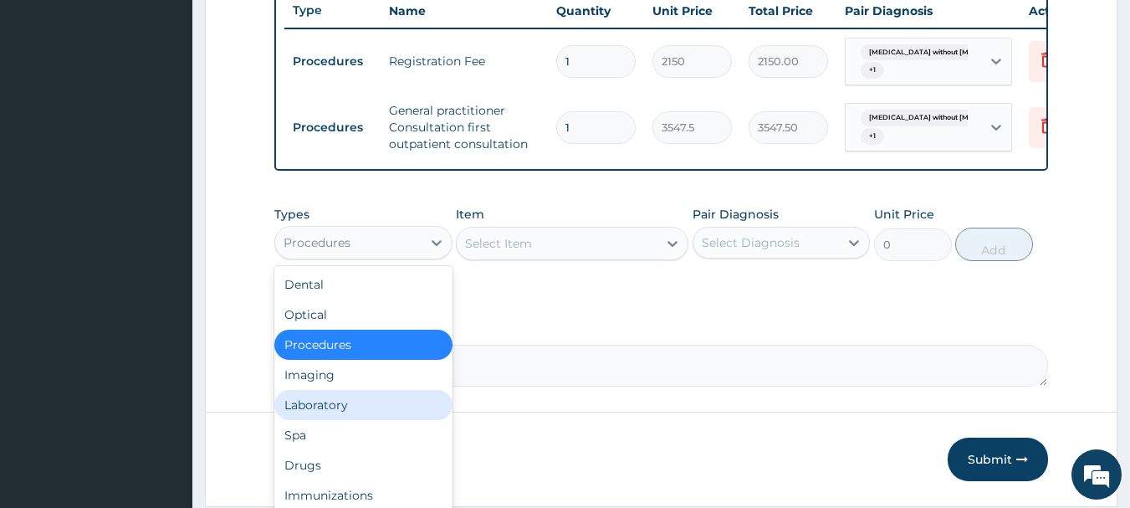
click at [340, 417] on div "Laboratory" at bounding box center [363, 405] width 178 height 30
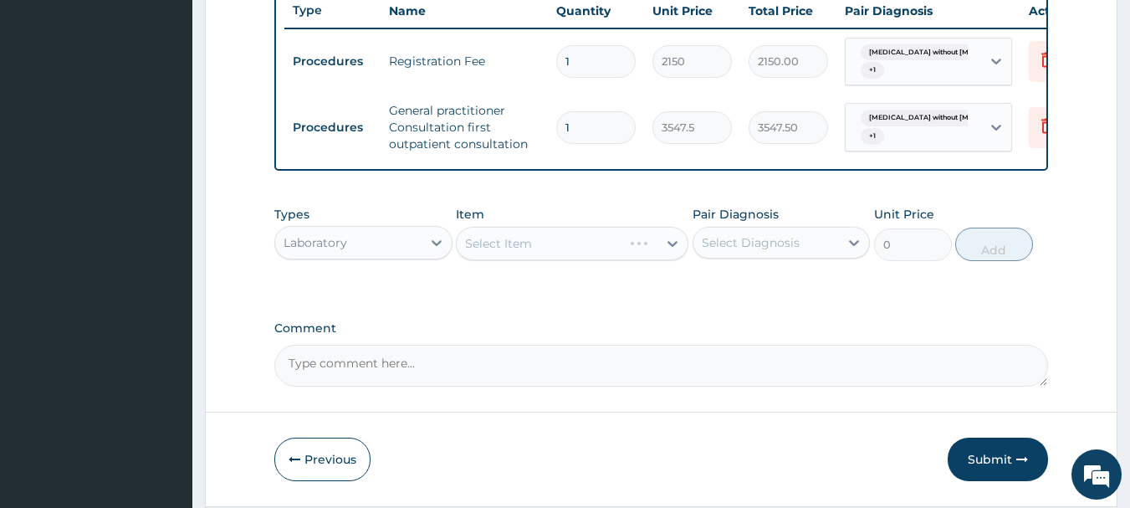
click at [612, 260] on div "Select Item" at bounding box center [572, 243] width 233 height 33
click at [612, 257] on div "Select Item" at bounding box center [557, 243] width 201 height 27
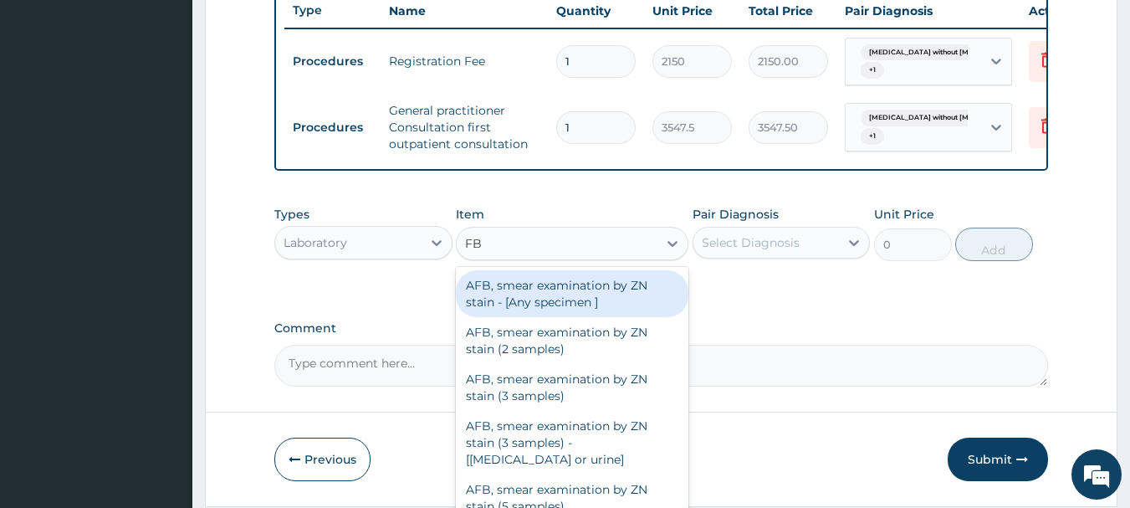
type input "FBC"
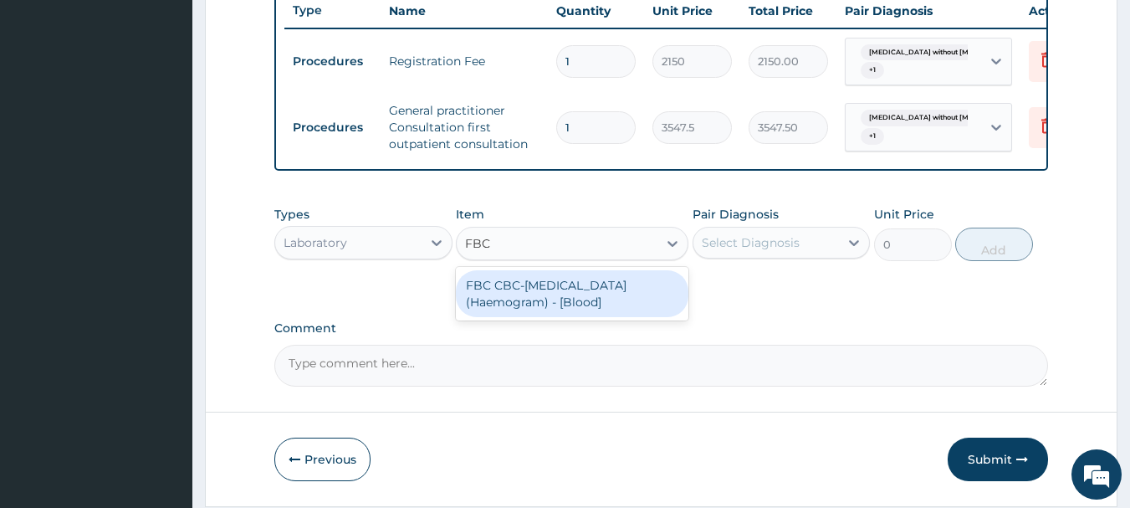
click at [613, 310] on div "FBC CBC-[MEDICAL_DATA] (Haemogram) - [Blood]" at bounding box center [572, 293] width 233 height 47
type input "4300"
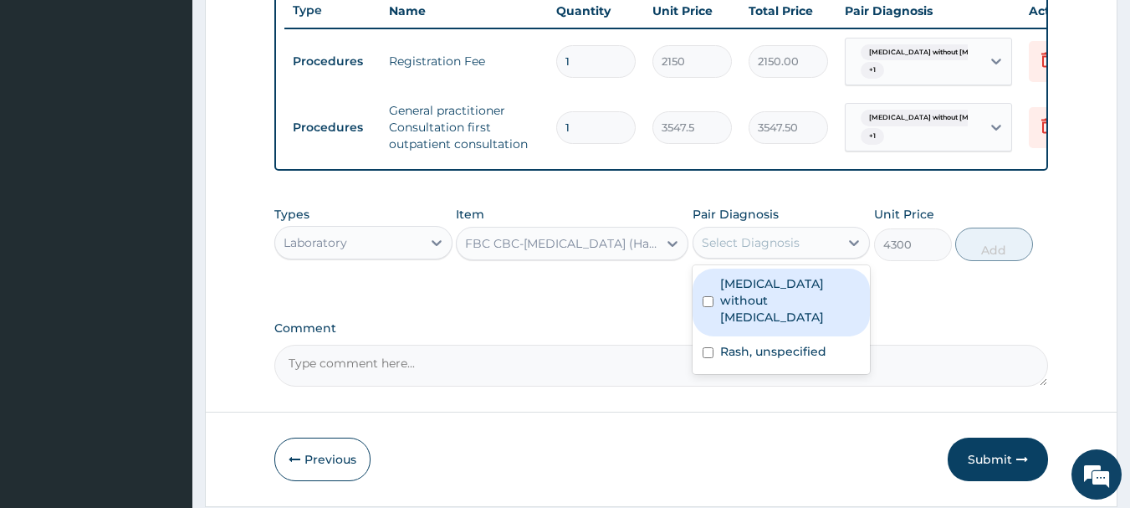
drag, startPoint x: 759, startPoint y: 243, endPoint x: 783, endPoint y: 285, distance: 49.1
click at [760, 245] on div "Select Diagnosis" at bounding box center [767, 242] width 146 height 27
drag, startPoint x: 783, startPoint y: 289, endPoint x: 786, endPoint y: 312, distance: 22.7
click at [783, 296] on label "[MEDICAL_DATA] without [MEDICAL_DATA]" at bounding box center [790, 300] width 141 height 50
checkbox input "true"
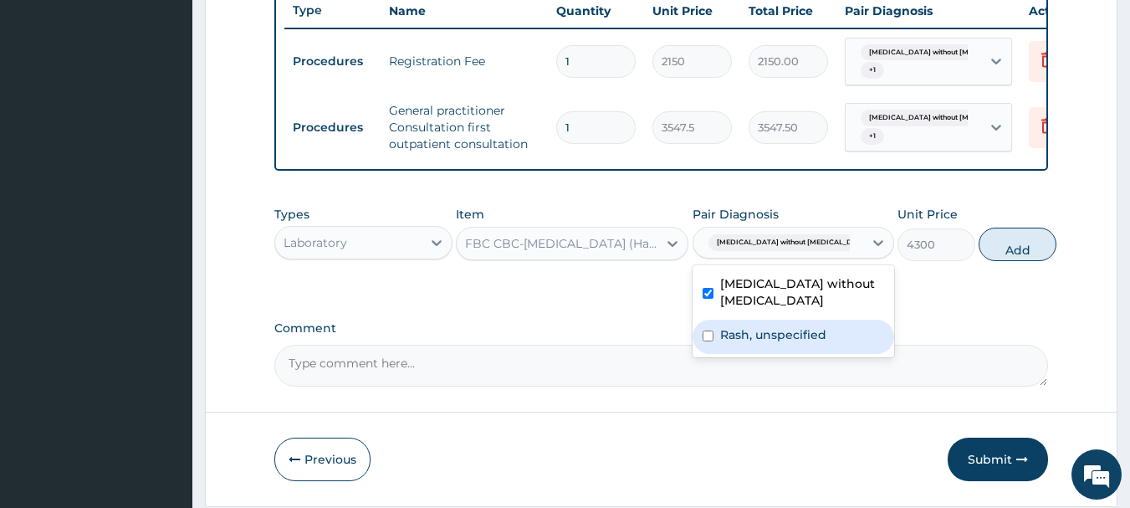
click at [798, 343] on label "Rash, unspecified" at bounding box center [773, 334] width 106 height 17
checkbox input "true"
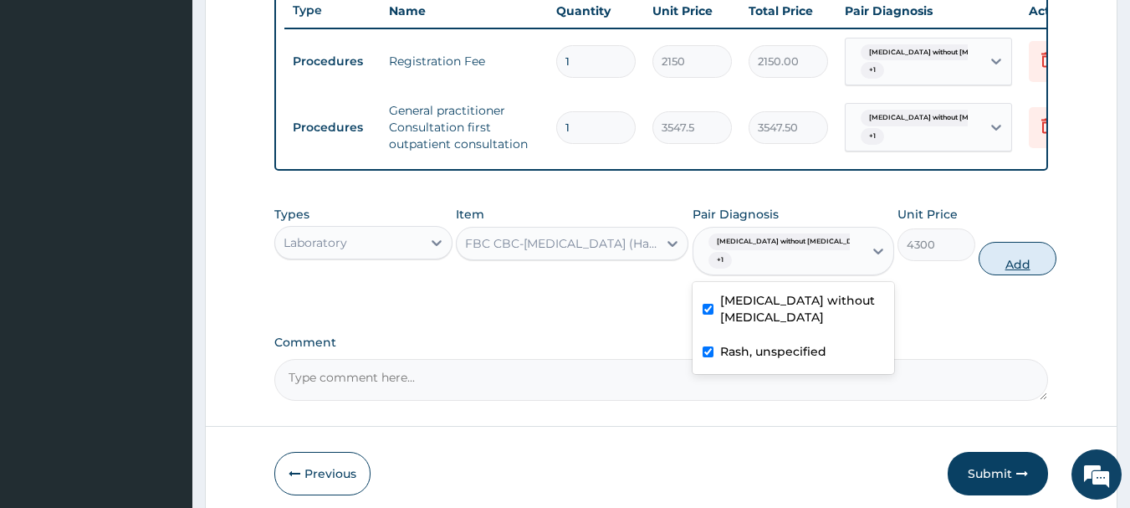
click at [987, 275] on button "Add" at bounding box center [1018, 258] width 78 height 33
type input "0"
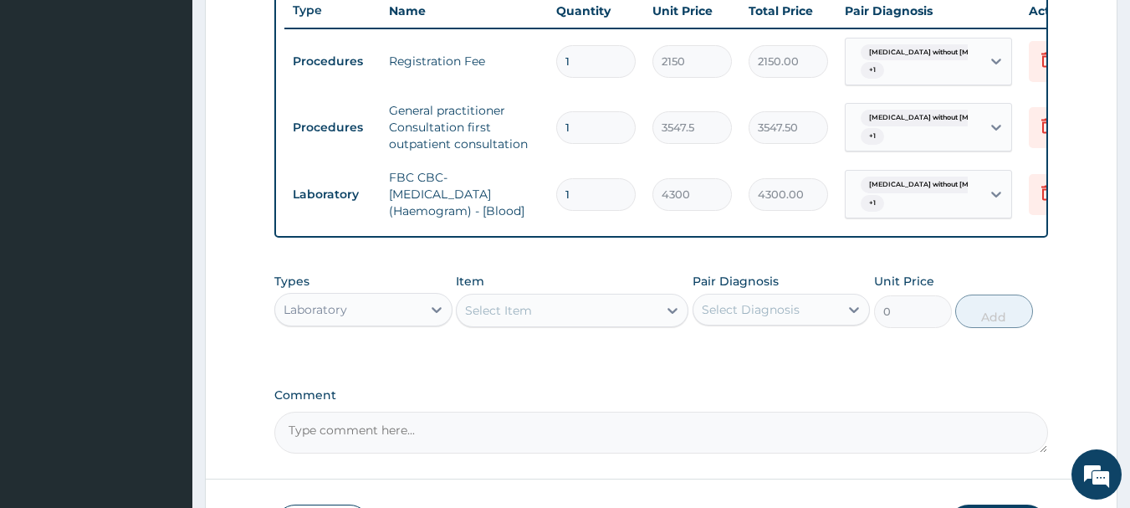
click at [584, 313] on div "Select Item" at bounding box center [557, 310] width 201 height 27
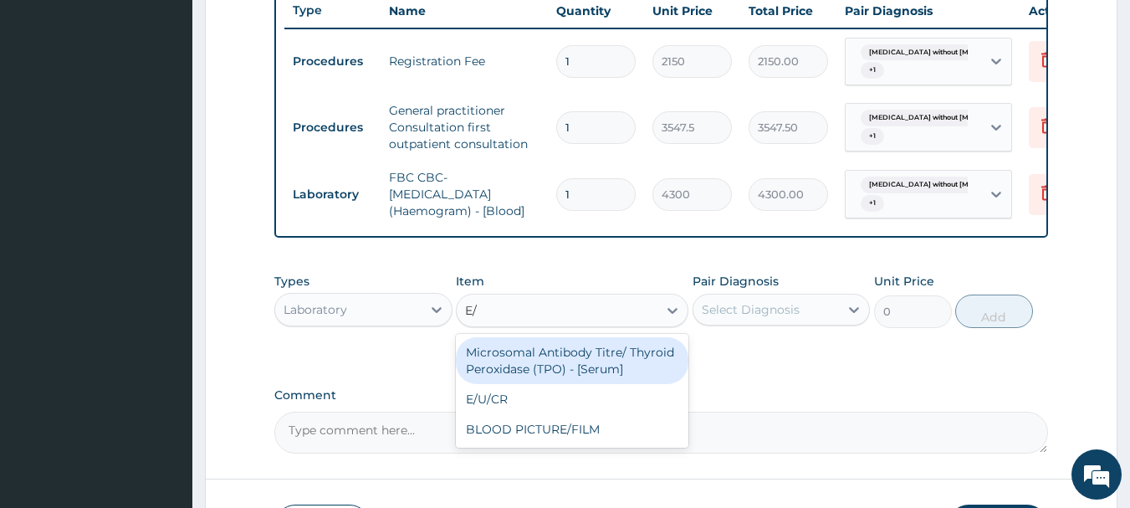
type input "E/U"
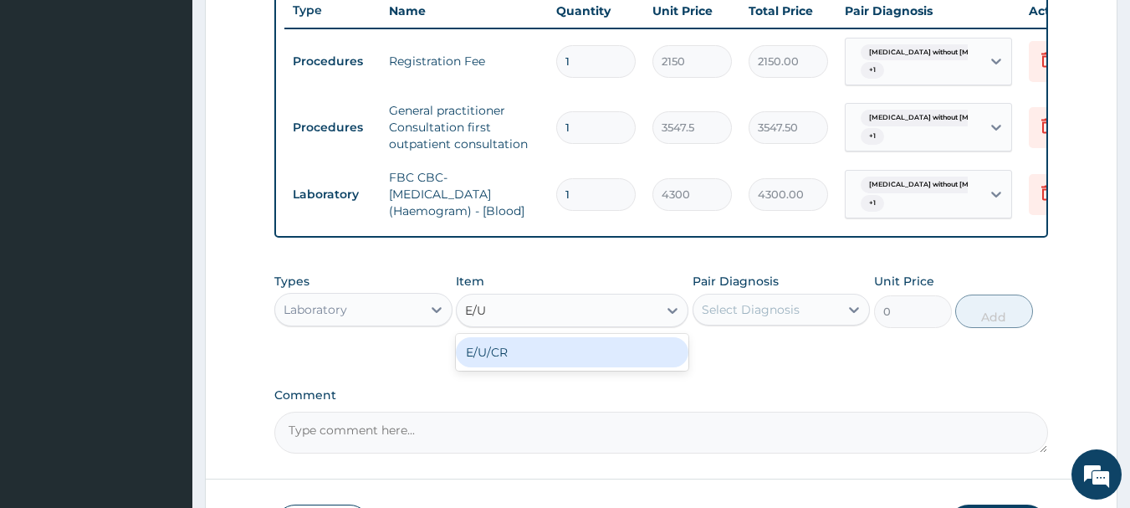
click at [581, 366] on div "E/U/CR" at bounding box center [572, 352] width 233 height 30
type input "8600"
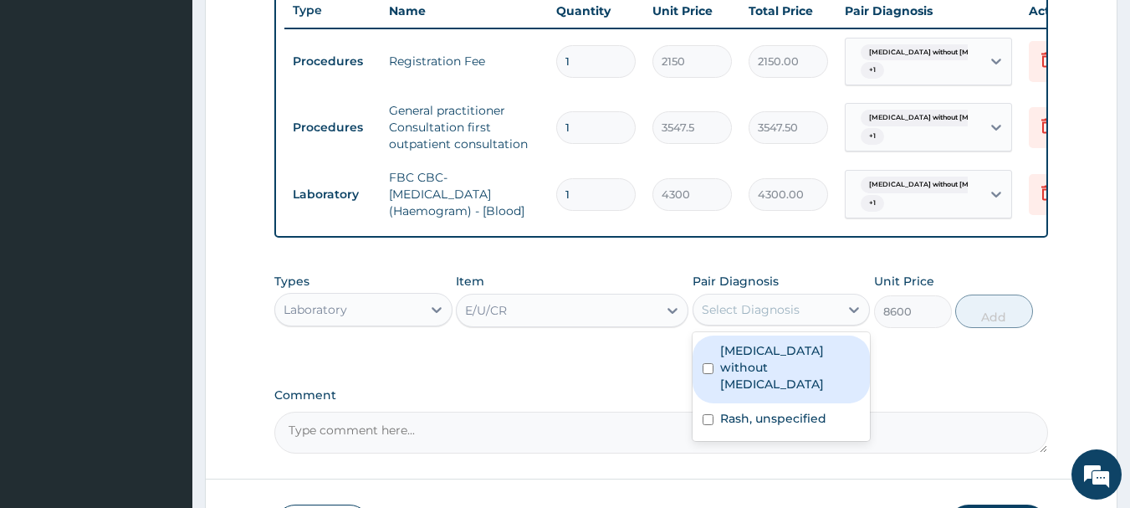
click at [809, 312] on div "Select Diagnosis" at bounding box center [767, 309] width 146 height 27
click at [807, 371] on label "[MEDICAL_DATA] without [MEDICAL_DATA]" at bounding box center [790, 367] width 141 height 50
checkbox input "true"
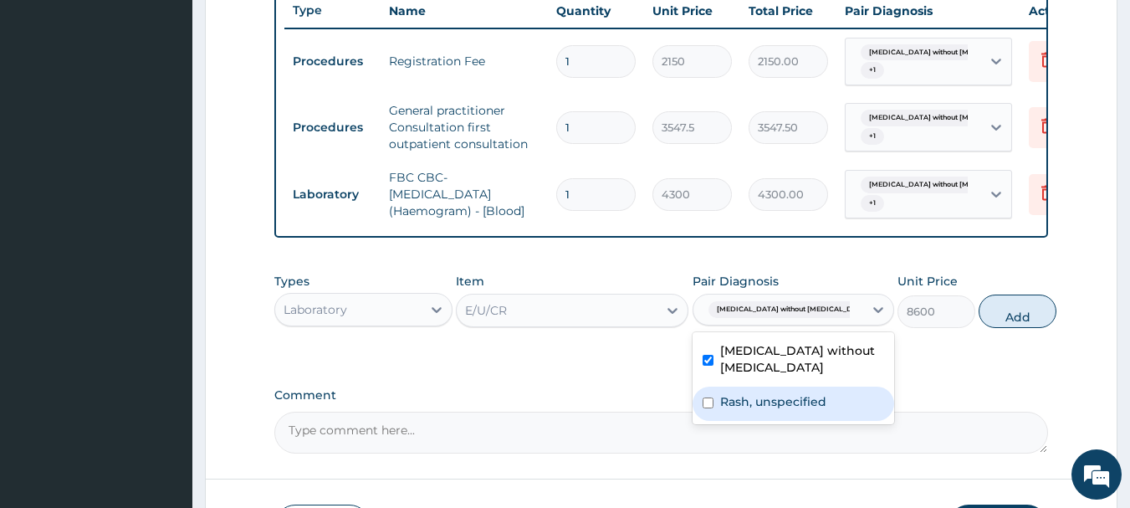
click at [805, 410] on label "Rash, unspecified" at bounding box center [773, 401] width 106 height 17
checkbox input "true"
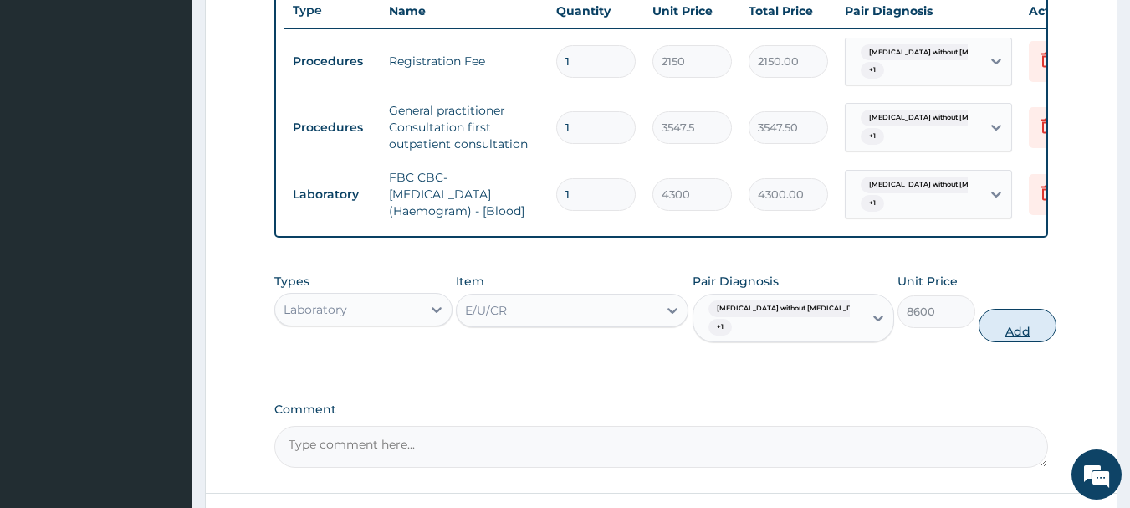
click at [989, 337] on button "Add" at bounding box center [1018, 325] width 78 height 33
type input "0"
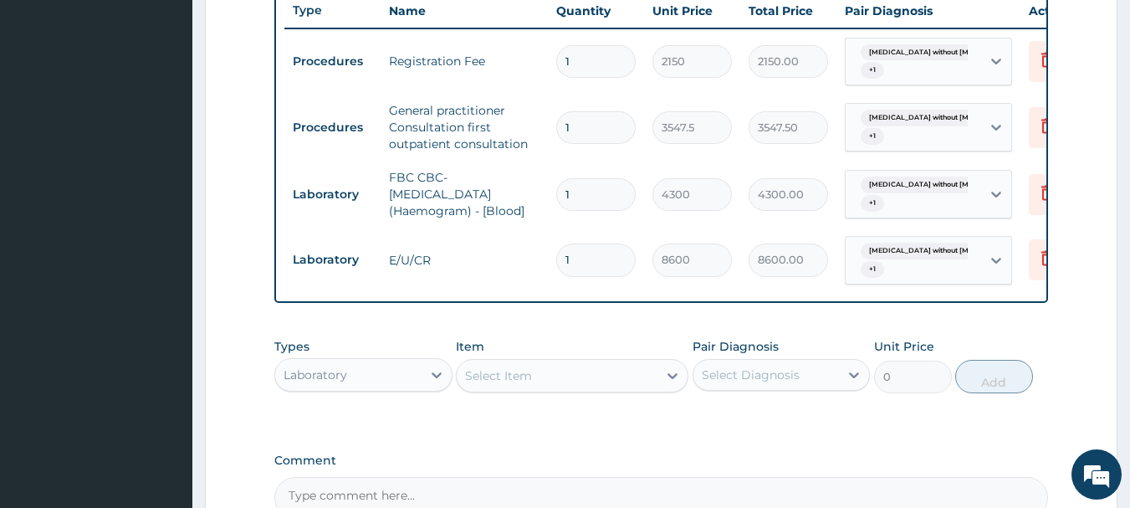
click at [514, 384] on div "Select Item" at bounding box center [498, 375] width 67 height 17
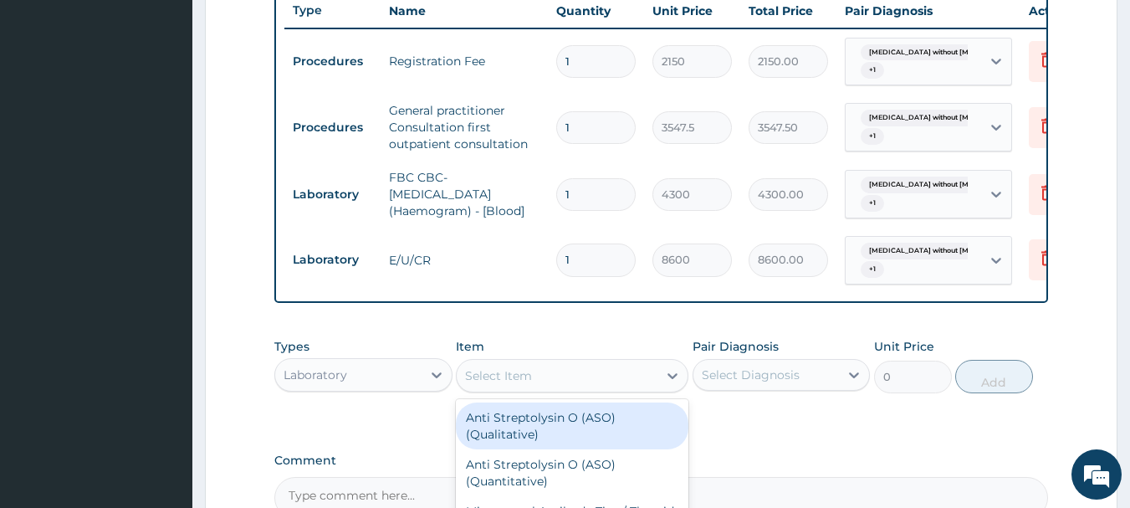
type input "S"
type input "ESR"
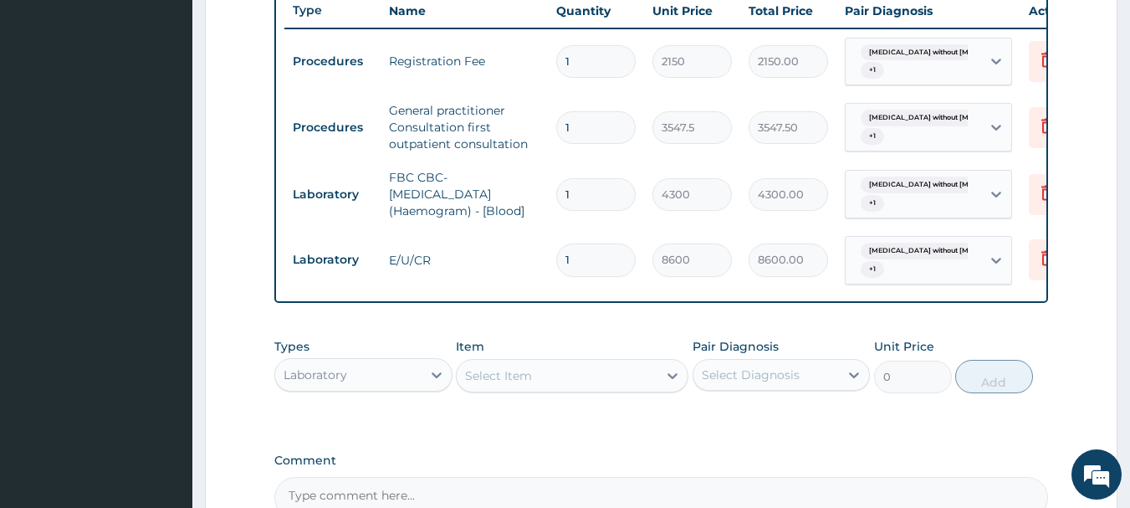
click at [1097, 277] on form "Step 2 of 2 PA Code / Prescription Code Enter Code(Secondary Care Only) Encount…" at bounding box center [661, 44] width 913 height 1188
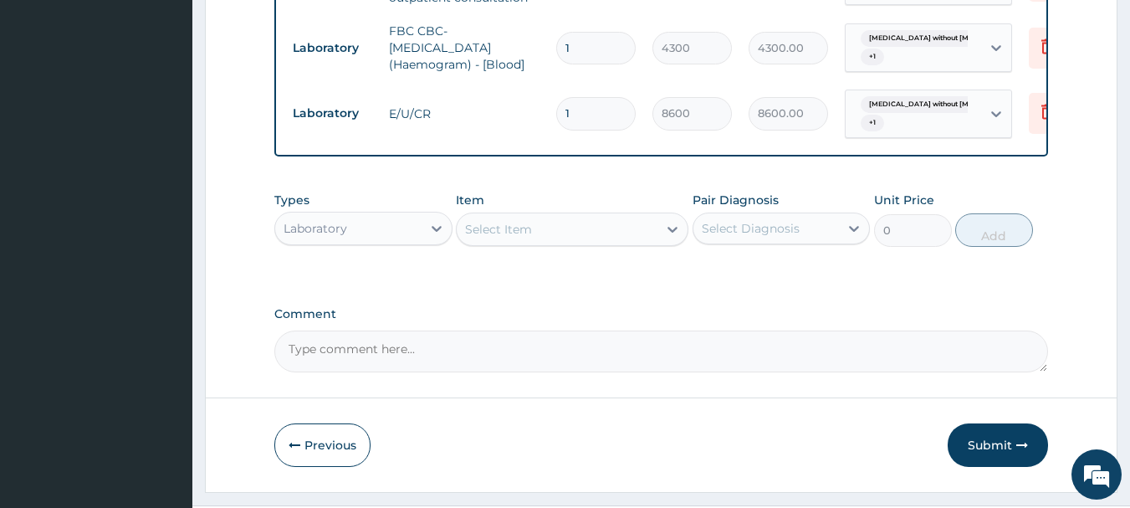
scroll to position [837, 0]
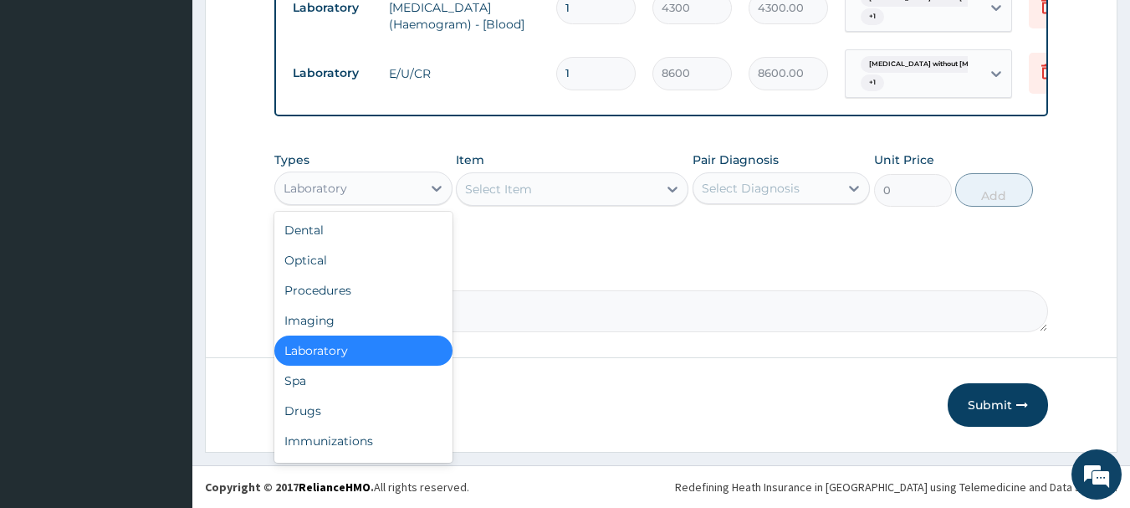
click at [397, 175] on div "Laboratory" at bounding box center [348, 188] width 146 height 27
click at [357, 407] on div "Drugs" at bounding box center [363, 411] width 178 height 30
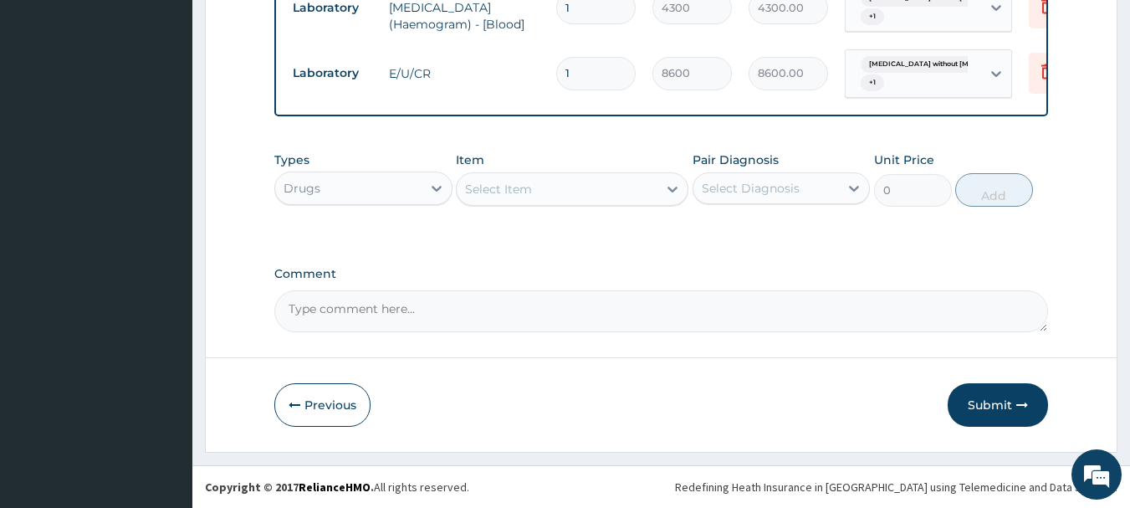
click at [585, 190] on div "Select Item" at bounding box center [557, 189] width 201 height 27
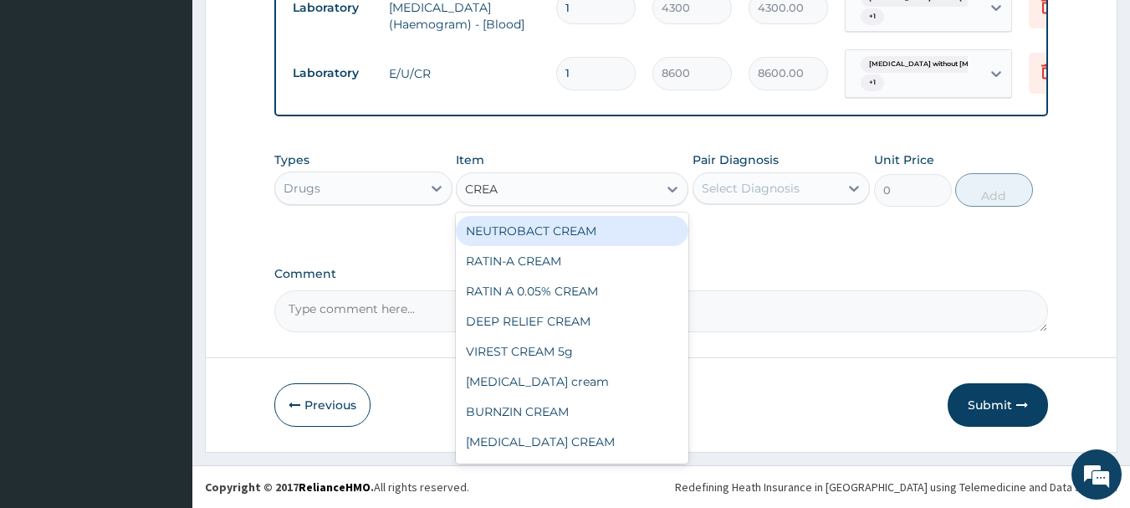
type input "CREAM"
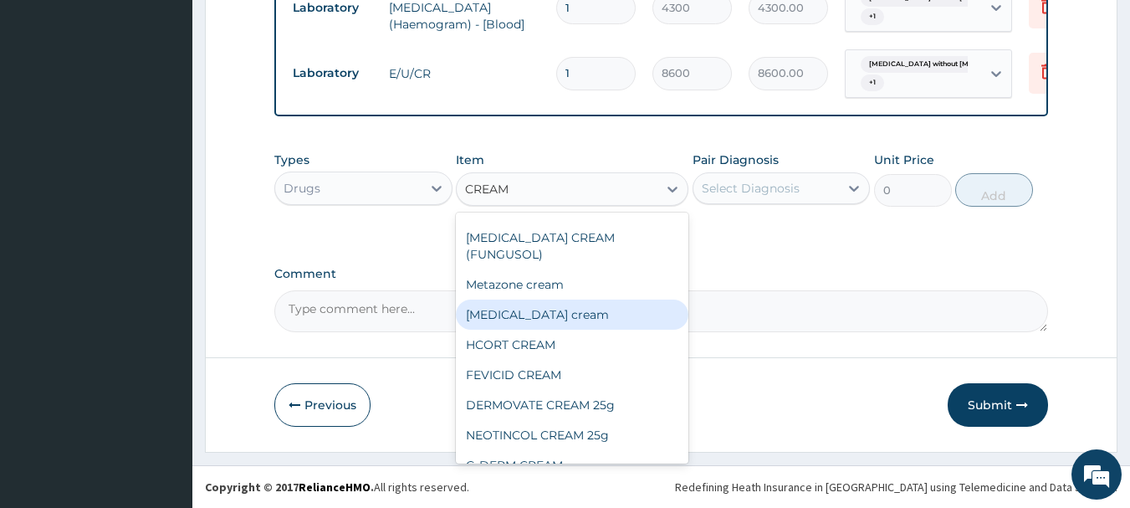
scroll to position [994, 0]
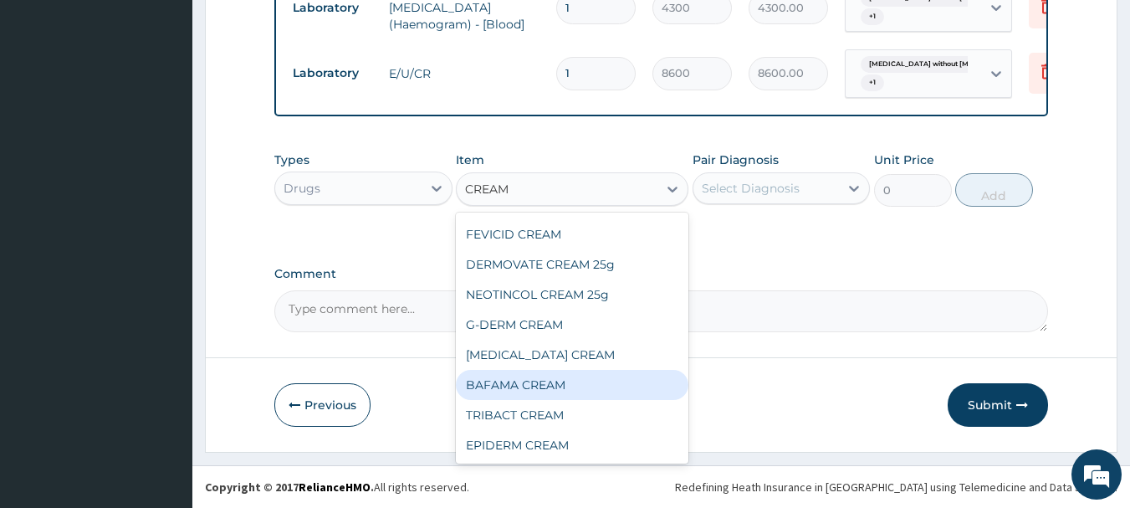
click at [557, 389] on div "BAFAMA CREAM" at bounding box center [572, 385] width 233 height 30
type input "537.5"
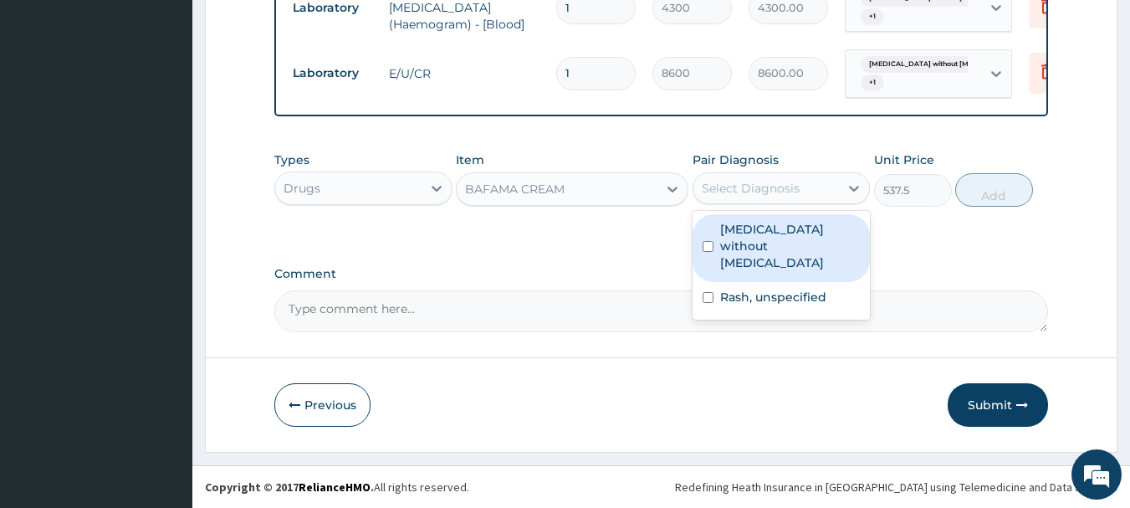
click at [755, 198] on div "Select Diagnosis" at bounding box center [767, 188] width 146 height 27
drag, startPoint x: 754, startPoint y: 238, endPoint x: 757, endPoint y: 268, distance: 29.5
click at [754, 243] on label "[MEDICAL_DATA] without [MEDICAL_DATA]" at bounding box center [790, 246] width 141 height 50
checkbox input "true"
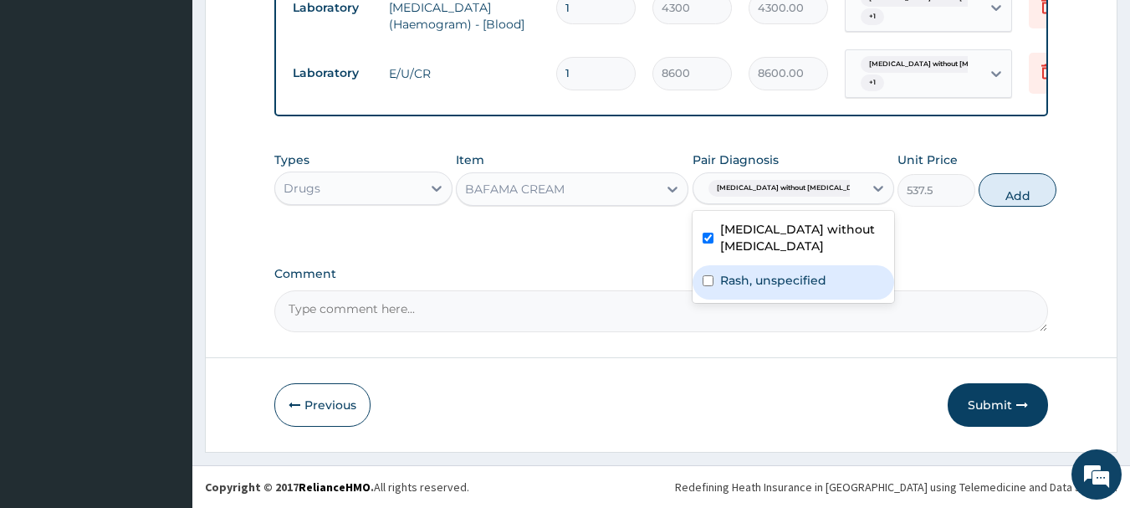
click at [757, 282] on label "Rash, unspecified" at bounding box center [773, 280] width 106 height 17
checkbox input "true"
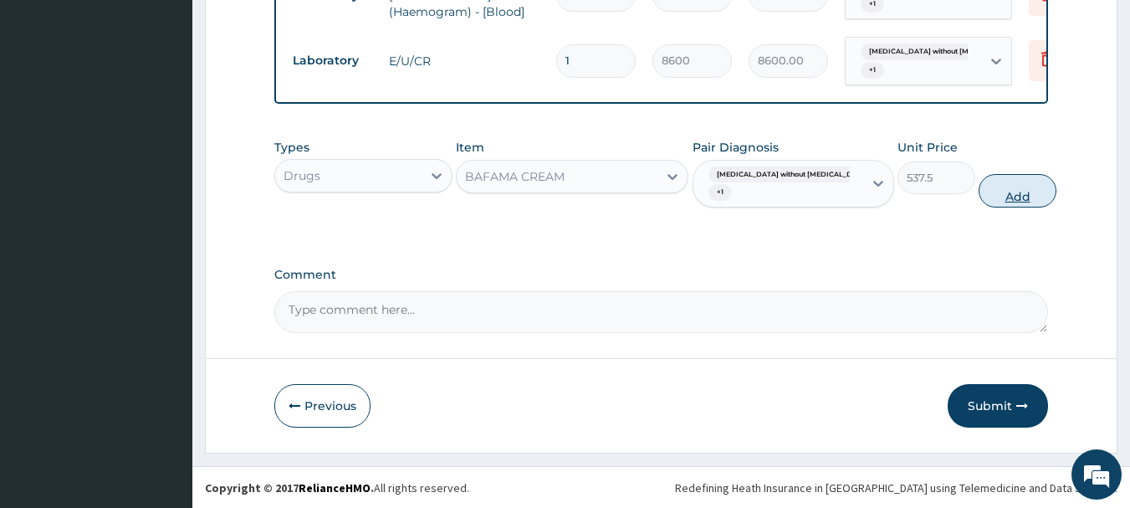
click at [980, 207] on button "Add" at bounding box center [1018, 190] width 78 height 33
type input "0"
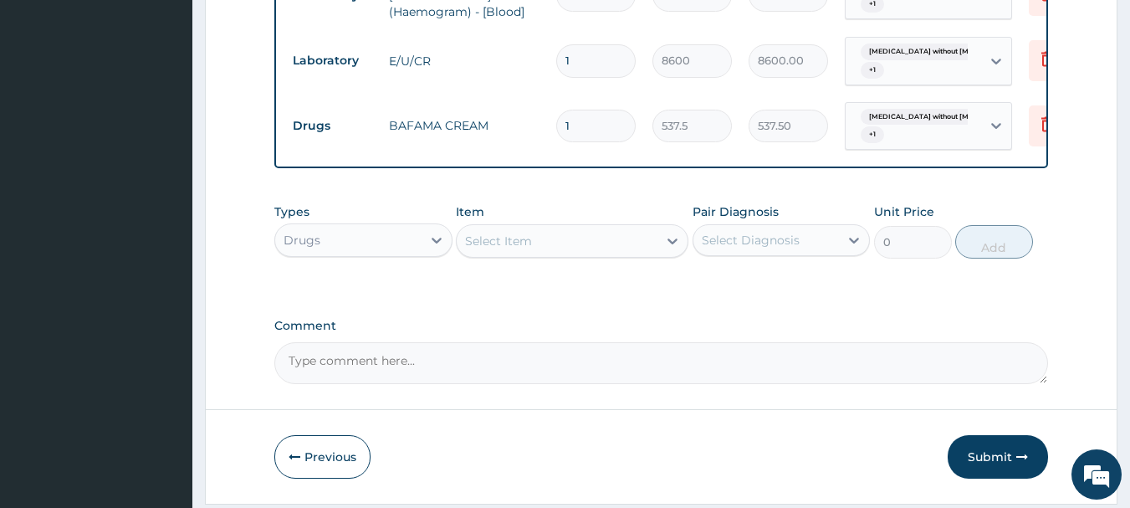
click at [517, 249] on div "Select Item" at bounding box center [498, 241] width 67 height 17
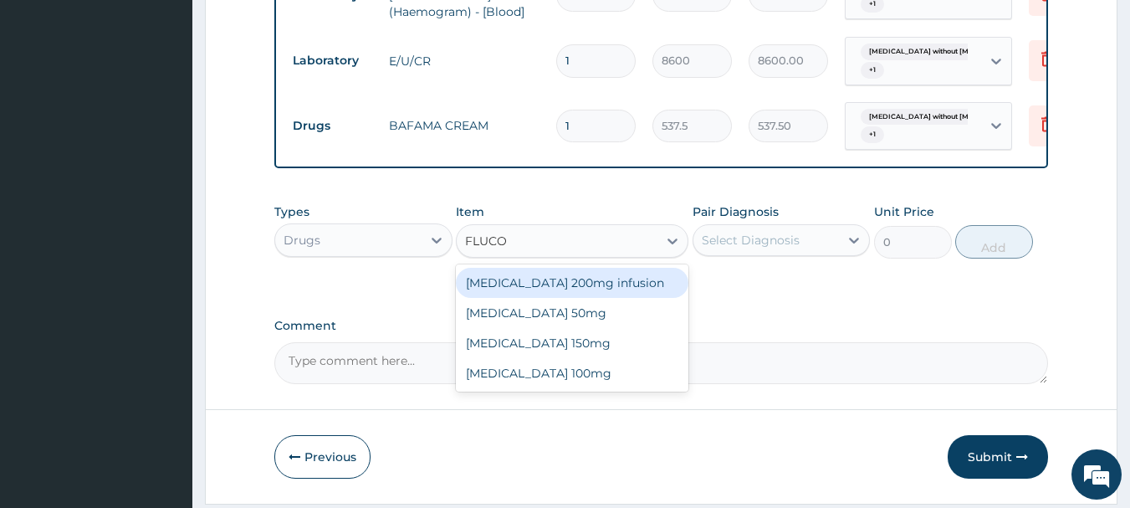
type input "FLUCON"
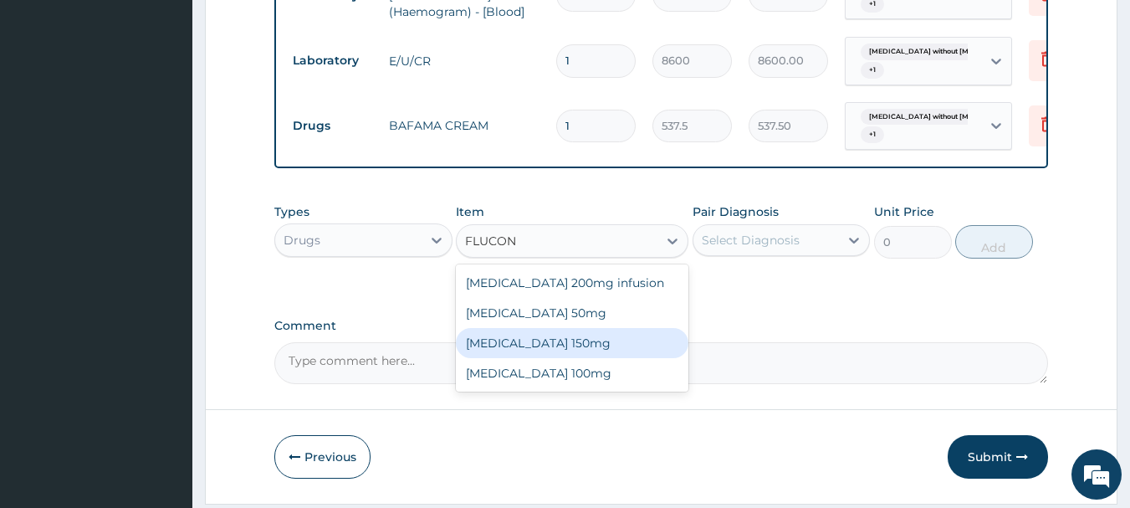
click at [522, 356] on div "[MEDICAL_DATA] 150mg" at bounding box center [572, 343] width 233 height 30
type input "1397.5"
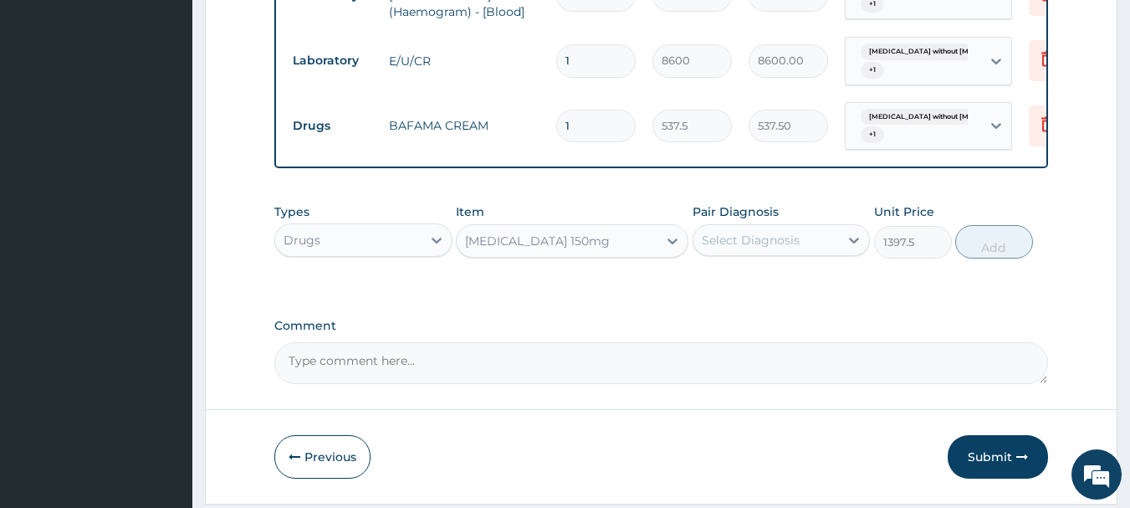
click at [776, 248] on div "Select Diagnosis" at bounding box center [751, 240] width 98 height 17
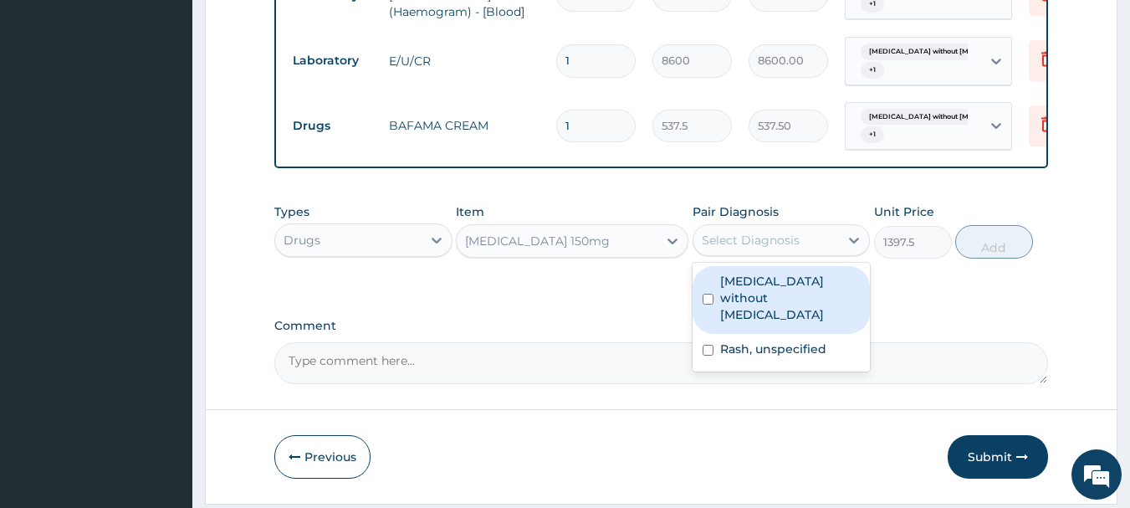
drag, startPoint x: 776, startPoint y: 294, endPoint x: 776, endPoint y: 331, distance: 37.6
click at [776, 295] on label "[MEDICAL_DATA] without [MEDICAL_DATA]" at bounding box center [790, 298] width 141 height 50
checkbox input "true"
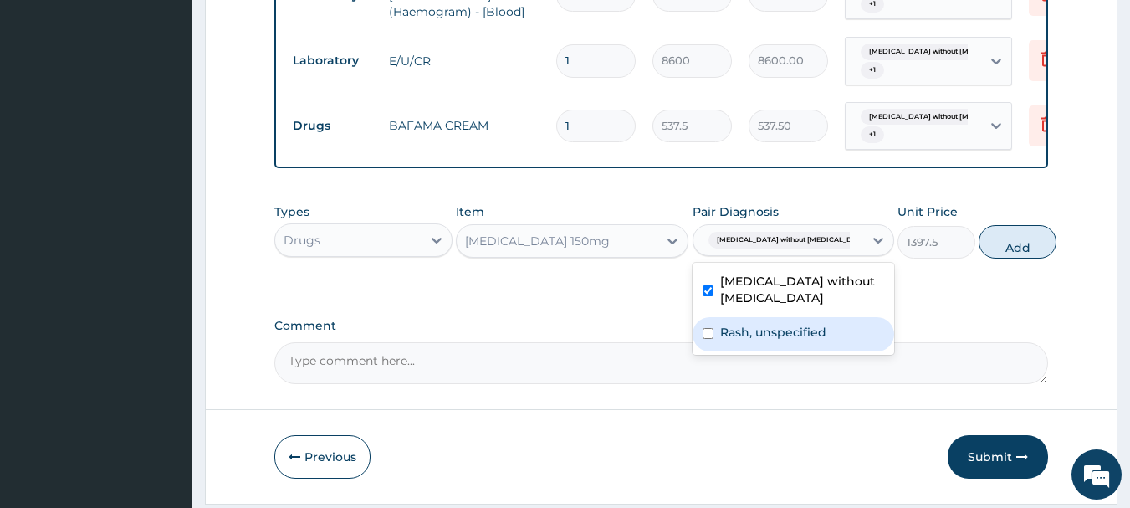
click at [772, 340] on label "Rash, unspecified" at bounding box center [773, 332] width 106 height 17
checkbox input "true"
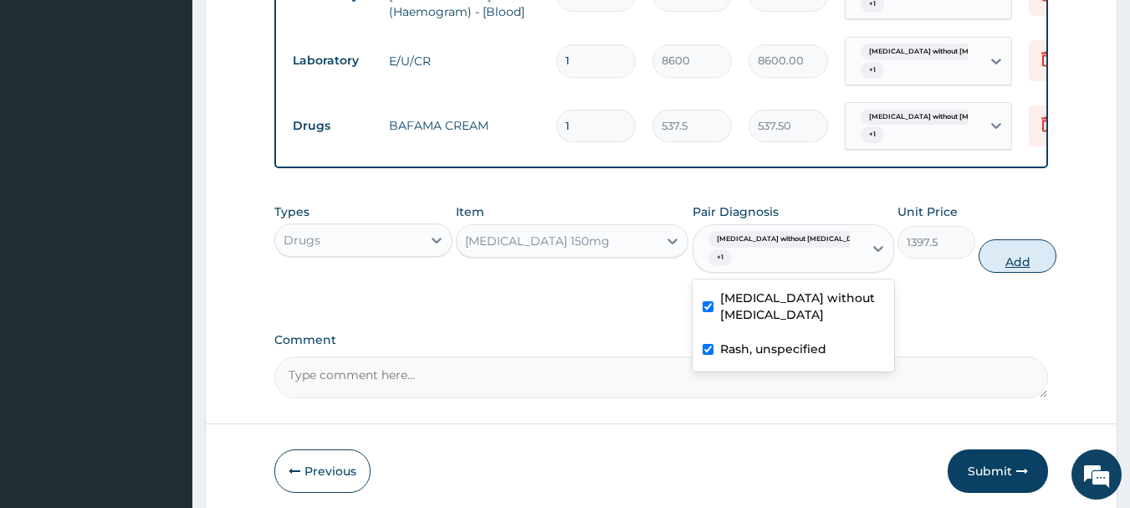
click at [999, 273] on button "Add" at bounding box center [1018, 255] width 78 height 33
type input "0"
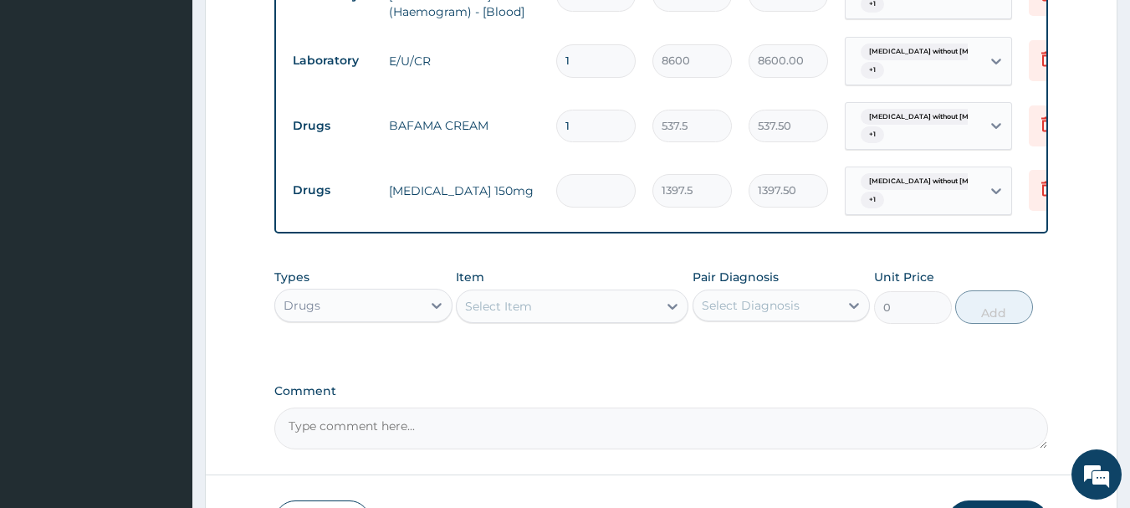
type input "0.00"
type input "2"
type input "2795.00"
type input "2"
click at [540, 320] on div "Select Item" at bounding box center [557, 306] width 201 height 27
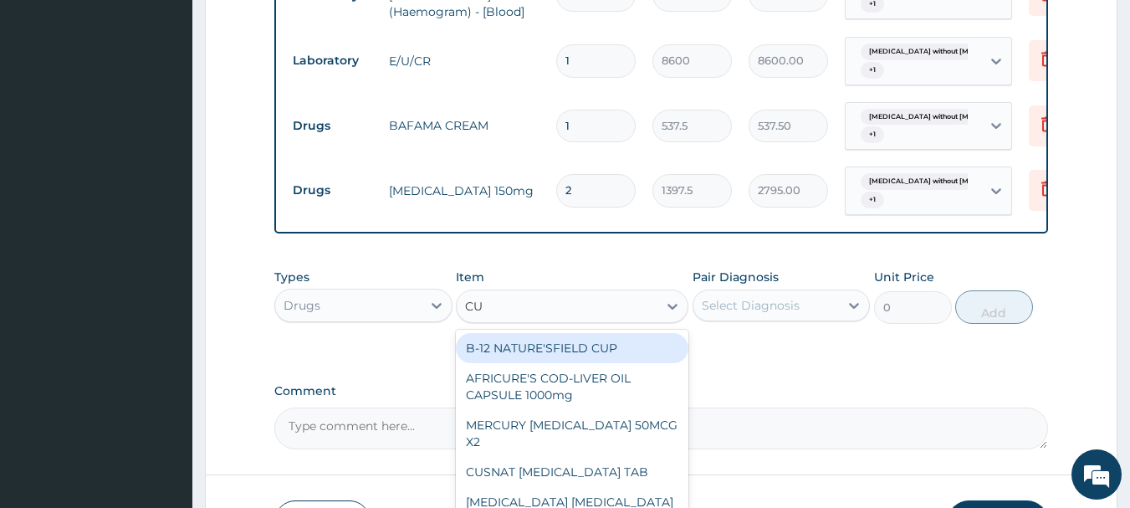
type input "C"
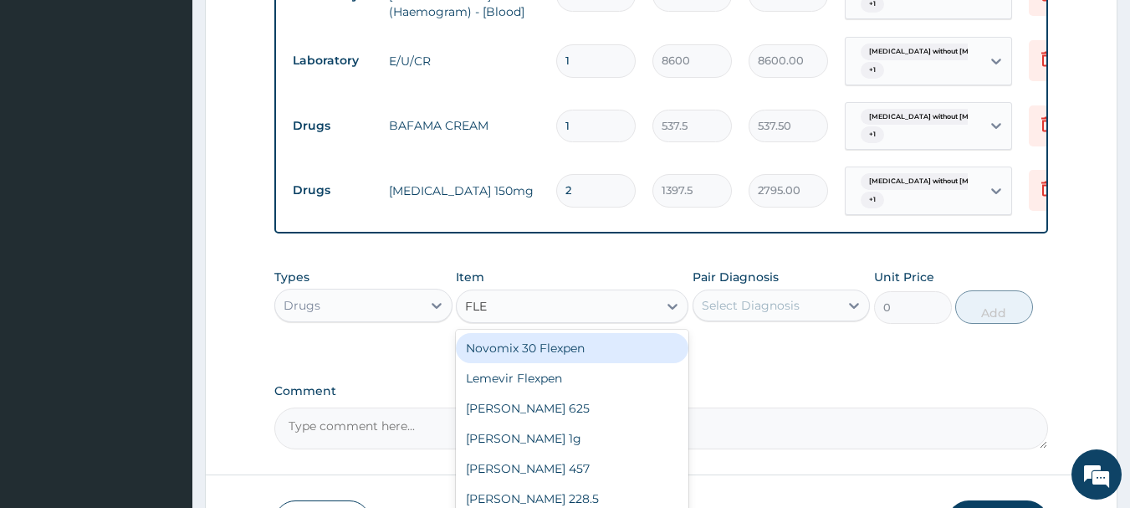
type input "FLEM"
drag, startPoint x: 590, startPoint y: 351, endPoint x: 752, endPoint y: 335, distance: 163.1
click at [601, 351] on div "[PERSON_NAME] 625" at bounding box center [572, 348] width 233 height 30
type input "537.5"
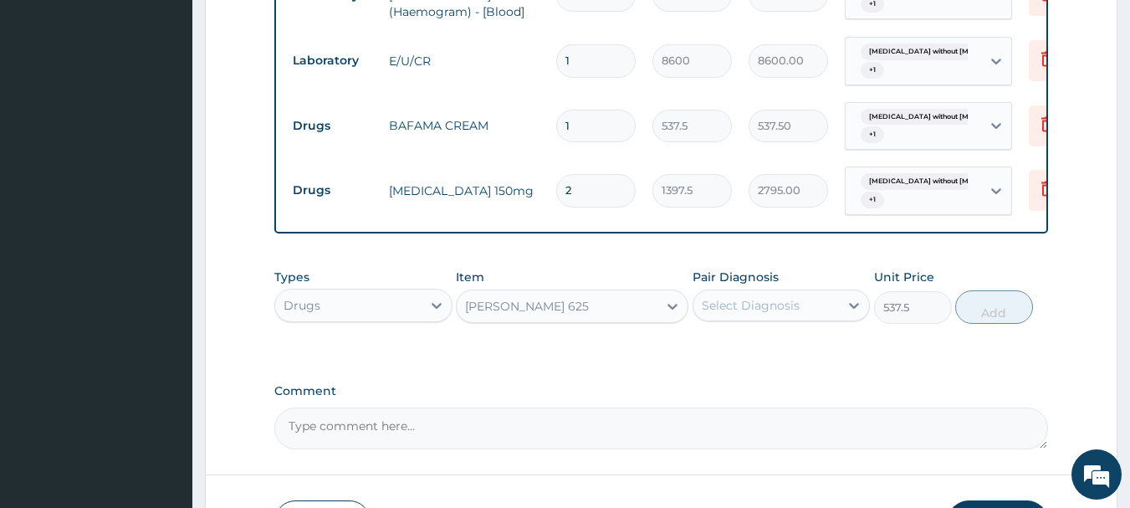
drag, startPoint x: 787, startPoint y: 322, endPoint x: 787, endPoint y: 335, distance: 13.4
click at [787, 314] on div "Select Diagnosis" at bounding box center [751, 305] width 98 height 17
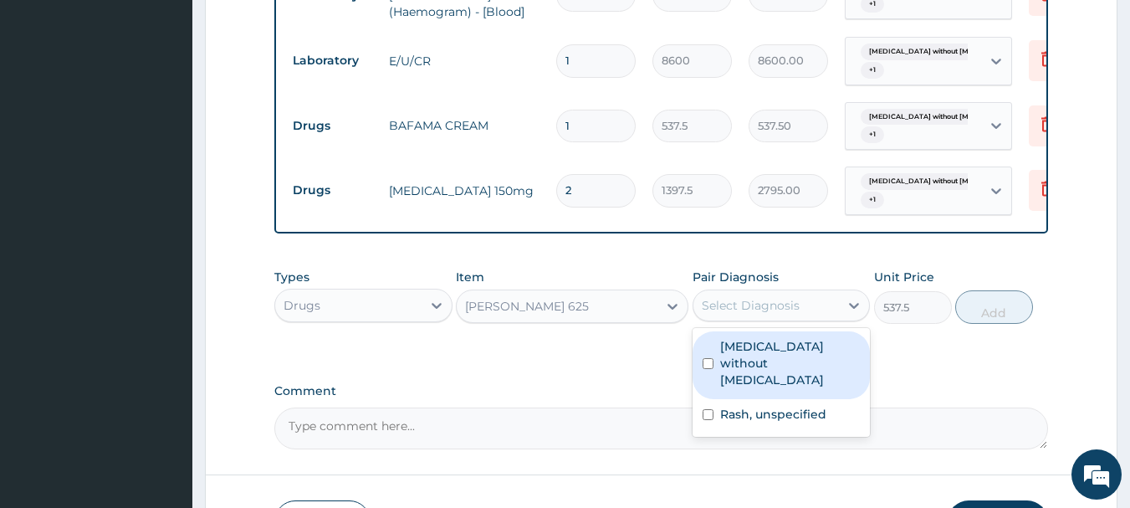
drag, startPoint x: 787, startPoint y: 376, endPoint x: 785, endPoint y: 396, distance: 19.4
click at [786, 385] on div "[MEDICAL_DATA] without [MEDICAL_DATA]" at bounding box center [782, 365] width 178 height 68
checkbox input "true"
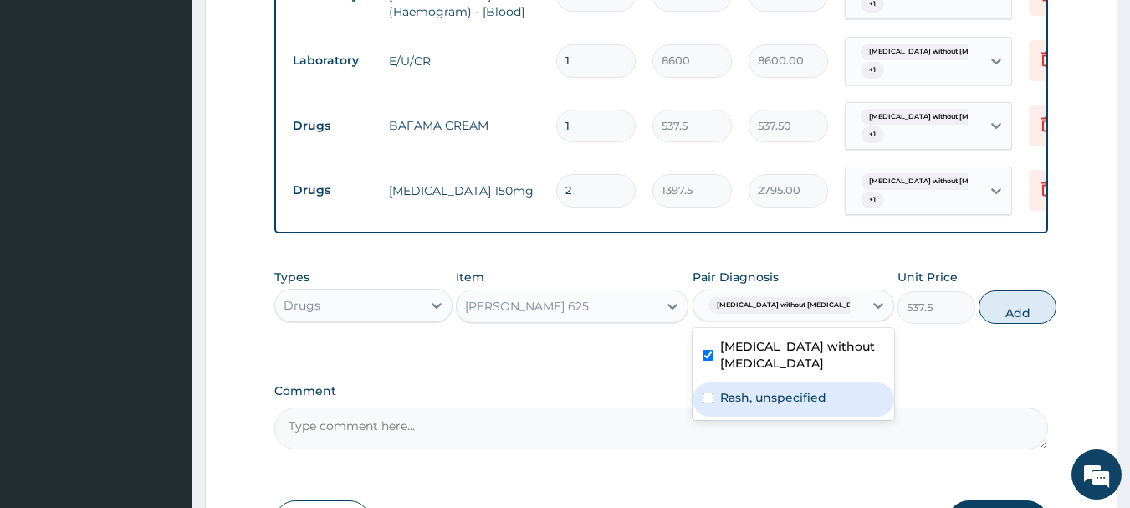
click at [785, 406] on label "Rash, unspecified" at bounding box center [773, 397] width 106 height 17
checkbox input "true"
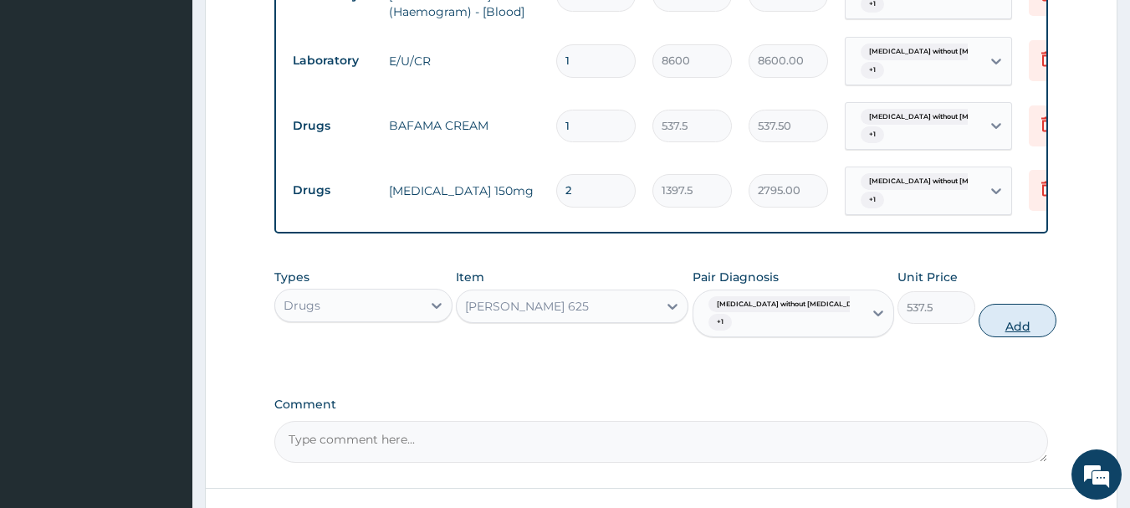
click at [1013, 337] on button "Add" at bounding box center [1018, 320] width 78 height 33
type input "0"
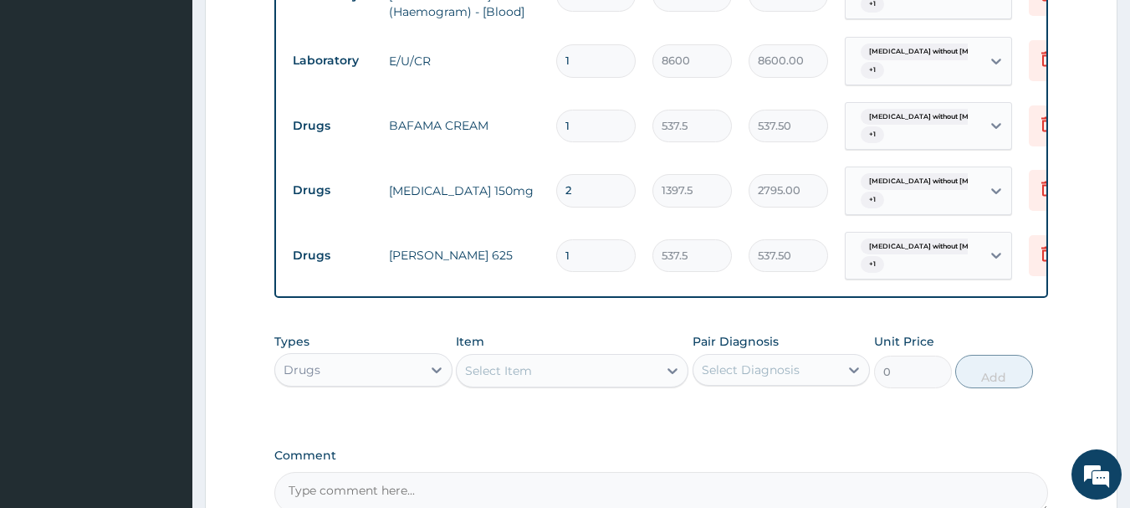
type input "14"
type input "7525.00"
type input "14"
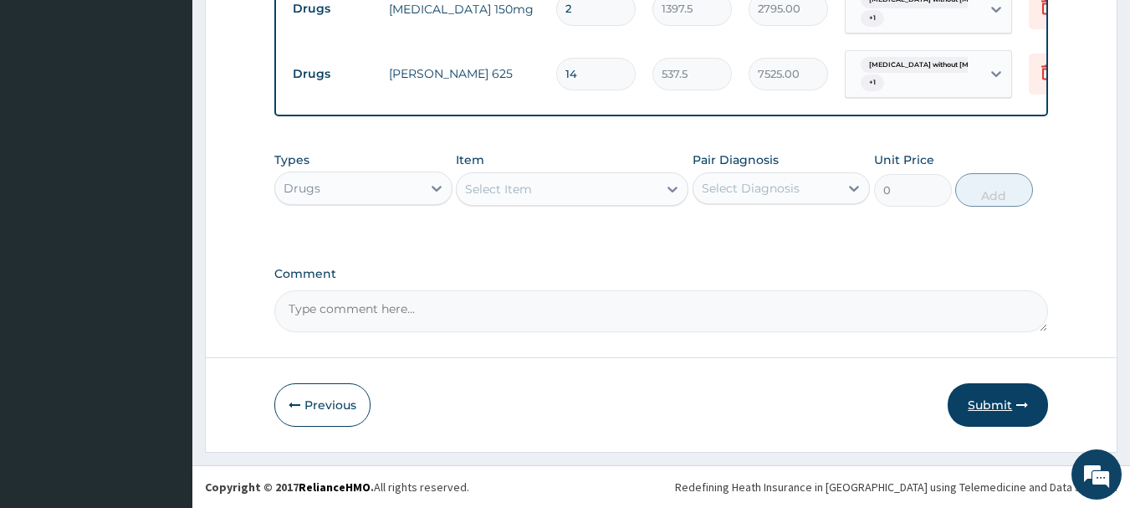
click at [978, 408] on button "Submit" at bounding box center [998, 405] width 100 height 44
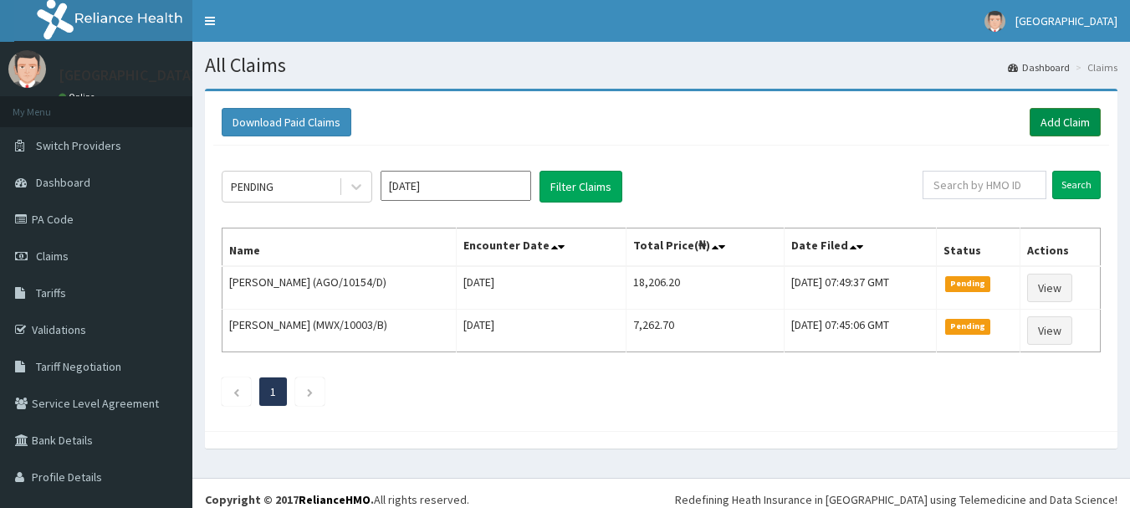
click at [1052, 122] on link "Add Claim" at bounding box center [1065, 122] width 71 height 28
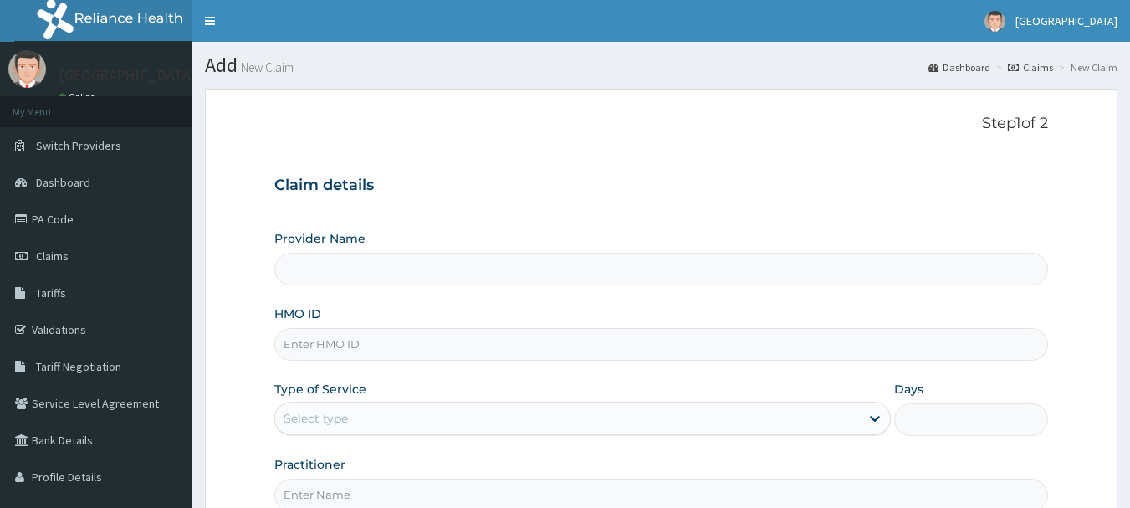
click at [388, 338] on input "HMO ID" at bounding box center [661, 344] width 775 height 33
type input "HQ"
type input "[GEOGRAPHIC_DATA]"
type input "HQT/10012/A"
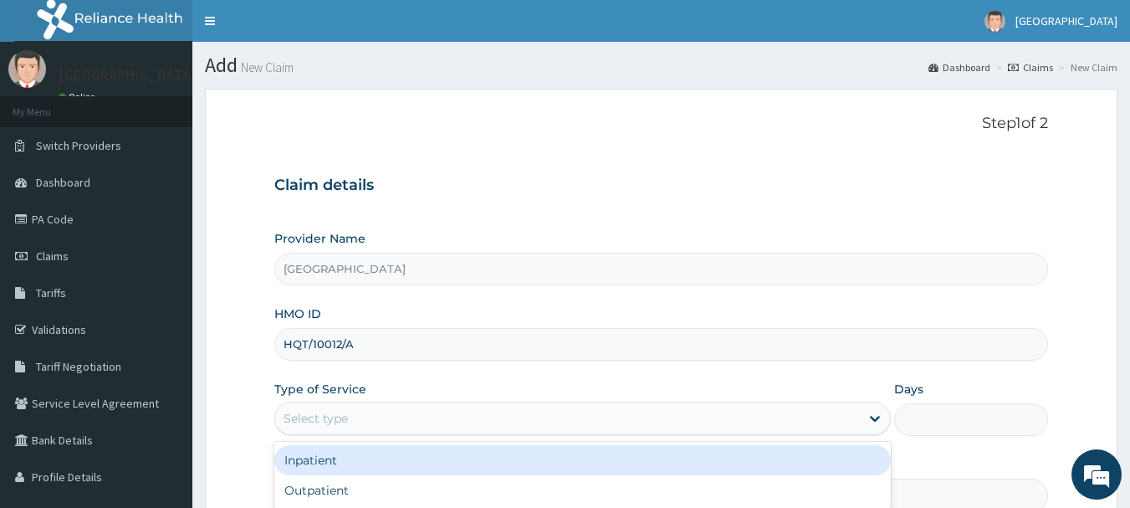
click at [381, 421] on div "Select type" at bounding box center [567, 418] width 585 height 27
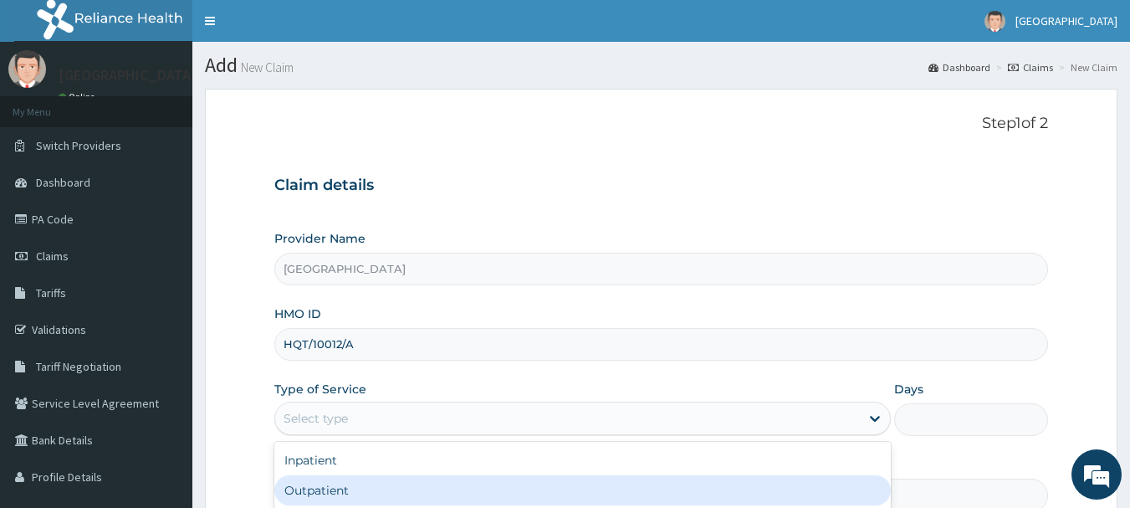
click at [352, 480] on div "Outpatient" at bounding box center [582, 490] width 617 height 30
type input "1"
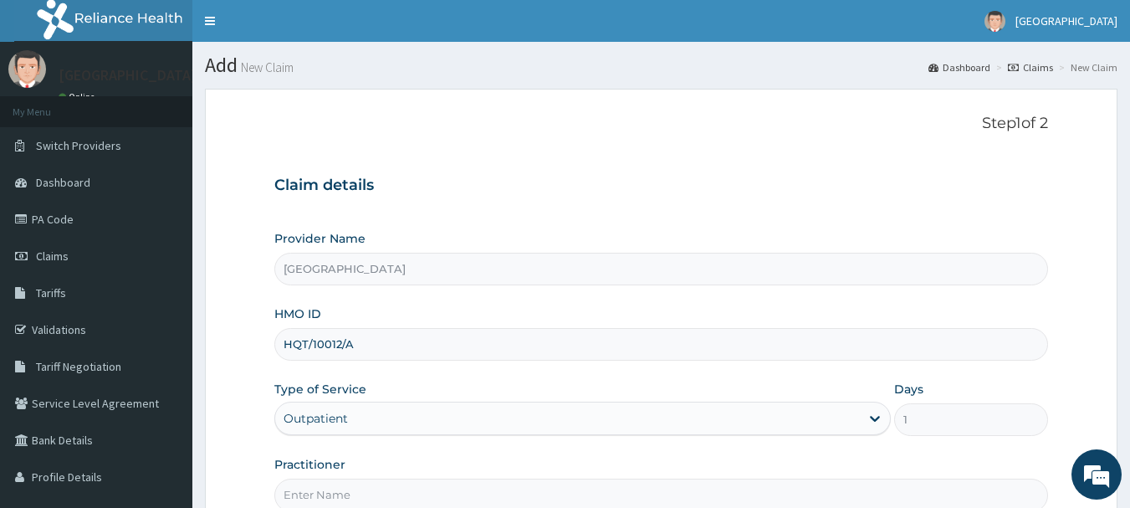
click at [352, 480] on input "Practitioner" at bounding box center [661, 495] width 775 height 33
type input "[PERSON_NAME]"
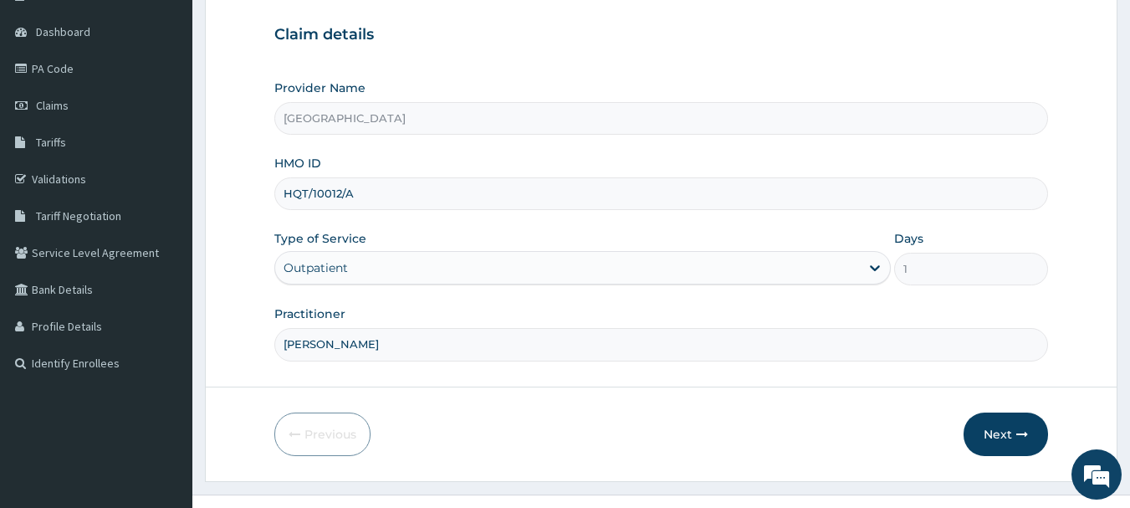
scroll to position [180, 0]
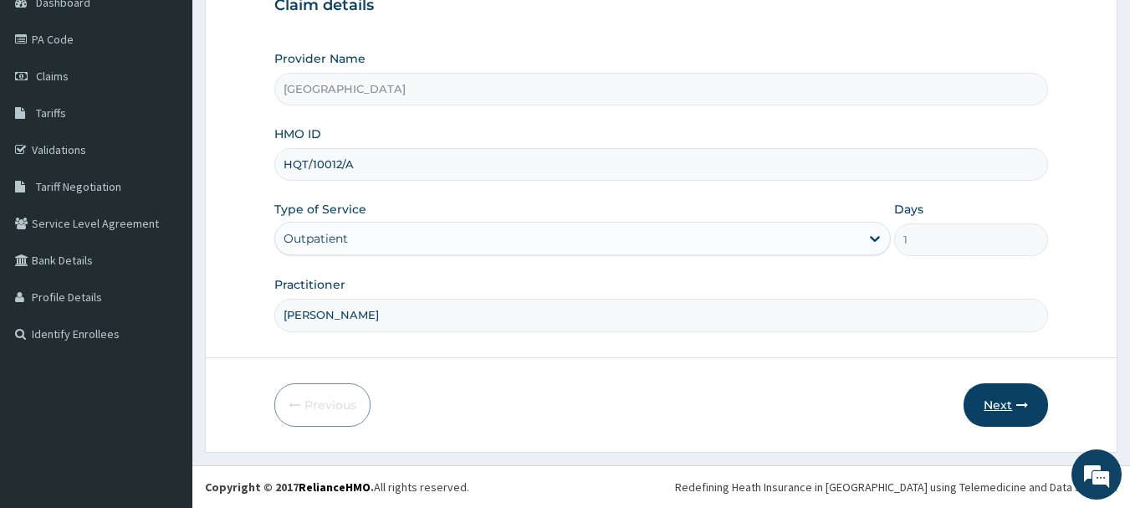
click at [981, 397] on button "Next" at bounding box center [1006, 405] width 84 height 44
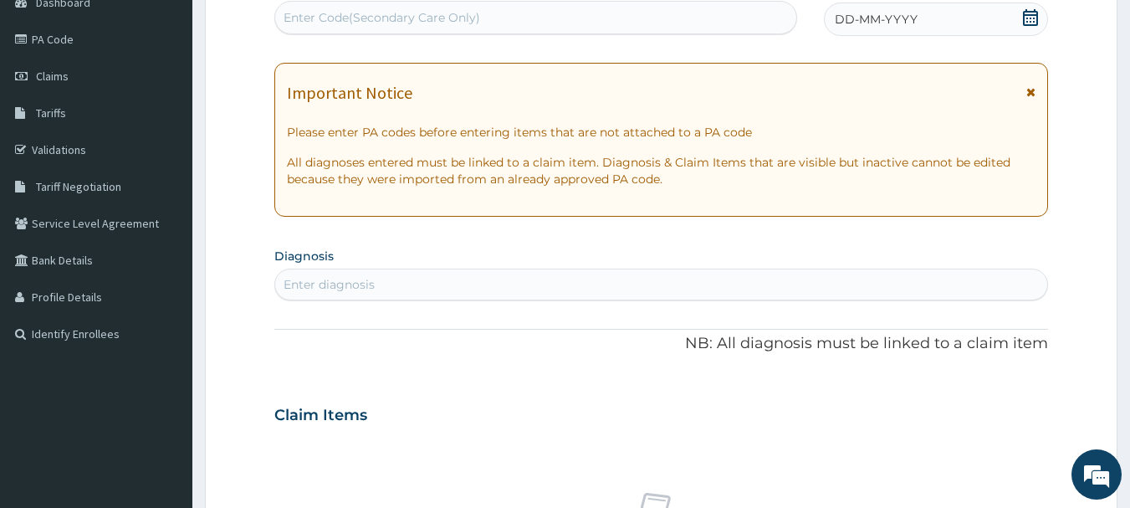
click at [597, 23] on div "Enter Code(Secondary Care Only)" at bounding box center [536, 17] width 522 height 27
paste input "PA/3C1B4C"
type input "PA/3C1B4C"
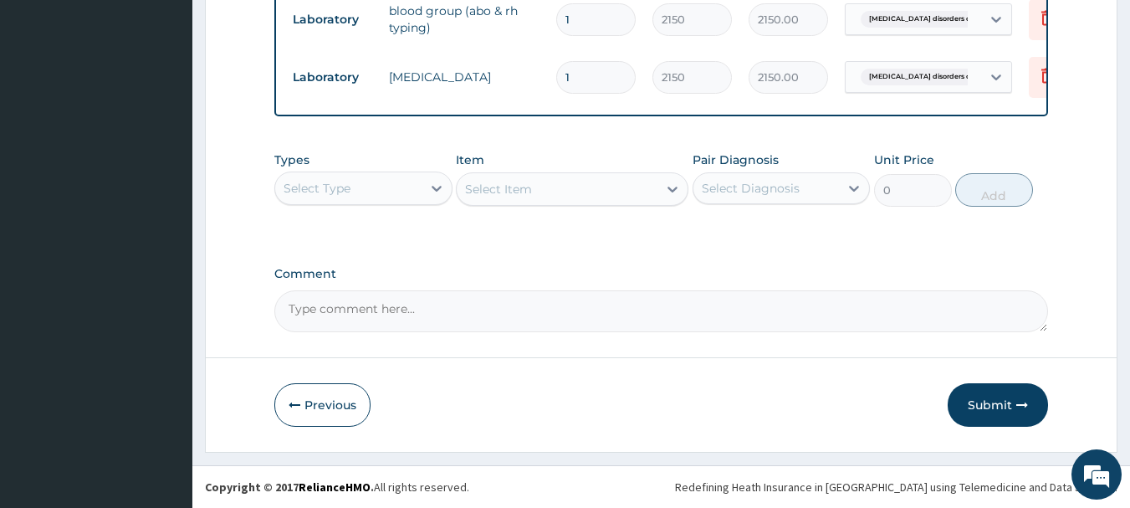
scroll to position [689, 0]
click at [375, 189] on div "Select Type" at bounding box center [348, 188] width 146 height 27
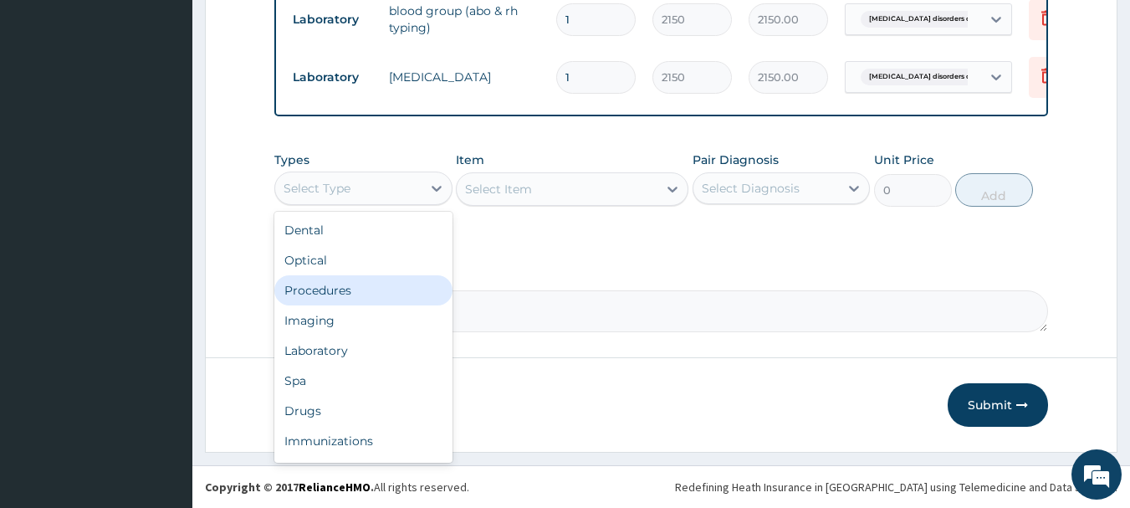
click at [356, 294] on div "Procedures" at bounding box center [363, 290] width 178 height 30
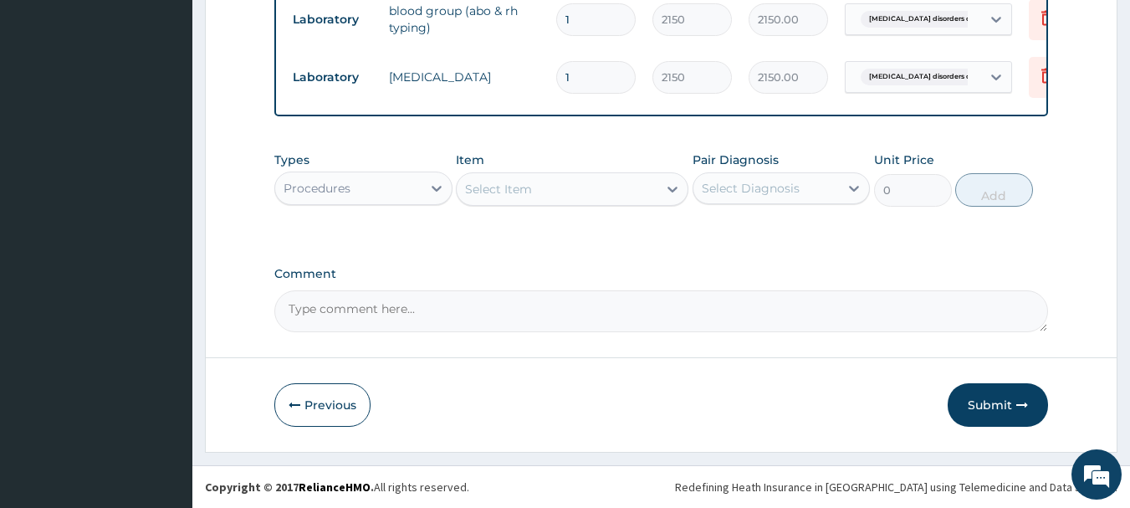
click at [583, 188] on div "Select Item" at bounding box center [557, 189] width 201 height 27
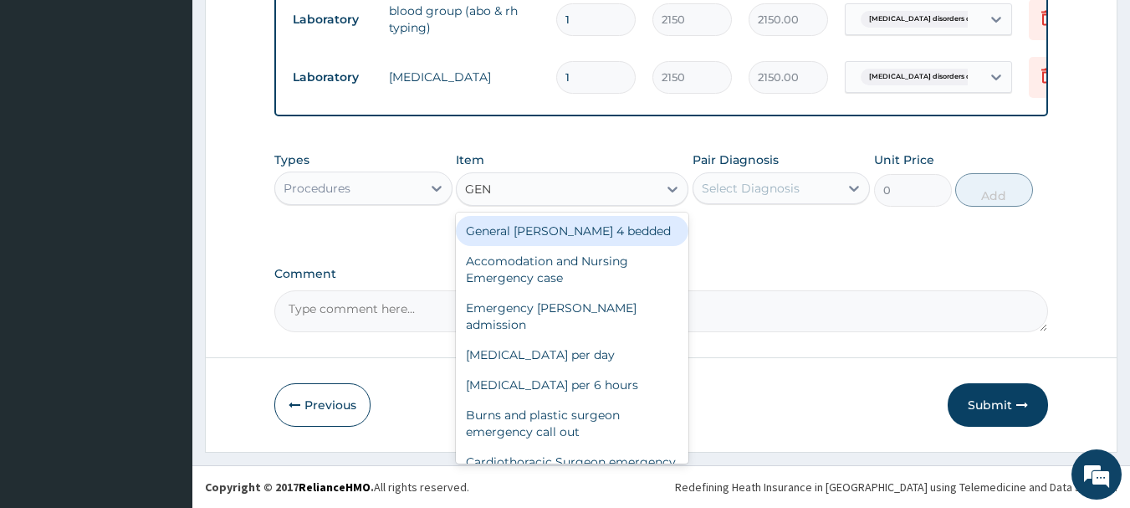
type input "GENE"
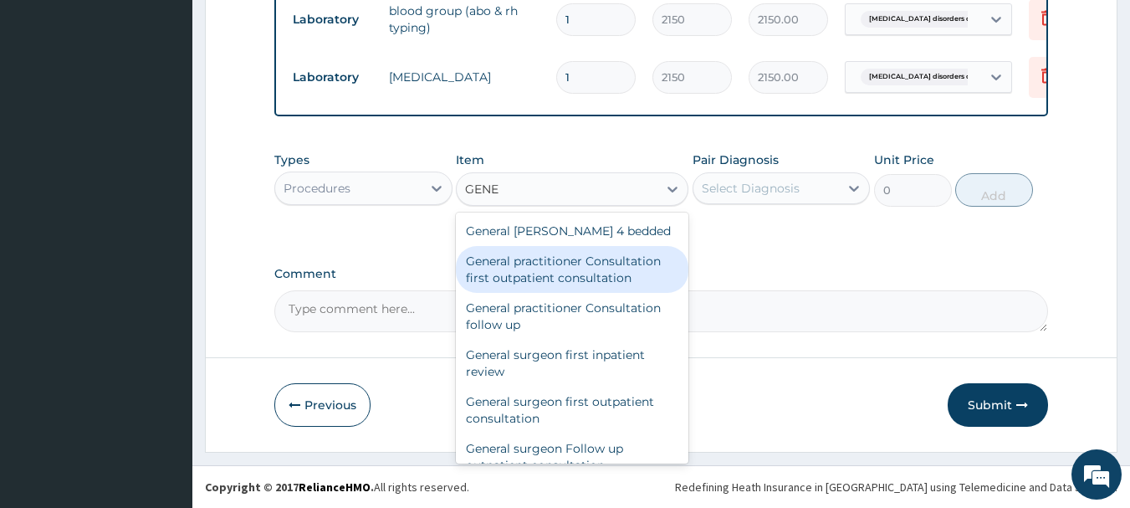
click at [573, 279] on div "General practitioner Consultation first outpatient consultation" at bounding box center [572, 269] width 233 height 47
type input "3547.5"
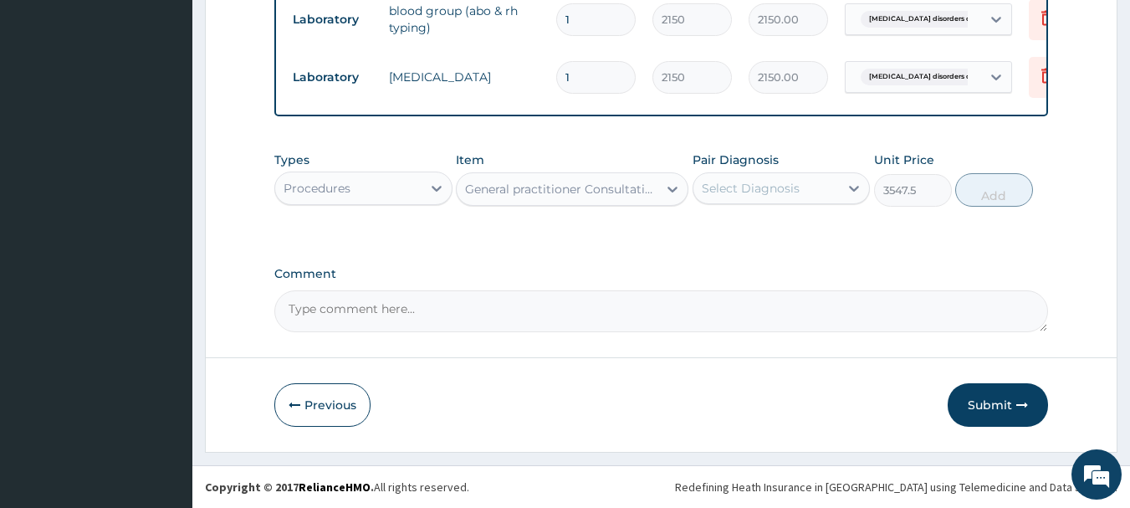
click at [794, 196] on div "Select Diagnosis" at bounding box center [751, 188] width 98 height 17
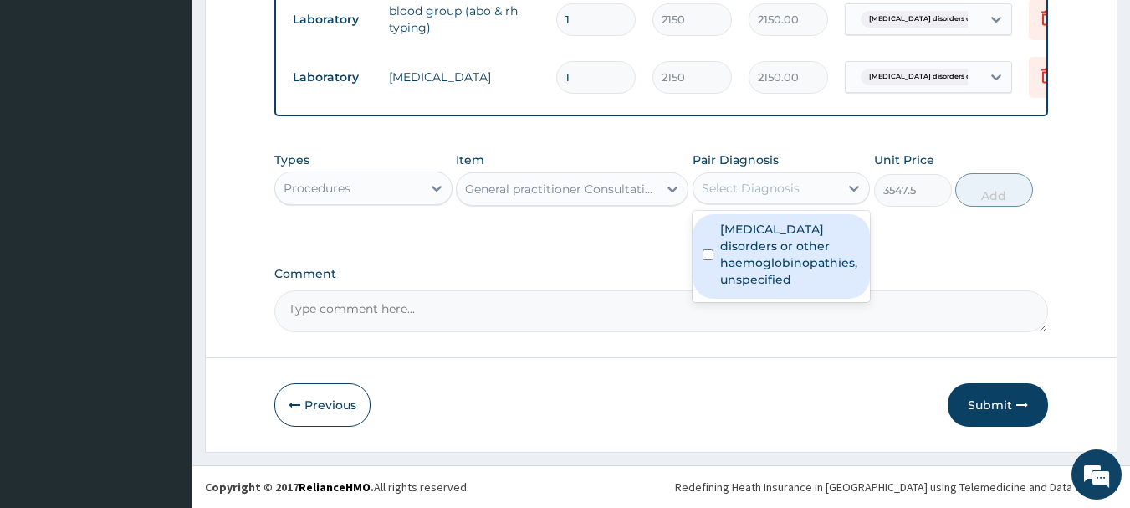
drag, startPoint x: 793, startPoint y: 231, endPoint x: 790, endPoint y: 287, distance: 56.2
click at [791, 241] on label "[MEDICAL_DATA] disorders or other haemoglobinopathies, unspecified" at bounding box center [790, 254] width 141 height 67
checkbox input "true"
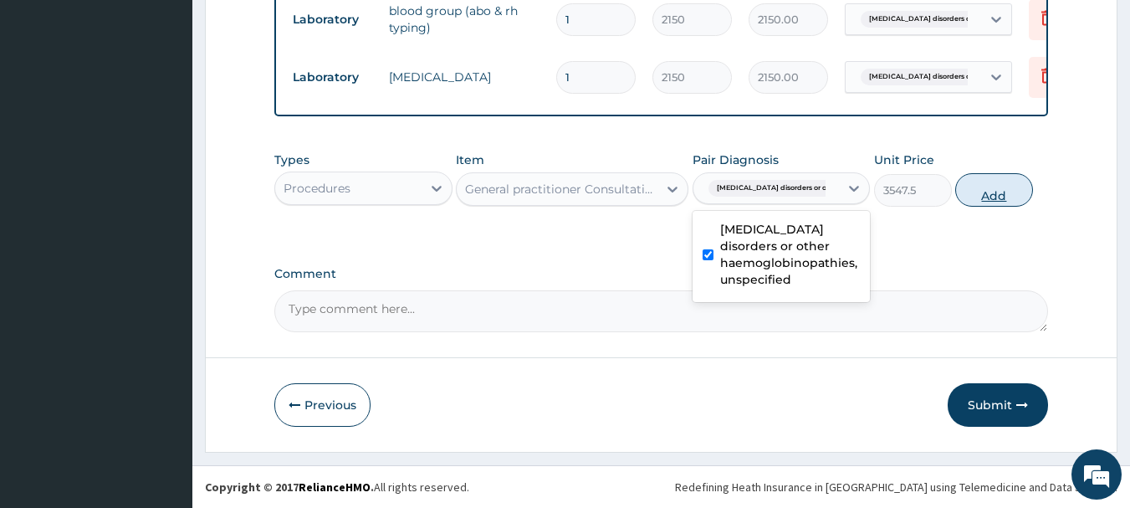
click at [1006, 194] on button "Add" at bounding box center [994, 189] width 78 height 33
type input "0"
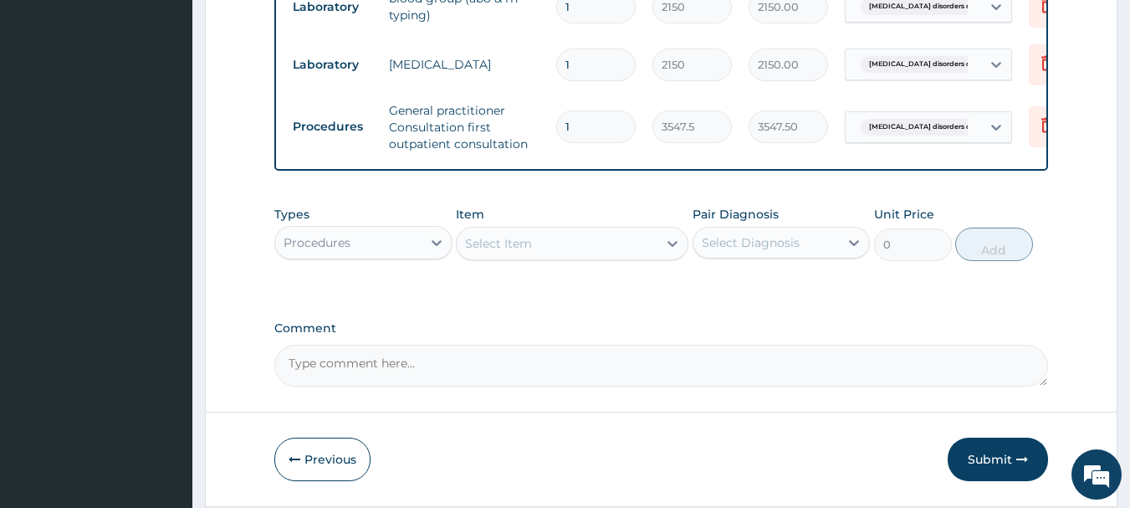
scroll to position [756, 0]
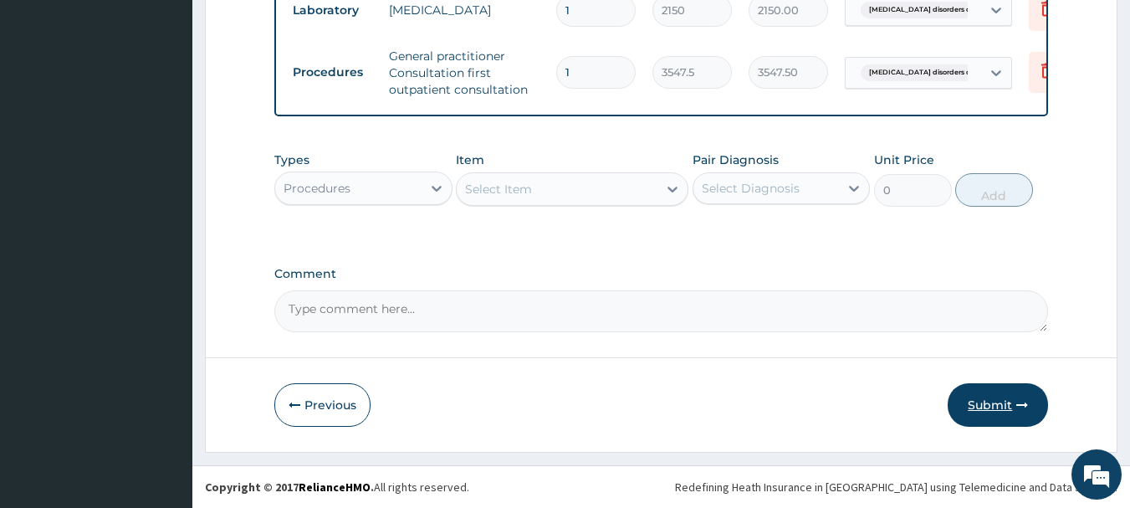
click at [999, 397] on button "Submit" at bounding box center [998, 405] width 100 height 44
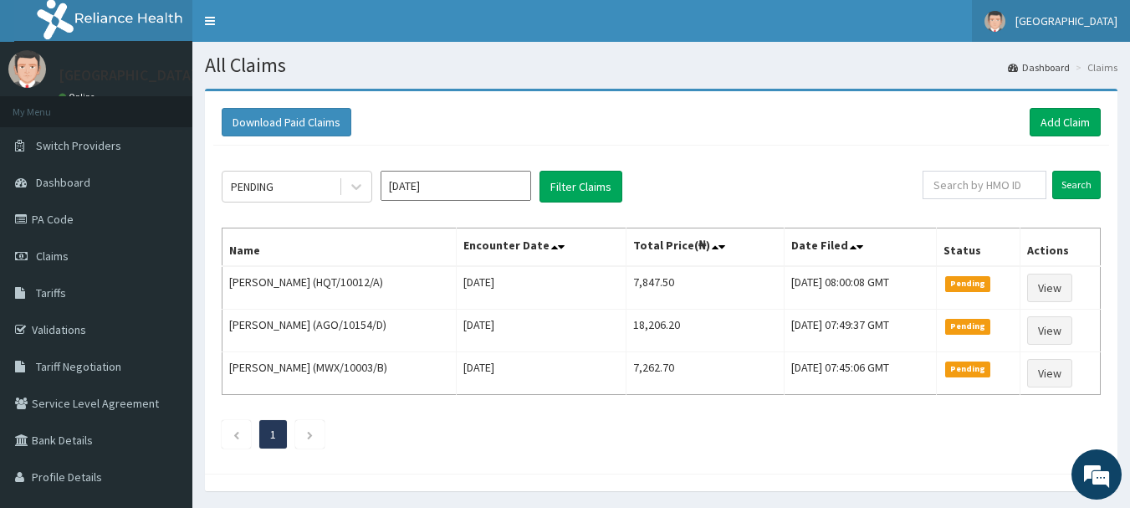
click at [1058, 18] on span "[GEOGRAPHIC_DATA]" at bounding box center [1067, 20] width 102 height 15
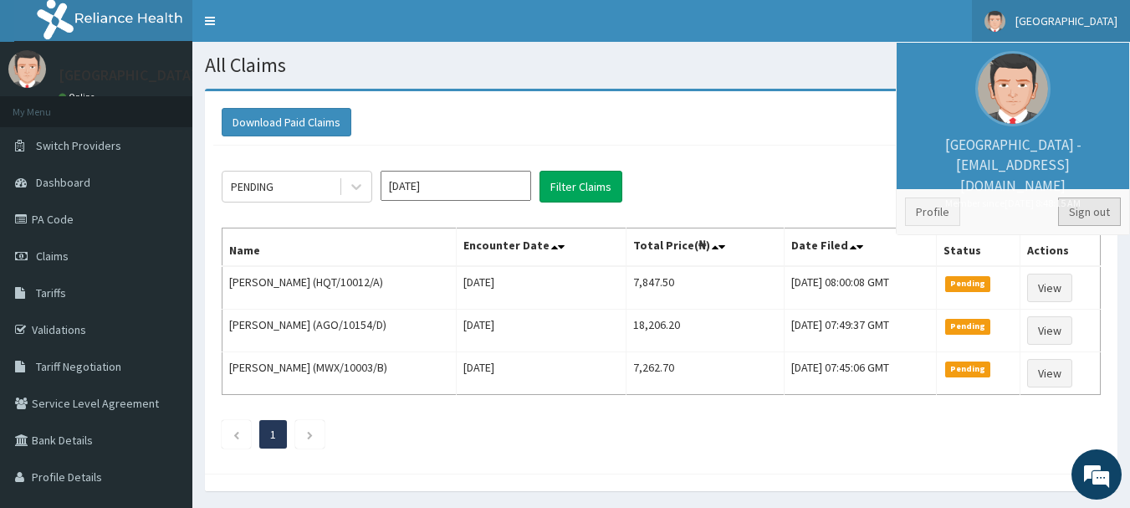
click at [1110, 207] on link "Sign out" at bounding box center [1089, 211] width 63 height 28
